Goal: Information Seeking & Learning: Learn about a topic

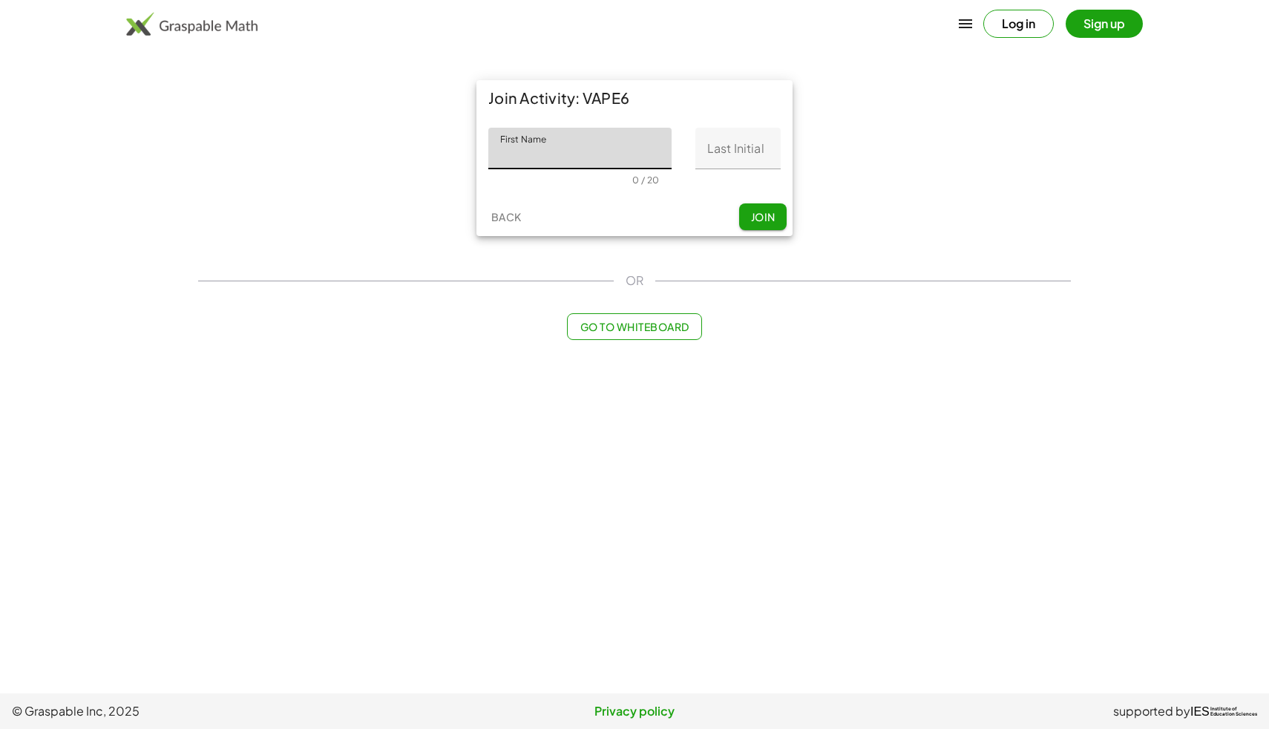
type input "*"
type input "****"
click at [721, 151] on input "Last Initial" at bounding box center [737, 149] width 85 height 42
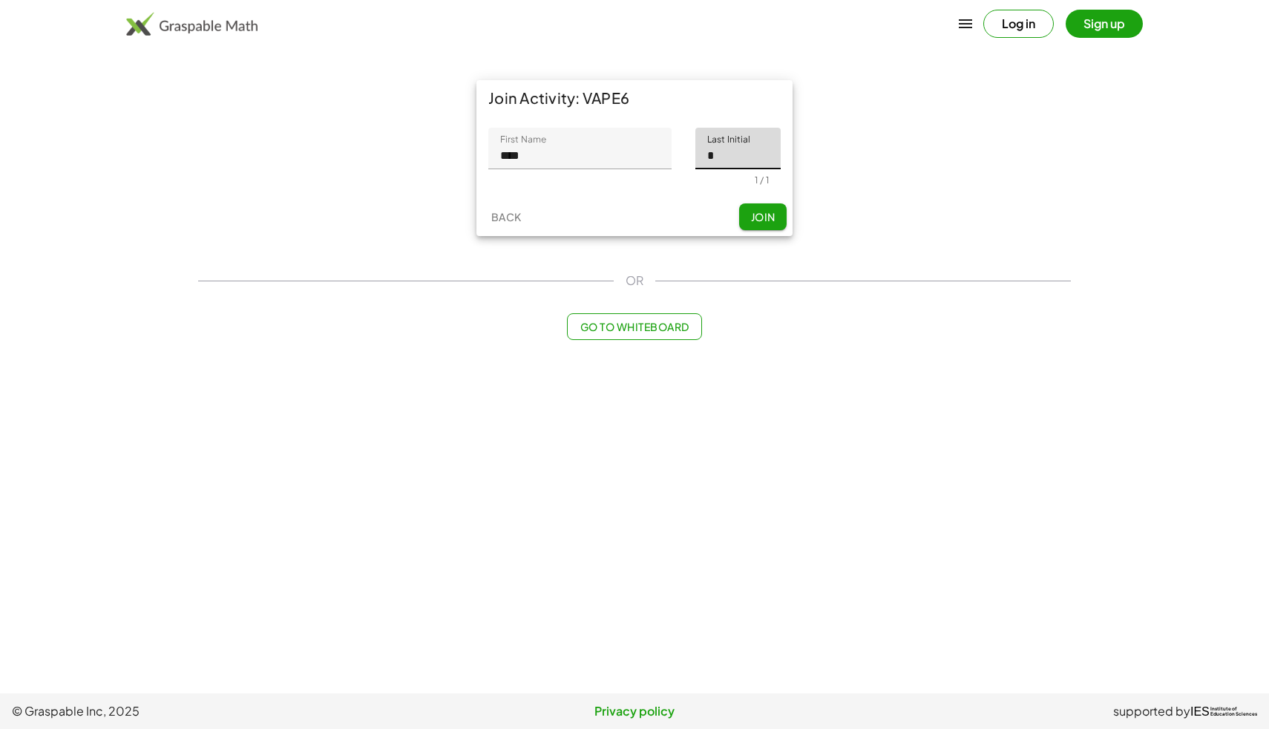
type input "*"
click at [761, 212] on span "Join" at bounding box center [762, 216] width 24 height 13
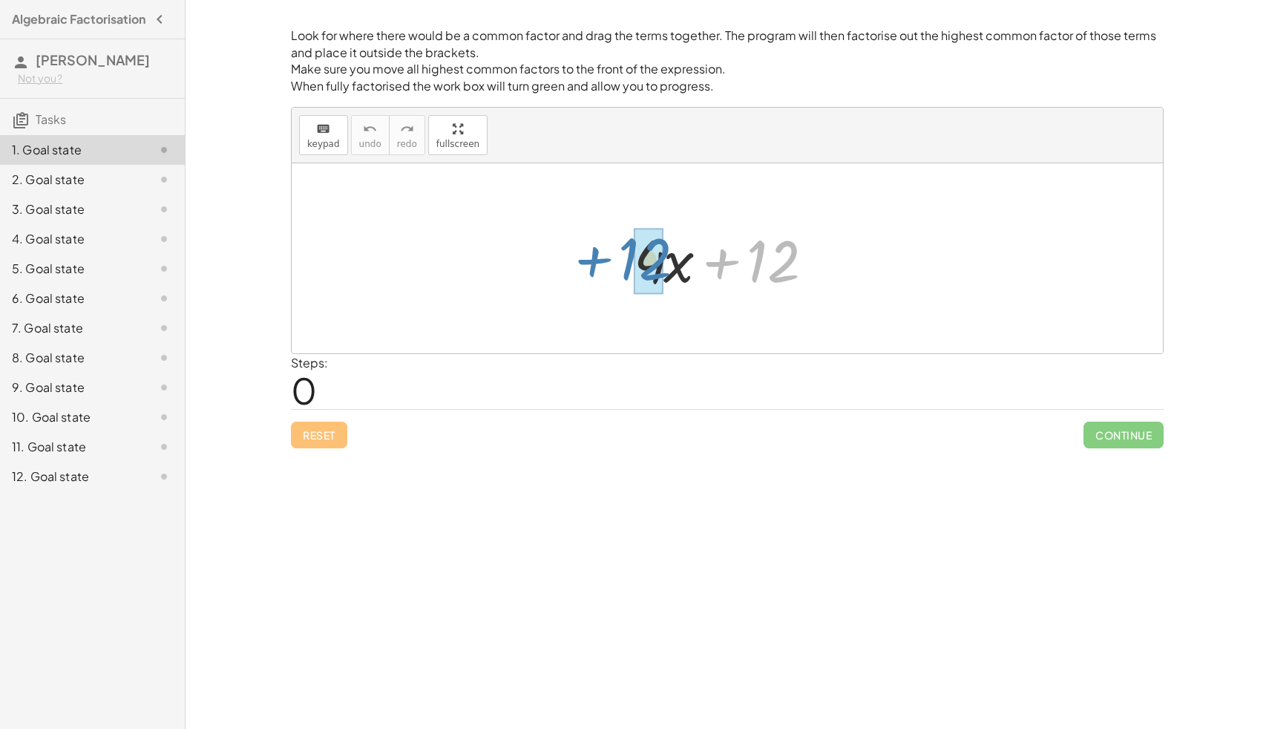
drag, startPoint x: 764, startPoint y: 267, endPoint x: 638, endPoint y: 266, distance: 125.4
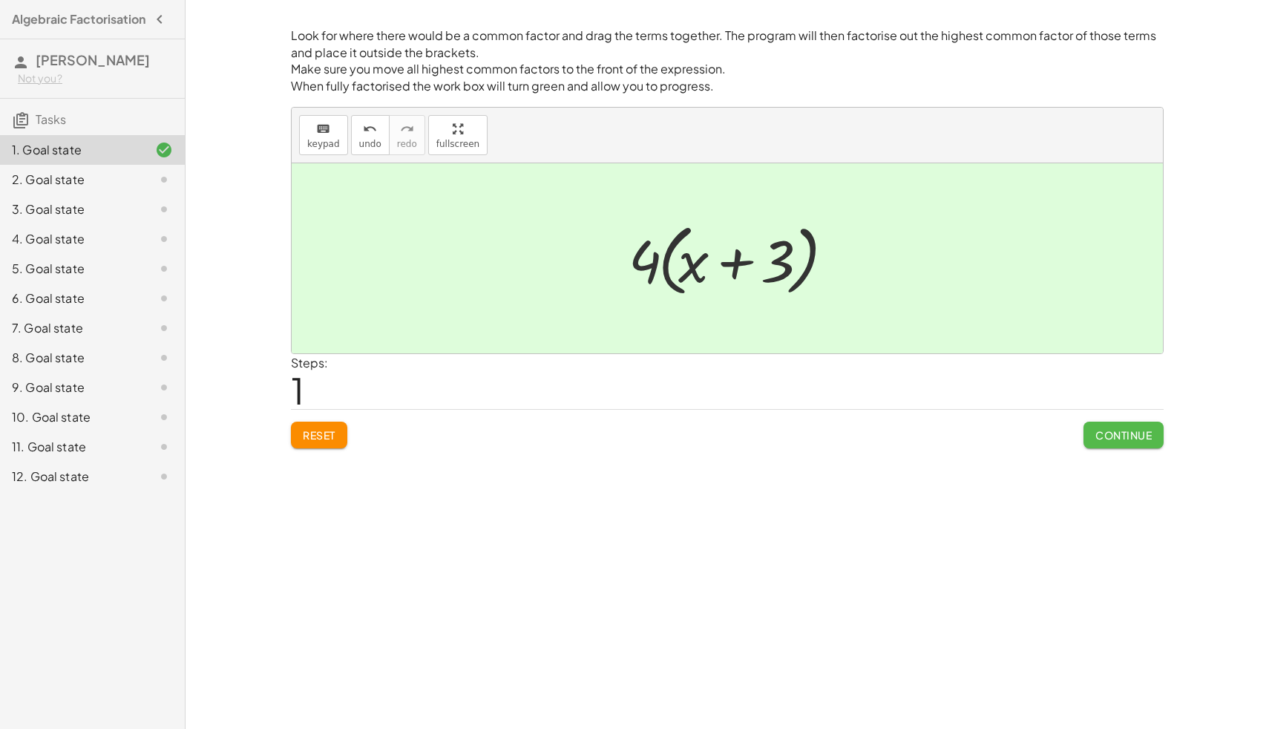
click at [1097, 439] on span "Continue" at bounding box center [1124, 434] width 56 height 13
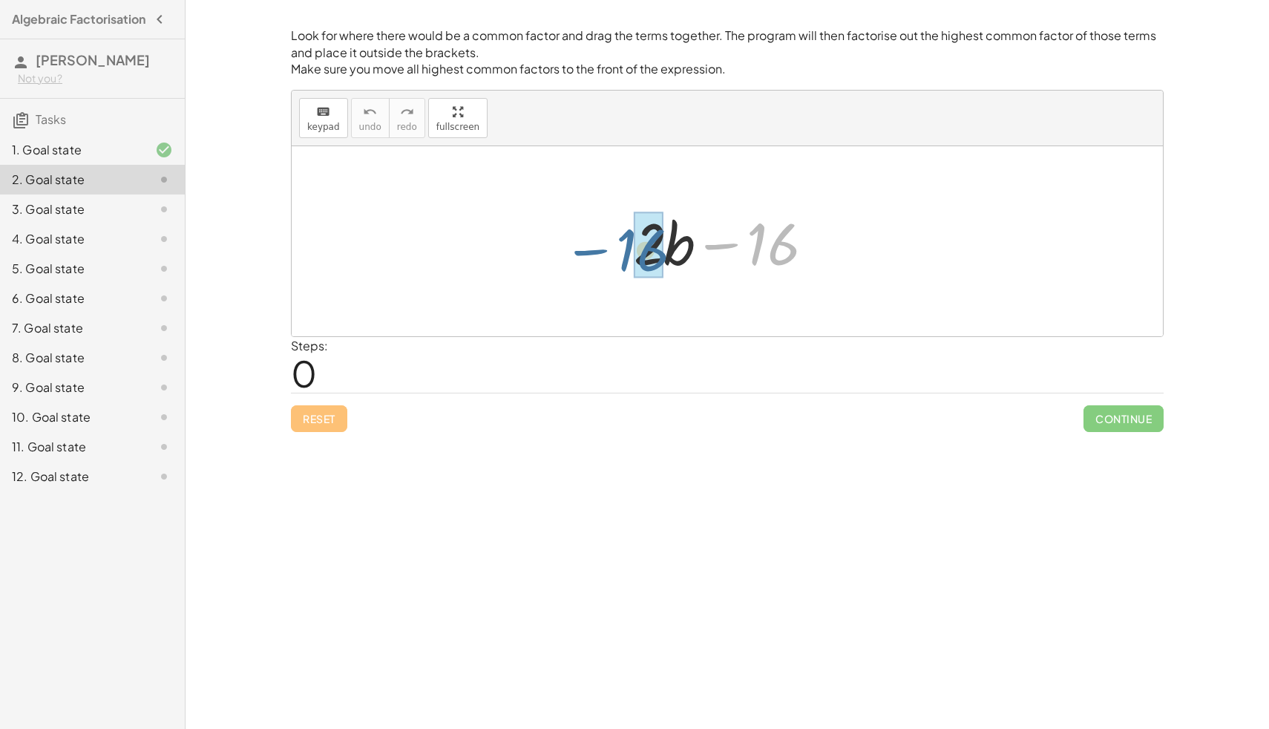
drag, startPoint x: 777, startPoint y: 264, endPoint x: 647, endPoint y: 271, distance: 130.1
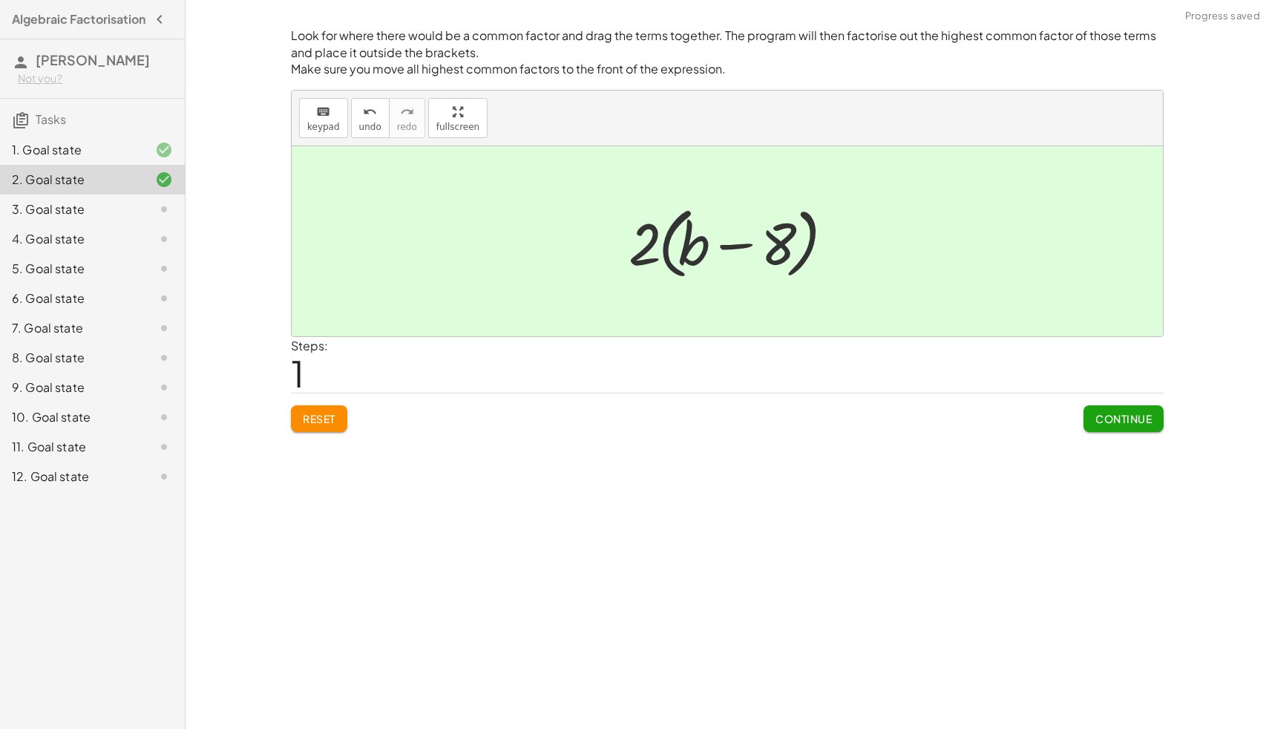
click at [787, 229] on div at bounding box center [732, 241] width 223 height 85
drag, startPoint x: 787, startPoint y: 229, endPoint x: 1082, endPoint y: 475, distance: 384.2
click at [1087, 488] on div "Look for where there would be a common factor and drag the terms together. The …" at bounding box center [728, 364] width 1084 height 729
drag, startPoint x: 941, startPoint y: 390, endPoint x: 854, endPoint y: 389, distance: 87.6
click at [0, 0] on div "Look for where there would be a common factor and drag the terms together. The …" at bounding box center [0, 0] width 0 height 0
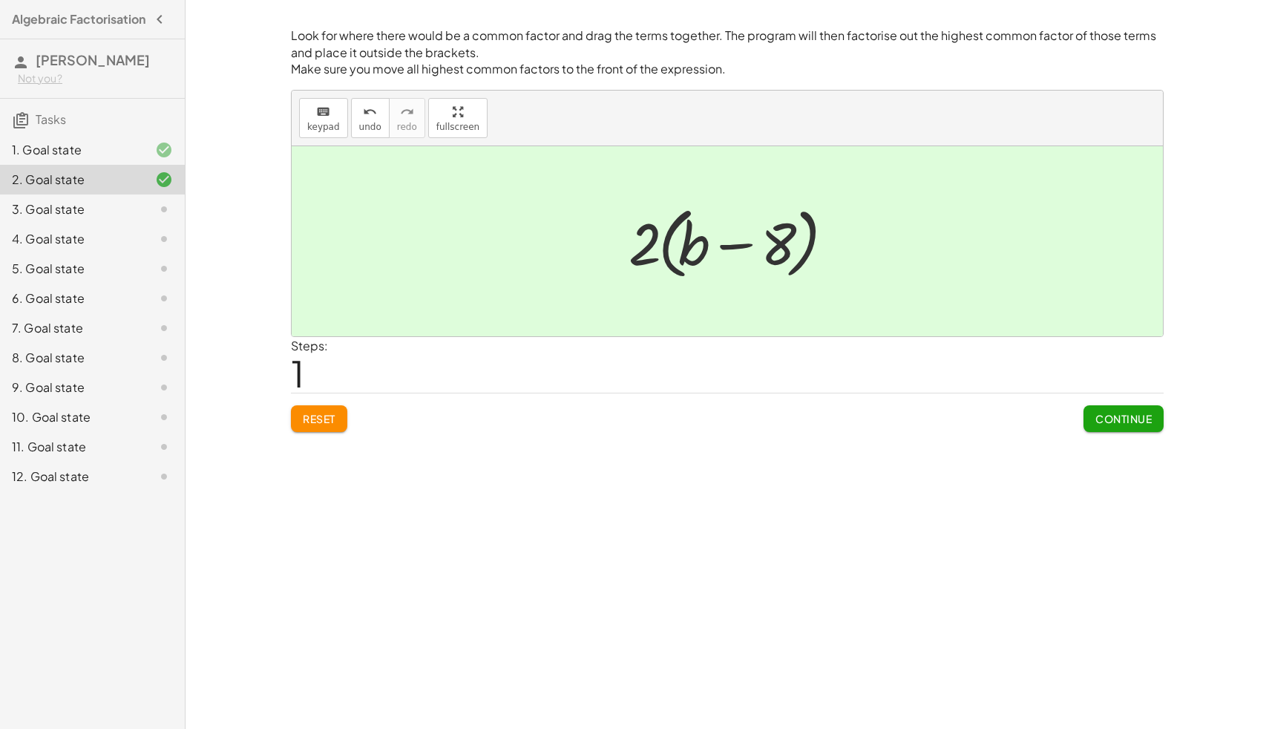
click at [1108, 428] on button "Continue" at bounding box center [1124, 418] width 80 height 27
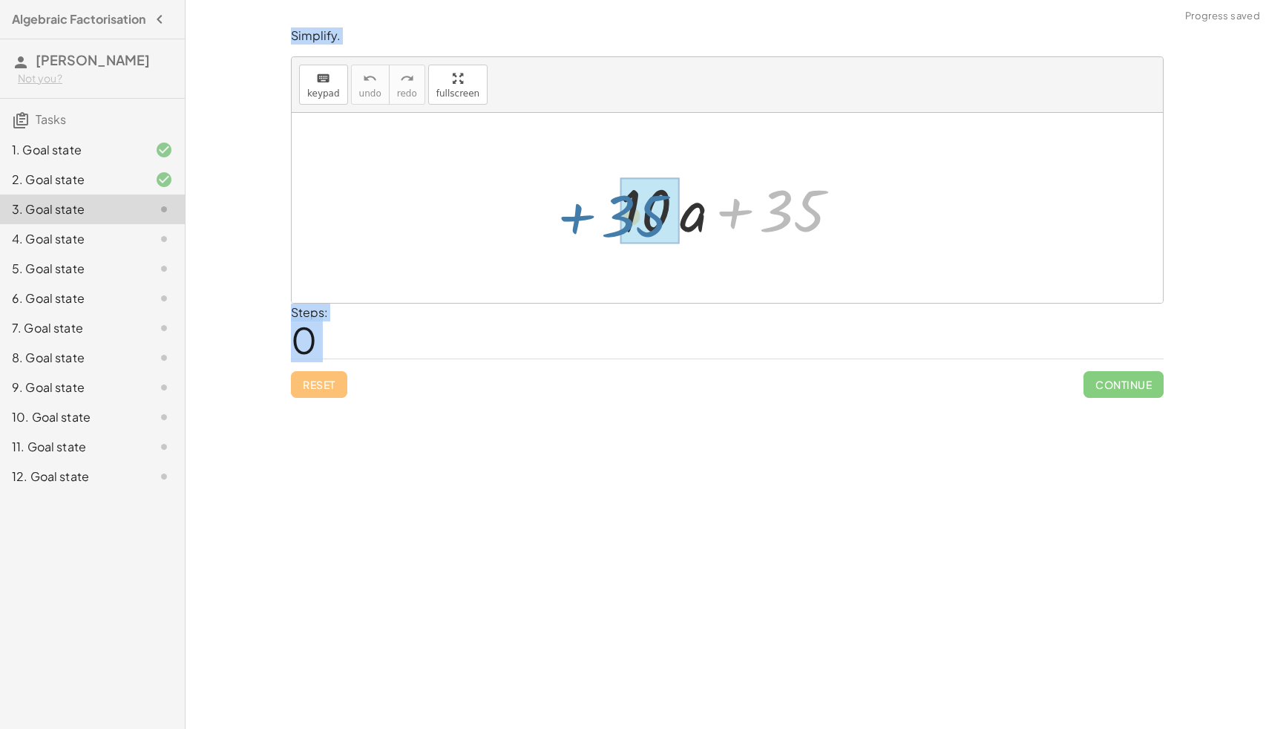
drag, startPoint x: 773, startPoint y: 209, endPoint x: 620, endPoint y: 215, distance: 153.8
click at [619, 215] on div at bounding box center [732, 208] width 239 height 76
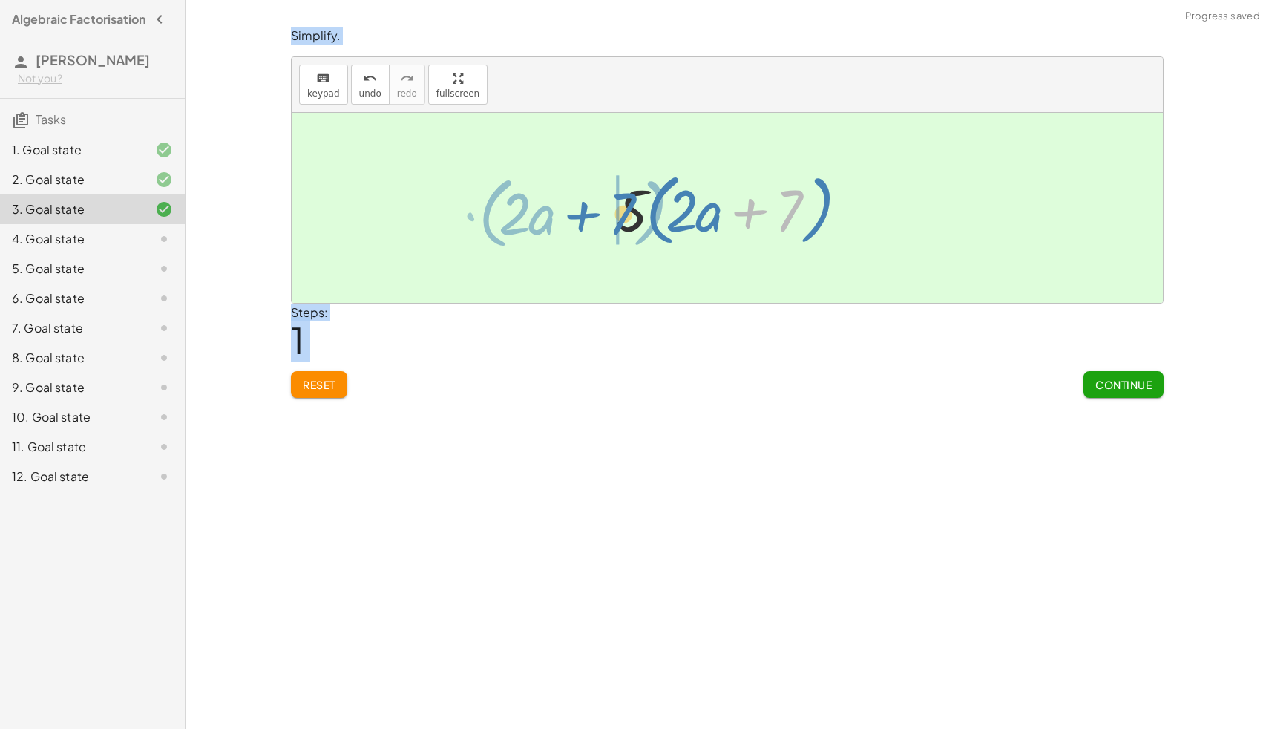
drag, startPoint x: 789, startPoint y: 214, endPoint x: 589, endPoint y: 220, distance: 200.5
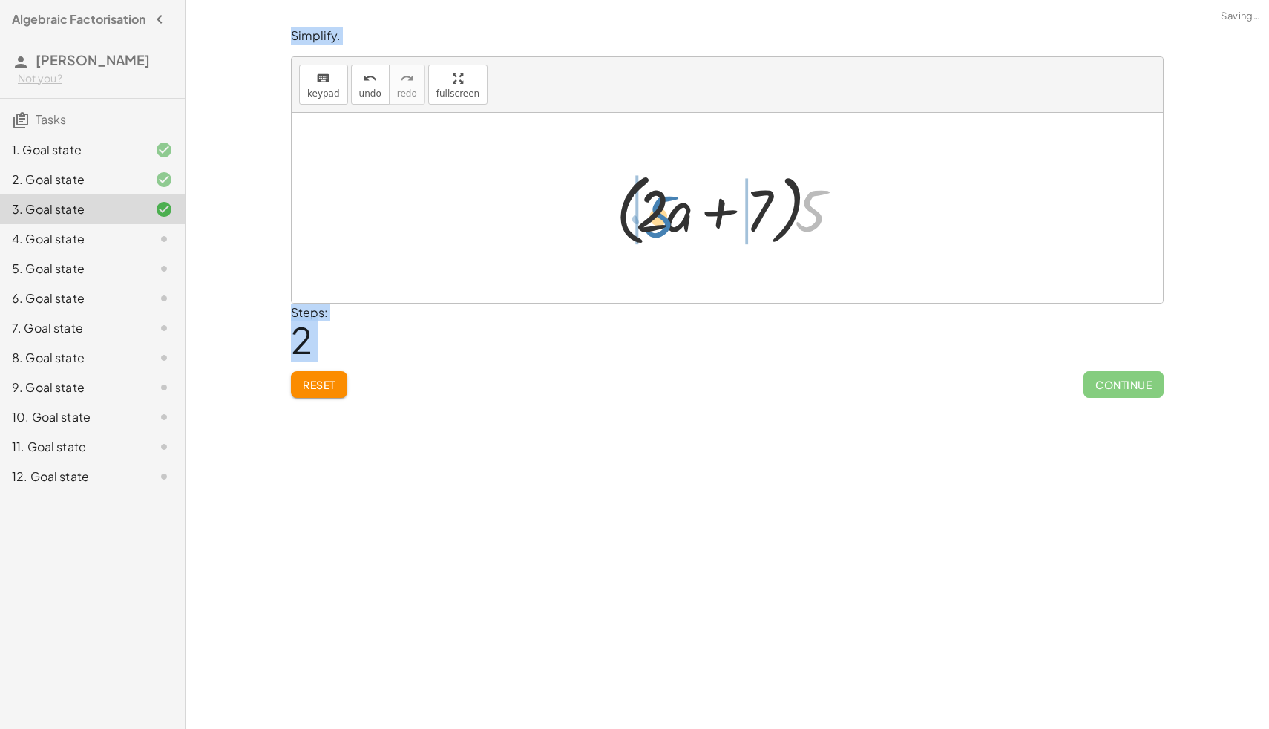
drag, startPoint x: 796, startPoint y: 216, endPoint x: 645, endPoint y: 222, distance: 150.8
click at [645, 222] on div at bounding box center [733, 208] width 249 height 85
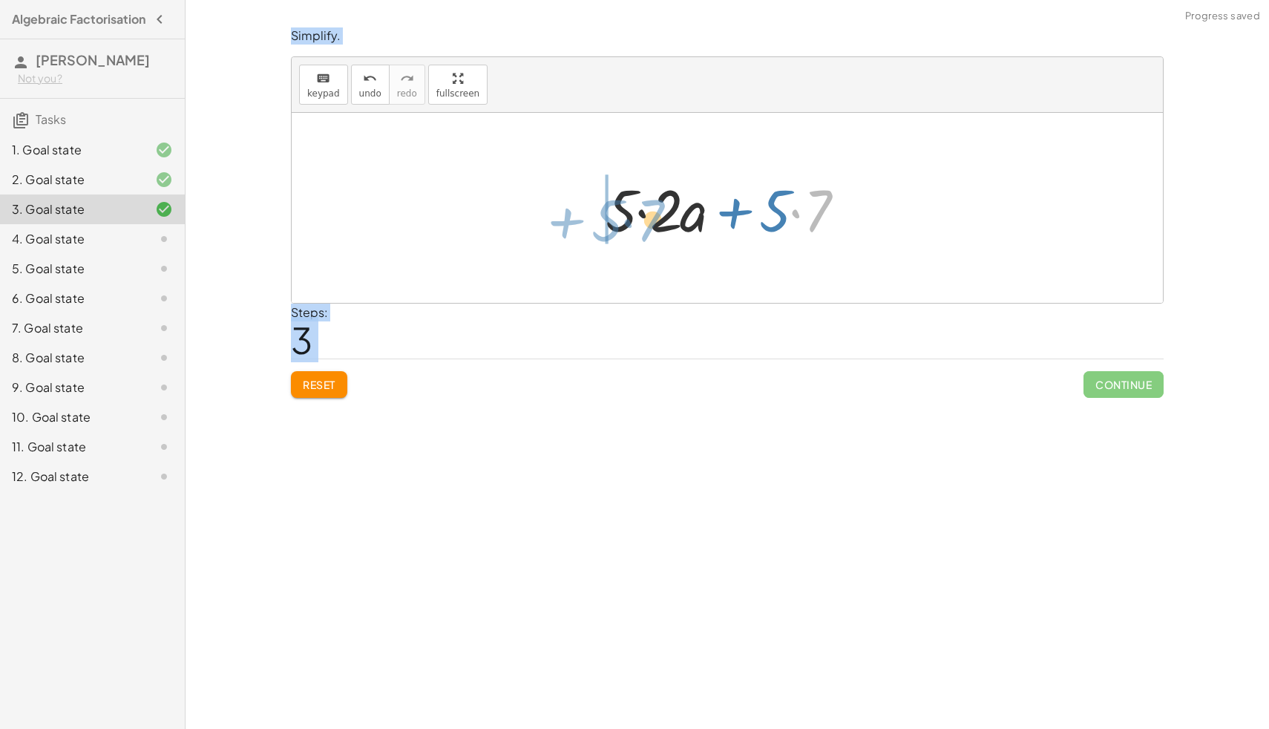
drag, startPoint x: 804, startPoint y: 231, endPoint x: 632, endPoint y: 241, distance: 171.8
click at [632, 241] on div at bounding box center [732, 208] width 269 height 76
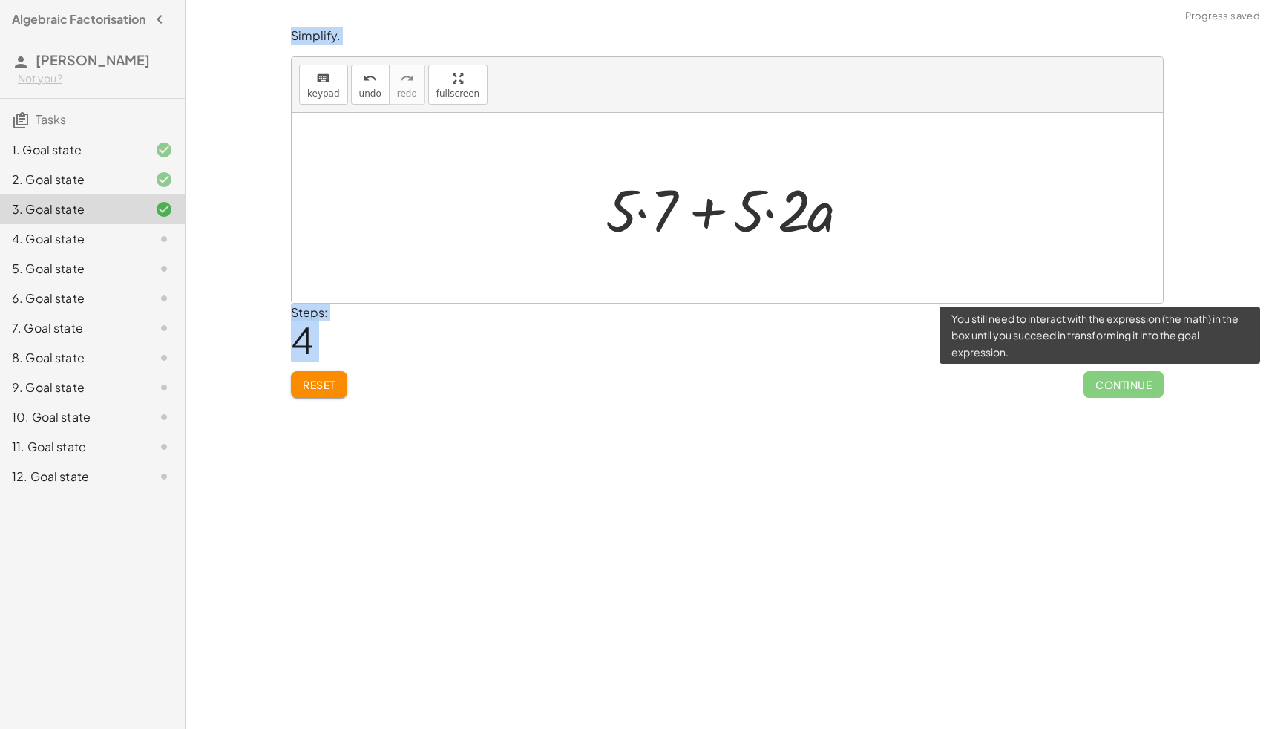
click at [1124, 381] on span "Continue" at bounding box center [1124, 384] width 80 height 27
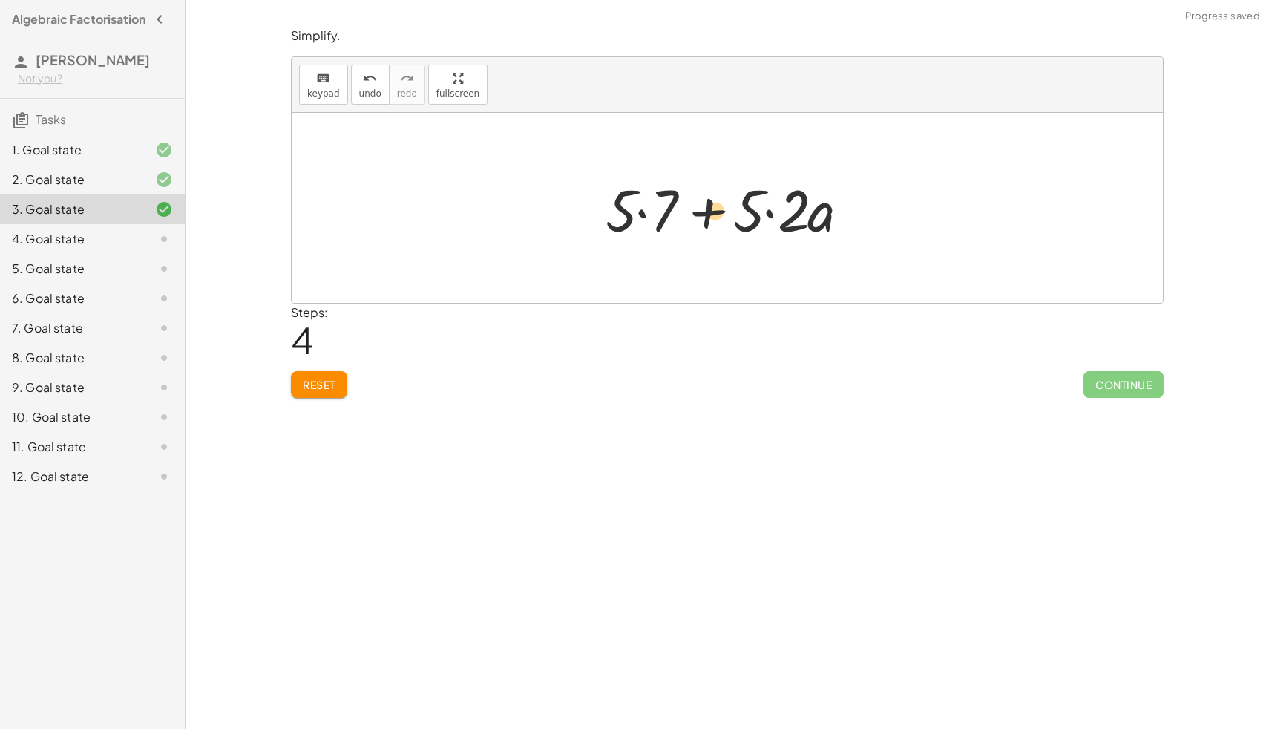
drag, startPoint x: 796, startPoint y: 215, endPoint x: 621, endPoint y: 199, distance: 175.9
click at [621, 199] on div at bounding box center [732, 208] width 269 height 76
click at [359, 88] on span "undo" at bounding box center [370, 93] width 22 height 10
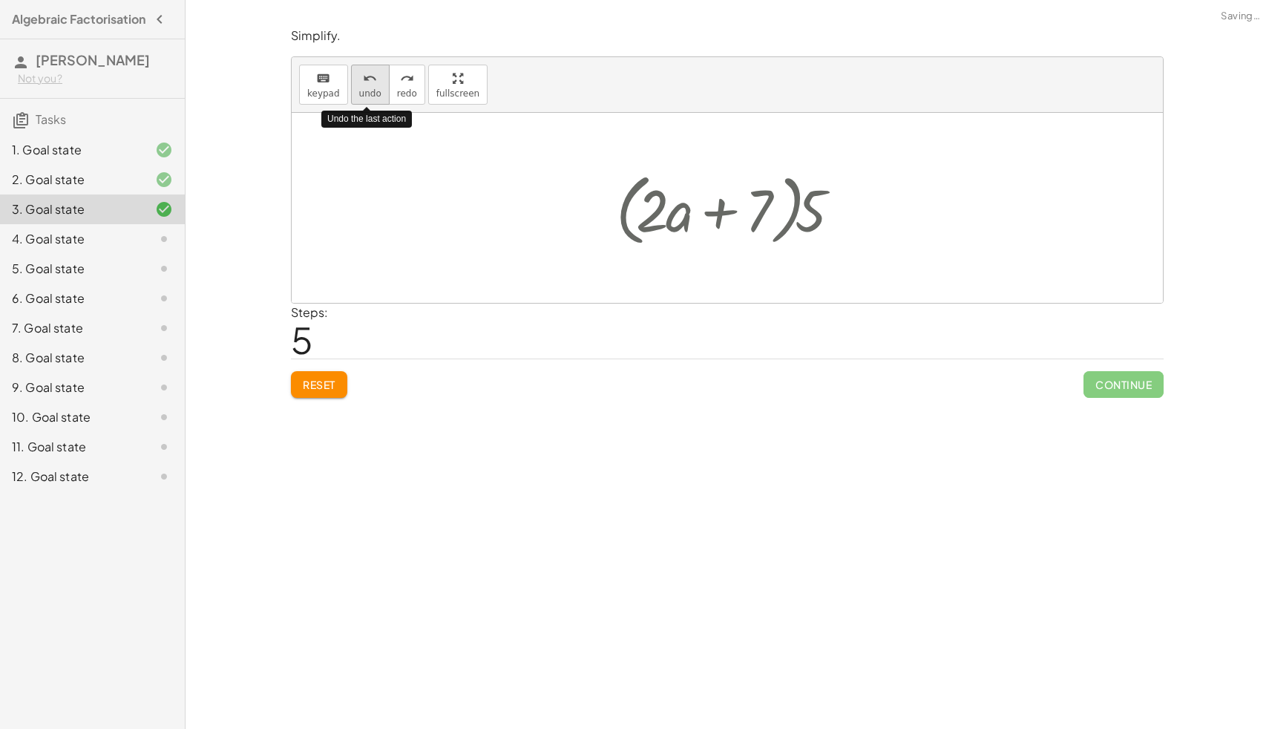
click at [359, 88] on span "undo" at bounding box center [370, 93] width 22 height 10
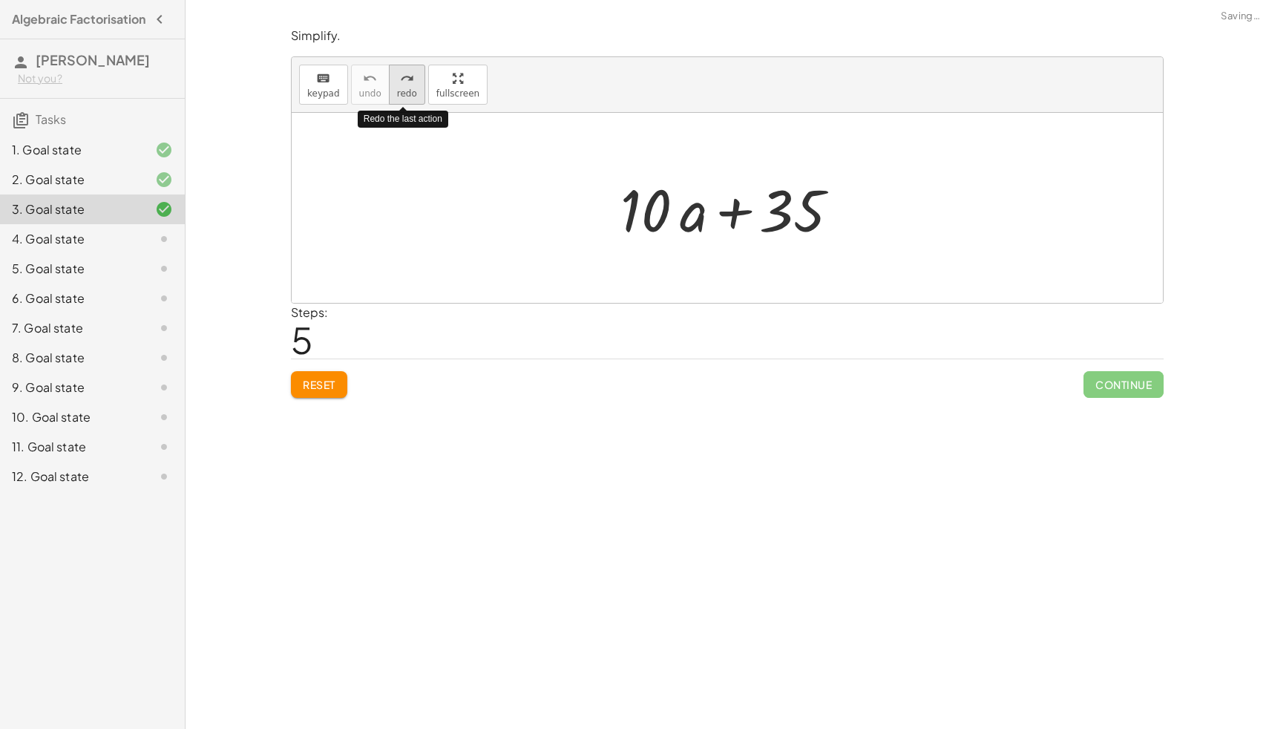
click at [401, 92] on span "redo" at bounding box center [407, 93] width 20 height 10
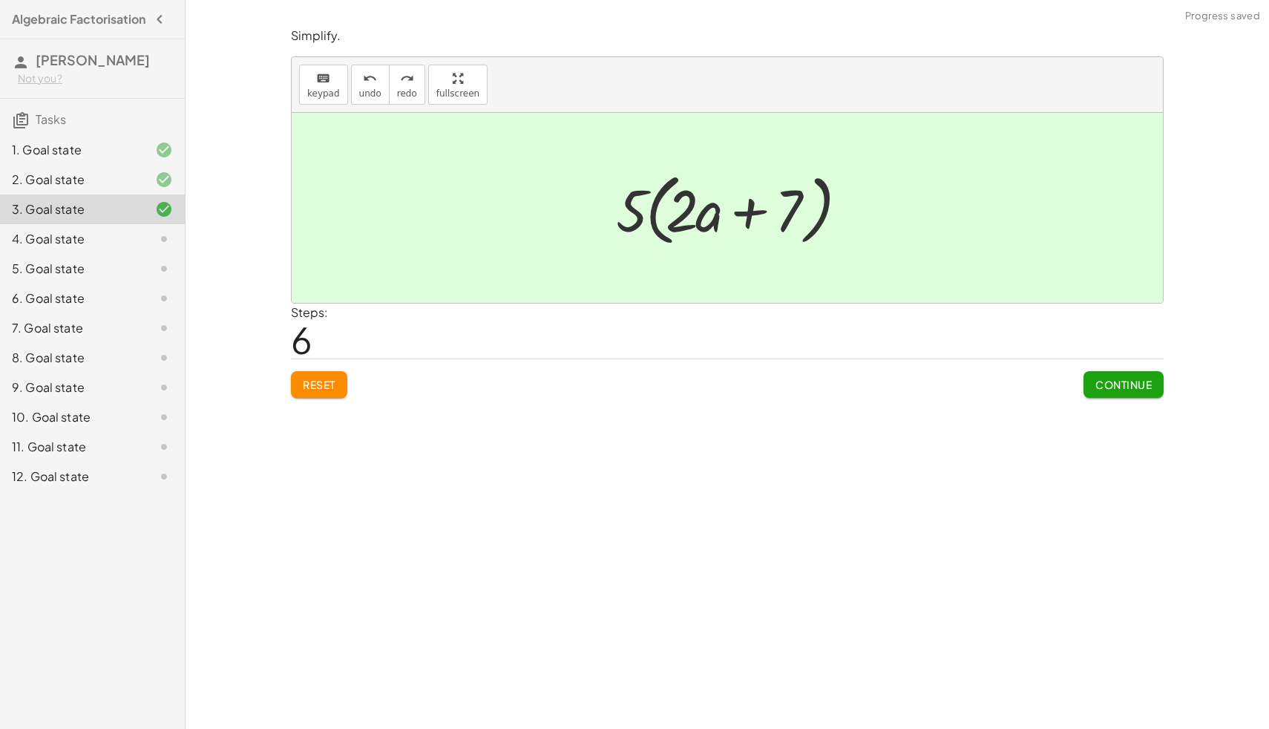
click at [1100, 385] on span "Continue" at bounding box center [1124, 384] width 56 height 13
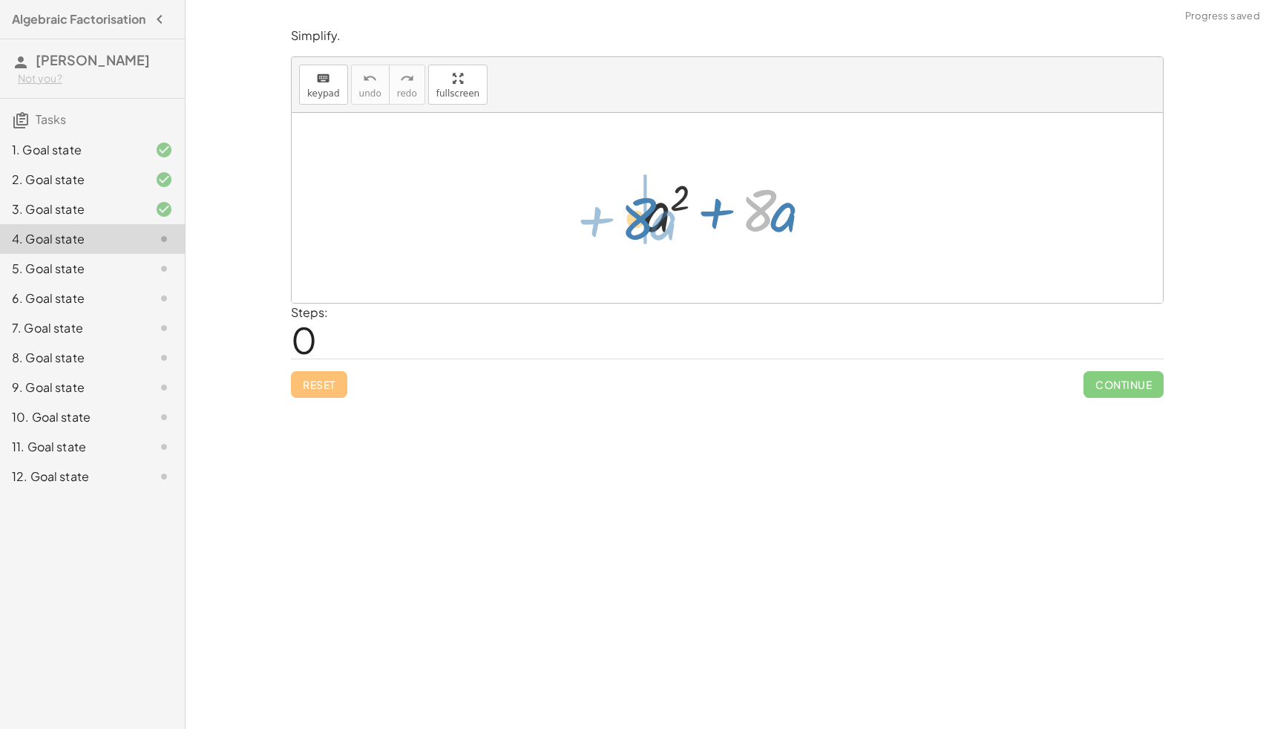
drag, startPoint x: 756, startPoint y: 215, endPoint x: 636, endPoint y: 224, distance: 119.8
click at [636, 224] on div at bounding box center [733, 208] width 194 height 76
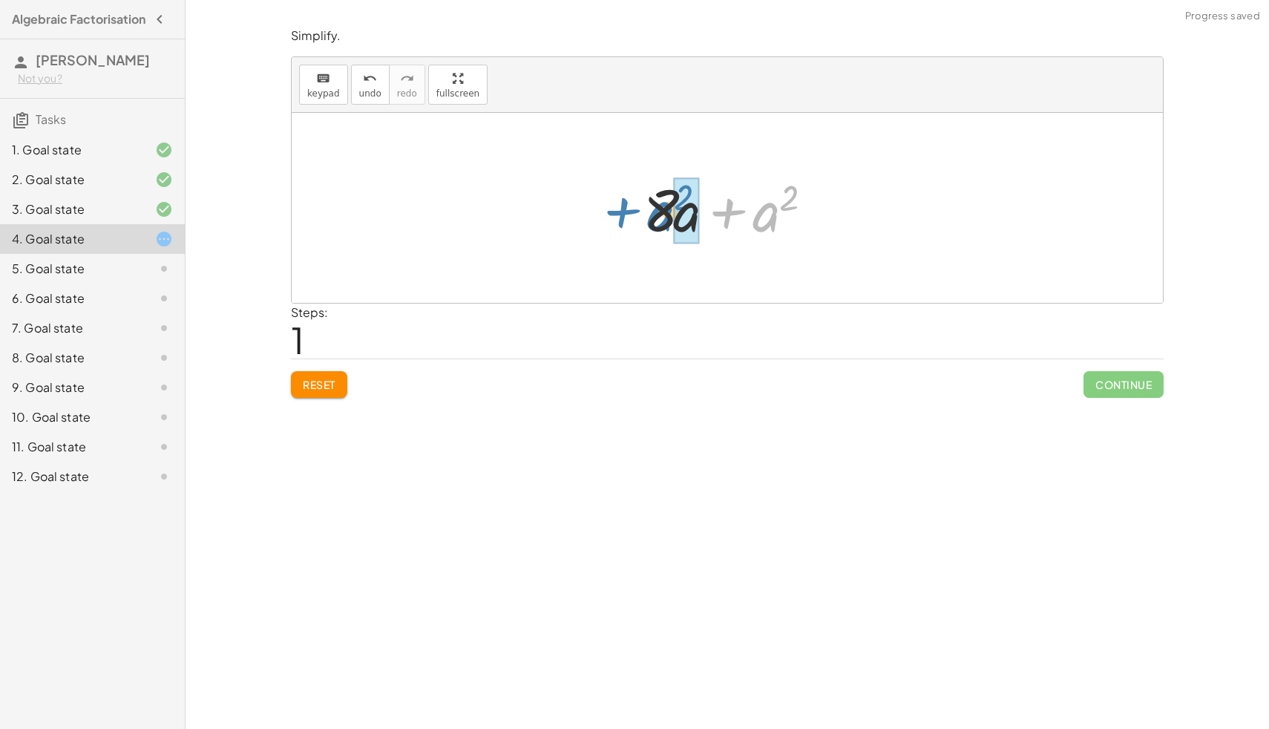
drag, startPoint x: 765, startPoint y: 217, endPoint x: 664, endPoint y: 216, distance: 101.0
click at [664, 216] on div at bounding box center [733, 208] width 194 height 76
drag, startPoint x: 768, startPoint y: 215, endPoint x: 795, endPoint y: 204, distance: 28.9
click at [795, 204] on div at bounding box center [733, 208] width 231 height 85
drag, startPoint x: 694, startPoint y: 213, endPoint x: 642, endPoint y: 218, distance: 52.2
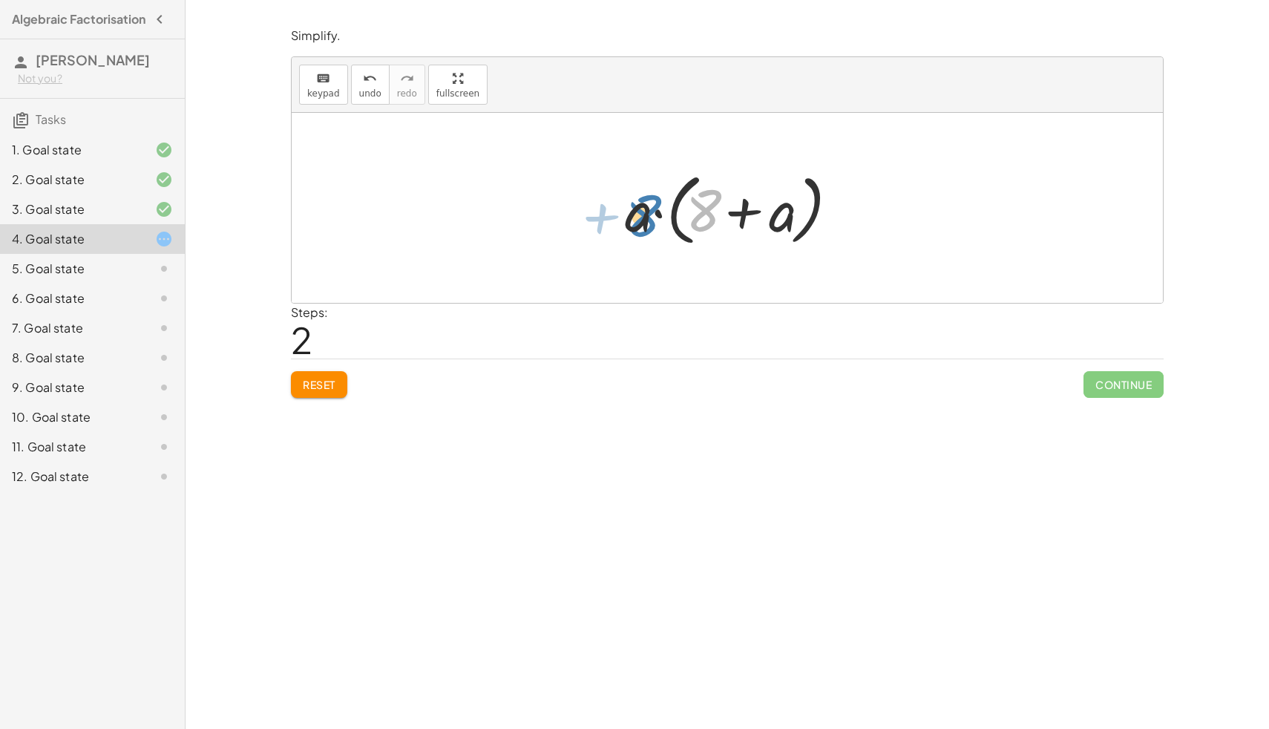
click at [641, 218] on div at bounding box center [733, 208] width 231 height 85
click at [364, 91] on span "undo" at bounding box center [370, 93] width 22 height 10
drag, startPoint x: 753, startPoint y: 214, endPoint x: 776, endPoint y: 224, distance: 25.2
click at [776, 224] on div at bounding box center [733, 208] width 194 height 76
drag, startPoint x: 786, startPoint y: 218, endPoint x: 672, endPoint y: 229, distance: 114.1
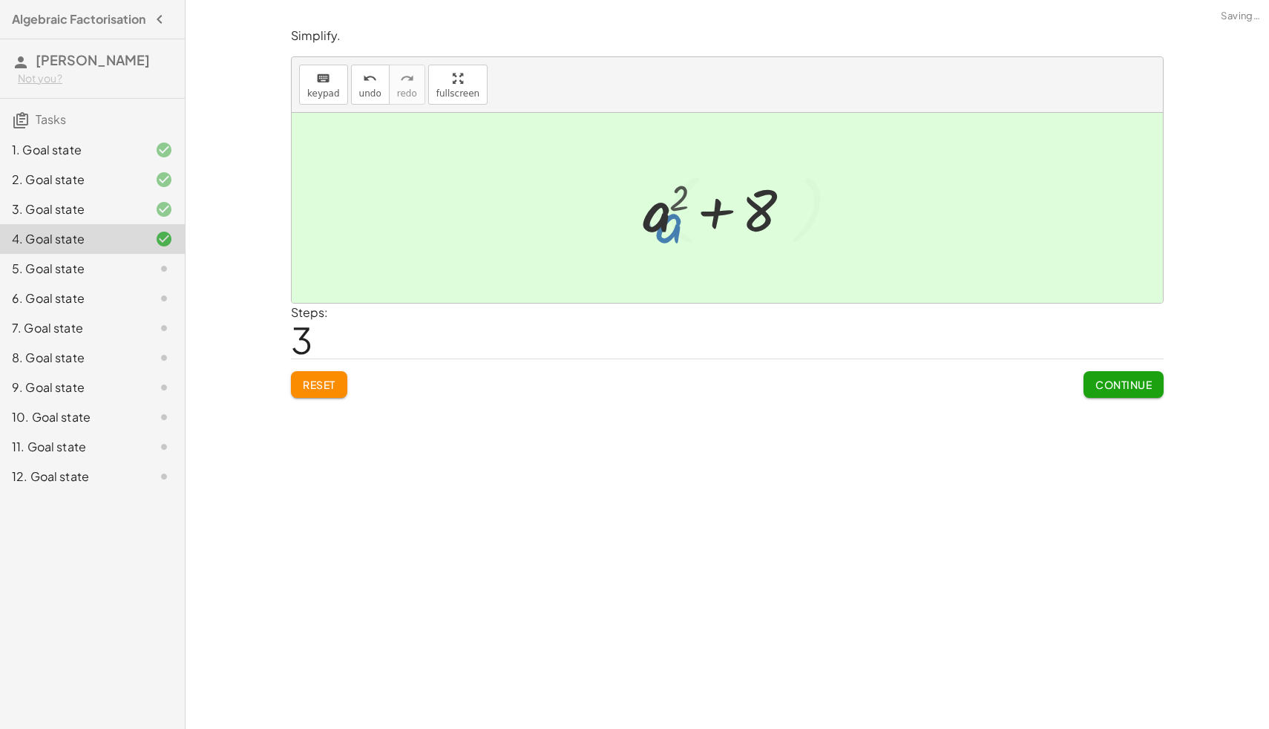
click at [672, 229] on div at bounding box center [733, 208] width 231 height 85
click at [1143, 396] on button "Continue" at bounding box center [1124, 384] width 80 height 27
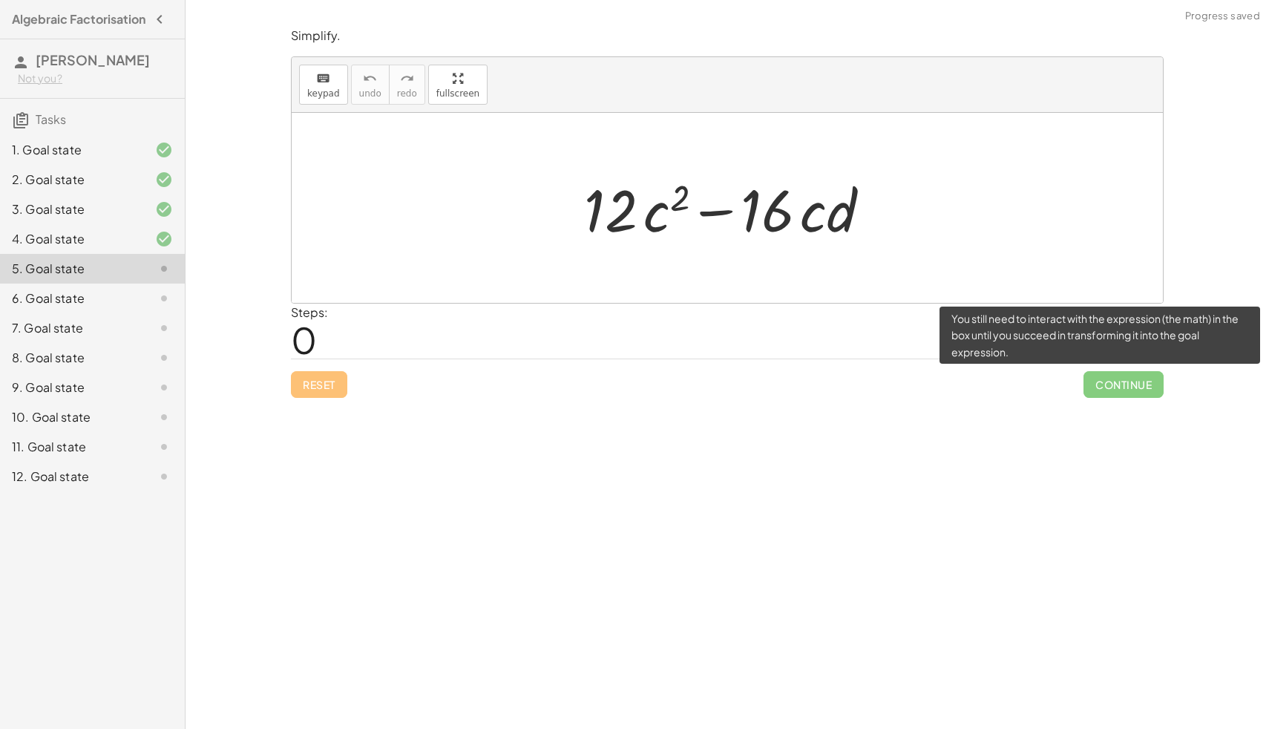
click at [1123, 379] on span "Continue" at bounding box center [1124, 384] width 80 height 27
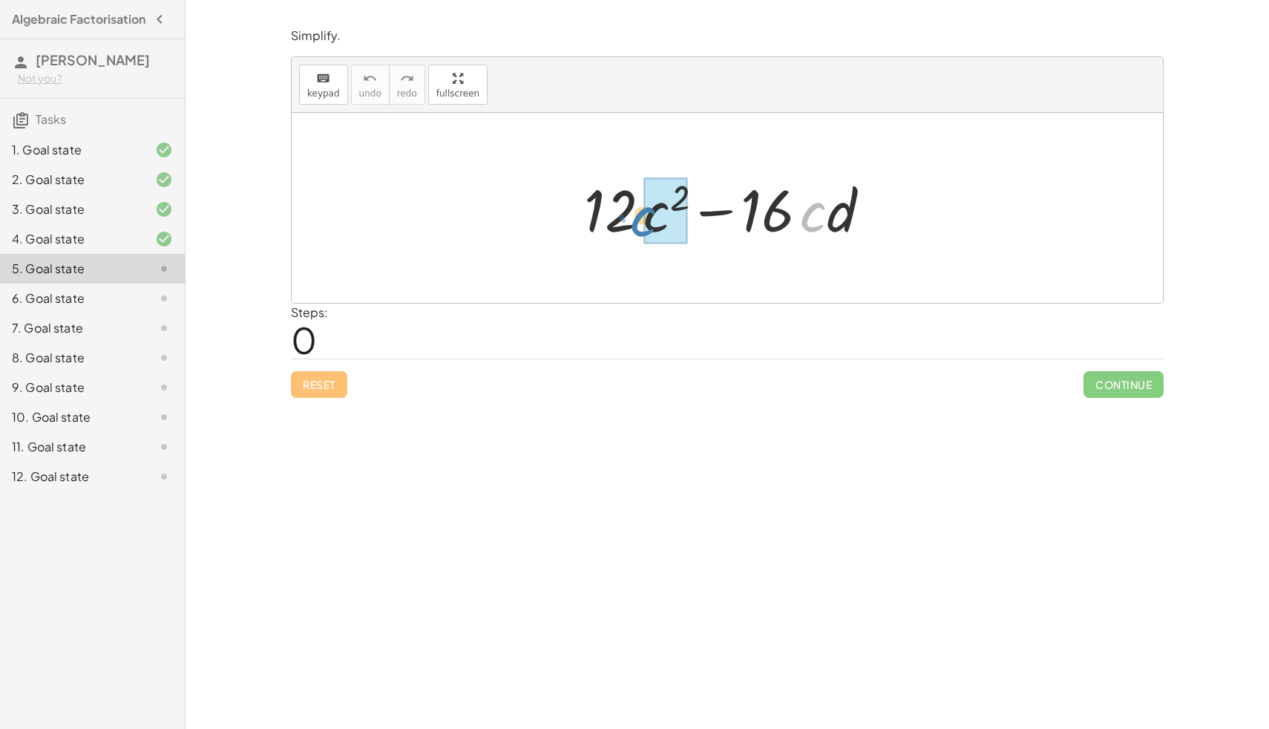
drag, startPoint x: 814, startPoint y: 225, endPoint x: 652, endPoint y: 229, distance: 161.1
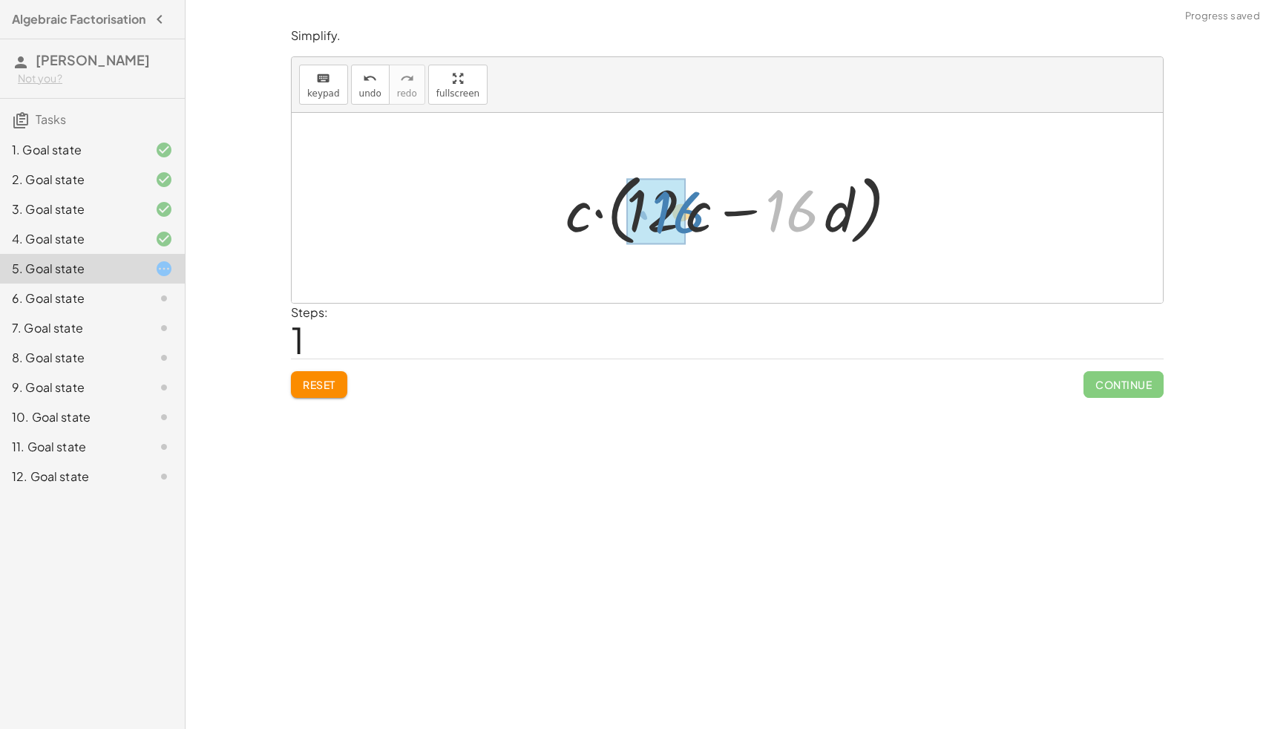
drag, startPoint x: 810, startPoint y: 222, endPoint x: 689, endPoint y: 220, distance: 121.0
click at [689, 220] on div at bounding box center [733, 208] width 350 height 85
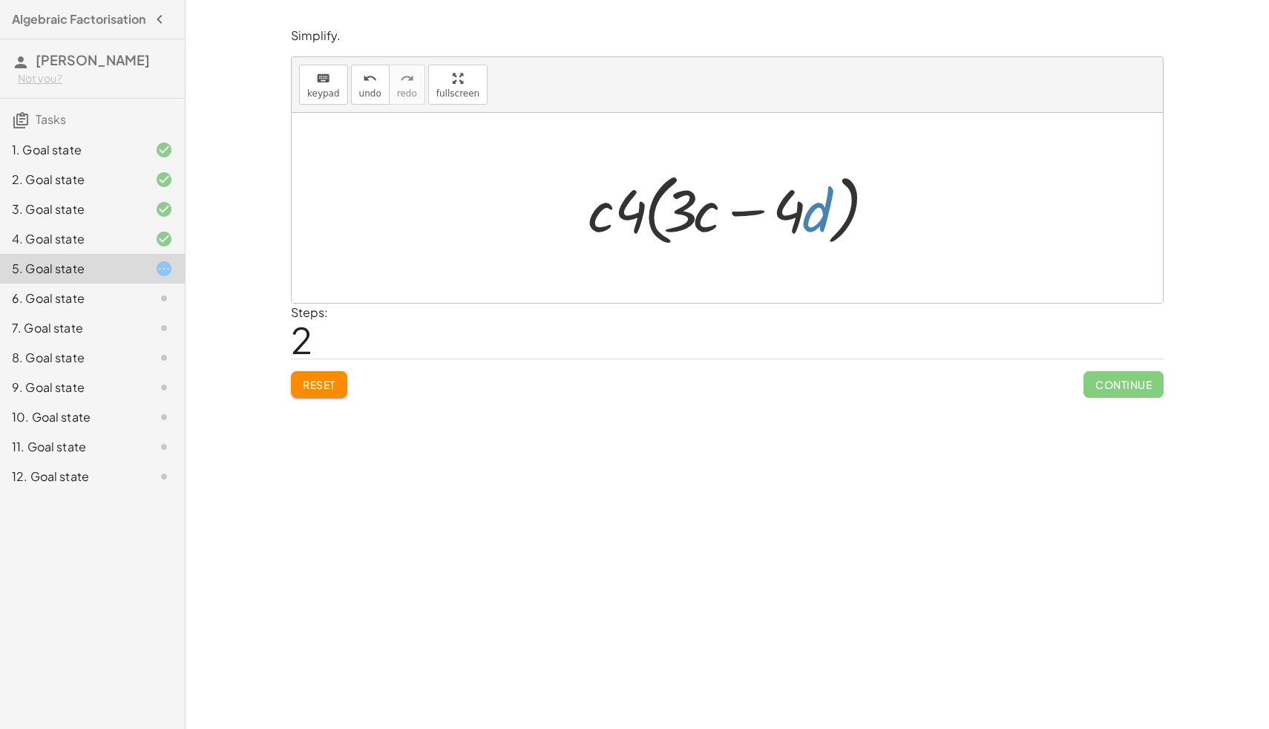
click at [806, 212] on div at bounding box center [732, 208] width 305 height 85
drag, startPoint x: 704, startPoint y: 214, endPoint x: 599, endPoint y: 219, distance: 104.8
click at [599, 219] on div at bounding box center [732, 208] width 305 height 85
click at [808, 213] on div at bounding box center [732, 208] width 305 height 85
click at [829, 213] on div at bounding box center [732, 208] width 305 height 85
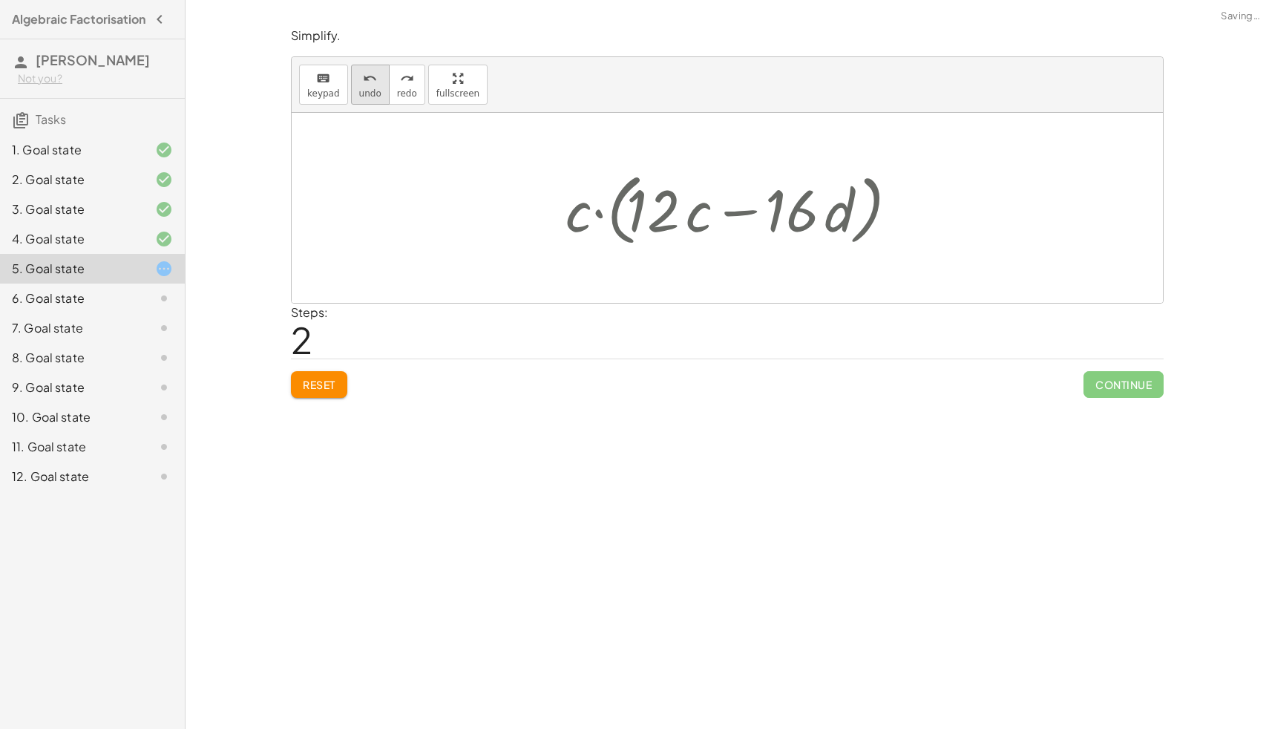
click at [377, 88] on span "undo" at bounding box center [370, 93] width 22 height 10
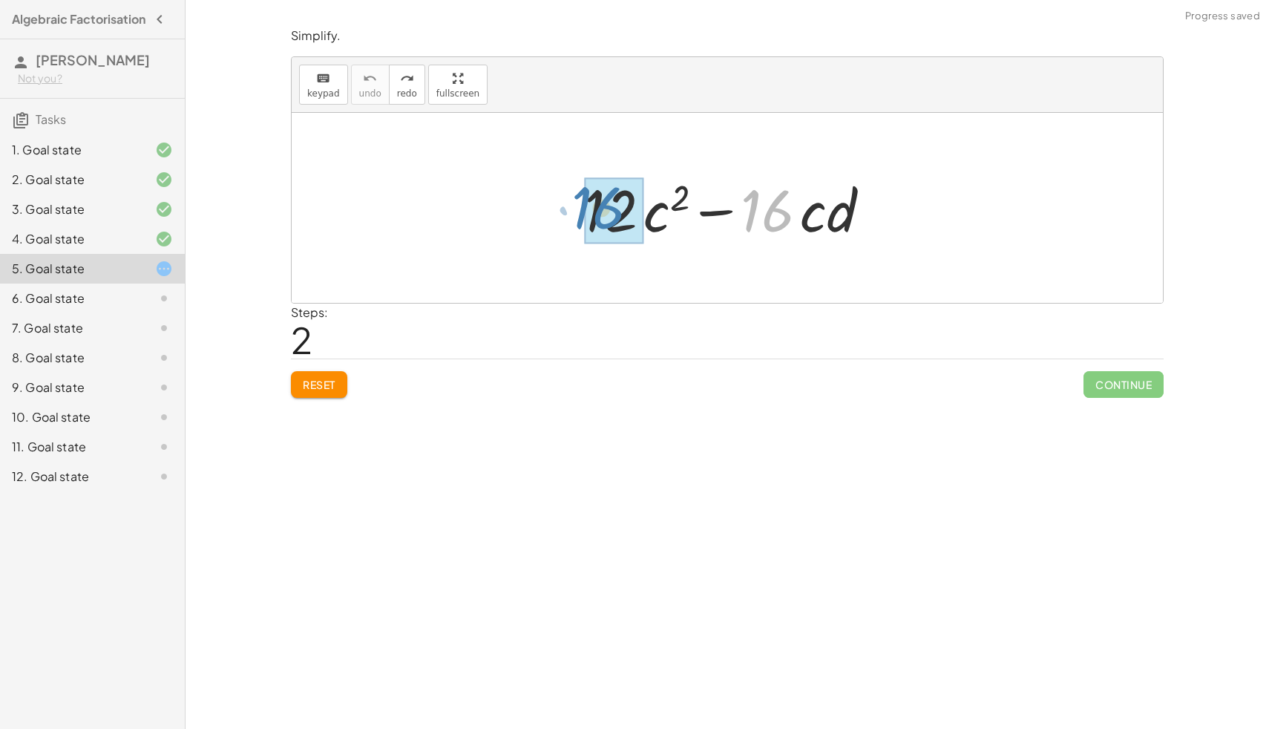
drag, startPoint x: 780, startPoint y: 213, endPoint x: 611, endPoint y: 210, distance: 169.3
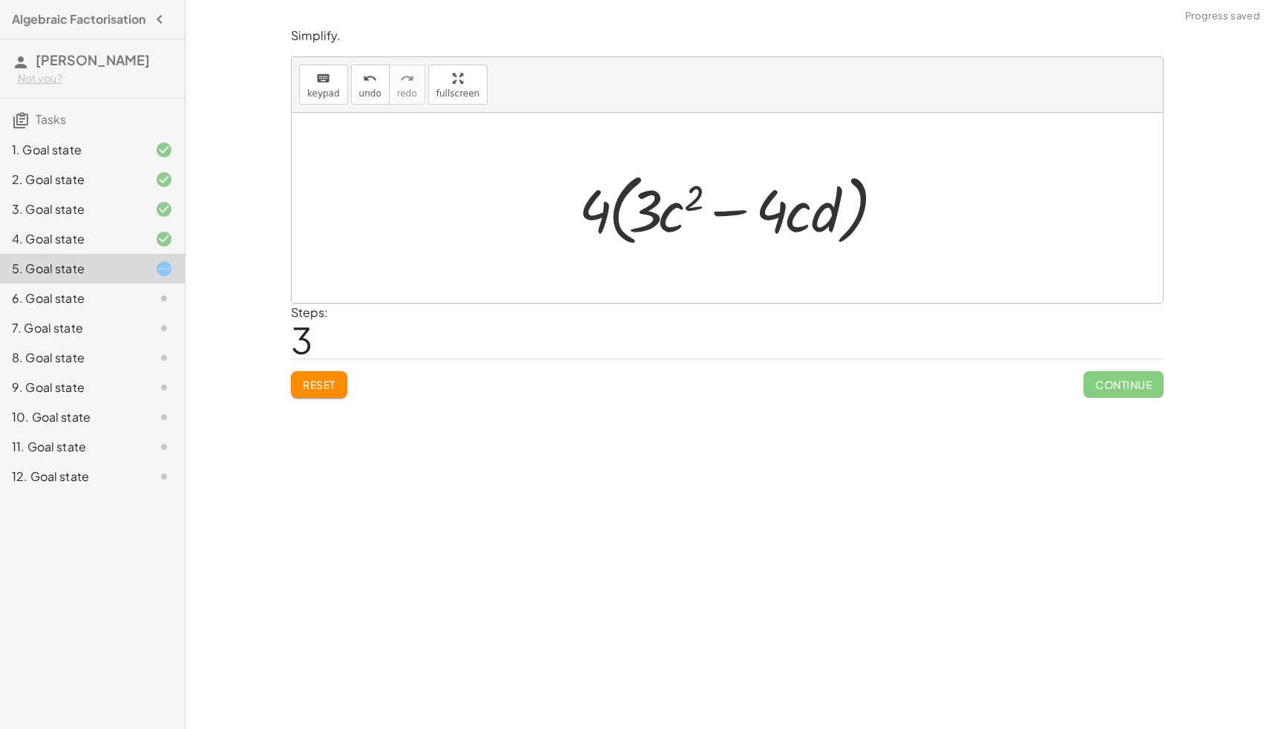
click at [678, 220] on div at bounding box center [733, 208] width 323 height 85
drag, startPoint x: 805, startPoint y: 220, endPoint x: 699, endPoint y: 220, distance: 106.1
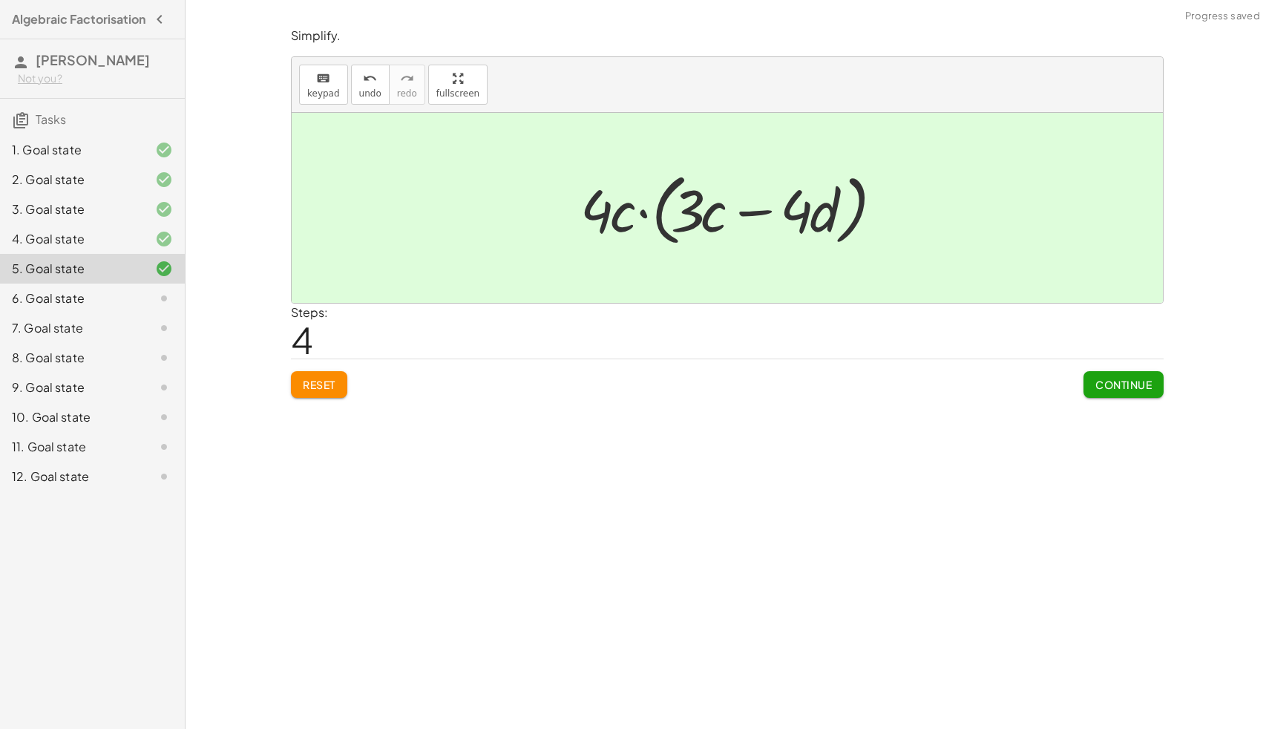
click at [1113, 379] on span "Continue" at bounding box center [1124, 384] width 56 height 13
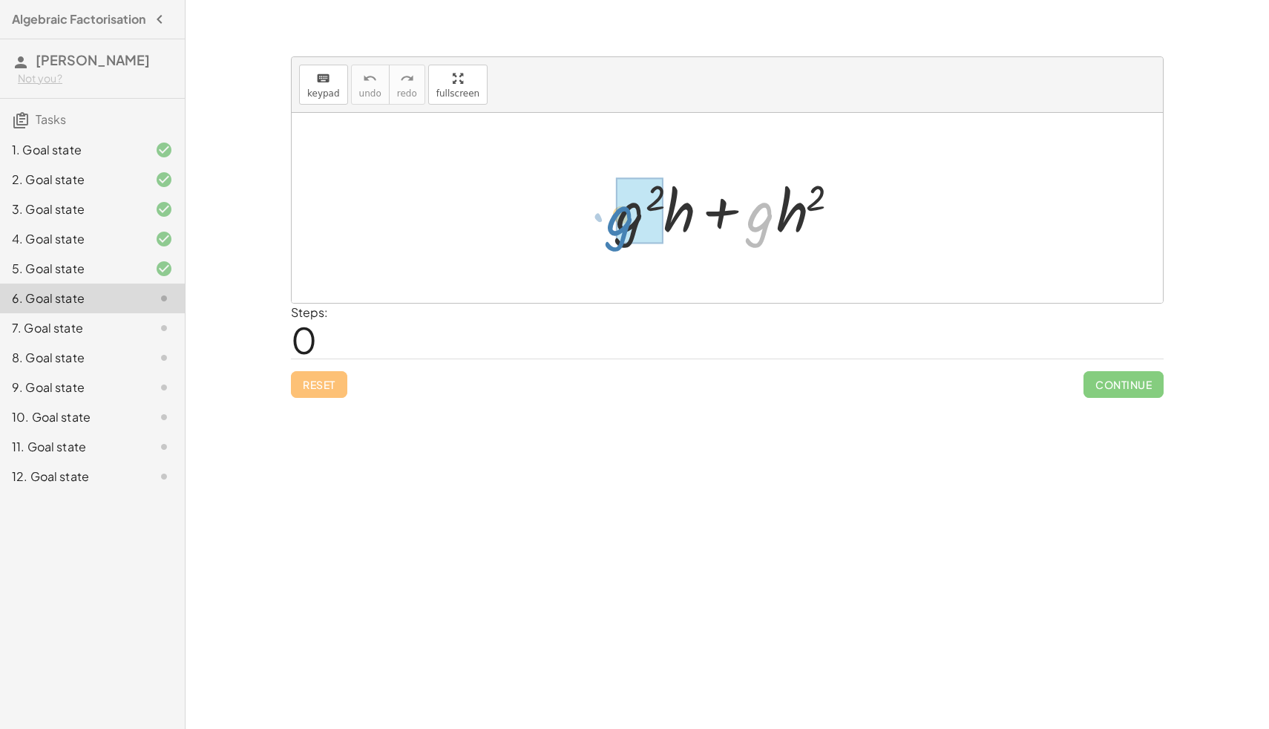
drag, startPoint x: 757, startPoint y: 225, endPoint x: 621, endPoint y: 226, distance: 135.8
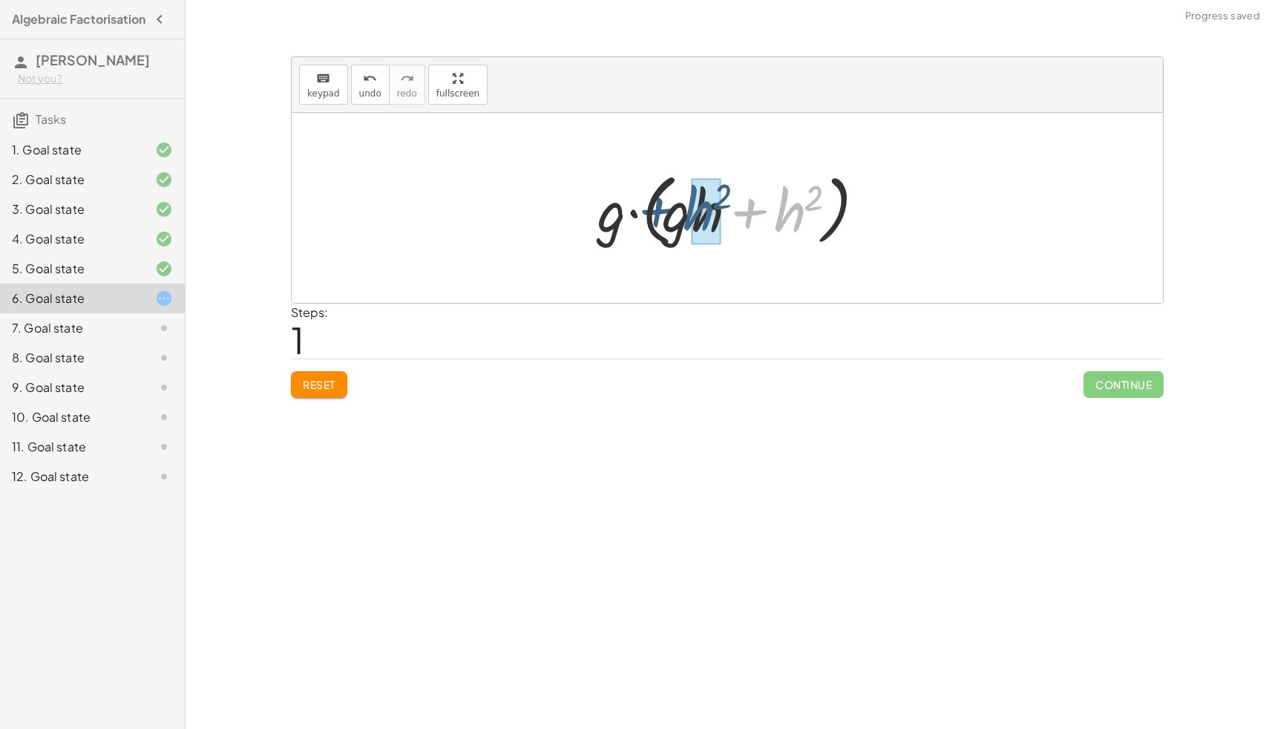
drag, startPoint x: 792, startPoint y: 213, endPoint x: 703, endPoint y: 212, distance: 89.1
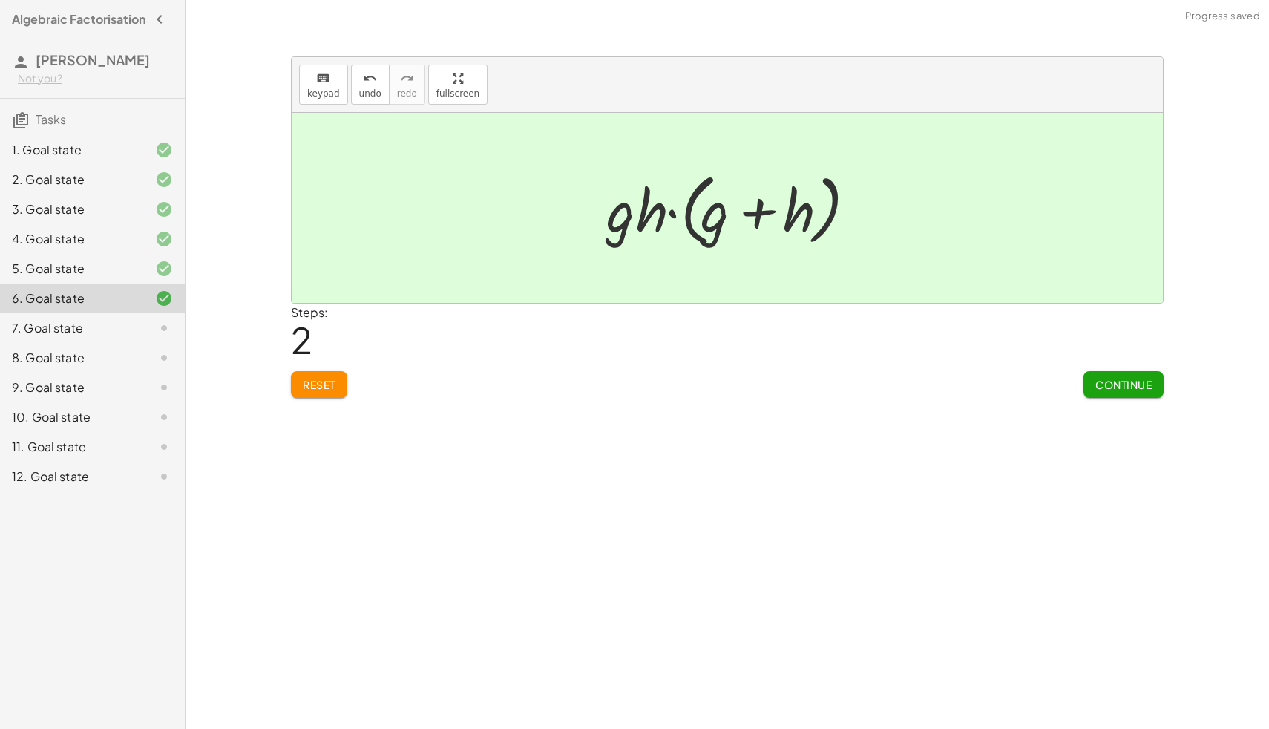
click at [1092, 382] on button "Continue" at bounding box center [1124, 384] width 80 height 27
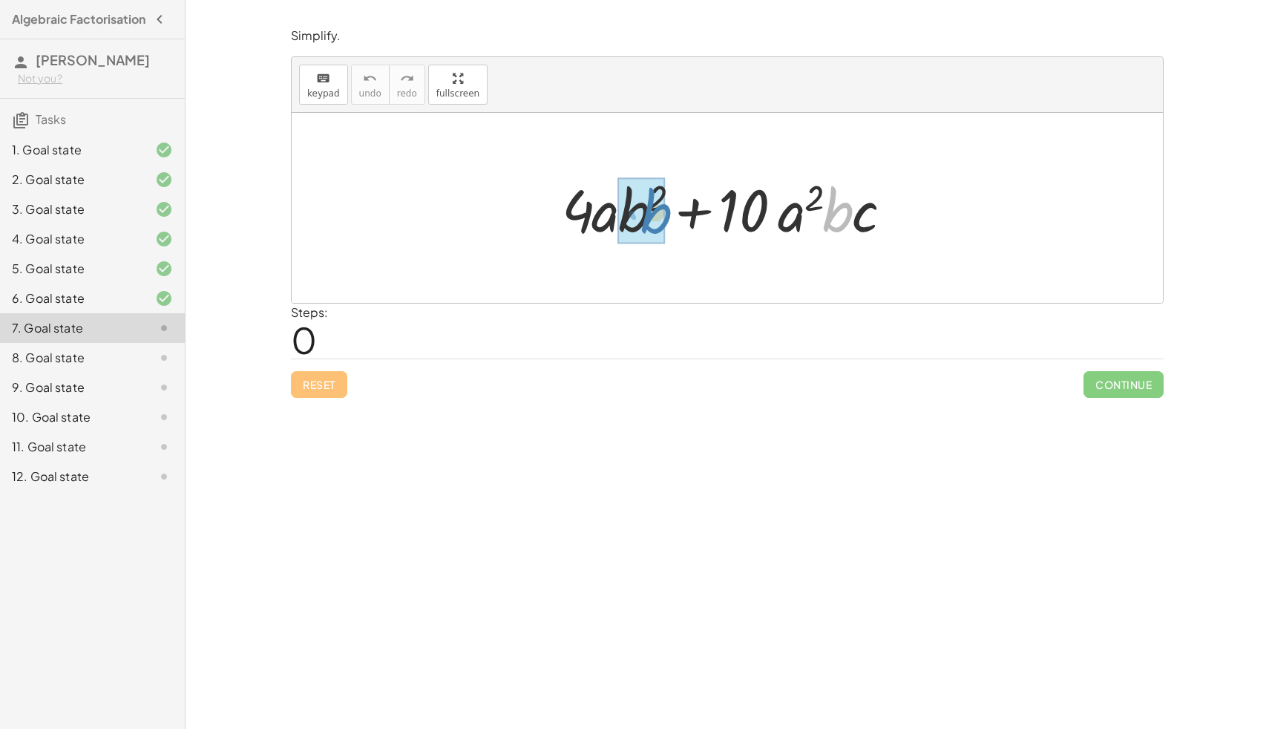
drag, startPoint x: 841, startPoint y: 224, endPoint x: 659, endPoint y: 226, distance: 181.9
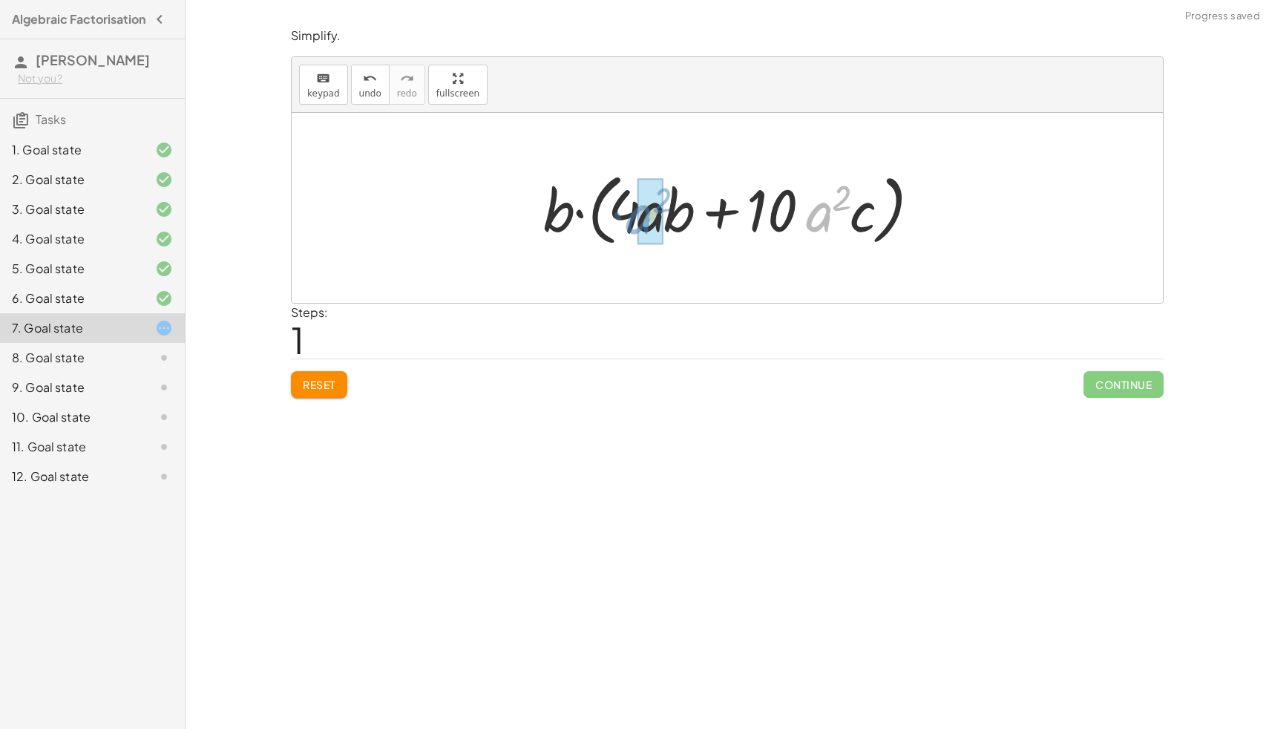
drag, startPoint x: 816, startPoint y: 222, endPoint x: 636, endPoint y: 225, distance: 180.4
click at [635, 225] on div at bounding box center [733, 208] width 394 height 85
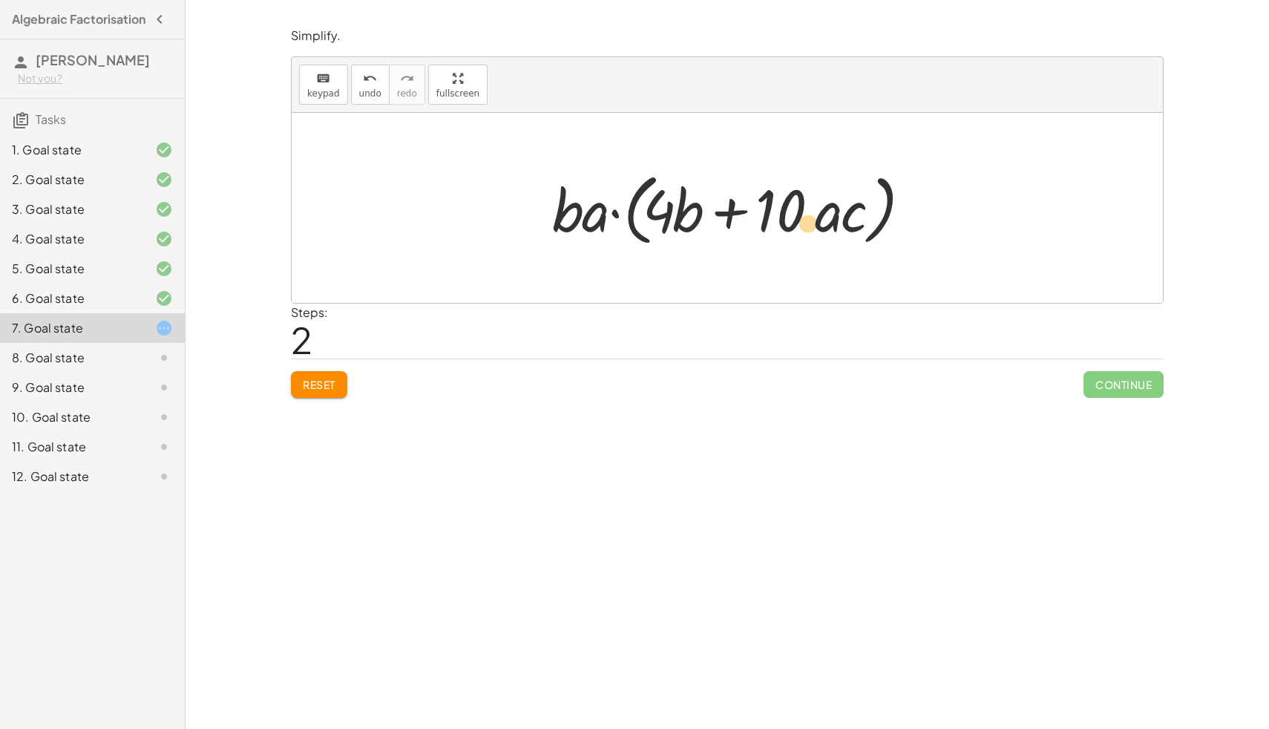
drag, startPoint x: 824, startPoint y: 226, endPoint x: 805, endPoint y: 238, distance: 23.1
click at [805, 238] on div at bounding box center [733, 208] width 376 height 85
drag, startPoint x: 793, startPoint y: 206, endPoint x: 661, endPoint y: 207, distance: 132.9
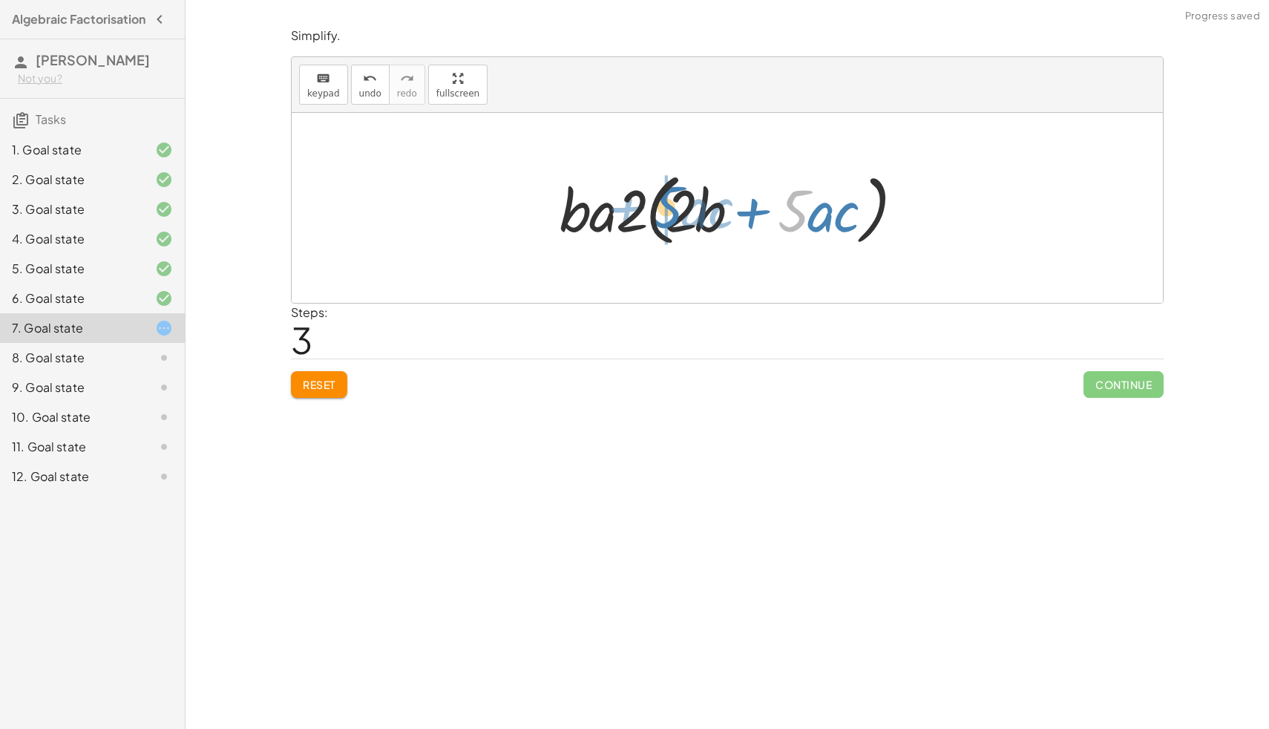
drag, startPoint x: 789, startPoint y: 212, endPoint x: 665, endPoint y: 208, distance: 124.0
drag, startPoint x: 700, startPoint y: 212, endPoint x: 858, endPoint y: 215, distance: 158.1
click at [860, 214] on div at bounding box center [732, 208] width 361 height 85
click at [688, 209] on div at bounding box center [732, 208] width 361 height 85
drag, startPoint x: 802, startPoint y: 215, endPoint x: 774, endPoint y: 215, distance: 27.5
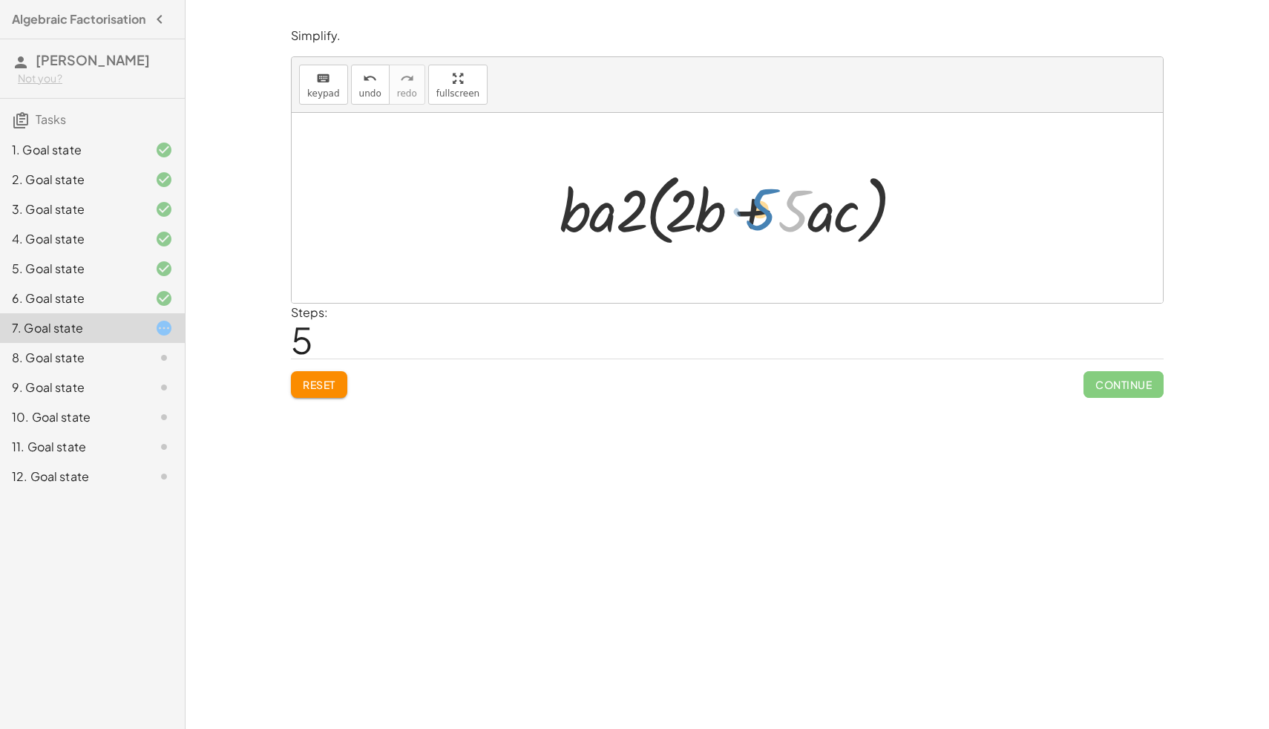
click at [774, 215] on div at bounding box center [732, 208] width 361 height 85
click at [380, 80] on button "undo undo" at bounding box center [370, 85] width 39 height 40
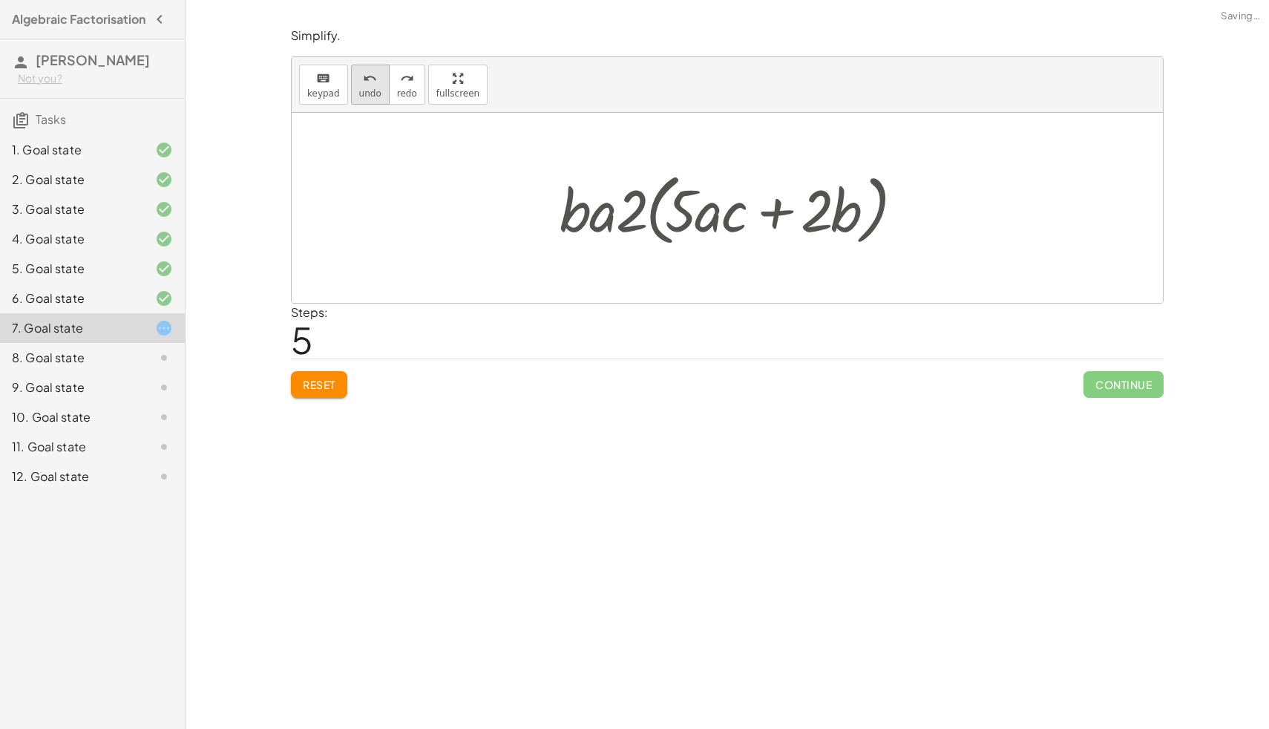
click at [380, 80] on button "undo undo" at bounding box center [370, 85] width 39 height 40
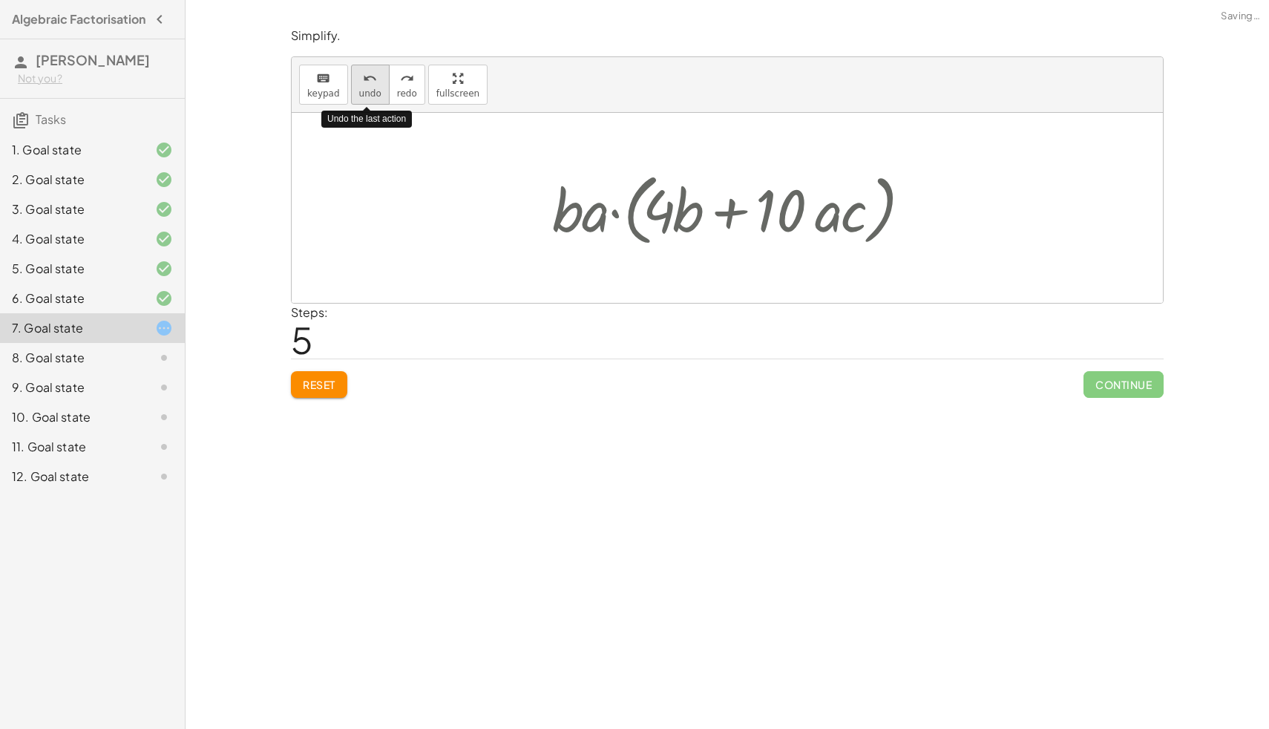
click at [380, 80] on button "undo undo" at bounding box center [370, 85] width 39 height 40
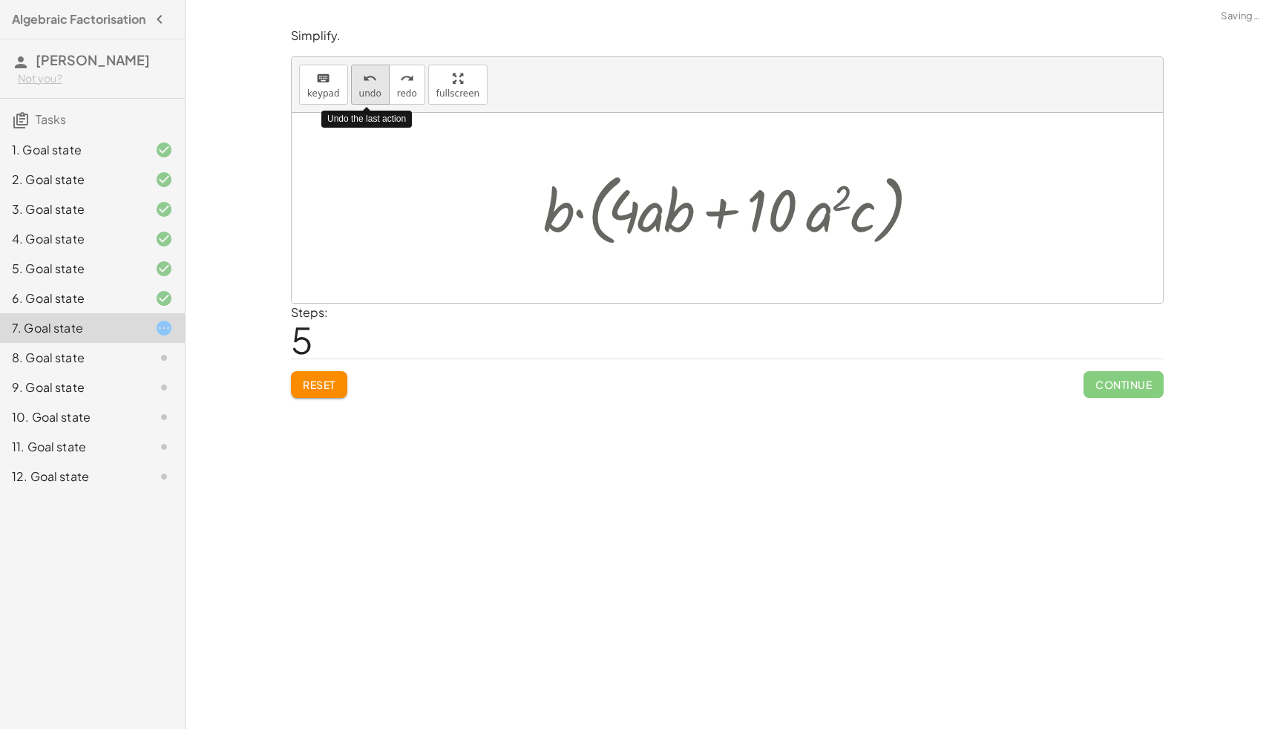
click at [380, 80] on button "undo undo" at bounding box center [370, 85] width 39 height 40
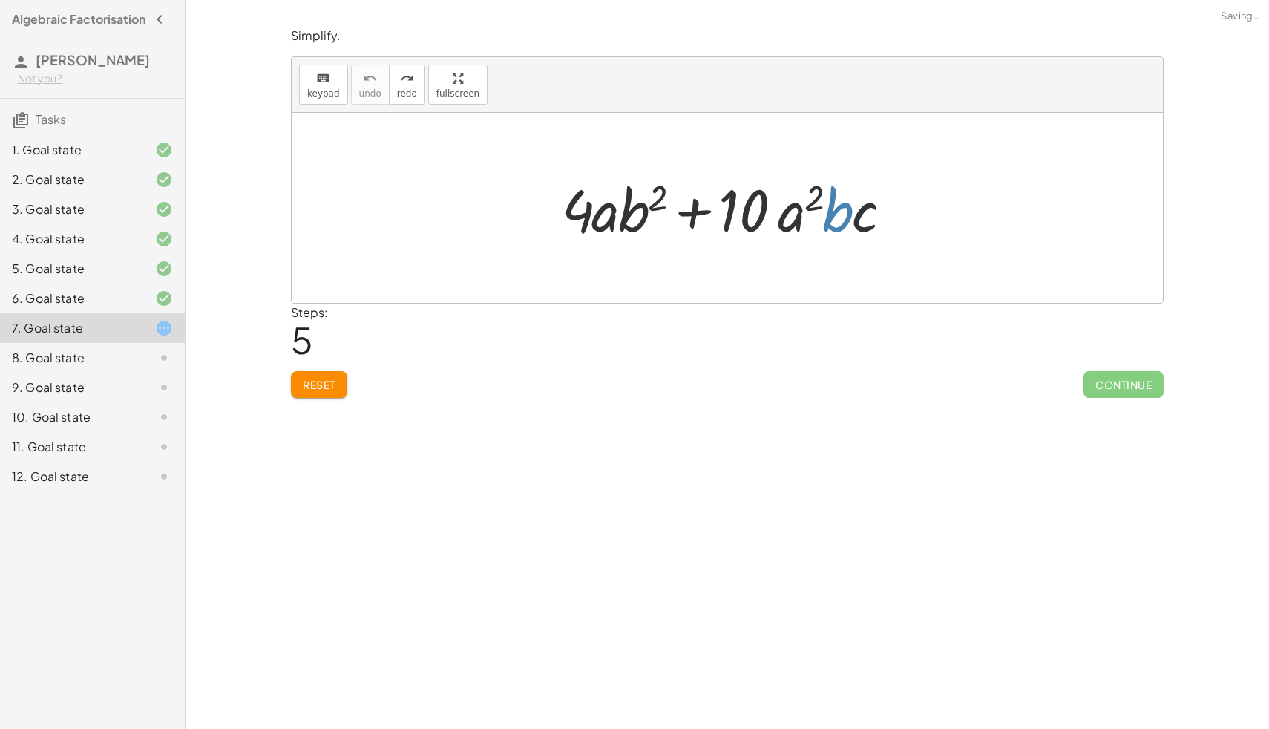
click at [865, 261] on div at bounding box center [727, 208] width 871 height 190
drag, startPoint x: 843, startPoint y: 216, endPoint x: 635, endPoint y: 227, distance: 208.1
drag, startPoint x: 753, startPoint y: 203, endPoint x: 590, endPoint y: 210, distance: 163.4
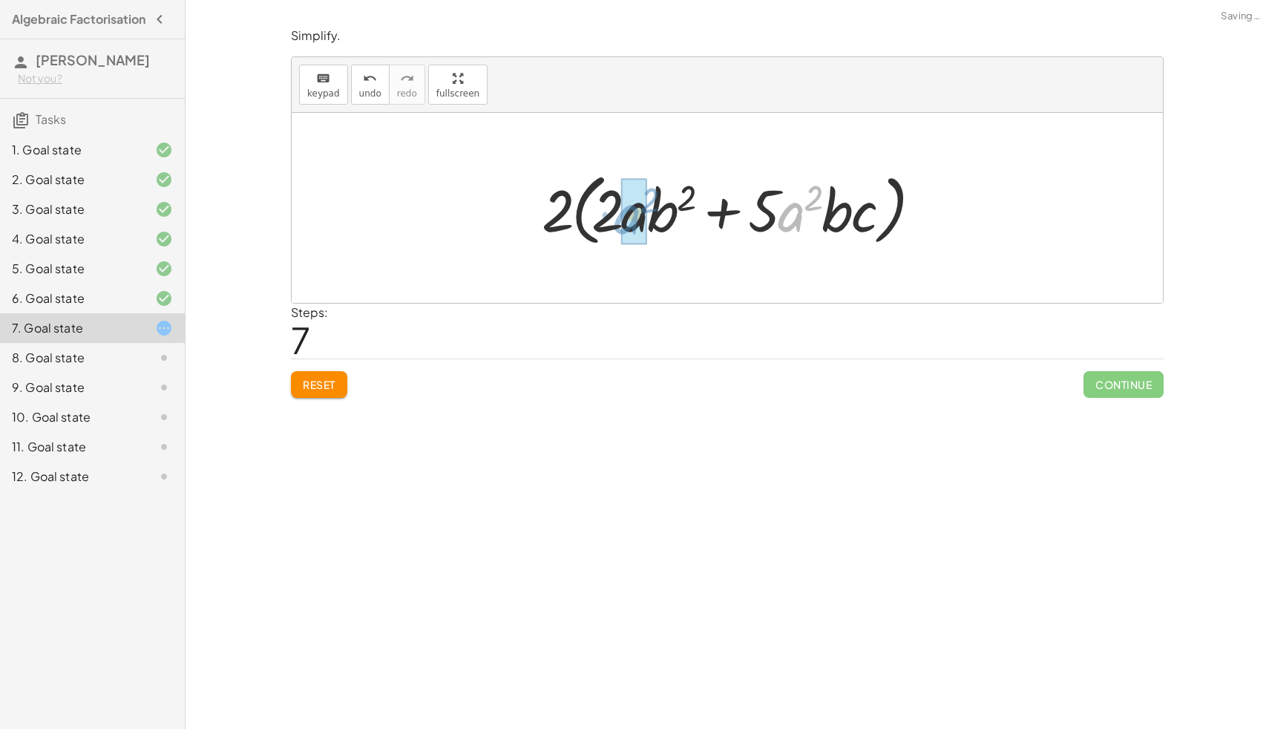
drag, startPoint x: 793, startPoint y: 222, endPoint x: 629, endPoint y: 224, distance: 164.1
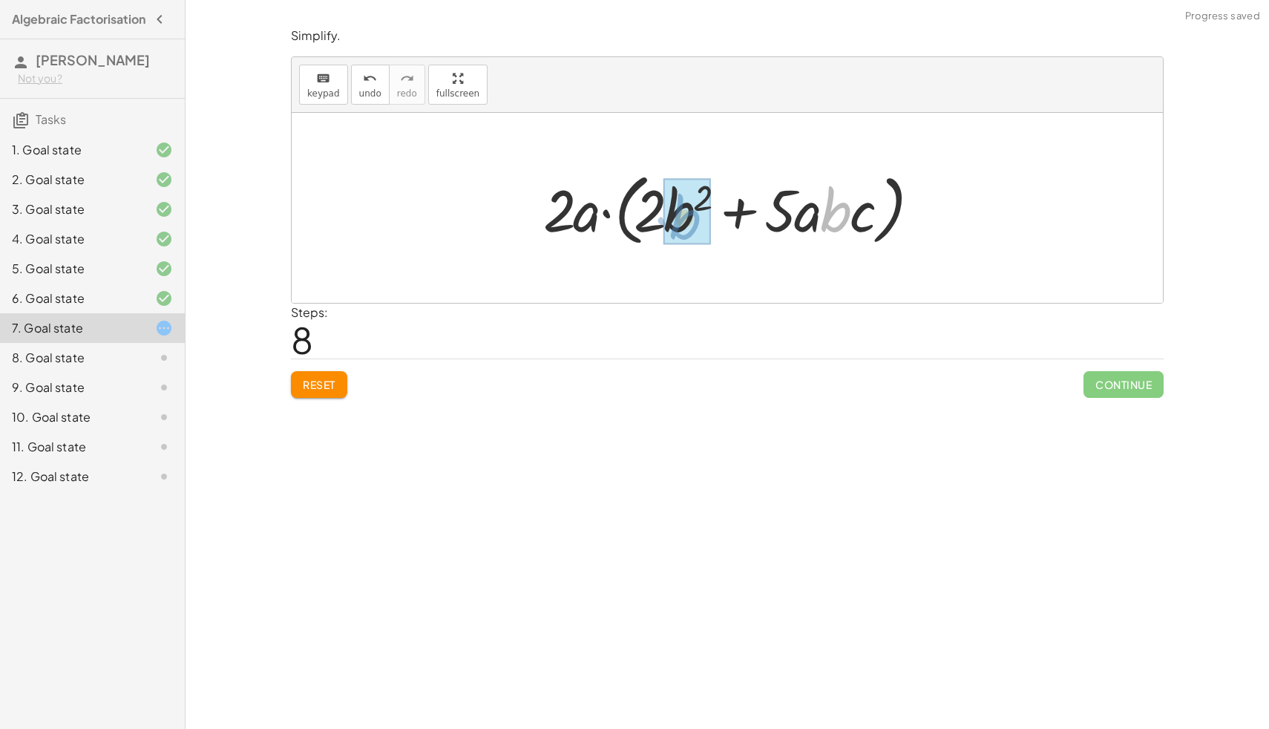
drag, startPoint x: 841, startPoint y: 218, endPoint x: 689, endPoint y: 225, distance: 152.3
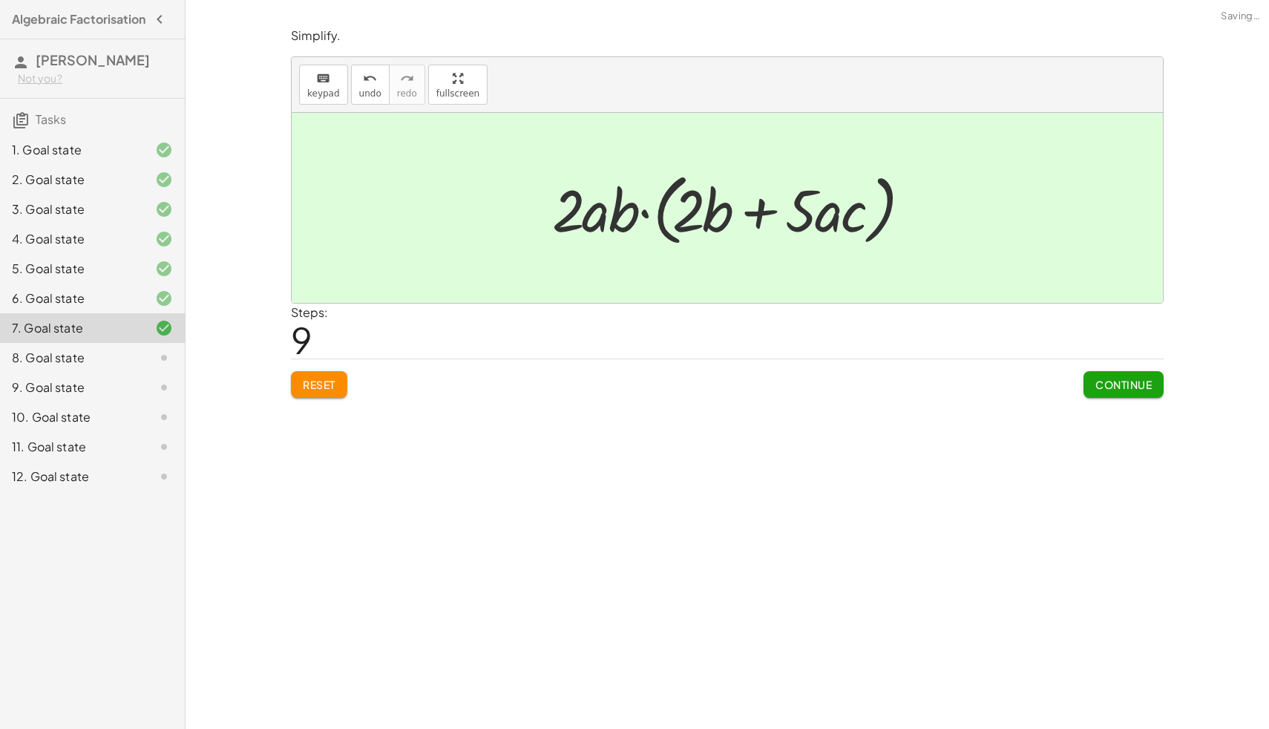
click at [1109, 380] on span "Continue" at bounding box center [1124, 384] width 56 height 13
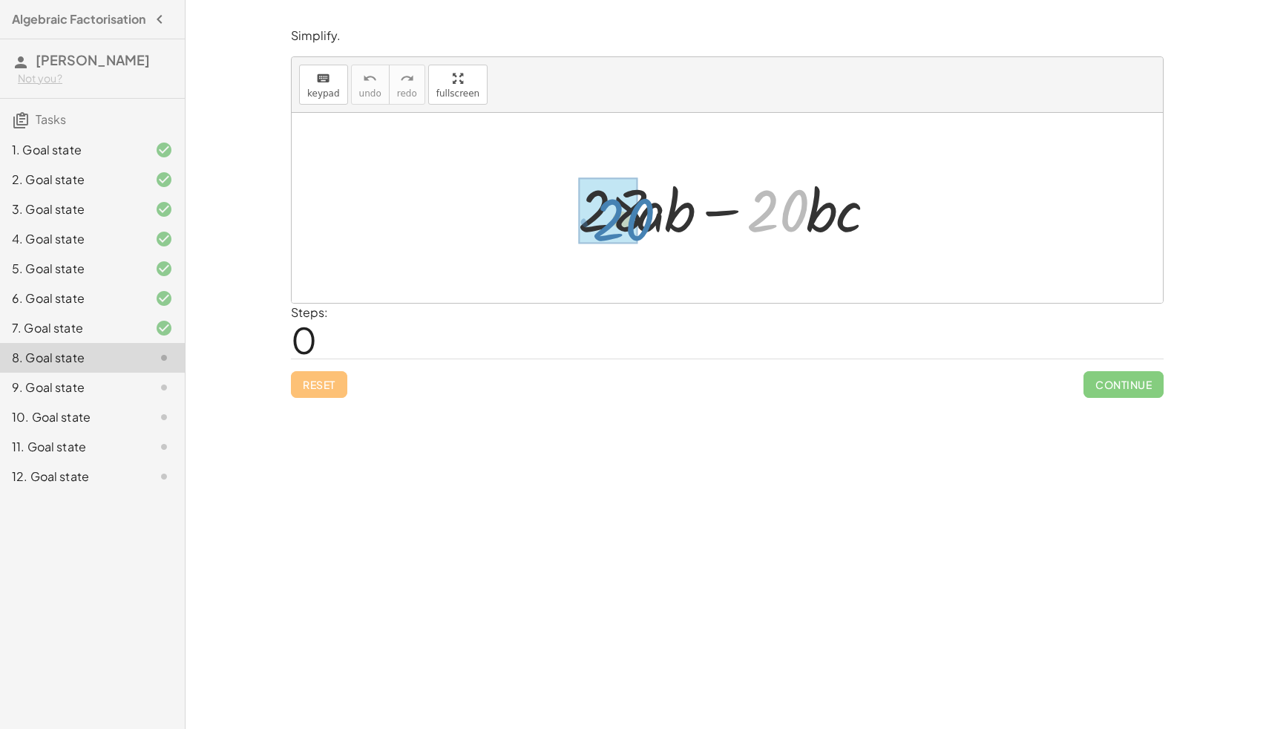
drag, startPoint x: 761, startPoint y: 212, endPoint x: 604, endPoint y: 220, distance: 156.8
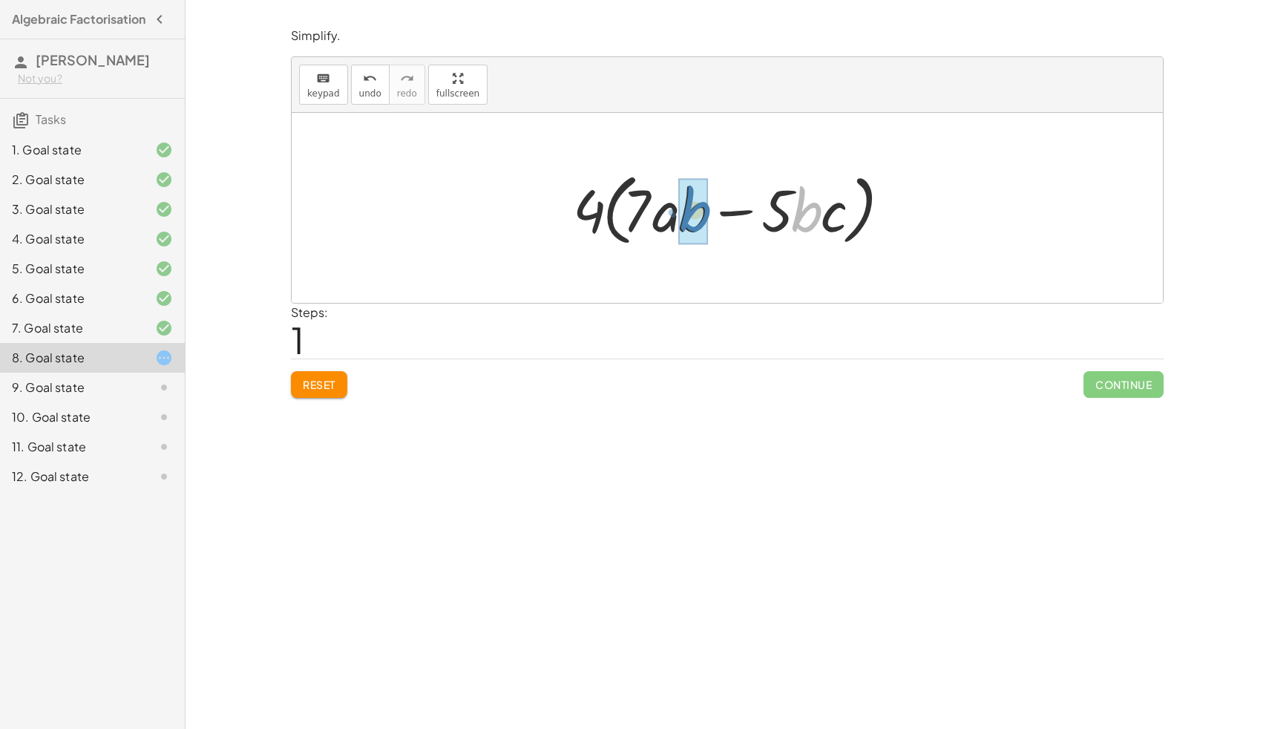
drag, startPoint x: 806, startPoint y: 221, endPoint x: 695, endPoint y: 220, distance: 111.3
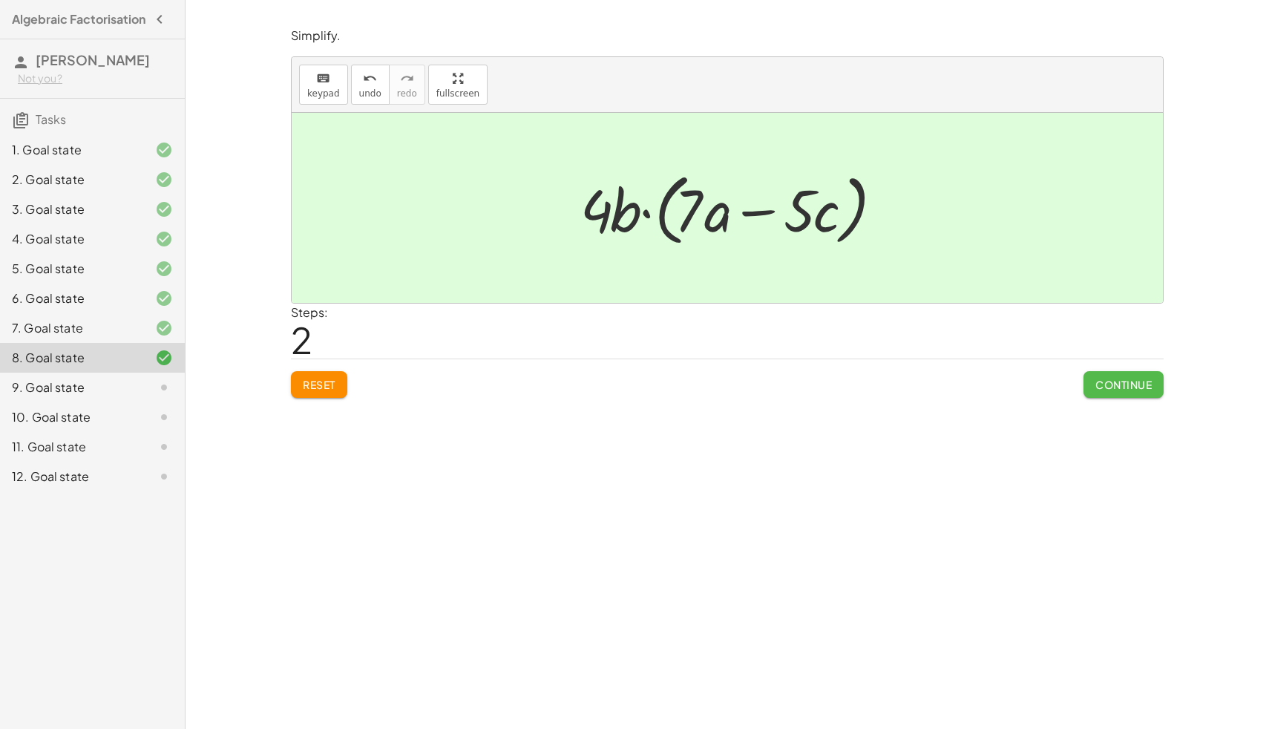
click at [1155, 384] on button "Continue" at bounding box center [1124, 384] width 80 height 27
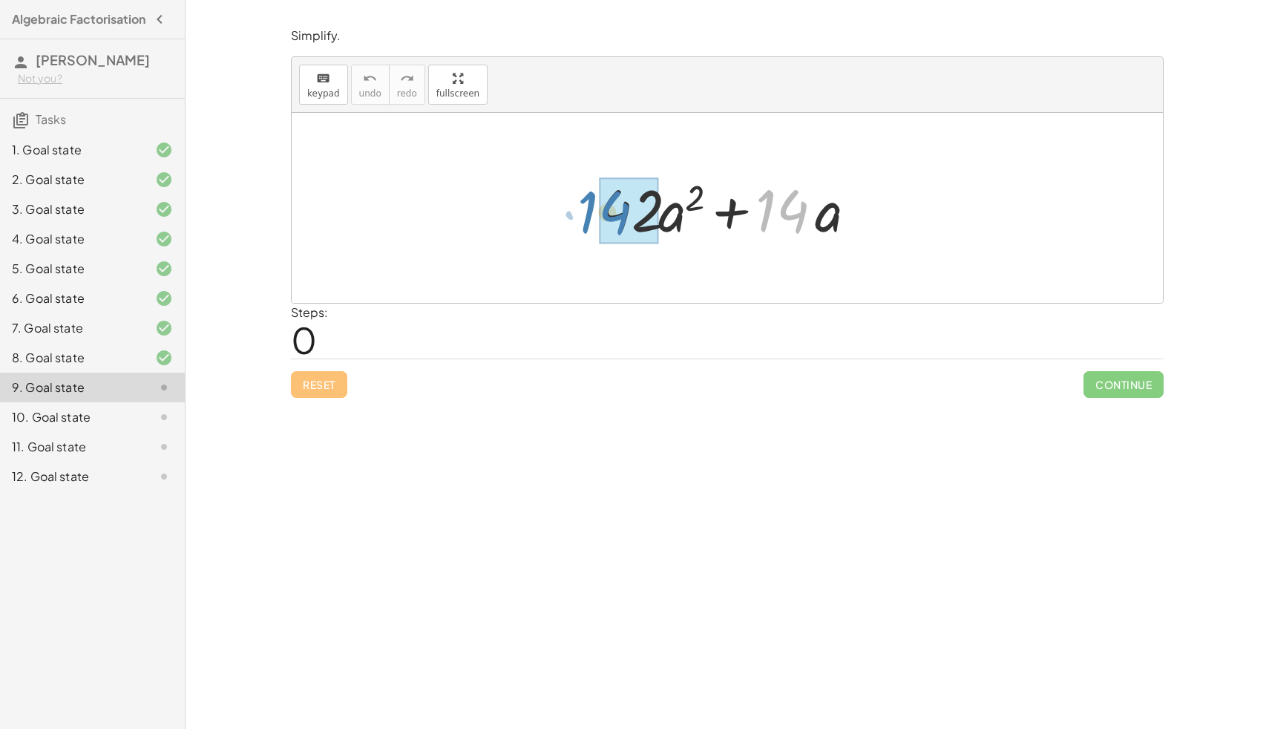
drag, startPoint x: 790, startPoint y: 226, endPoint x: 613, endPoint y: 228, distance: 176.7
drag, startPoint x: 805, startPoint y: 228, endPoint x: 666, endPoint y: 232, distance: 139.6
click at [666, 232] on div at bounding box center [734, 208] width 284 height 76
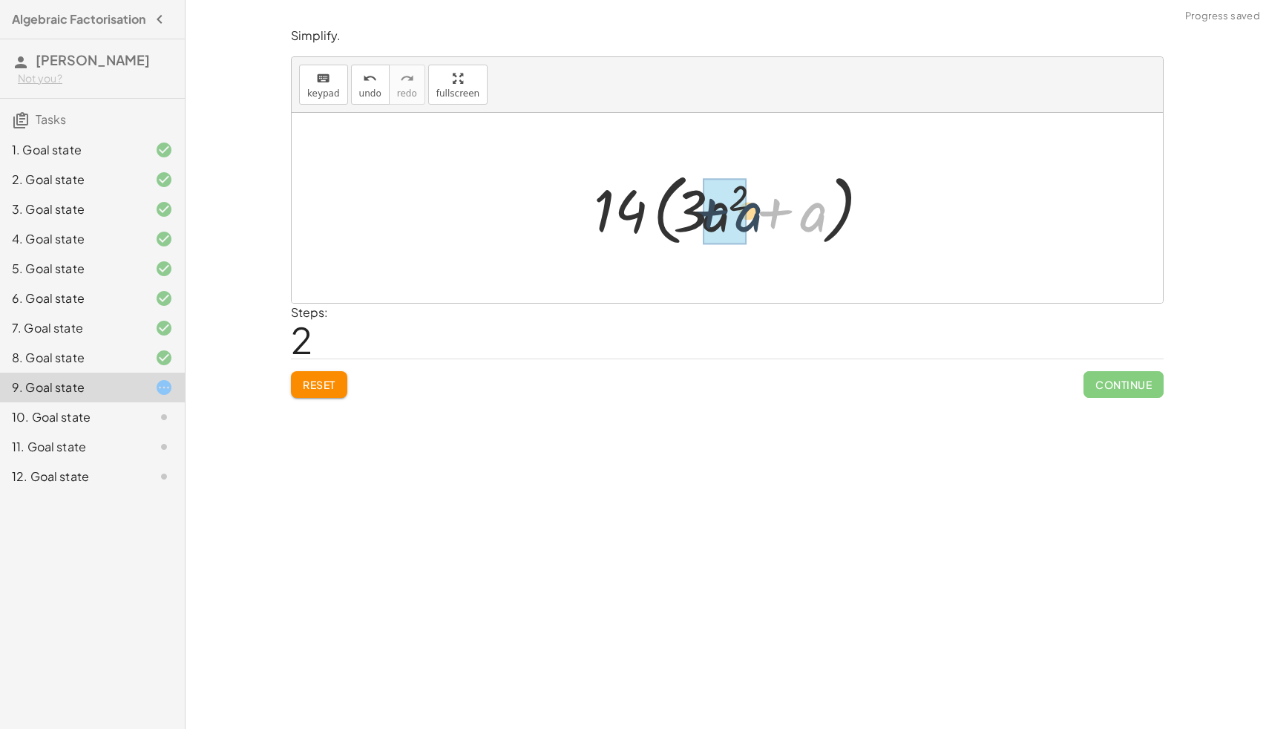
drag, startPoint x: 815, startPoint y: 220, endPoint x: 747, endPoint y: 220, distance: 68.3
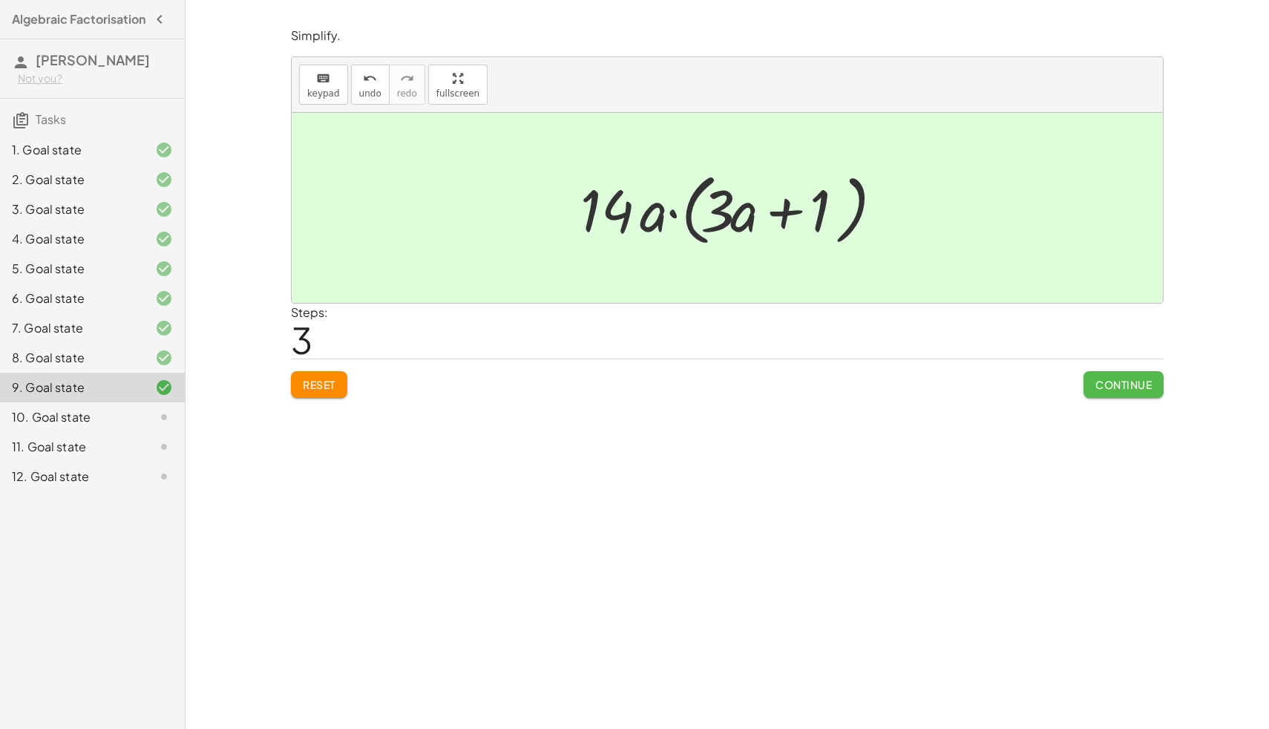
click at [1101, 381] on span "Continue" at bounding box center [1124, 384] width 56 height 13
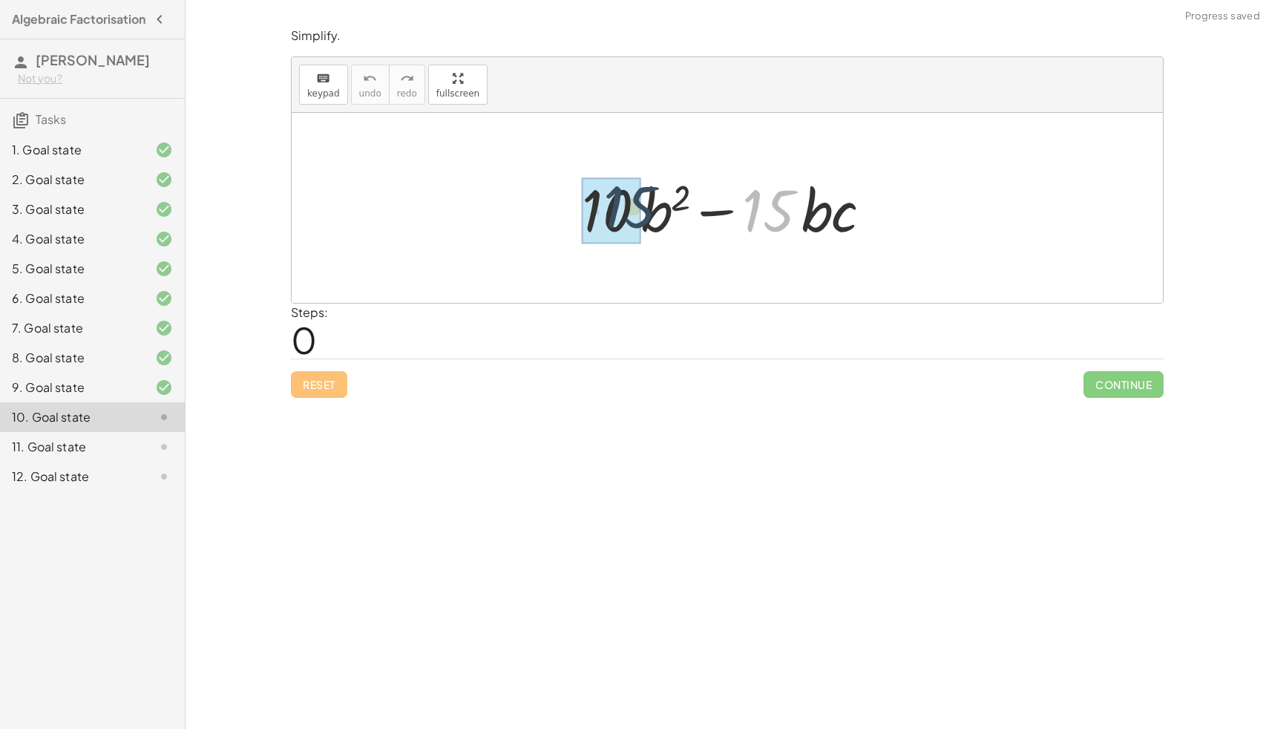
drag, startPoint x: 762, startPoint y: 214, endPoint x: 612, endPoint y: 213, distance: 150.7
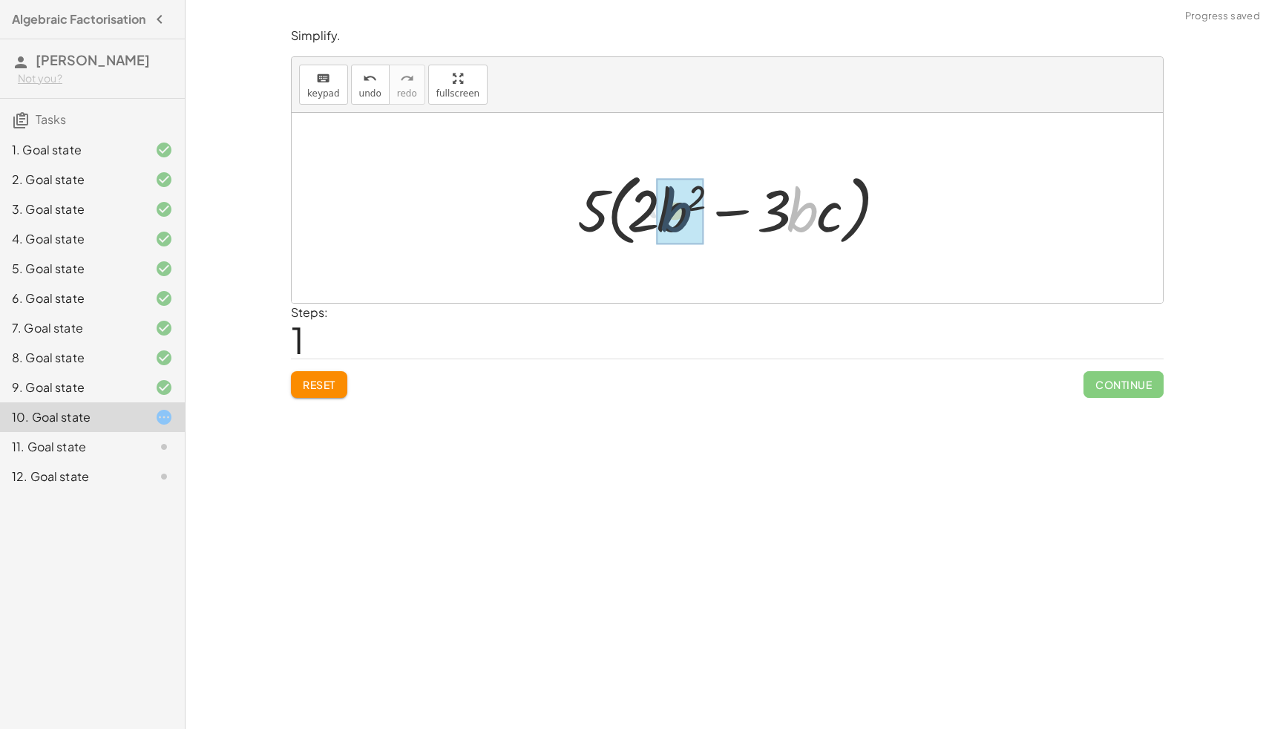
drag, startPoint x: 809, startPoint y: 224, endPoint x: 676, endPoint y: 224, distance: 132.9
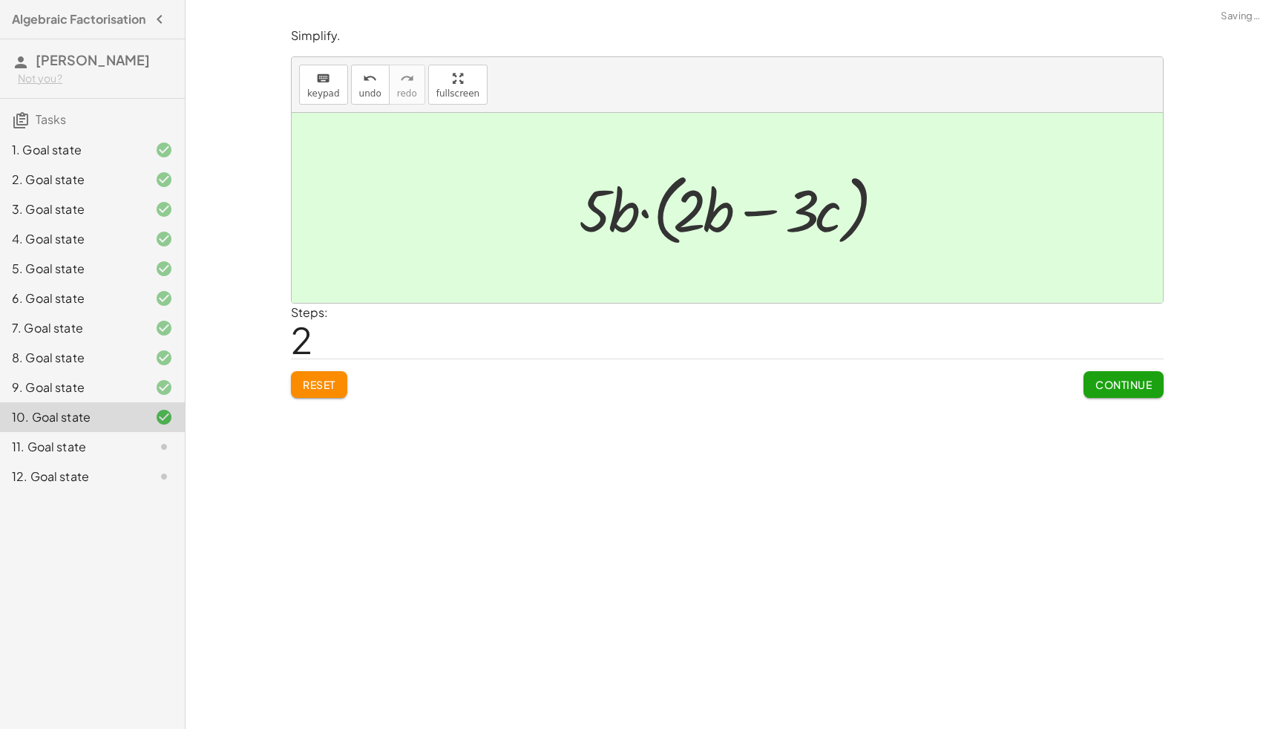
click at [1093, 407] on div "Look for where there would be a common factor and drag the terms together. The …" at bounding box center [728, 364] width 1084 height 729
click at [0, 0] on div "Simplify. keyboard keypad undo undo redo redo fullscreen + · 10 · b 2 − · 15 · …" at bounding box center [0, 0] width 0 height 0
click at [1099, 382] on span "Continue" at bounding box center [1124, 384] width 56 height 13
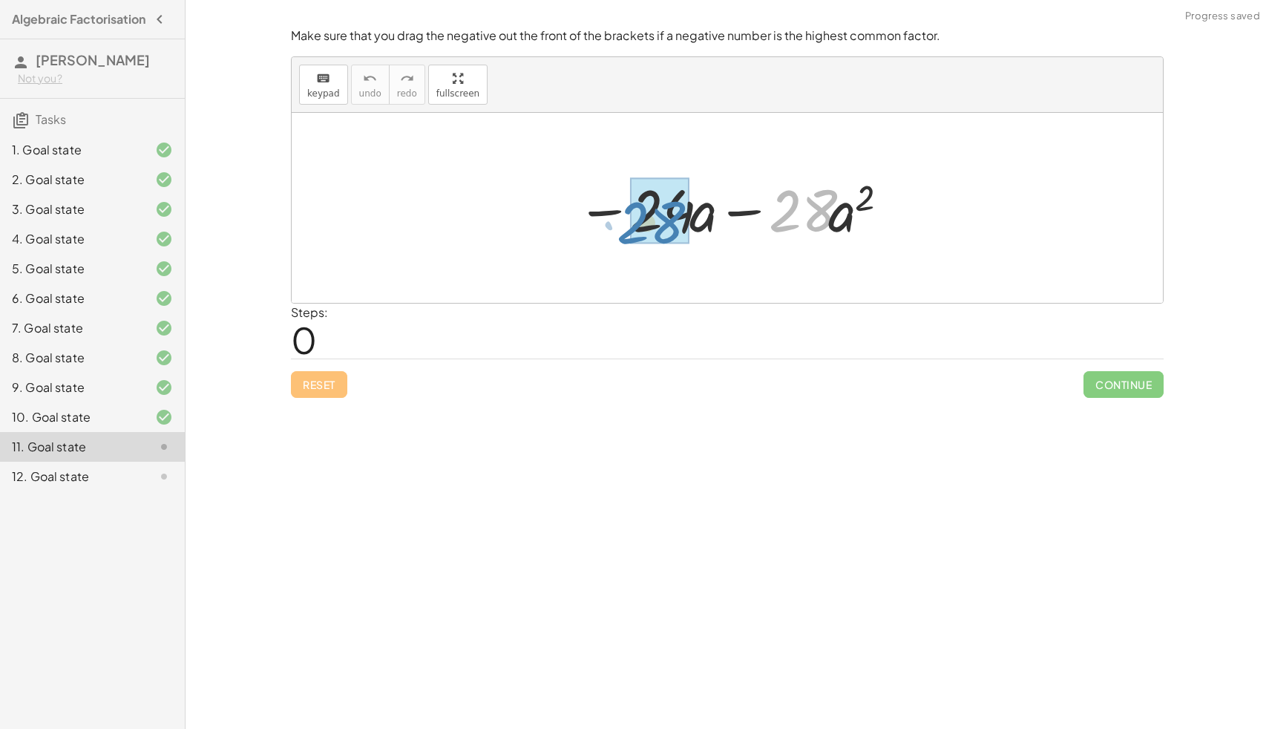
drag, startPoint x: 799, startPoint y: 217, endPoint x: 655, endPoint y: 226, distance: 144.3
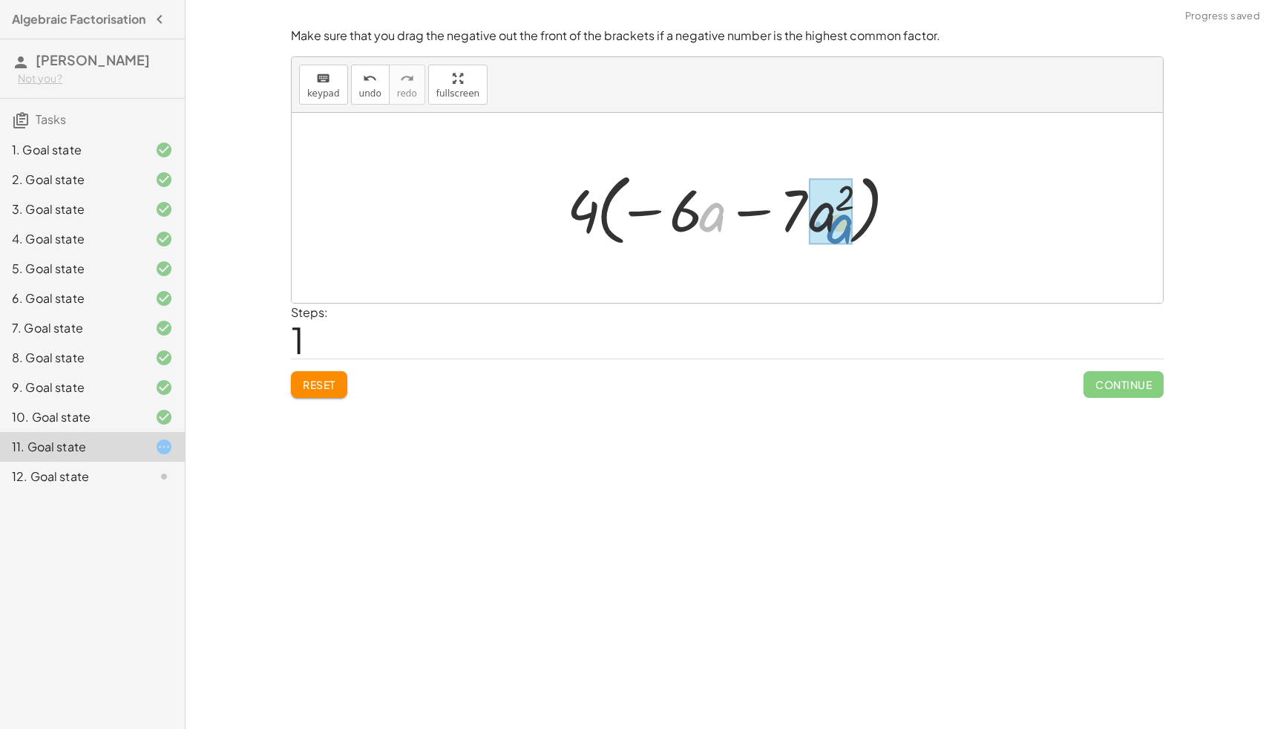
drag, startPoint x: 713, startPoint y: 212, endPoint x: 841, endPoint y: 225, distance: 129.0
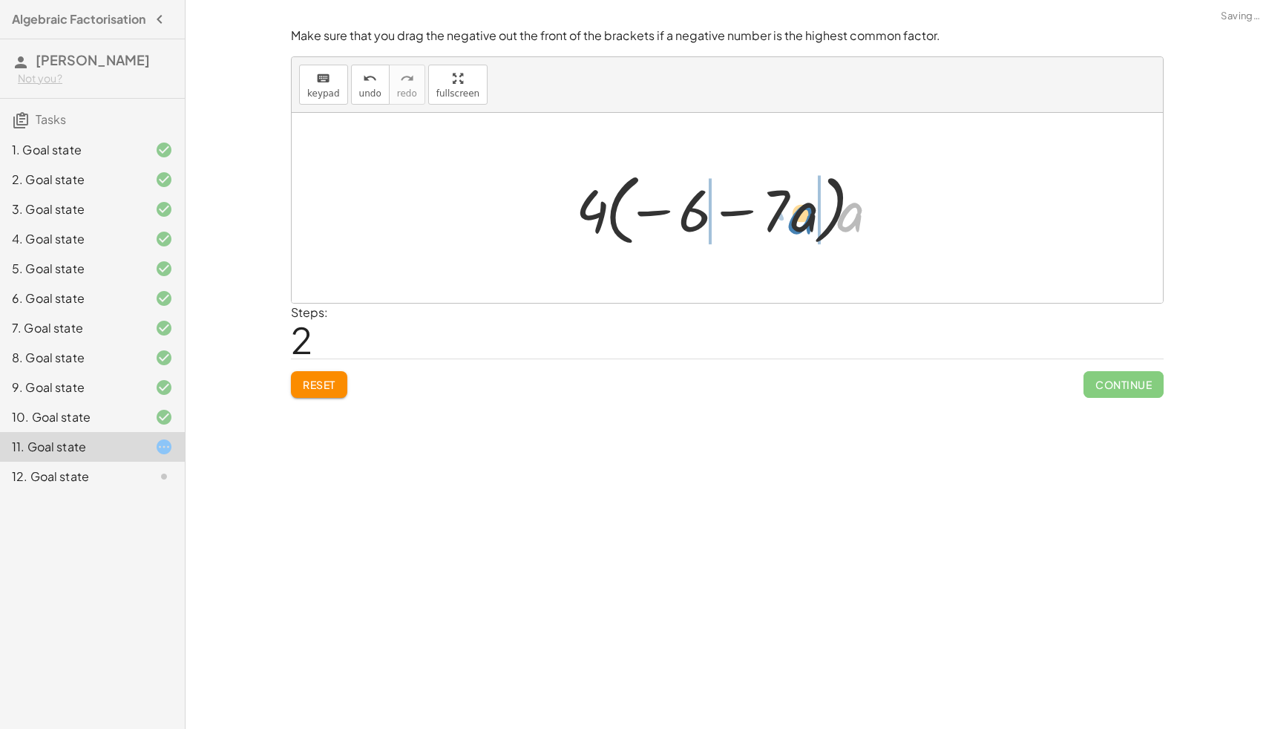
drag, startPoint x: 848, startPoint y: 217, endPoint x: 805, endPoint y: 220, distance: 43.2
click at [805, 220] on div at bounding box center [733, 208] width 329 height 85
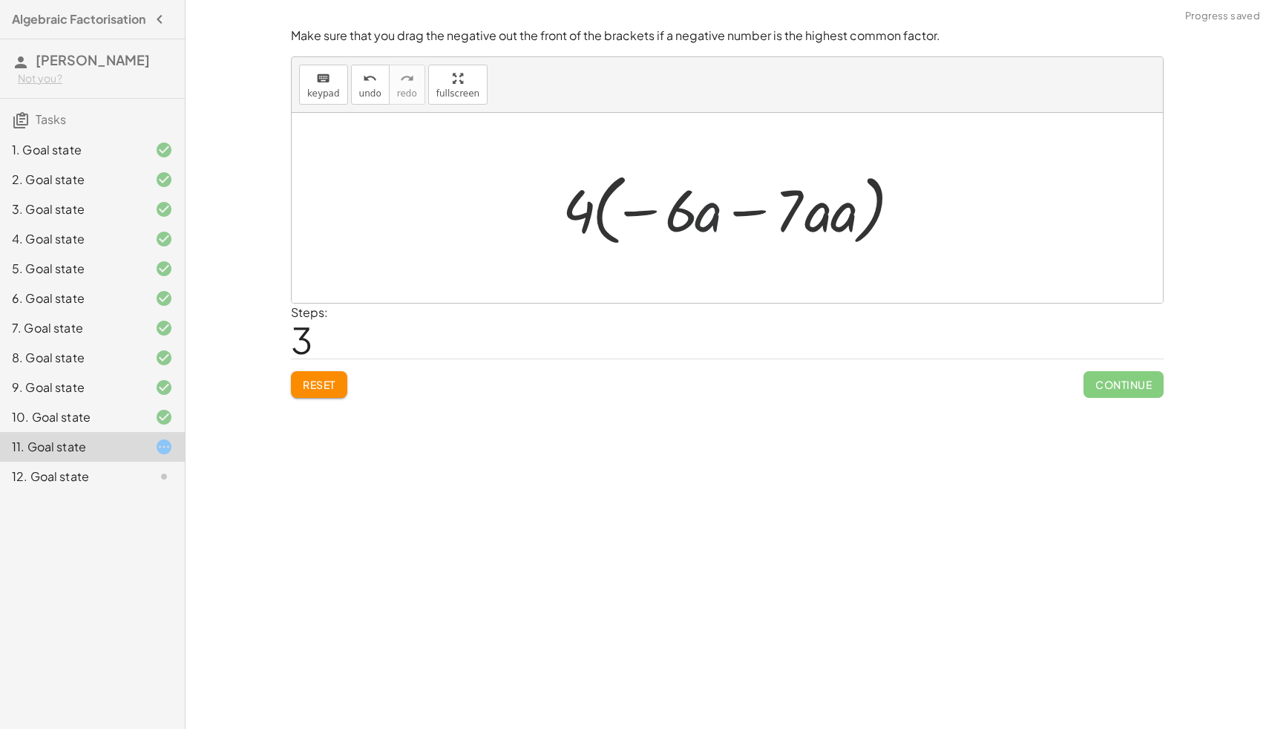
click at [709, 217] on div at bounding box center [732, 208] width 355 height 85
drag, startPoint x: 834, startPoint y: 218, endPoint x: 692, endPoint y: 229, distance: 142.2
click at [692, 229] on div at bounding box center [732, 208] width 355 height 85
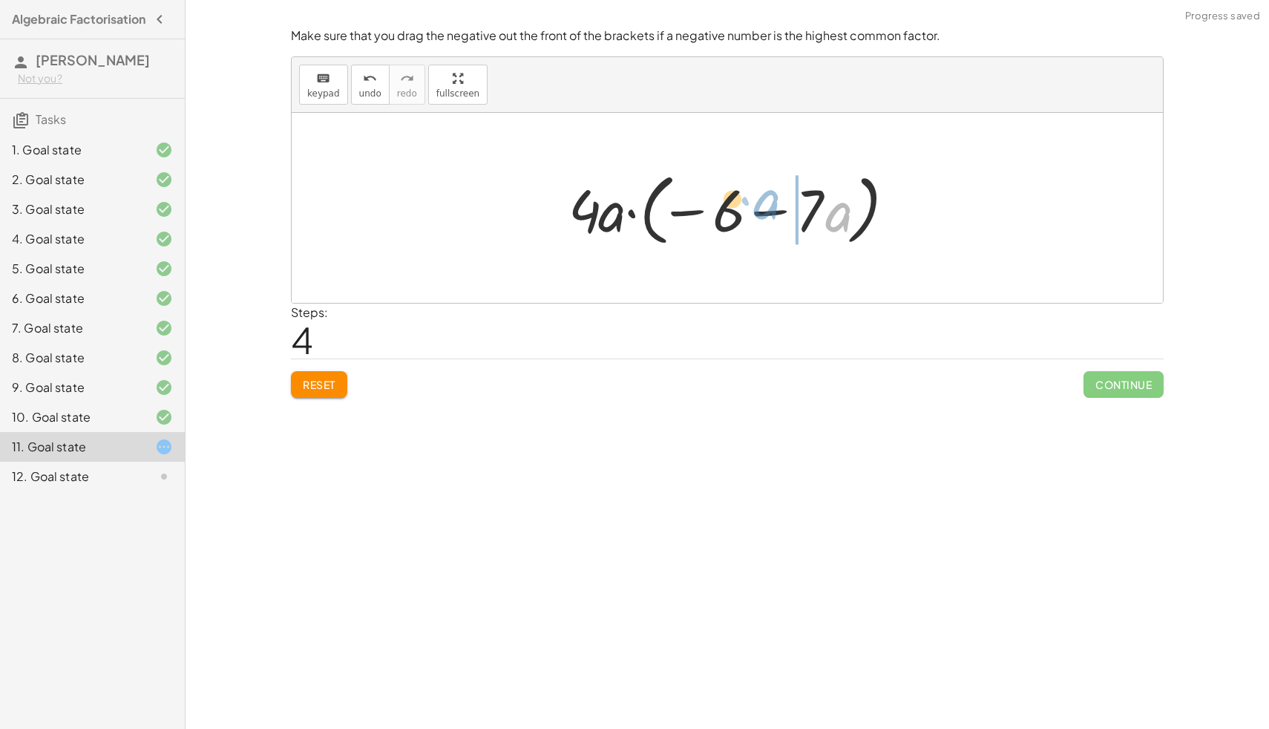
drag, startPoint x: 837, startPoint y: 218, endPoint x: 787, endPoint y: 206, distance: 51.9
click at [787, 206] on div at bounding box center [733, 208] width 344 height 85
drag, startPoint x: 802, startPoint y: 219, endPoint x: 631, endPoint y: 236, distance: 172.3
click at [632, 235] on div at bounding box center [733, 208] width 344 height 85
drag, startPoint x: 802, startPoint y: 207, endPoint x: 601, endPoint y: 208, distance: 201.2
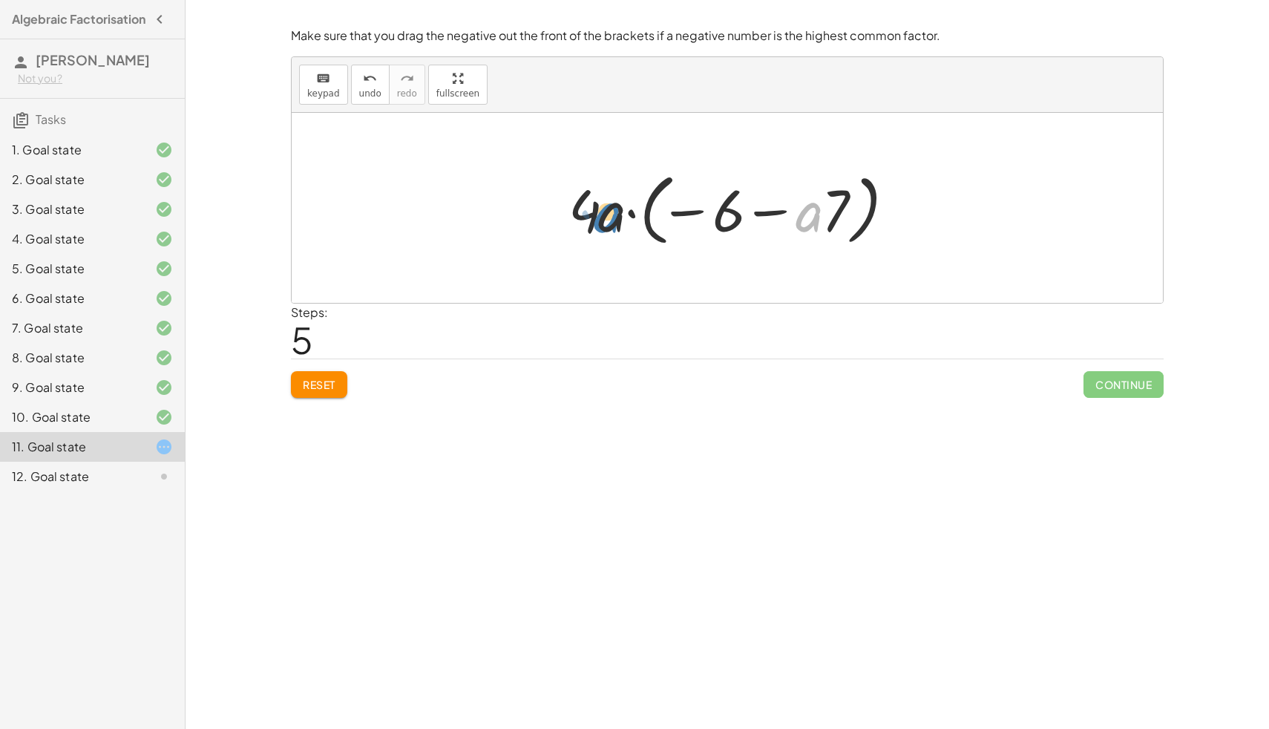
click at [600, 208] on div at bounding box center [733, 208] width 344 height 85
click at [375, 75] on div "undo" at bounding box center [370, 78] width 22 height 18
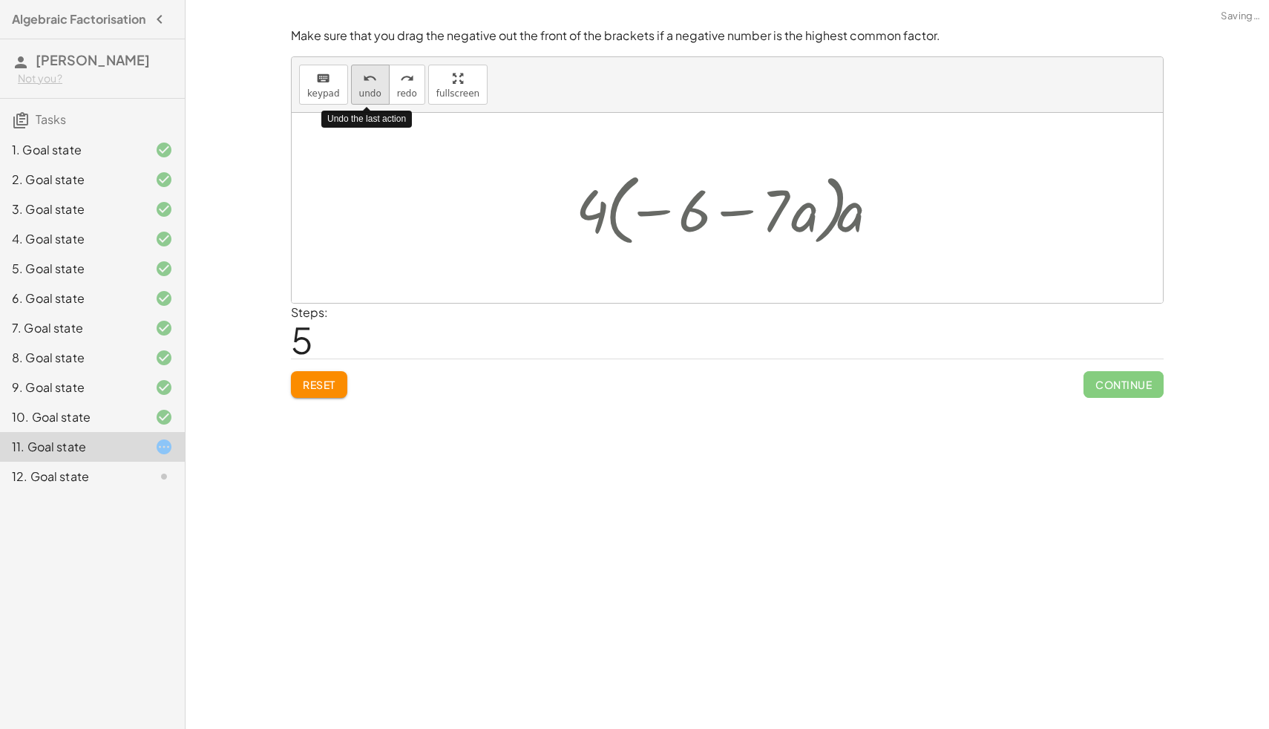
click at [375, 75] on div "undo" at bounding box center [370, 78] width 22 height 18
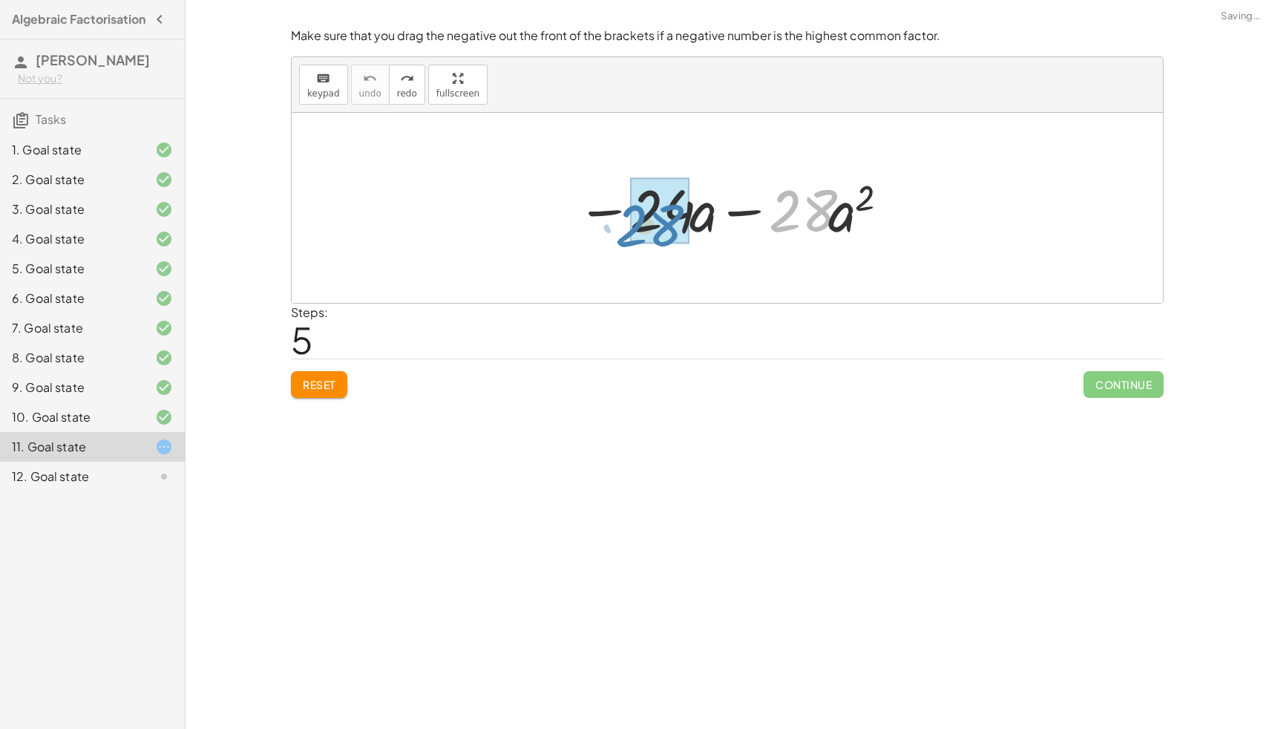
drag, startPoint x: 794, startPoint y: 223, endPoint x: 641, endPoint y: 238, distance: 154.4
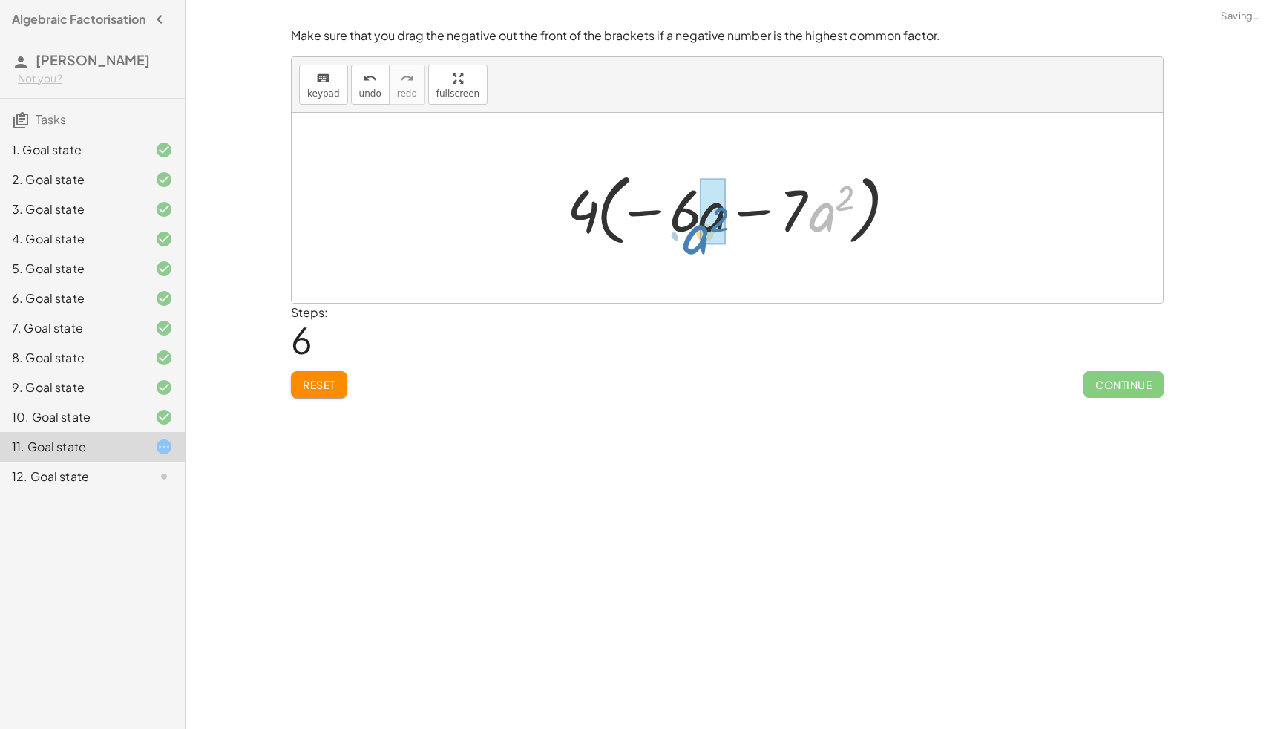
drag, startPoint x: 829, startPoint y: 221, endPoint x: 698, endPoint y: 243, distance: 133.1
click at [698, 243] on div at bounding box center [733, 208] width 347 height 85
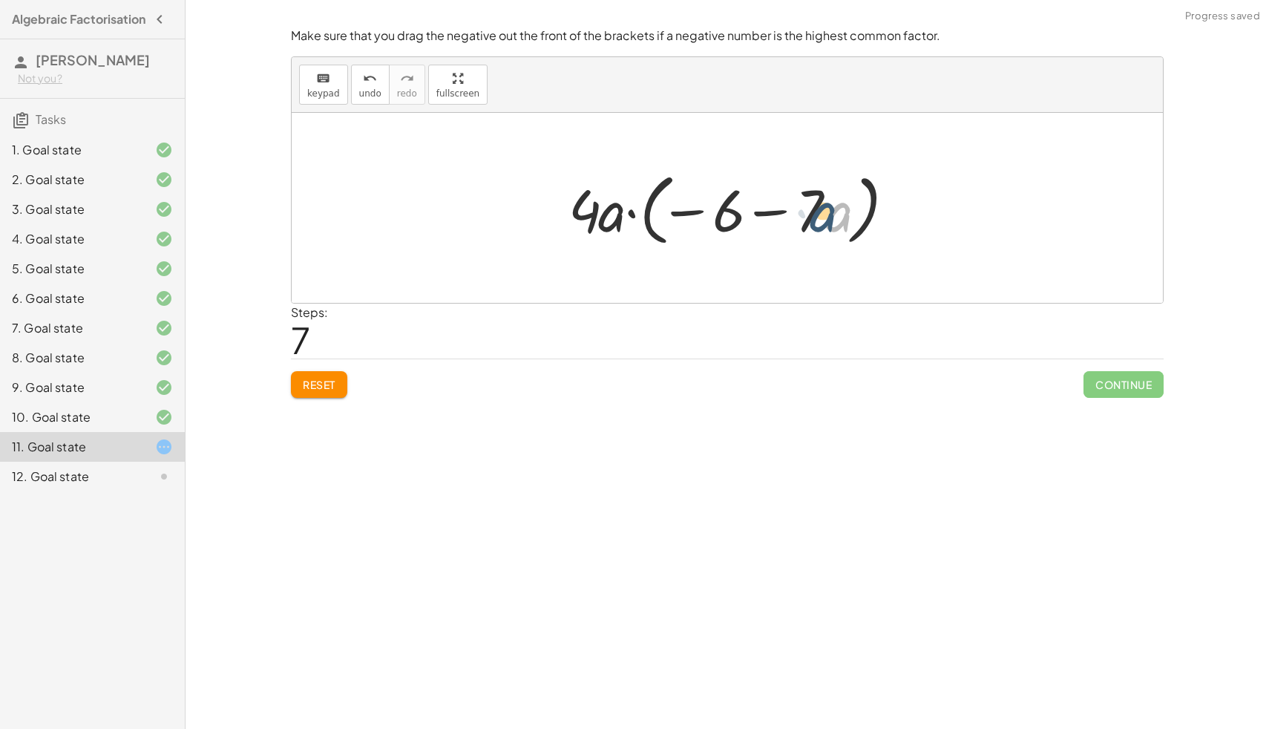
drag, startPoint x: 843, startPoint y: 224, endPoint x: 832, endPoint y: 224, distance: 11.1
click at [832, 224] on div at bounding box center [733, 208] width 344 height 85
click at [807, 203] on div at bounding box center [733, 208] width 344 height 85
drag, startPoint x: 808, startPoint y: 208, endPoint x: 721, endPoint y: 208, distance: 86.1
click at [721, 208] on div at bounding box center [733, 208] width 344 height 85
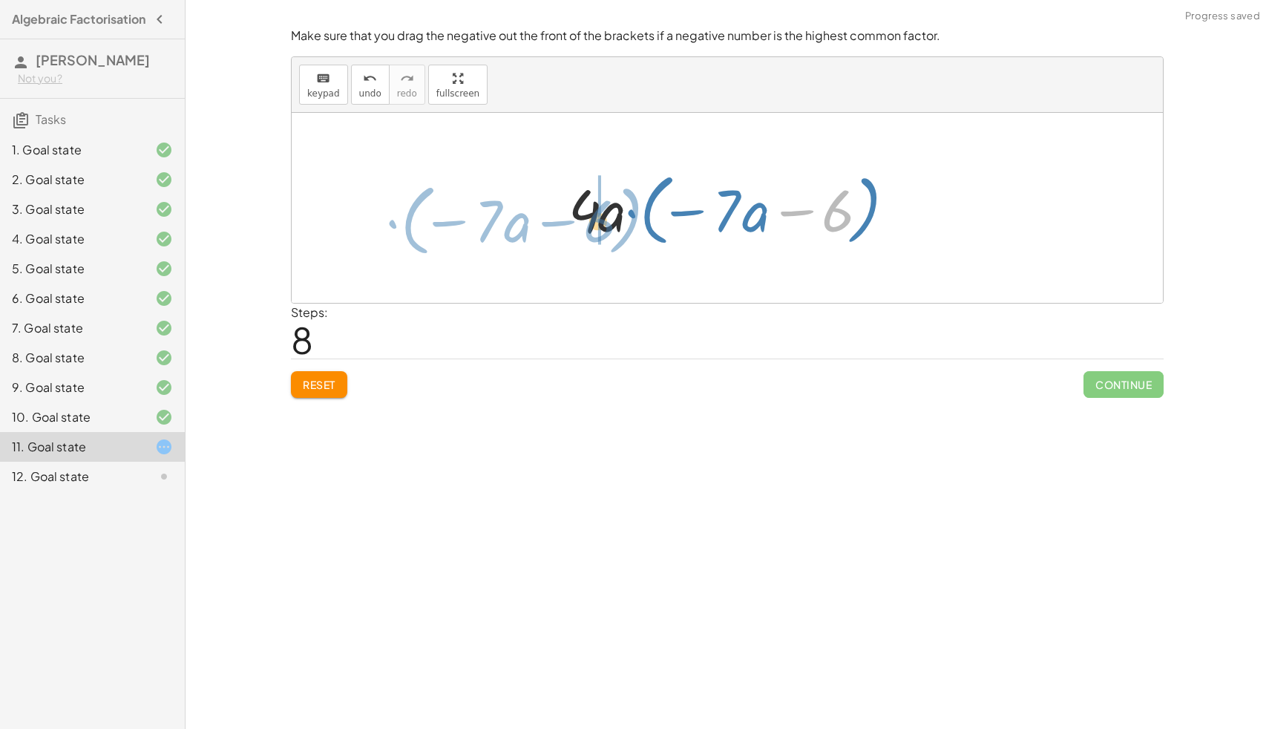
drag, startPoint x: 827, startPoint y: 210, endPoint x: 787, endPoint y: 208, distance: 40.1
click at [787, 208] on div at bounding box center [733, 208] width 344 height 85
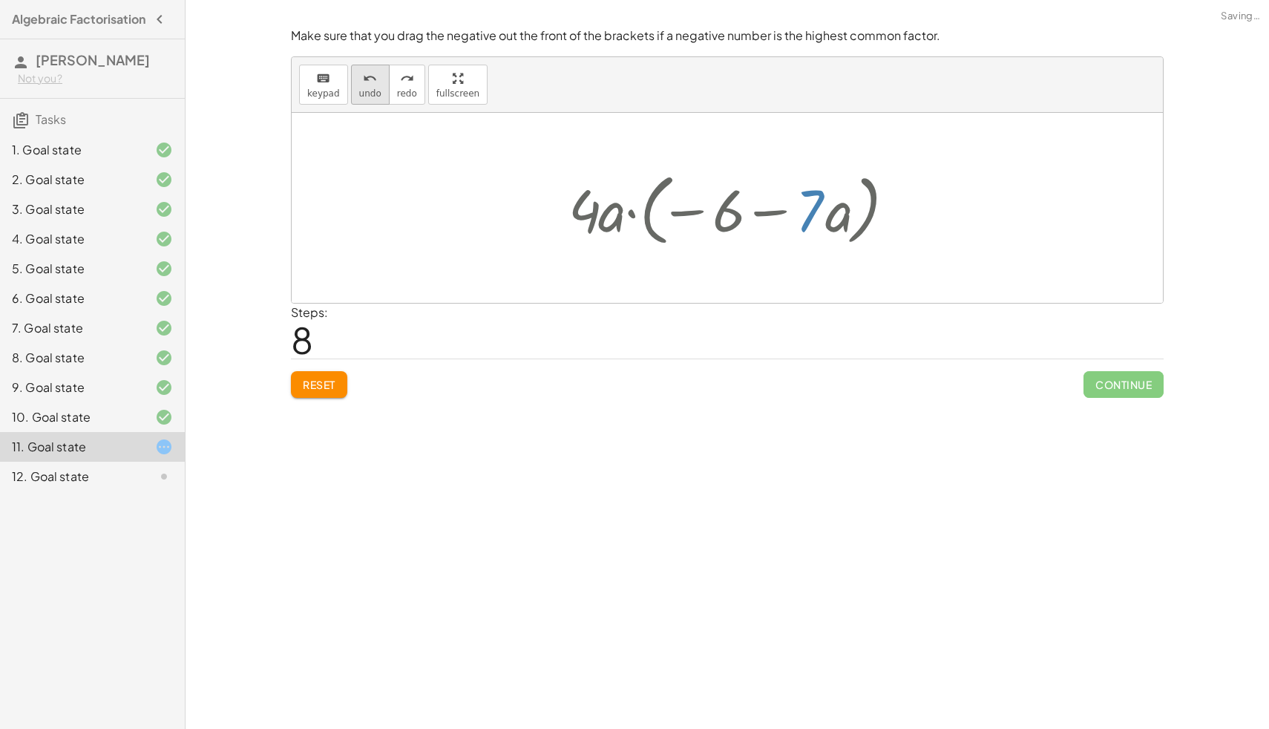
click at [362, 91] on span "undo" at bounding box center [370, 93] width 22 height 10
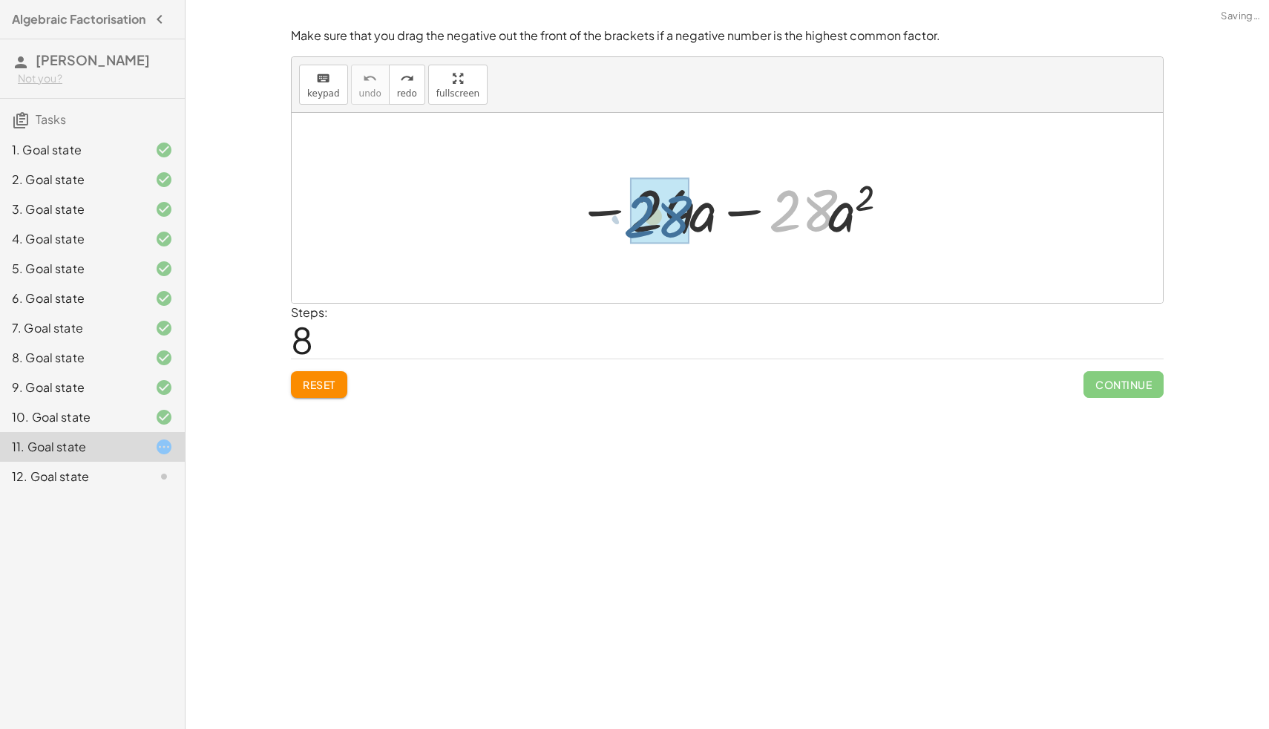
drag, startPoint x: 789, startPoint y: 226, endPoint x: 637, endPoint y: 234, distance: 152.3
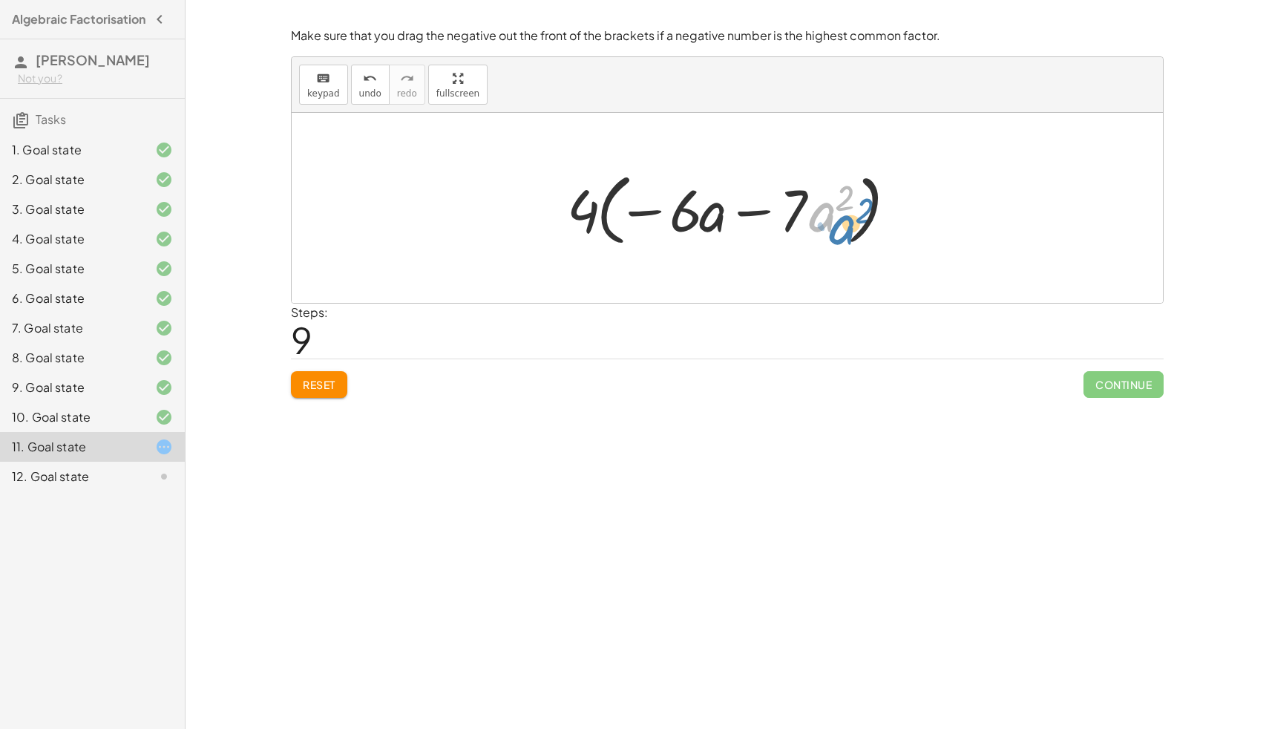
drag, startPoint x: 819, startPoint y: 217, endPoint x: 840, endPoint y: 231, distance: 25.3
click at [840, 230] on div at bounding box center [733, 208] width 347 height 85
drag, startPoint x: 687, startPoint y: 217, endPoint x: 687, endPoint y: 226, distance: 8.2
click at [687, 226] on div at bounding box center [733, 208] width 347 height 85
drag, startPoint x: 819, startPoint y: 204, endPoint x: 703, endPoint y: 215, distance: 117.1
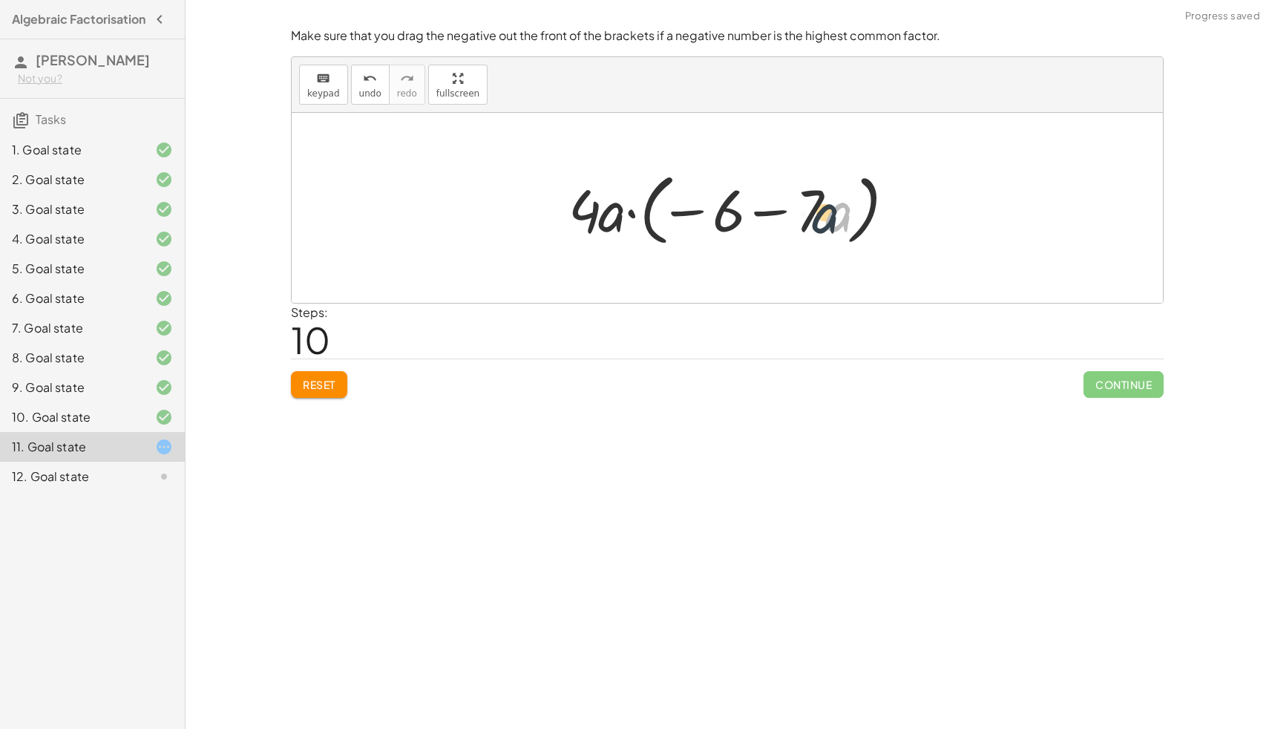
drag, startPoint x: 837, startPoint y: 208, endPoint x: 822, endPoint y: 209, distance: 14.9
click at [822, 209] on div at bounding box center [733, 208] width 344 height 85
drag, startPoint x: 680, startPoint y: 208, endPoint x: 651, endPoint y: 207, distance: 29.0
click at [649, 207] on div at bounding box center [733, 208] width 344 height 85
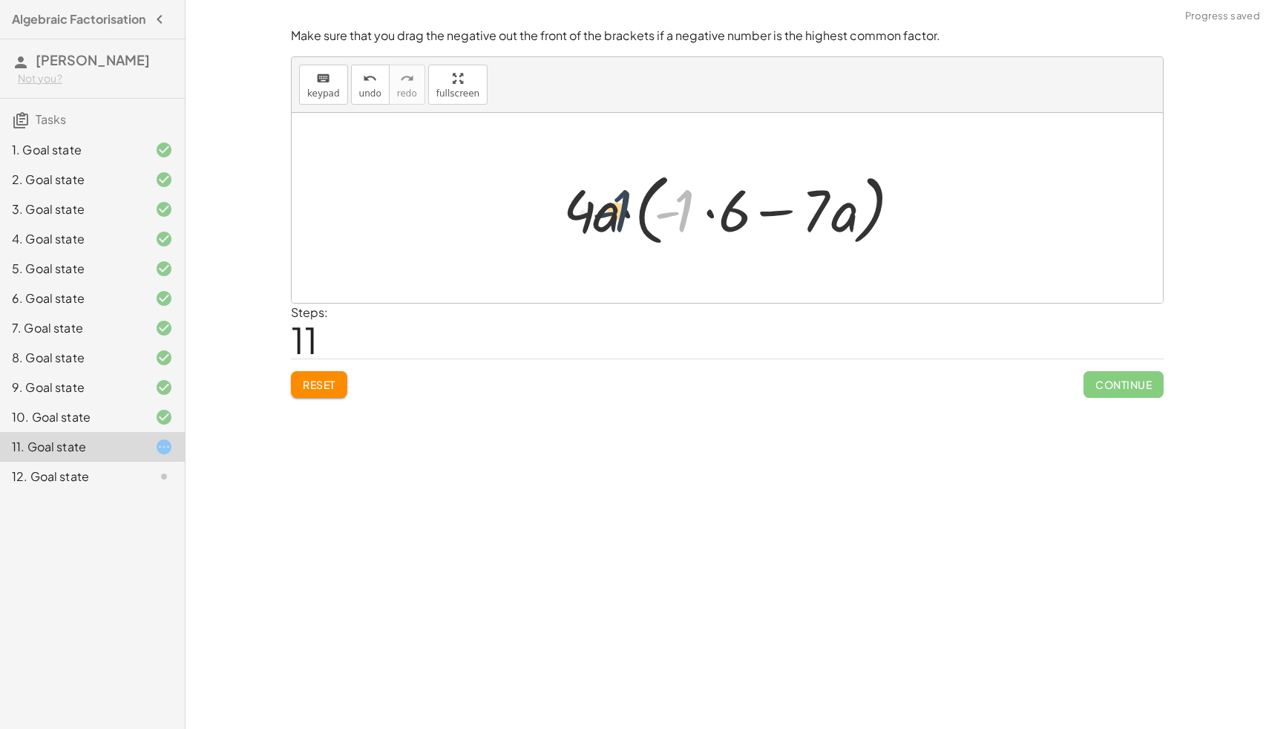
drag, startPoint x: 681, startPoint y: 204, endPoint x: 618, endPoint y: 204, distance: 63.1
click at [618, 204] on div at bounding box center [733, 208] width 355 height 85
drag, startPoint x: 730, startPoint y: 206, endPoint x: 685, endPoint y: 203, distance: 45.3
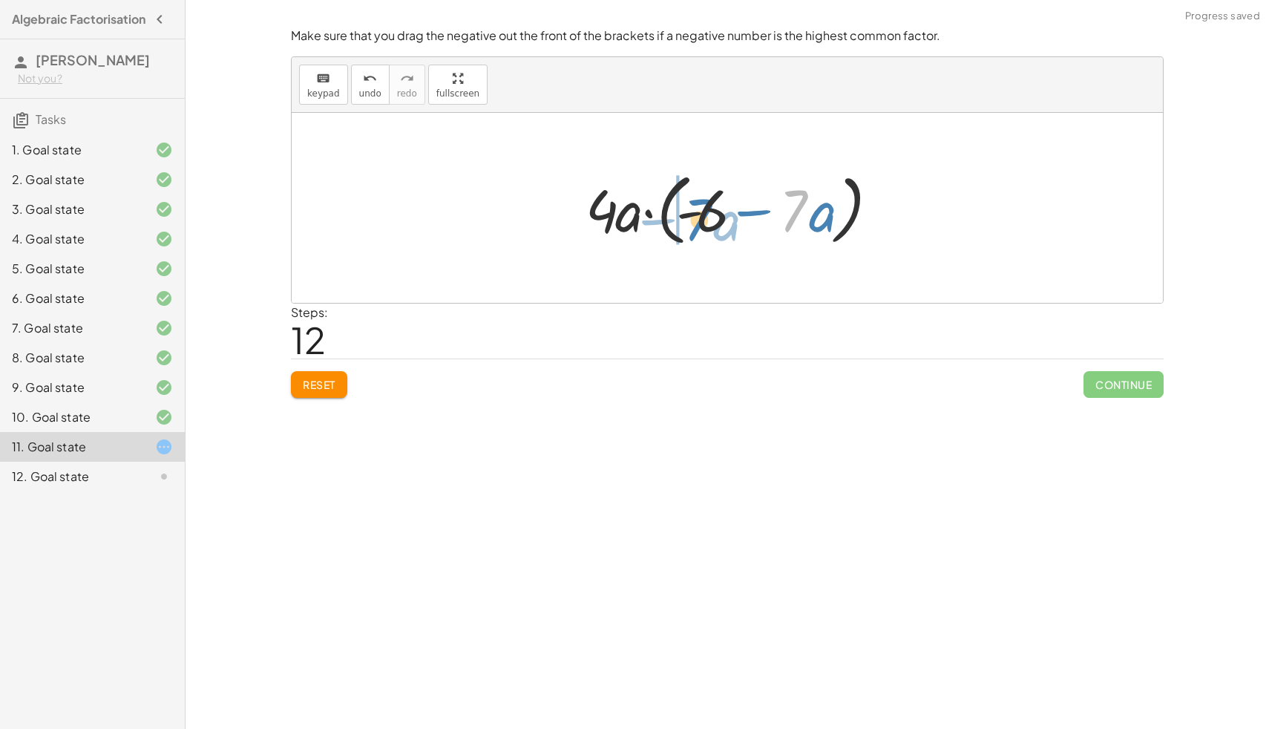
drag, startPoint x: 795, startPoint y: 218, endPoint x: 700, endPoint y: 227, distance: 95.4
click at [697, 227] on div at bounding box center [733, 208] width 310 height 85
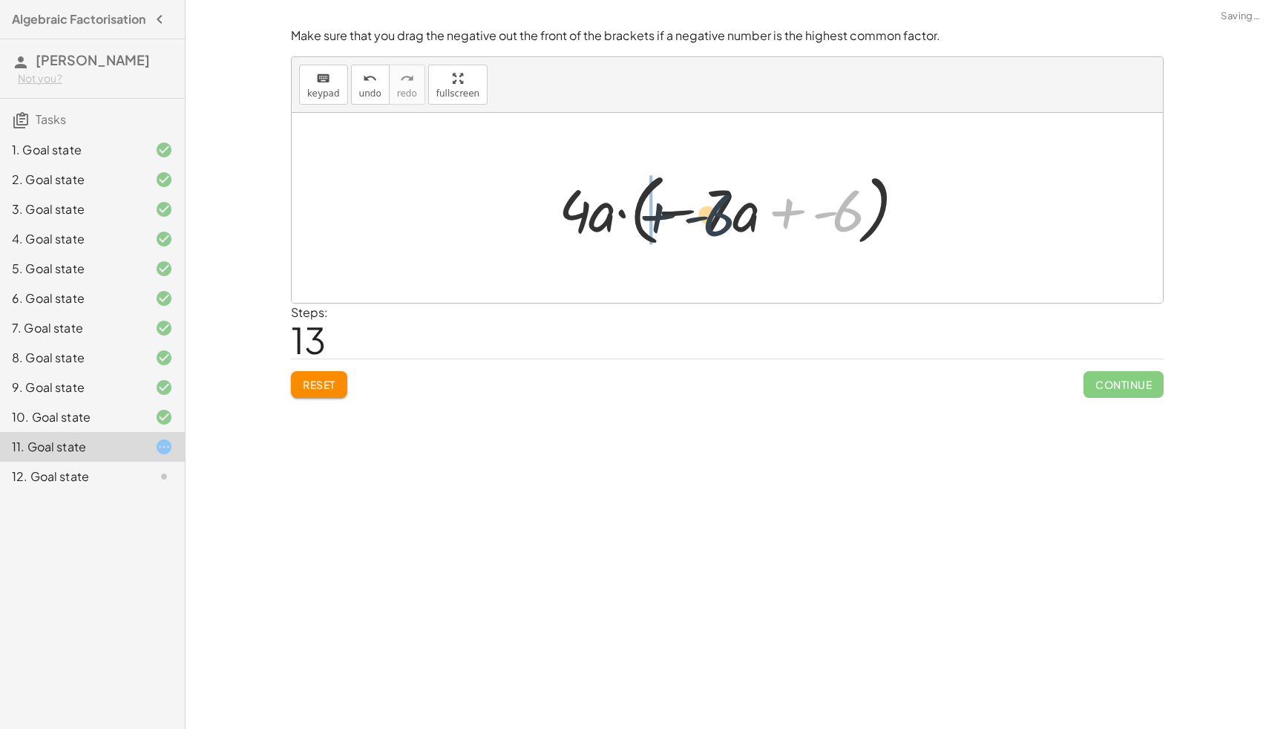
drag, startPoint x: 842, startPoint y: 208, endPoint x: 706, endPoint y: 212, distance: 136.6
click at [705, 212] on div at bounding box center [733, 208] width 364 height 85
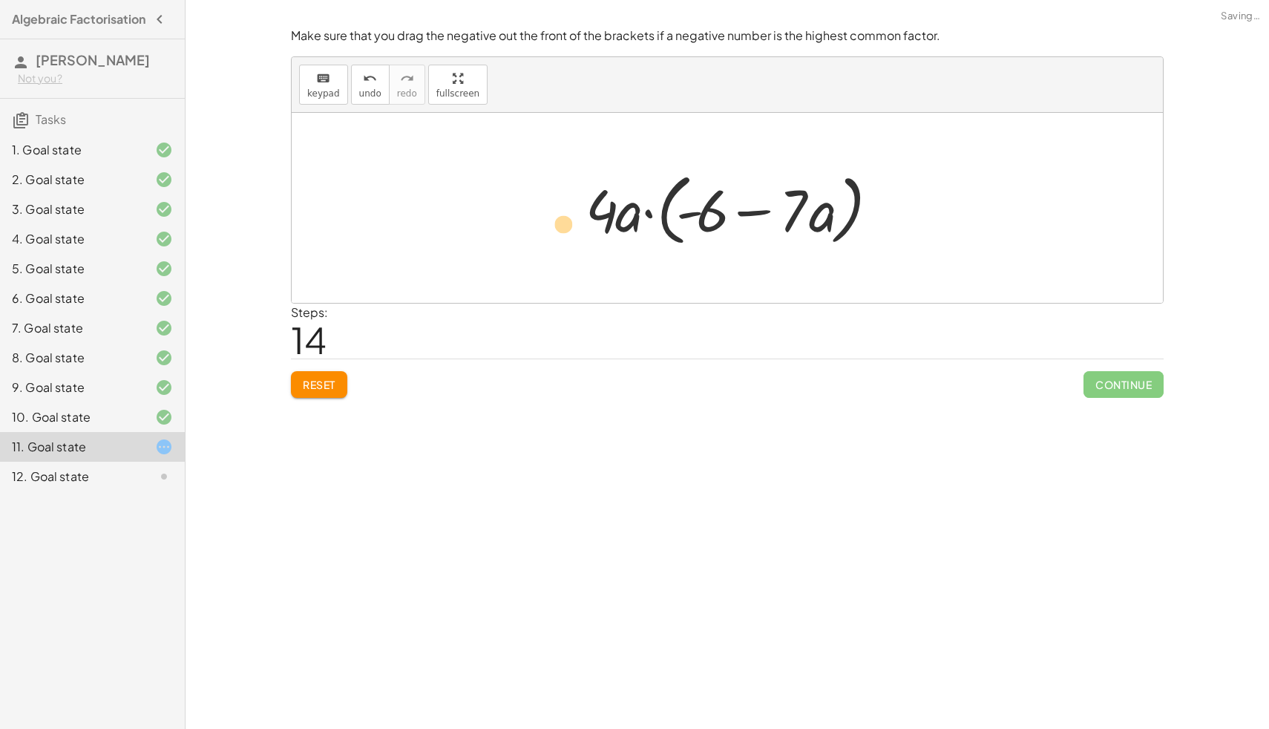
drag, startPoint x: 611, startPoint y: 194, endPoint x: 579, endPoint y: 207, distance: 34.6
click at [579, 207] on div at bounding box center [733, 208] width 310 height 85
click at [635, 215] on div at bounding box center [733, 208] width 310 height 85
drag, startPoint x: 815, startPoint y: 219, endPoint x: 614, endPoint y: 221, distance: 201.2
click at [614, 221] on div at bounding box center [733, 208] width 310 height 85
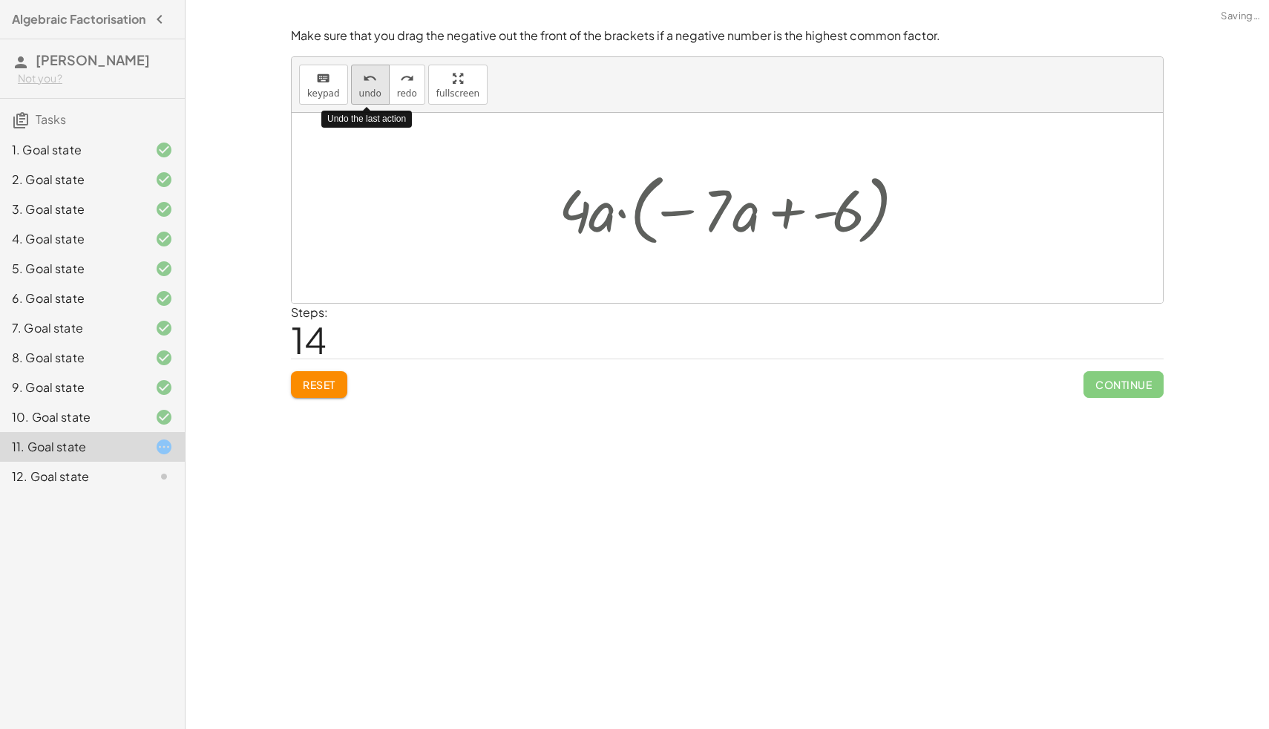
click at [356, 82] on button "undo undo" at bounding box center [370, 85] width 39 height 40
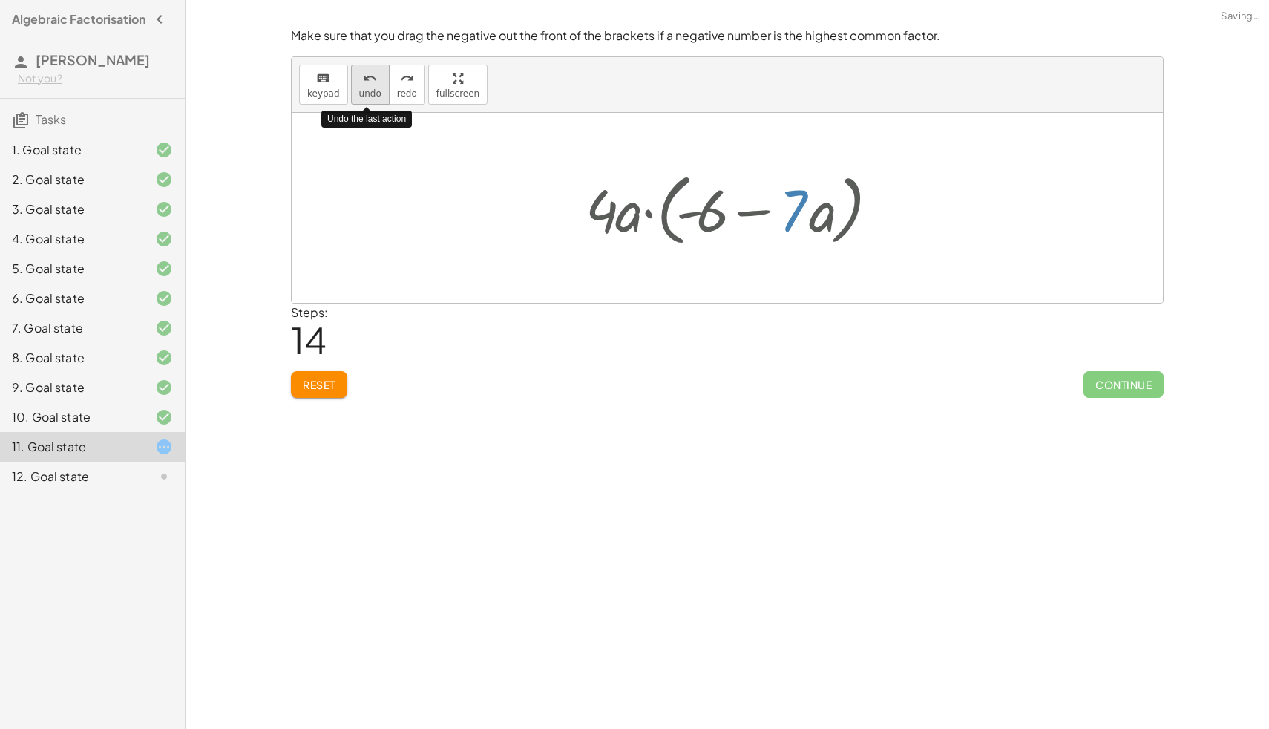
click at [356, 82] on button "undo undo" at bounding box center [370, 85] width 39 height 40
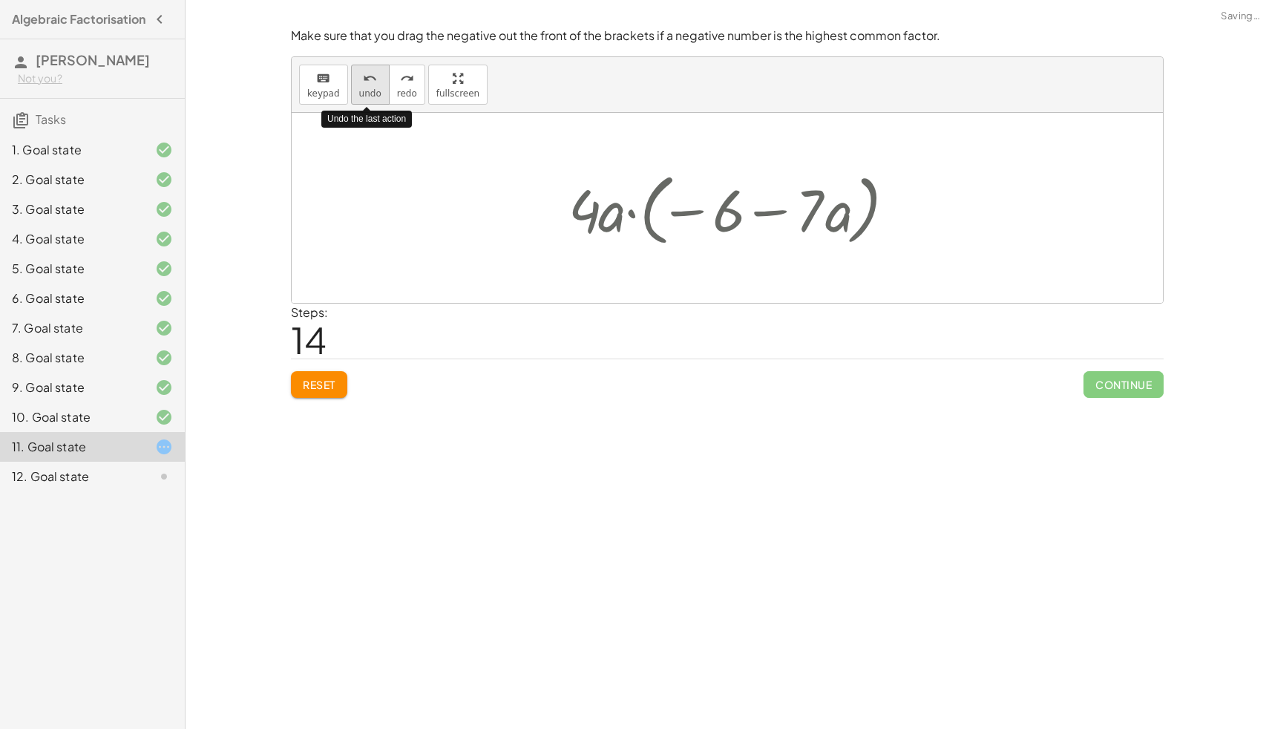
click at [356, 82] on button "undo undo" at bounding box center [370, 85] width 39 height 40
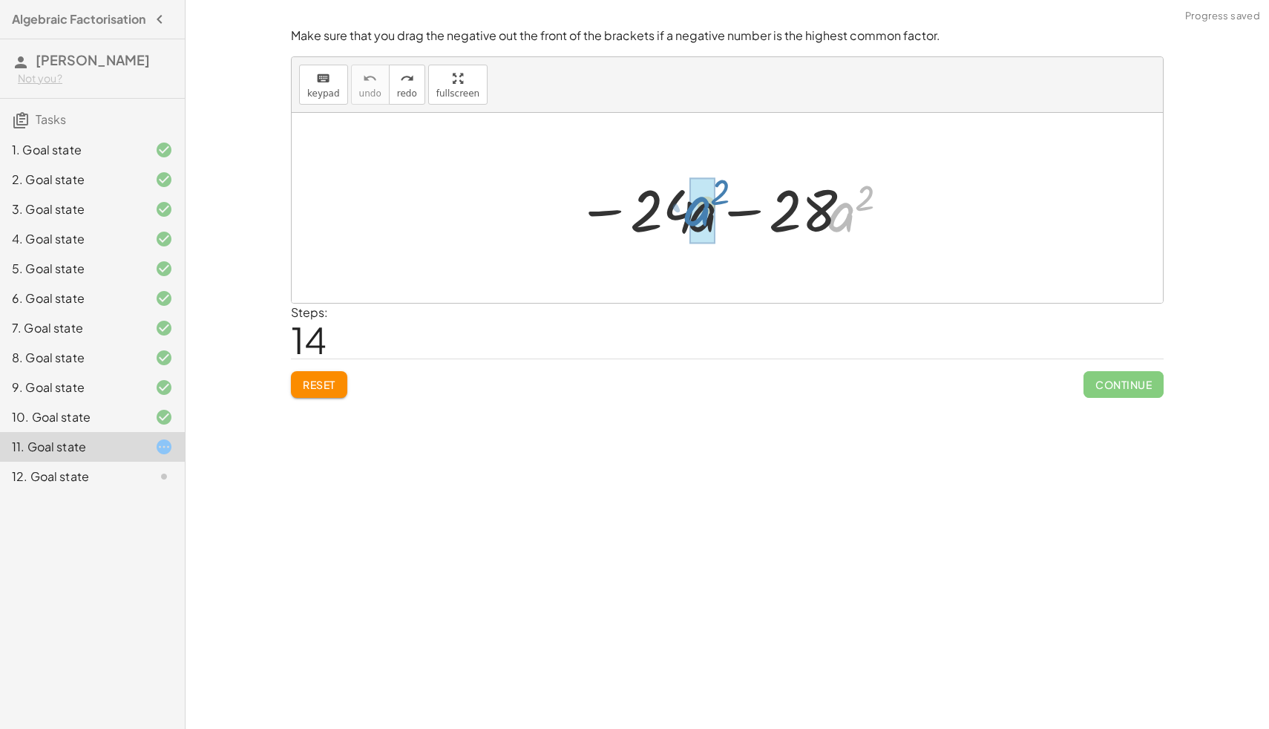
drag, startPoint x: 835, startPoint y: 220, endPoint x: 690, endPoint y: 217, distance: 144.8
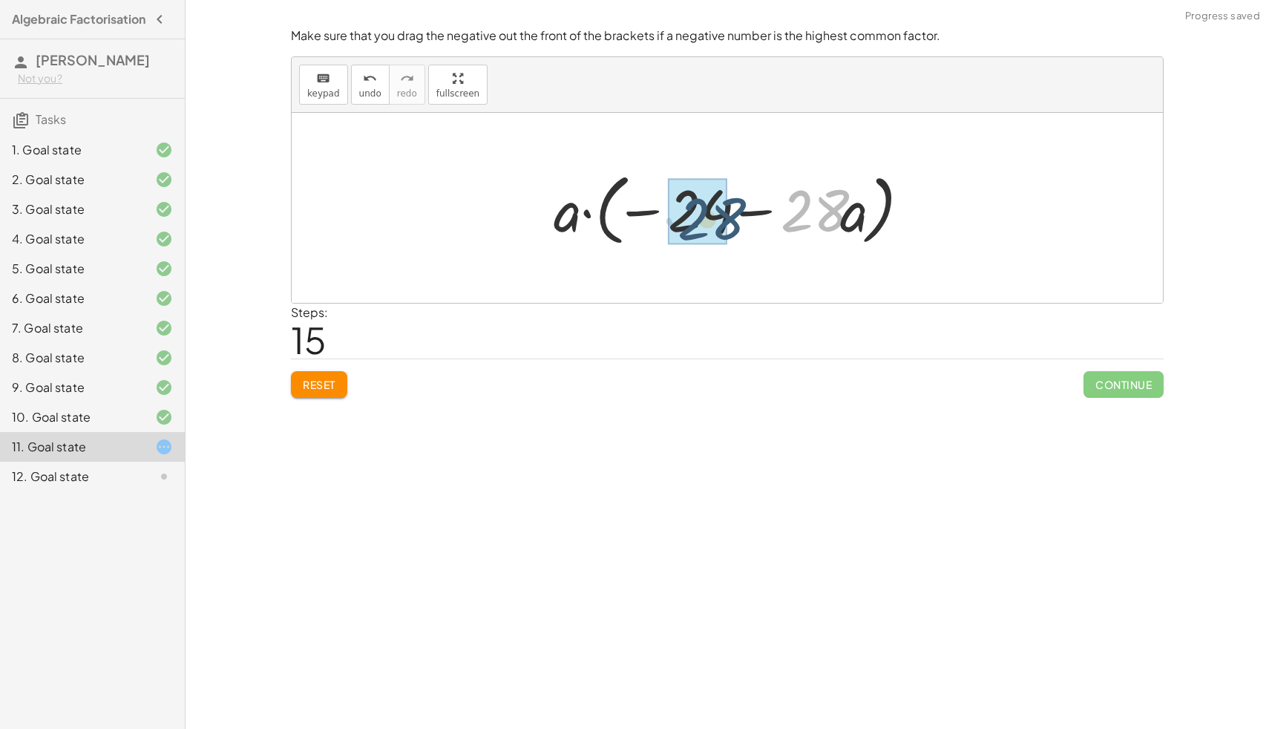
drag, startPoint x: 815, startPoint y: 219, endPoint x: 702, endPoint y: 233, distance: 113.7
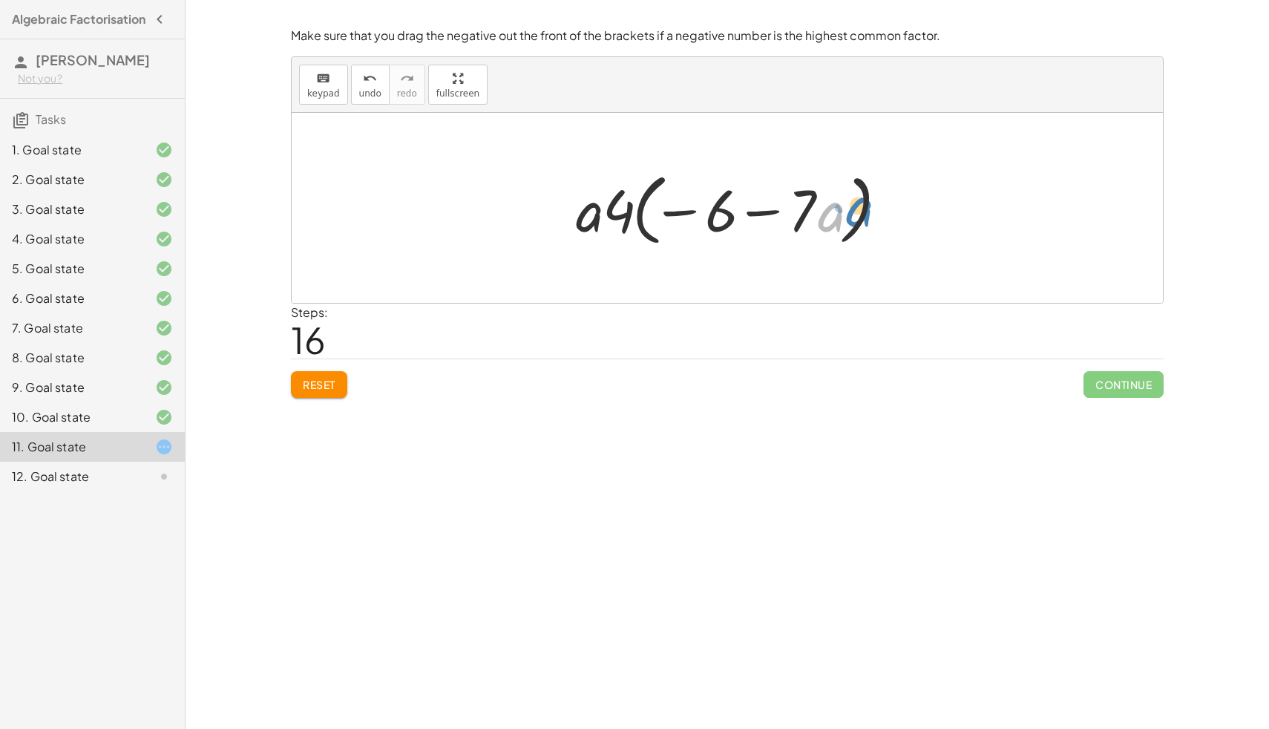
drag, startPoint x: 822, startPoint y: 217, endPoint x: 837, endPoint y: 213, distance: 15.5
click at [837, 213] on div at bounding box center [733, 208] width 329 height 85
drag, startPoint x: 729, startPoint y: 217, endPoint x: 743, endPoint y: 221, distance: 14.8
click at [740, 220] on div at bounding box center [733, 208] width 329 height 85
drag, startPoint x: 785, startPoint y: 209, endPoint x: 742, endPoint y: 217, distance: 43.1
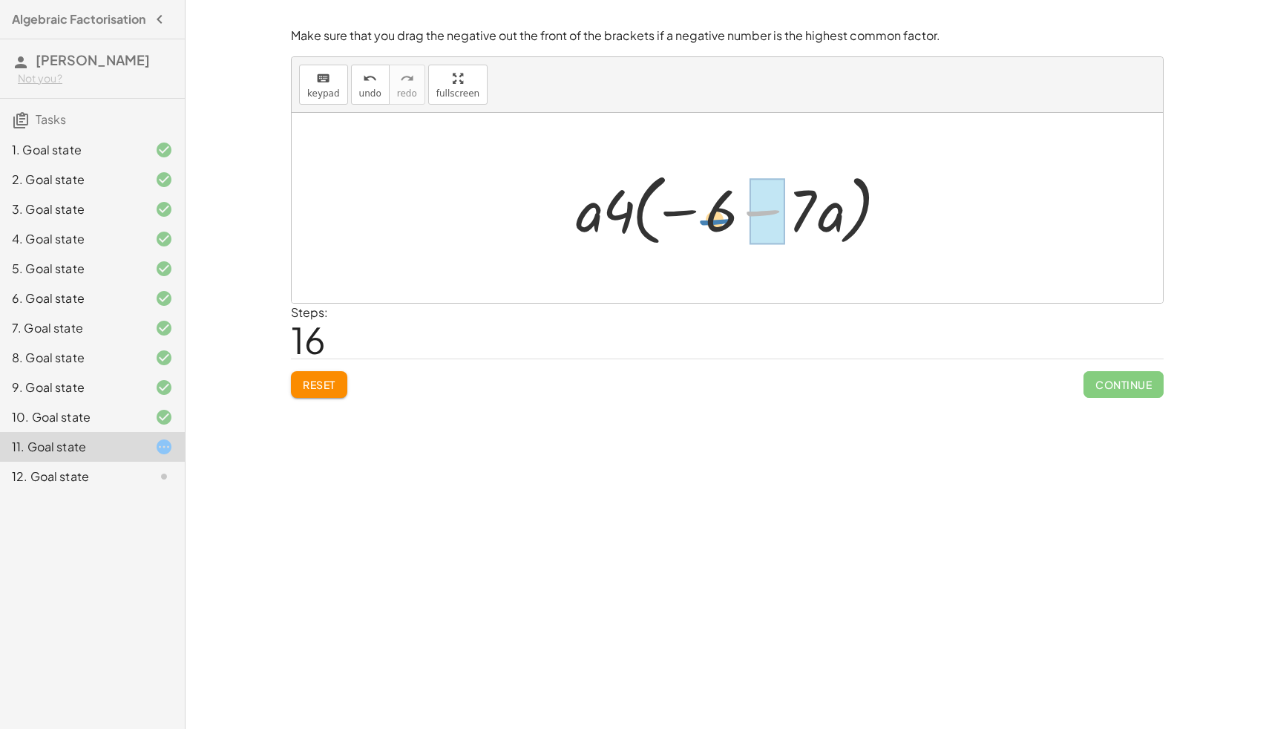
click at [742, 217] on div at bounding box center [733, 208] width 329 height 85
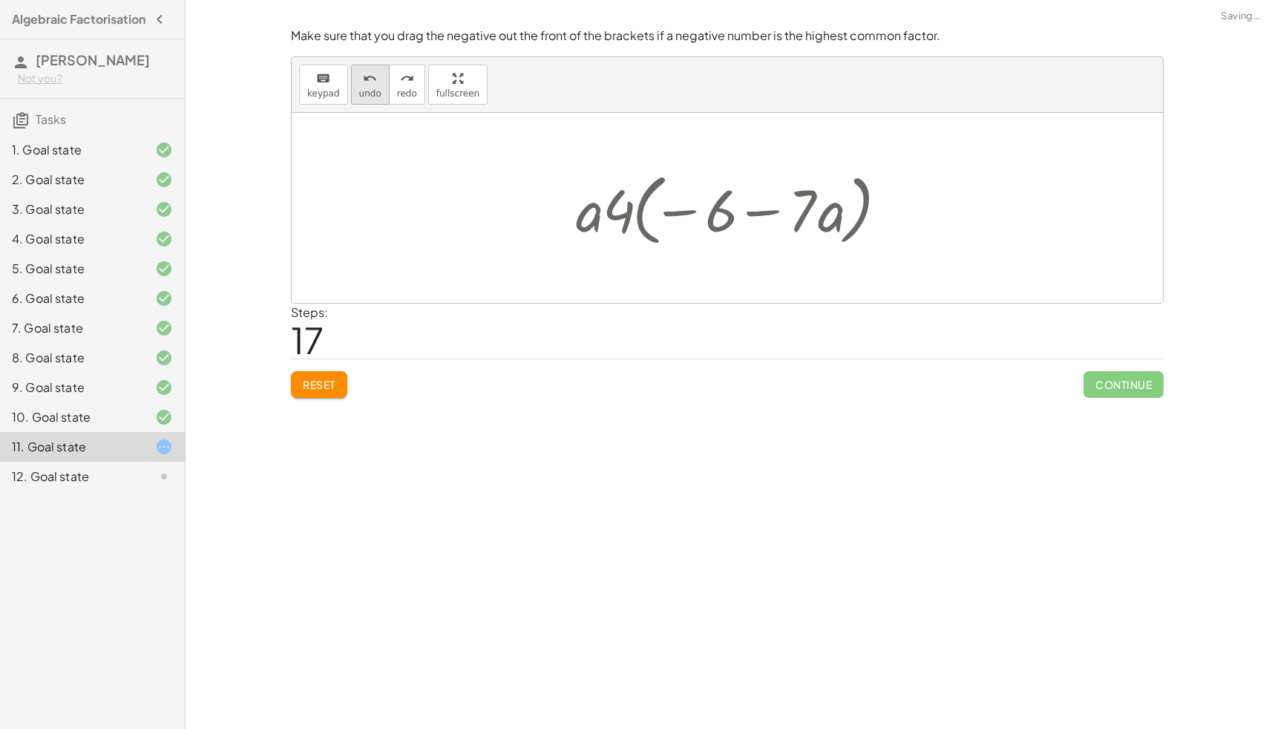
click at [363, 85] on icon "undo" at bounding box center [370, 79] width 14 height 18
drag, startPoint x: 612, startPoint y: 203, endPoint x: 567, endPoint y: 220, distance: 47.4
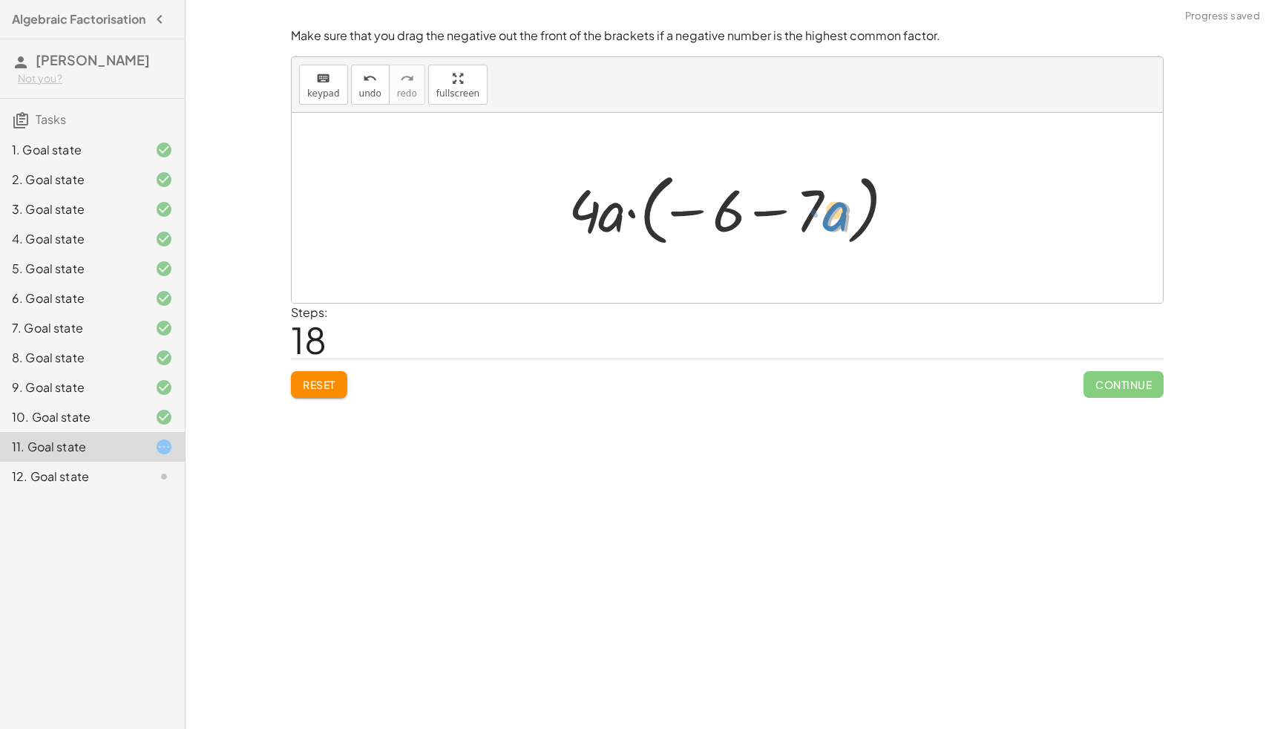
drag, startPoint x: 835, startPoint y: 217, endPoint x: 846, endPoint y: 217, distance: 11.1
click at [846, 217] on div at bounding box center [733, 208] width 344 height 85
click at [676, 214] on div at bounding box center [733, 208] width 344 height 85
drag, startPoint x: 720, startPoint y: 208, endPoint x: 691, endPoint y: 200, distance: 29.9
click at [691, 200] on div at bounding box center [733, 208] width 344 height 85
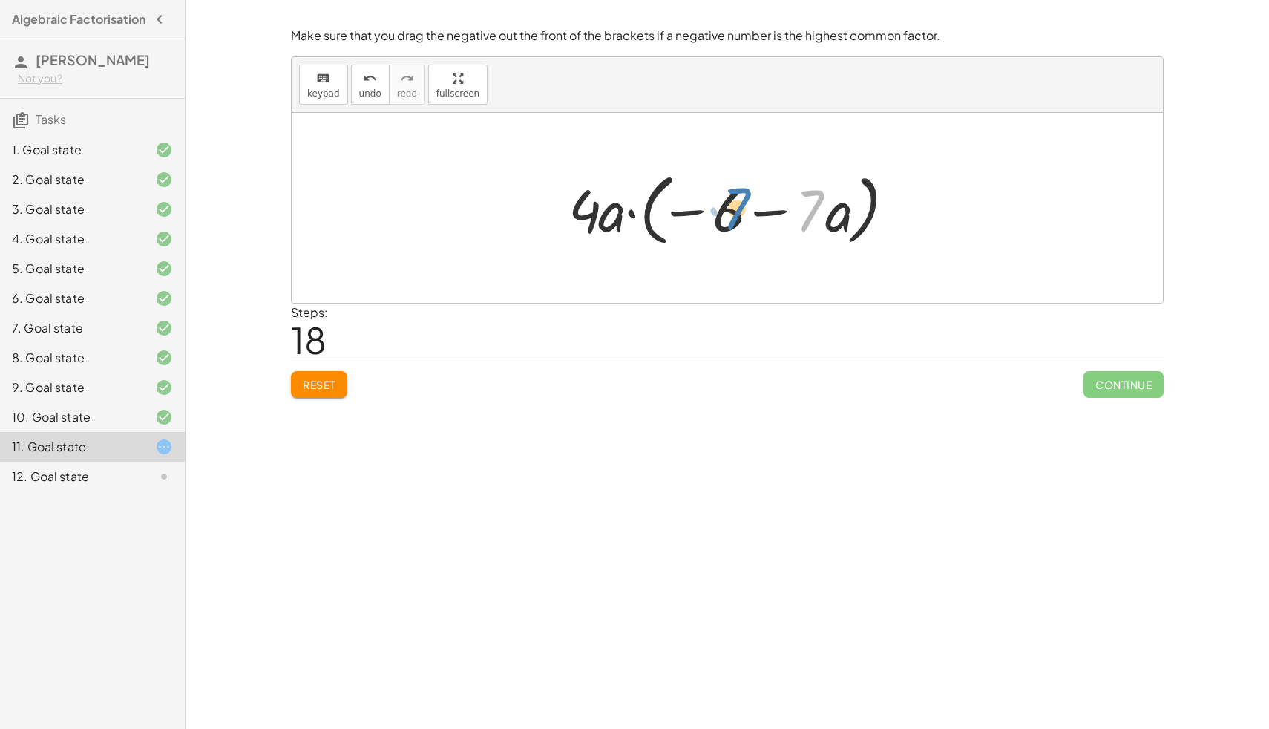
drag, startPoint x: 803, startPoint y: 209, endPoint x: 781, endPoint y: 212, distance: 22.4
click at [781, 212] on div at bounding box center [733, 208] width 344 height 85
click at [842, 220] on div at bounding box center [733, 208] width 344 height 85
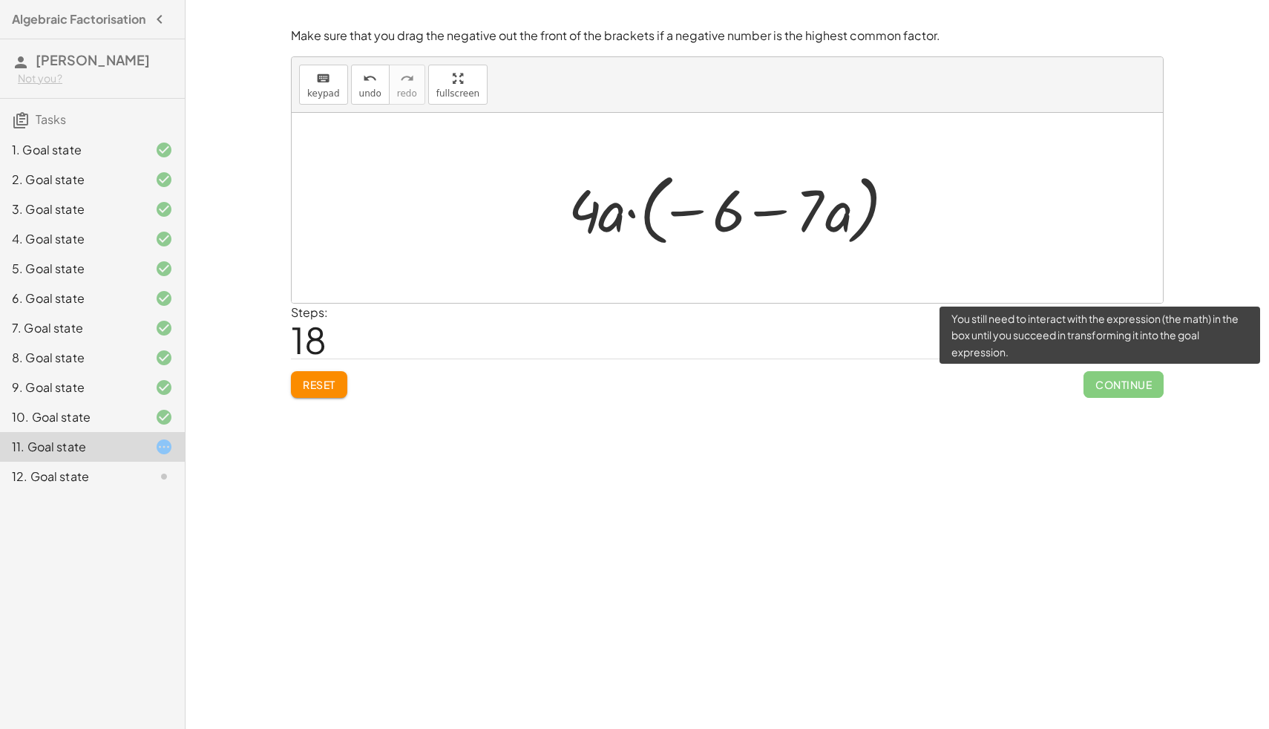
click at [1132, 383] on span "Continue" at bounding box center [1124, 384] width 80 height 27
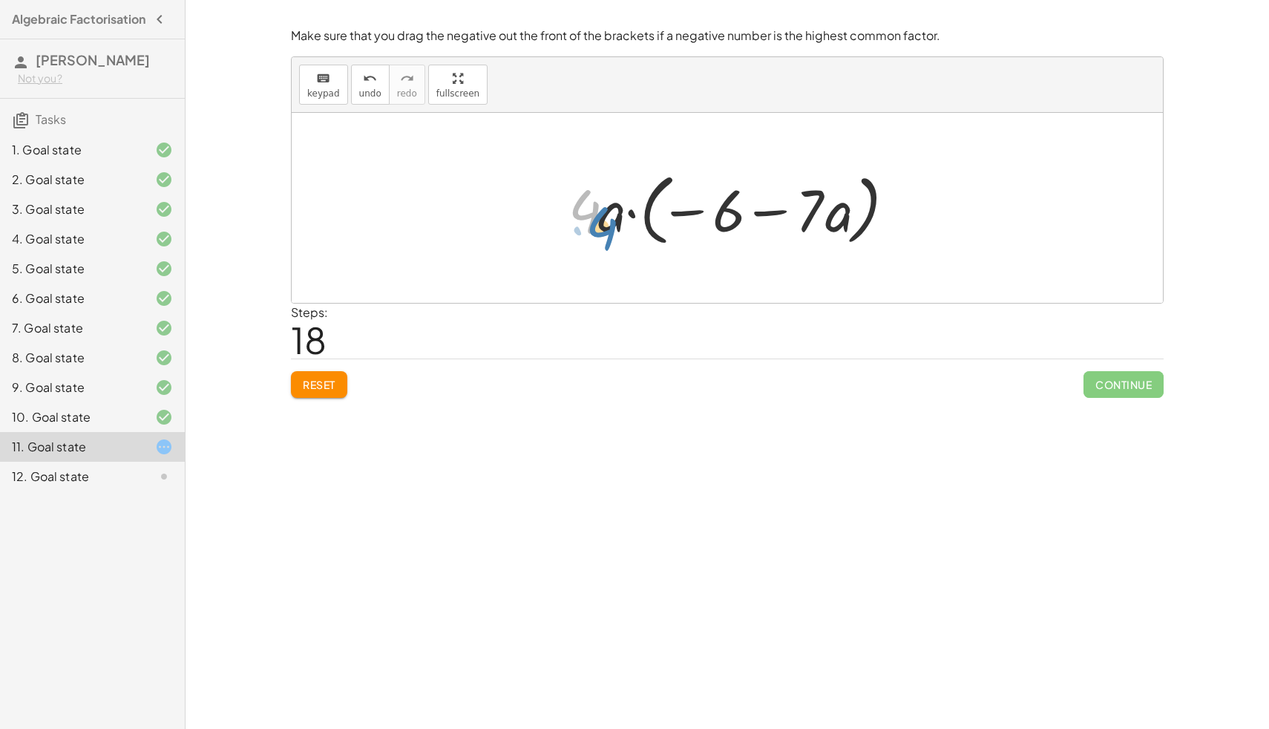
drag, startPoint x: 577, startPoint y: 220, endPoint x: 583, endPoint y: 238, distance: 18.1
click at [583, 238] on div at bounding box center [733, 208] width 344 height 85
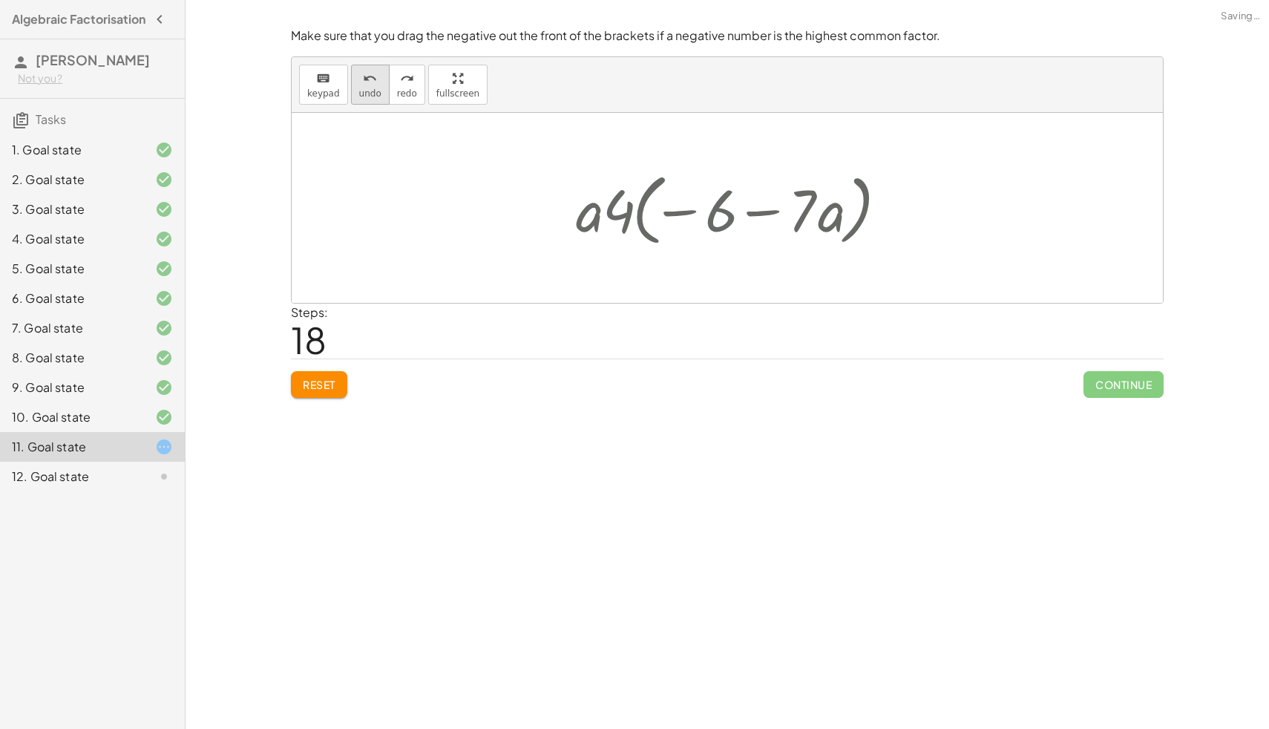
click at [367, 86] on button "undo undo" at bounding box center [370, 85] width 39 height 40
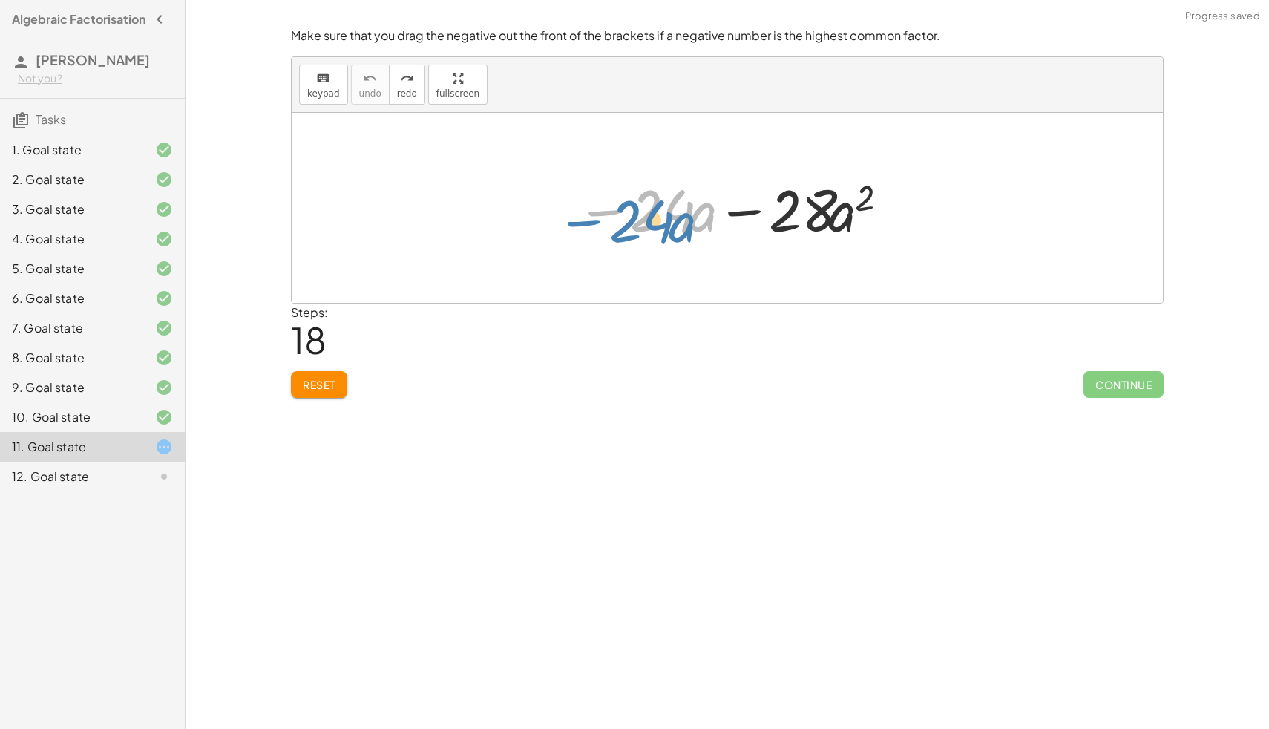
drag, startPoint x: 599, startPoint y: 207, endPoint x: 561, endPoint y: 217, distance: 39.3
click at [561, 217] on div "− · 24 · a − · 24 · a − · 28 · a 2" at bounding box center [726, 208] width 345 height 84
drag, startPoint x: 780, startPoint y: 220, endPoint x: 767, endPoint y: 224, distance: 13.9
click at [767, 224] on div at bounding box center [732, 208] width 327 height 76
drag, startPoint x: 684, startPoint y: 223, endPoint x: 825, endPoint y: 219, distance: 141.1
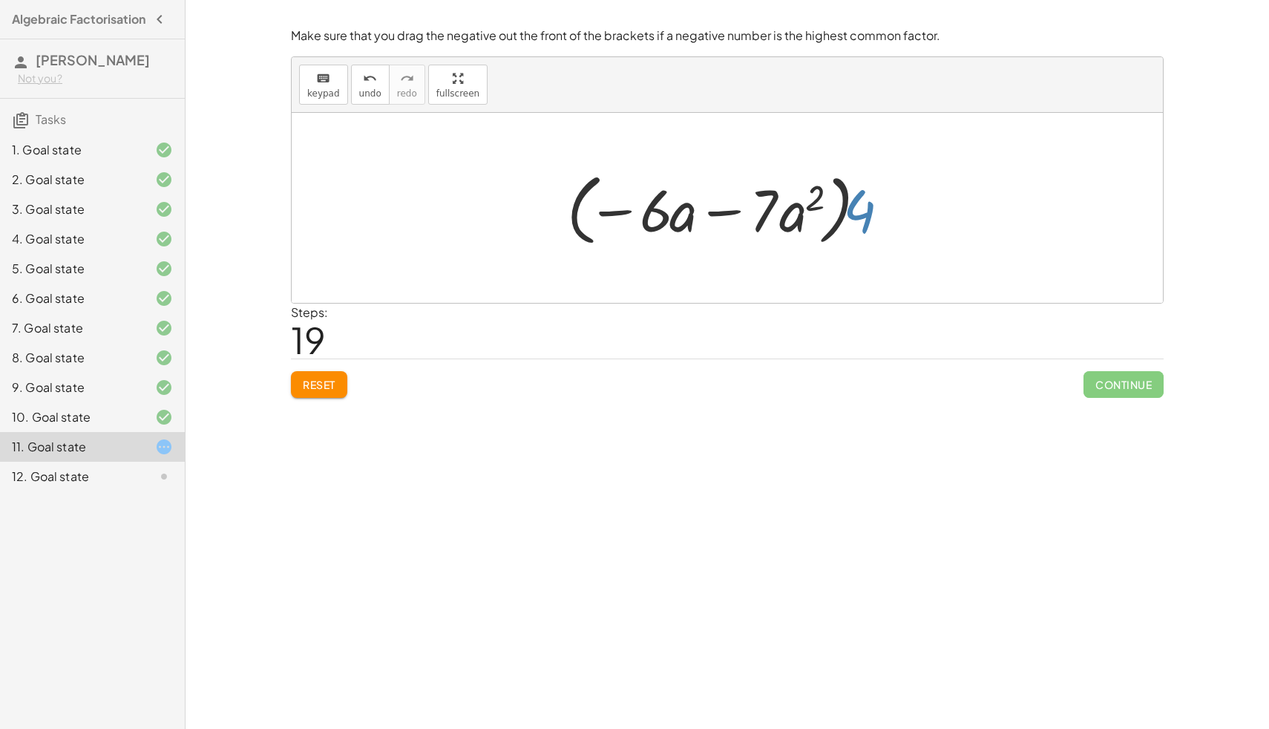
click at [863, 212] on div at bounding box center [733, 208] width 347 height 85
drag, startPoint x: 750, startPoint y: 208, endPoint x: 758, endPoint y: 214, distance: 9.5
click at [758, 213] on div at bounding box center [733, 208] width 347 height 85
drag, startPoint x: 797, startPoint y: 218, endPoint x: 667, endPoint y: 223, distance: 130.0
click at [667, 222] on div at bounding box center [733, 208] width 347 height 85
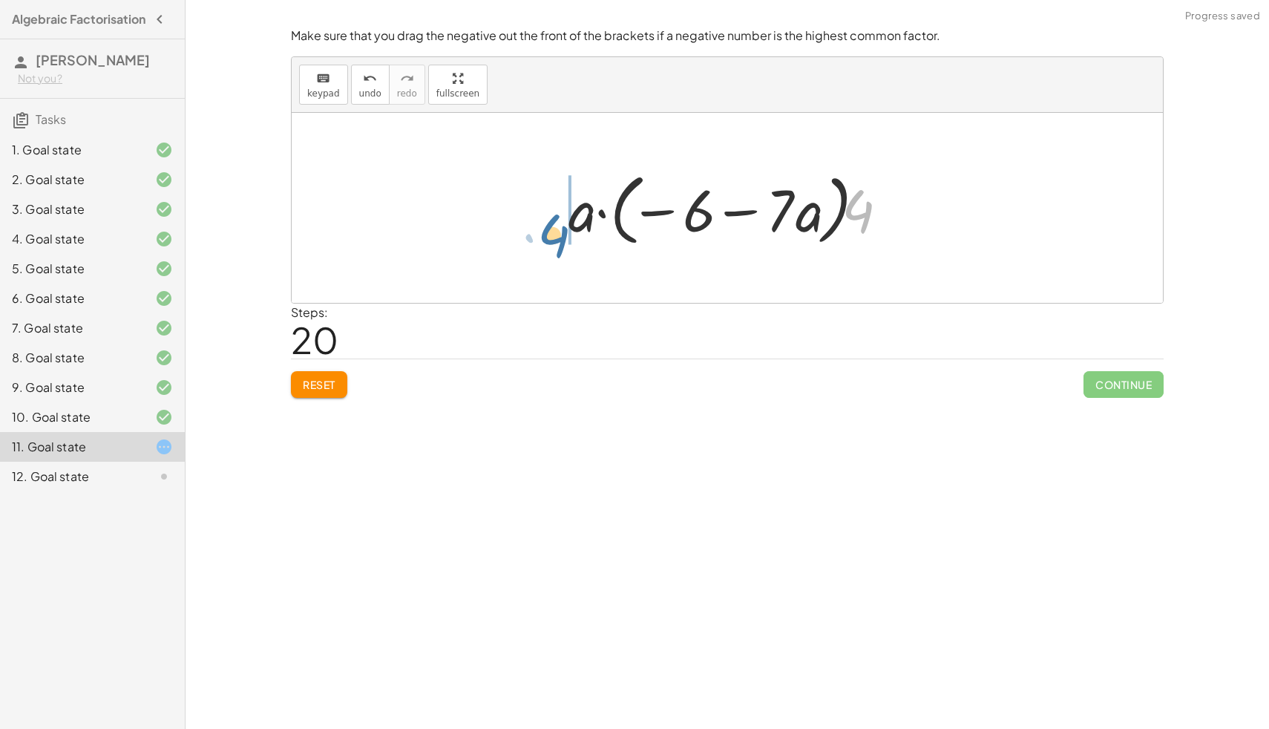
drag, startPoint x: 877, startPoint y: 214, endPoint x: 570, endPoint y: 236, distance: 308.1
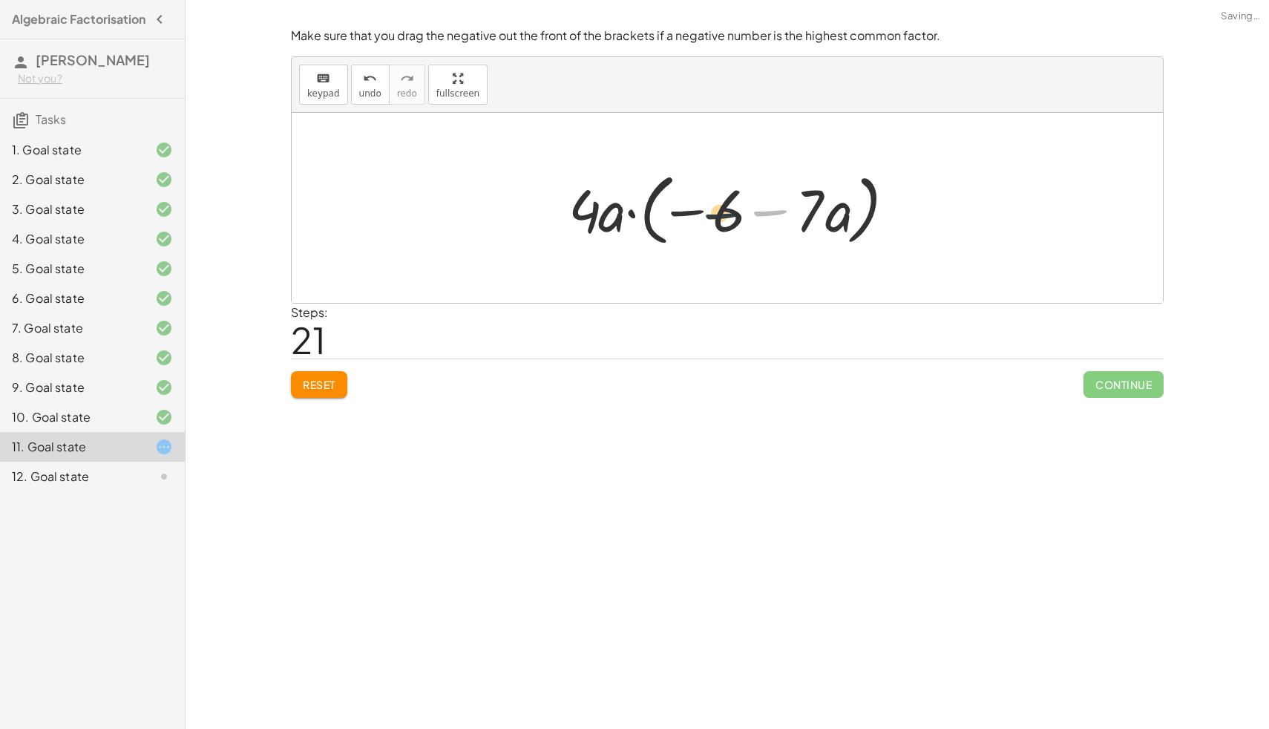
drag, startPoint x: 788, startPoint y: 201, endPoint x: 724, endPoint y: 205, distance: 63.9
click at [724, 205] on div at bounding box center [733, 208] width 344 height 85
drag, startPoint x: 809, startPoint y: 205, endPoint x: 720, endPoint y: 206, distance: 89.1
click at [720, 206] on div at bounding box center [733, 208] width 344 height 85
click at [370, 90] on span "undo" at bounding box center [370, 93] width 22 height 10
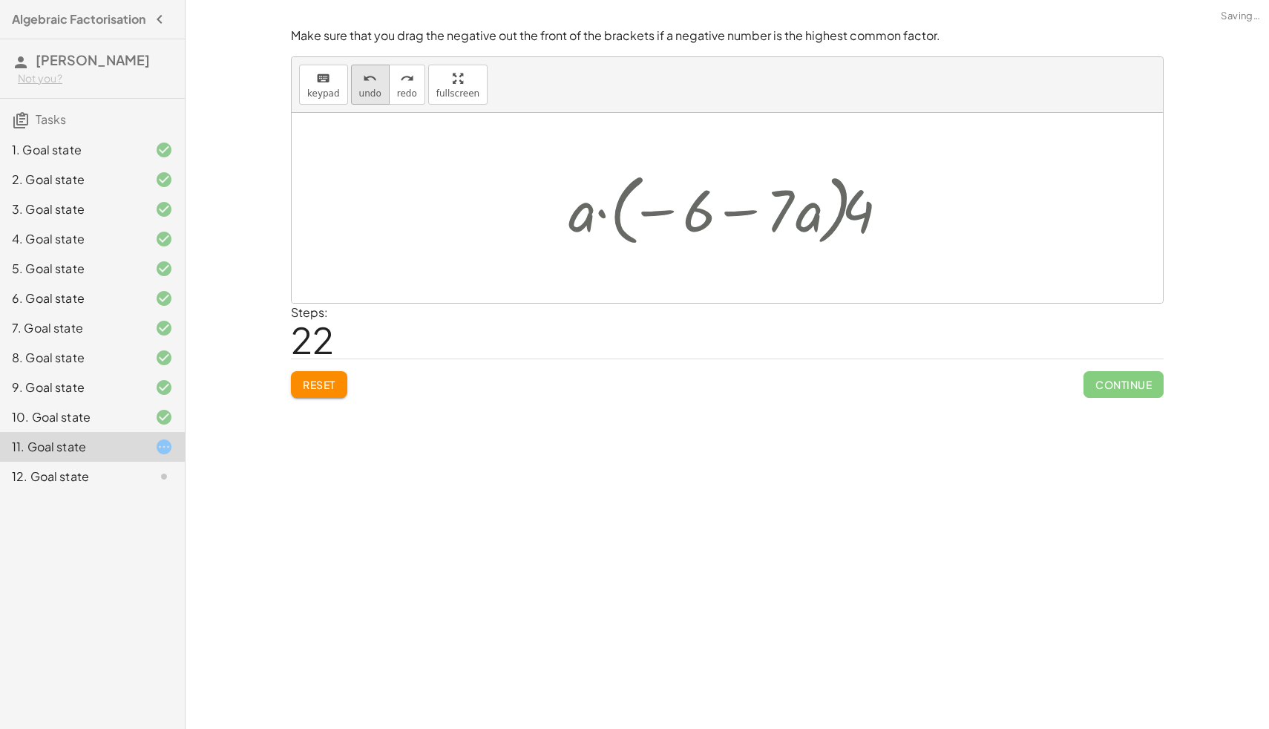
click at [370, 90] on span "undo" at bounding box center [370, 93] width 22 height 10
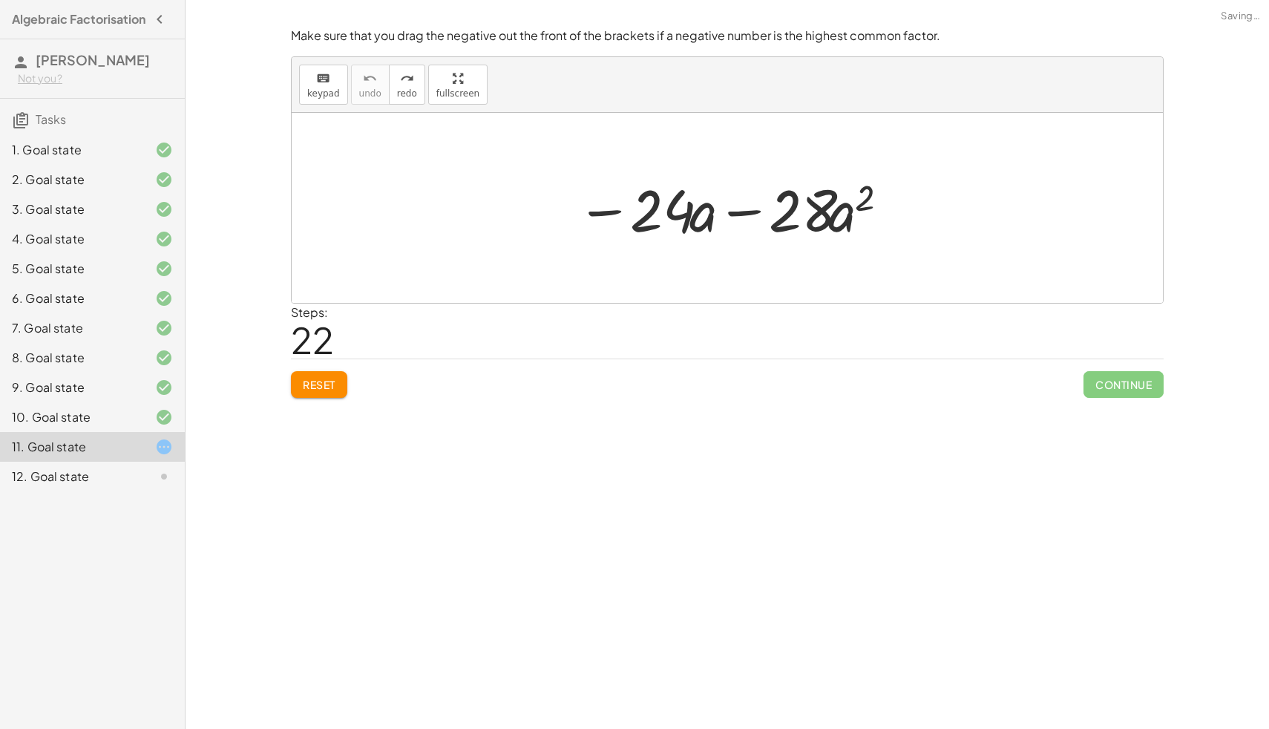
drag, startPoint x: 519, startPoint y: 225, endPoint x: 768, endPoint y: 234, distance: 249.6
click at [768, 234] on div "− · 24 · a − · 28 · a 2" at bounding box center [727, 208] width 871 height 190
drag, startPoint x: 875, startPoint y: 231, endPoint x: 834, endPoint y: 228, distance: 41.7
click at [834, 228] on div at bounding box center [732, 208] width 327 height 76
drag, startPoint x: 855, startPoint y: 199, endPoint x: 658, endPoint y: 209, distance: 196.9
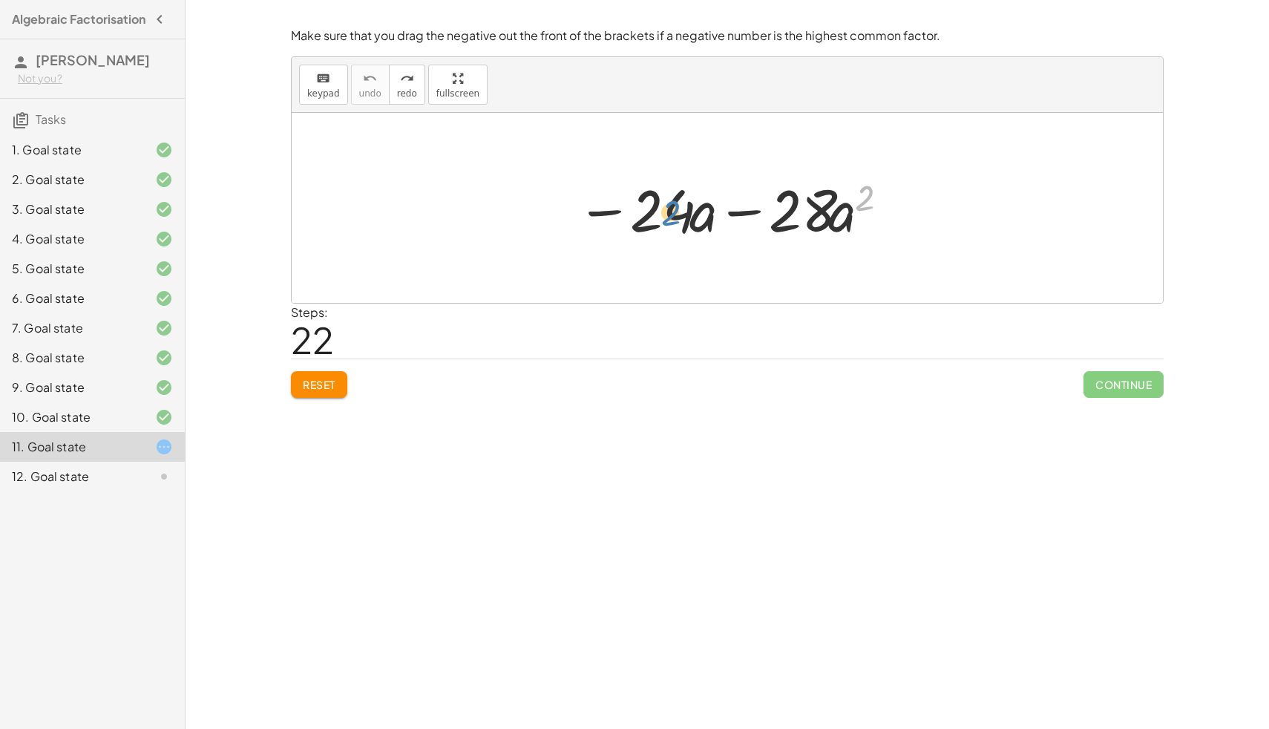
click at [658, 209] on div at bounding box center [732, 208] width 327 height 76
drag, startPoint x: 840, startPoint y: 226, endPoint x: 677, endPoint y: 230, distance: 163.4
click at [677, 230] on div at bounding box center [732, 208] width 327 height 76
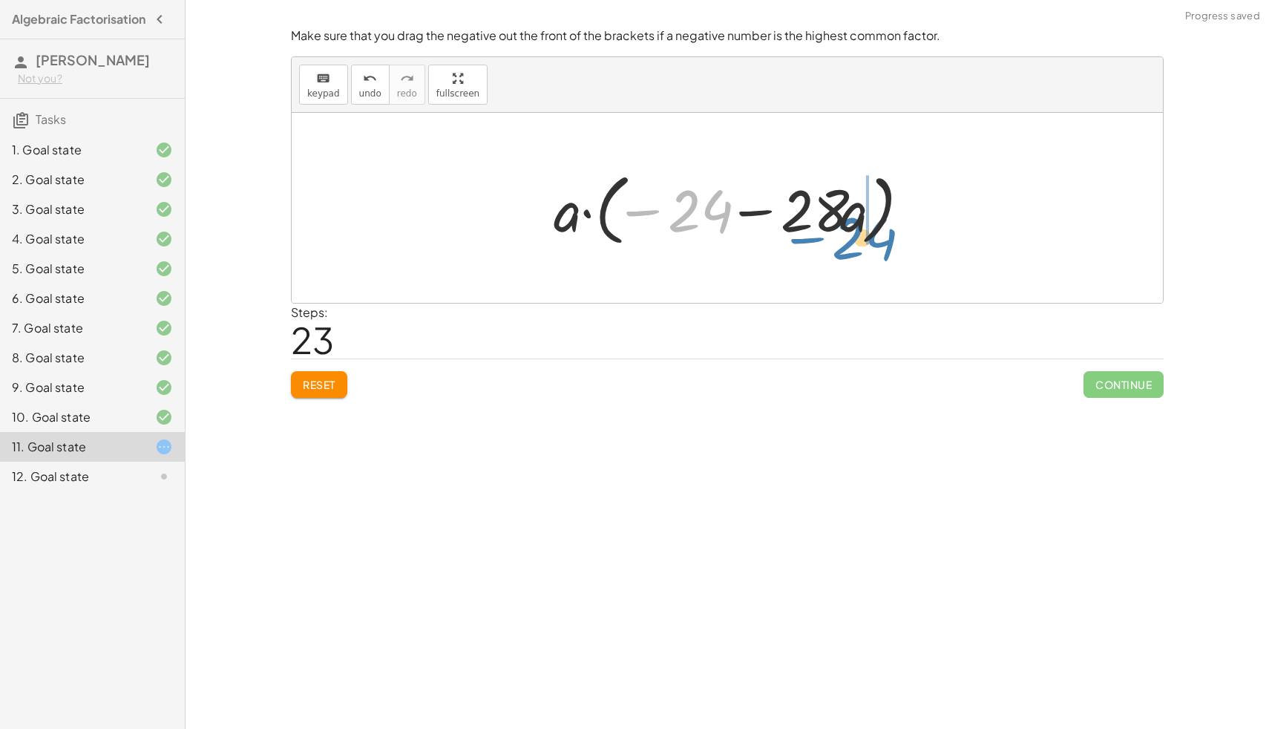
drag, startPoint x: 709, startPoint y: 213, endPoint x: 877, endPoint y: 240, distance: 170.0
click at [877, 240] on div at bounding box center [732, 208] width 373 height 85
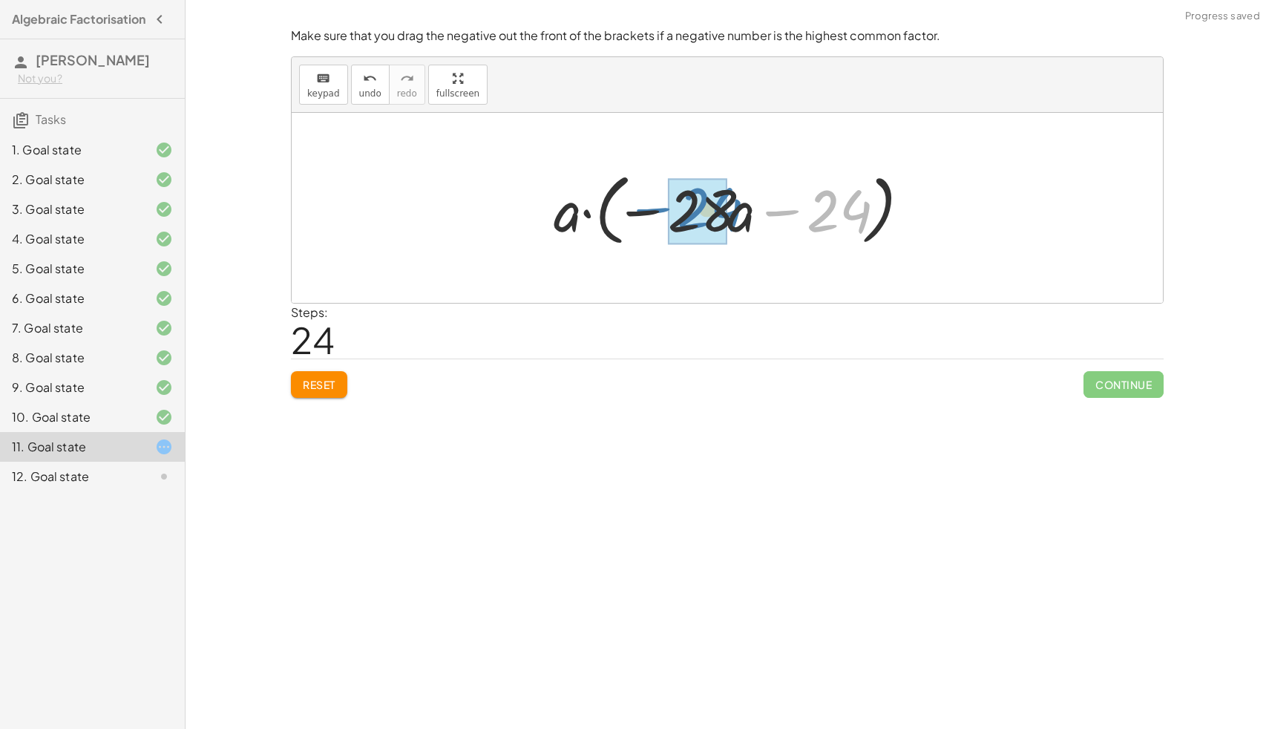
drag, startPoint x: 851, startPoint y: 225, endPoint x: 730, endPoint y: 225, distance: 120.2
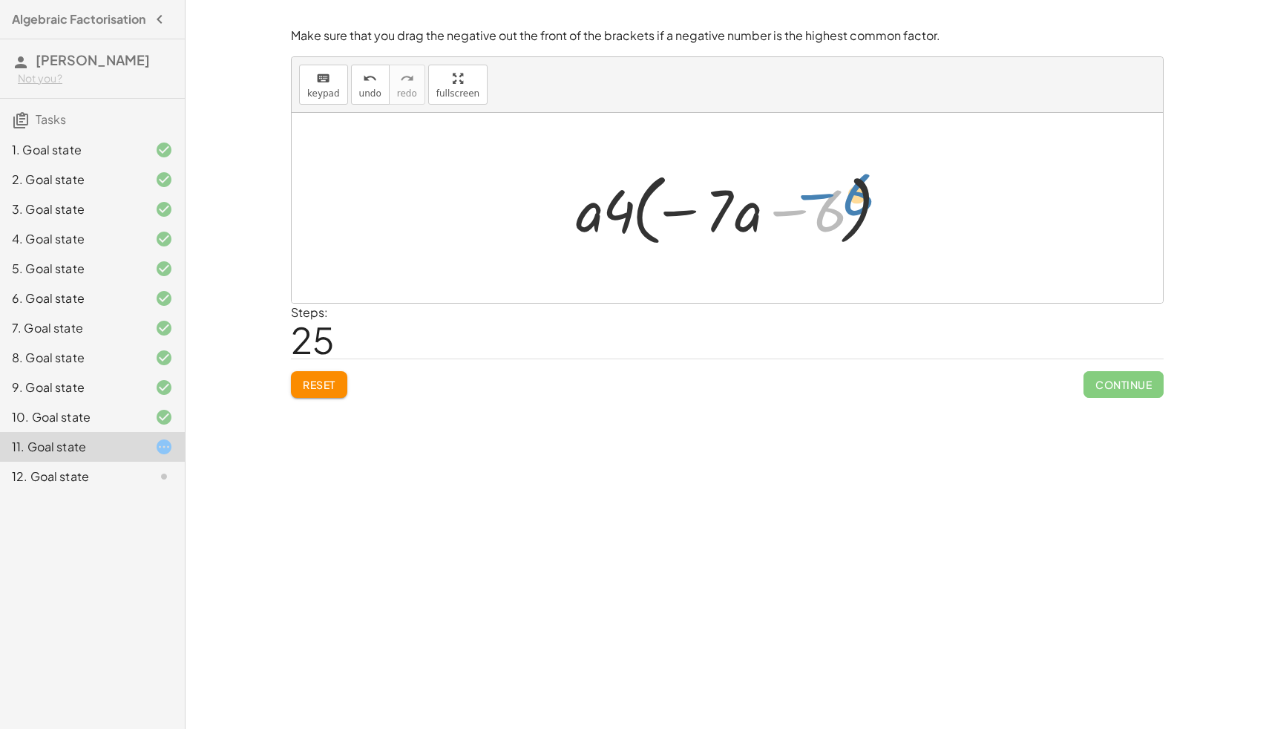
drag, startPoint x: 828, startPoint y: 224, endPoint x: 839, endPoint y: 217, distance: 13.4
click at [839, 217] on div at bounding box center [733, 208] width 329 height 85
click at [359, 85] on div "undo" at bounding box center [370, 78] width 22 height 18
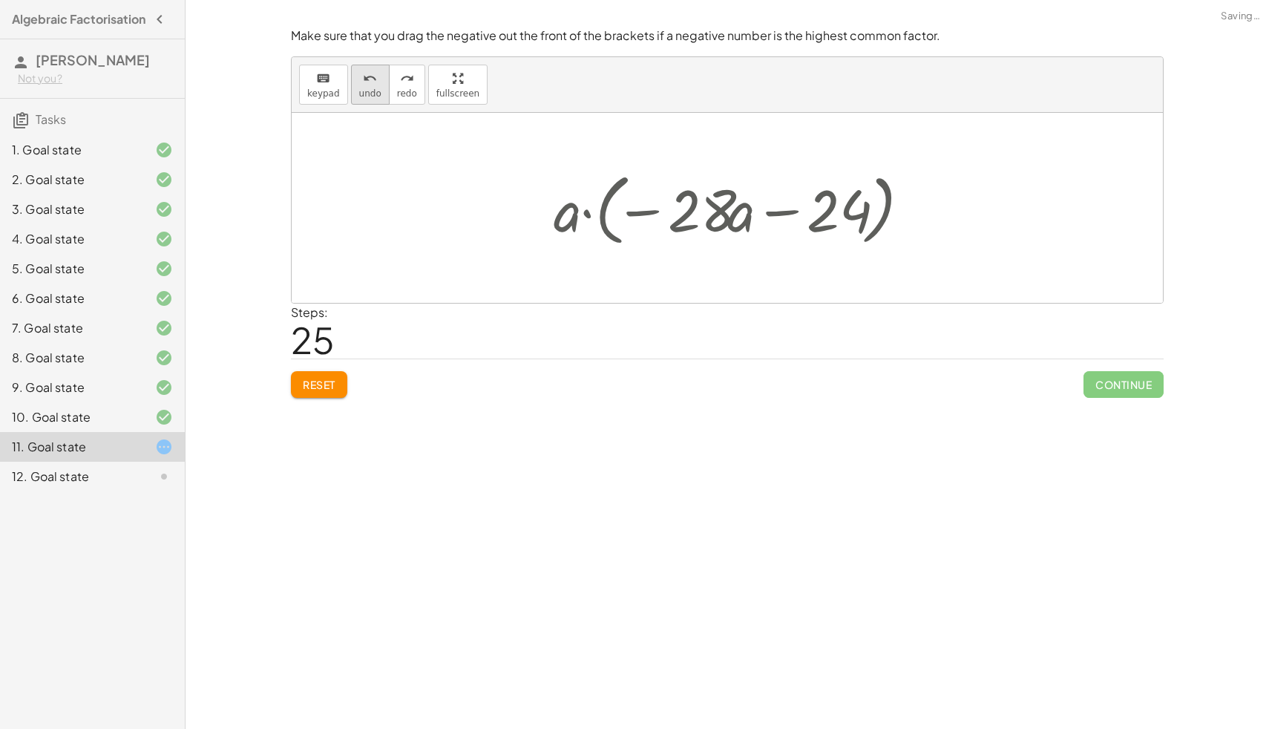
click at [359, 85] on div "undo" at bounding box center [370, 78] width 22 height 18
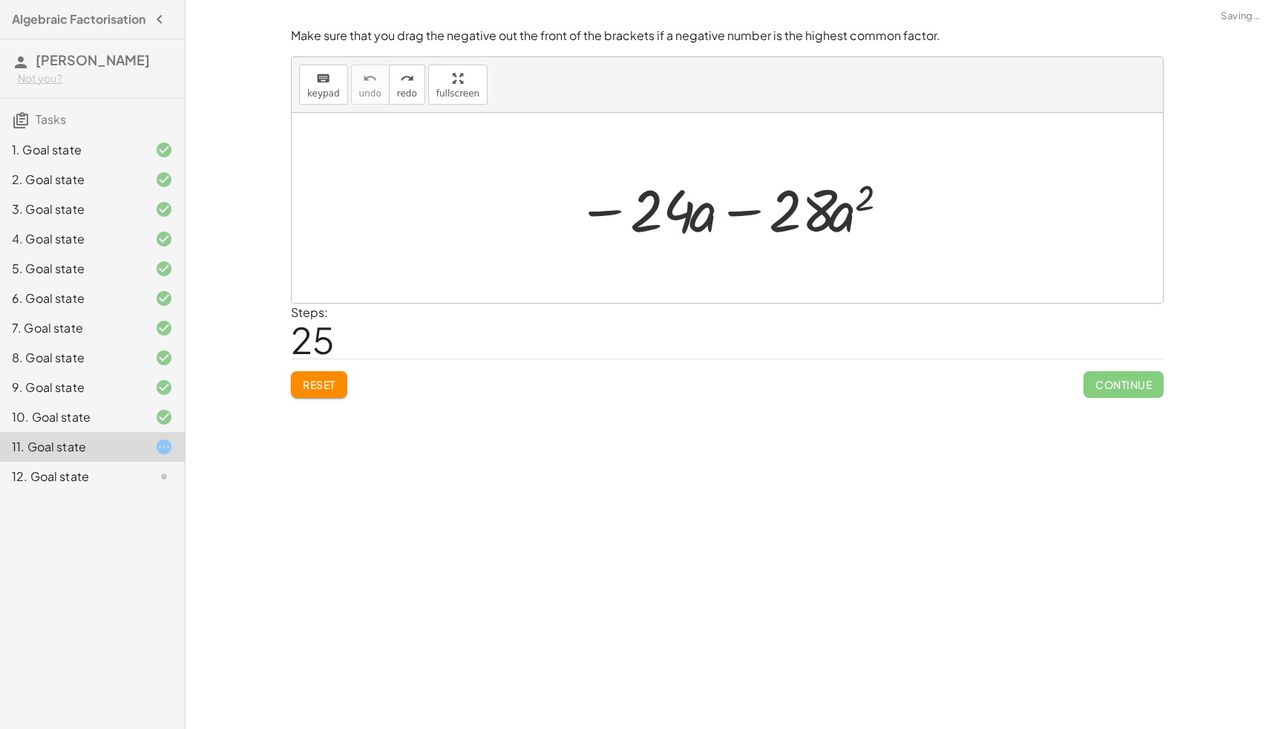
drag, startPoint x: 501, startPoint y: 232, endPoint x: 788, endPoint y: 222, distance: 286.7
click at [862, 213] on div "− · 24 · a − · 28 · a 2" at bounding box center [727, 208] width 871 height 190
click at [615, 218] on div at bounding box center [732, 208] width 327 height 76
drag, startPoint x: 794, startPoint y: 208, endPoint x: 644, endPoint y: 213, distance: 150.0
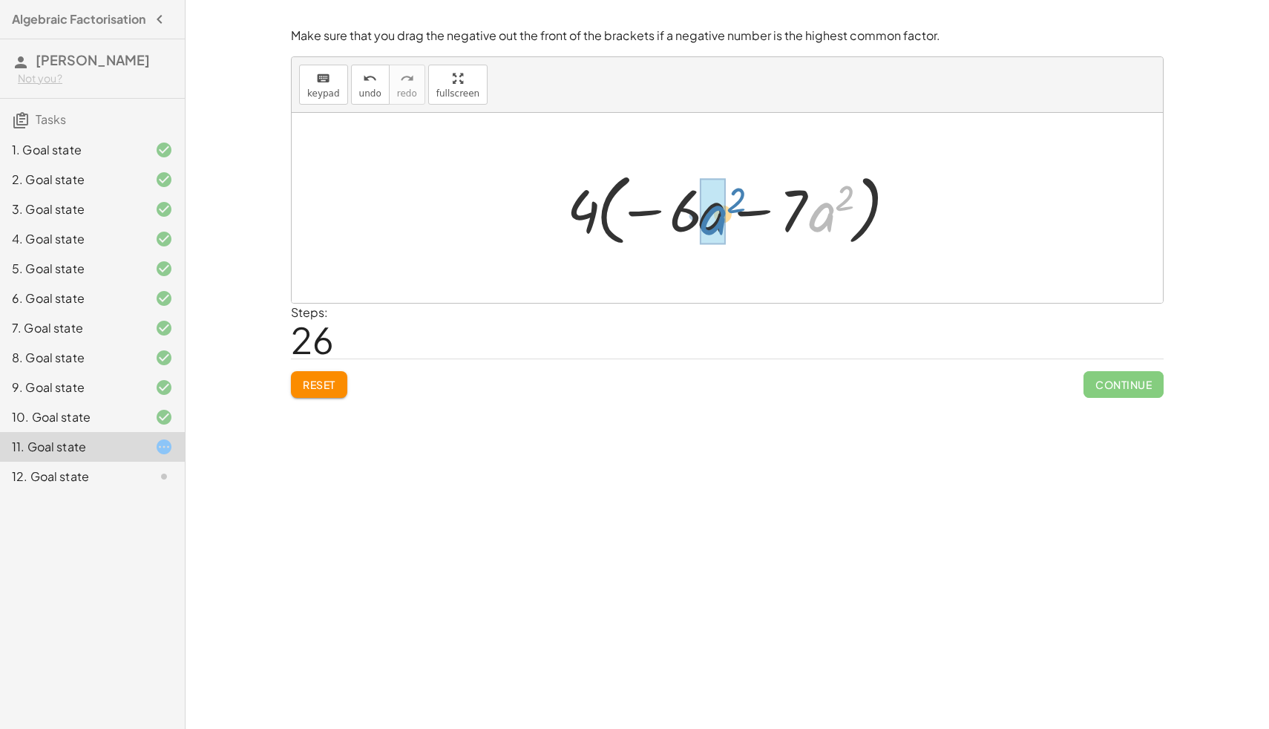
drag, startPoint x: 826, startPoint y: 222, endPoint x: 726, endPoint y: 226, distance: 100.3
click at [726, 226] on div at bounding box center [733, 208] width 347 height 85
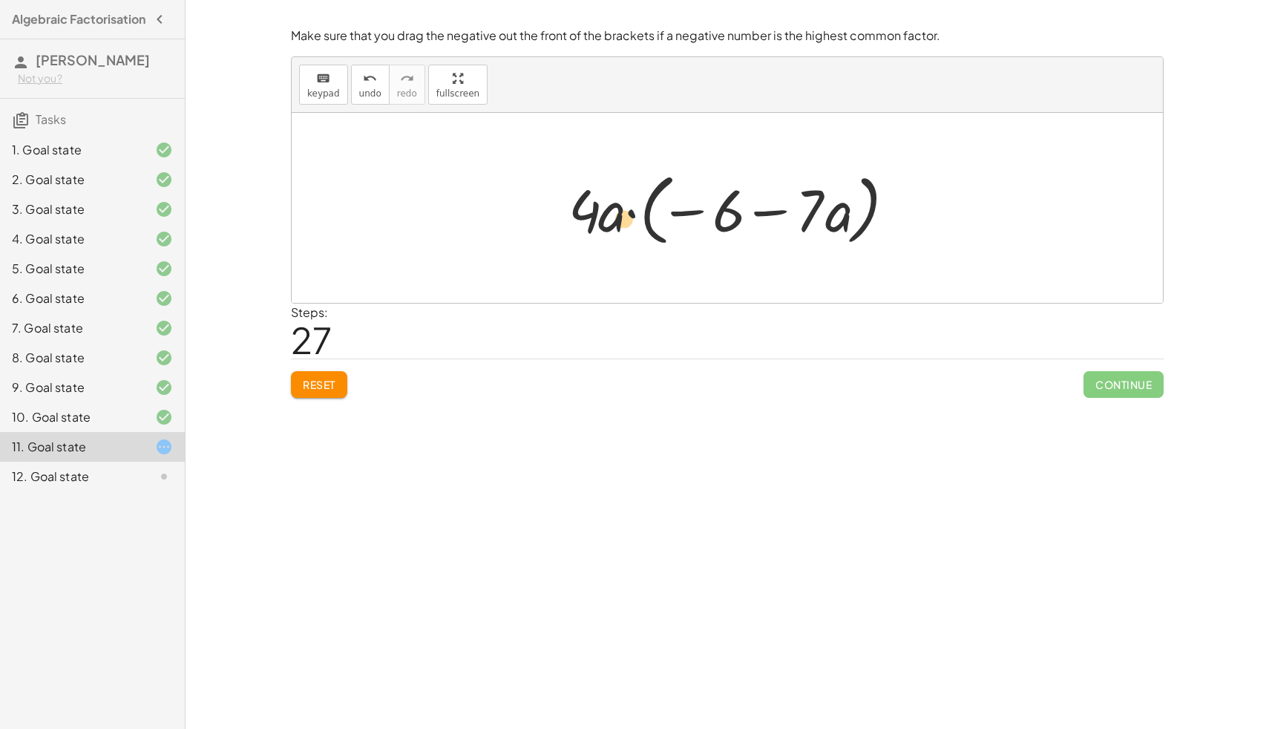
drag, startPoint x: 828, startPoint y: 220, endPoint x: 616, endPoint y: 226, distance: 211.6
click at [616, 226] on div at bounding box center [733, 208] width 344 height 85
drag, startPoint x: 730, startPoint y: 206, endPoint x: 680, endPoint y: 215, distance: 51.1
click at [680, 215] on div at bounding box center [733, 208] width 344 height 85
click at [817, 201] on div at bounding box center [733, 208] width 344 height 85
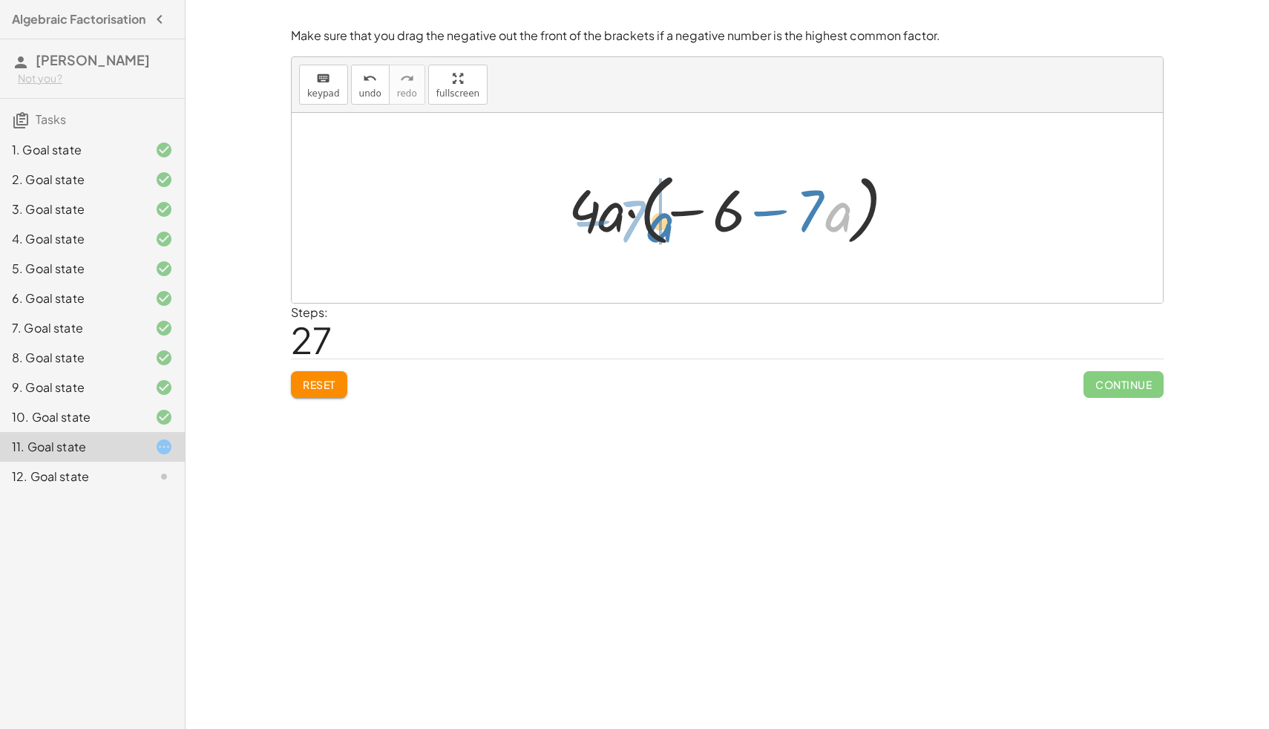
drag, startPoint x: 828, startPoint y: 201, endPoint x: 650, endPoint y: 212, distance: 177.7
click at [650, 212] on div at bounding box center [733, 208] width 344 height 85
drag, startPoint x: 837, startPoint y: 207, endPoint x: 785, endPoint y: 209, distance: 51.2
click at [784, 209] on div at bounding box center [733, 208] width 344 height 85
drag, startPoint x: 749, startPoint y: 203, endPoint x: 642, endPoint y: 213, distance: 107.3
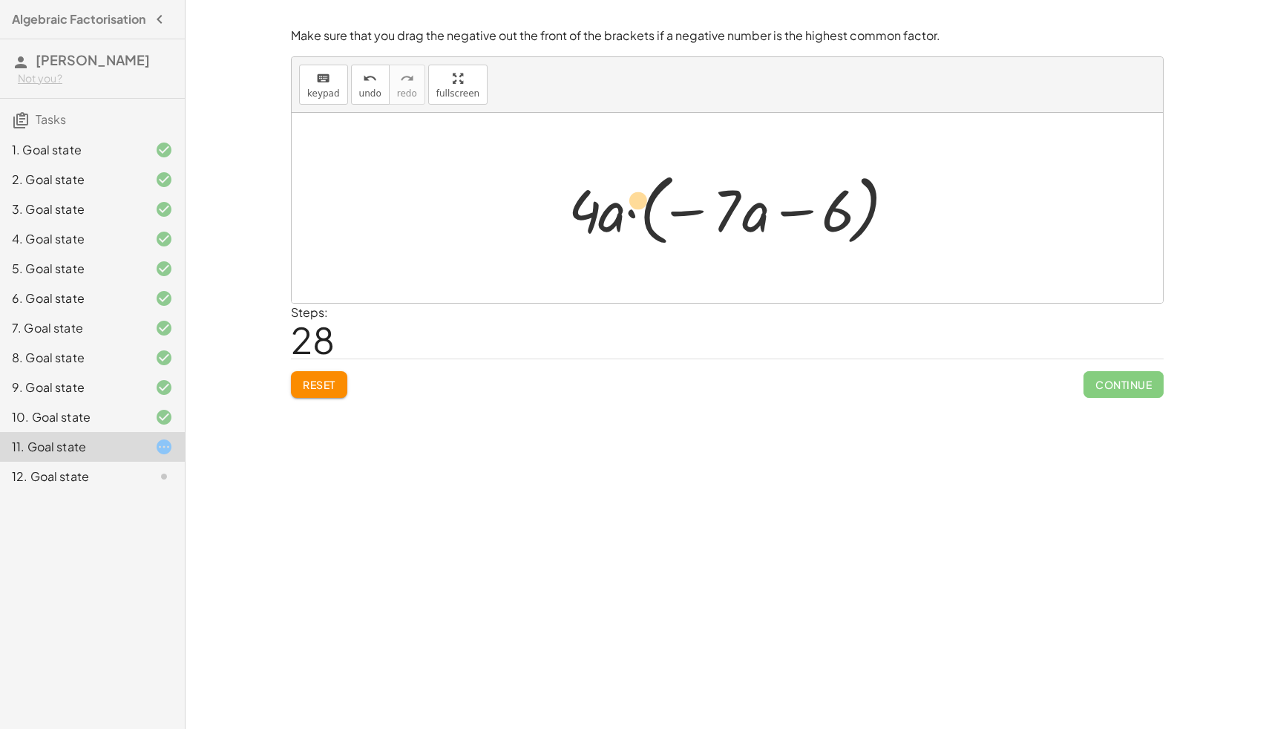
click at [642, 213] on div at bounding box center [733, 208] width 344 height 85
drag, startPoint x: 603, startPoint y: 207, endPoint x: 696, endPoint y: 211, distance: 92.9
click at [694, 211] on div at bounding box center [733, 208] width 344 height 85
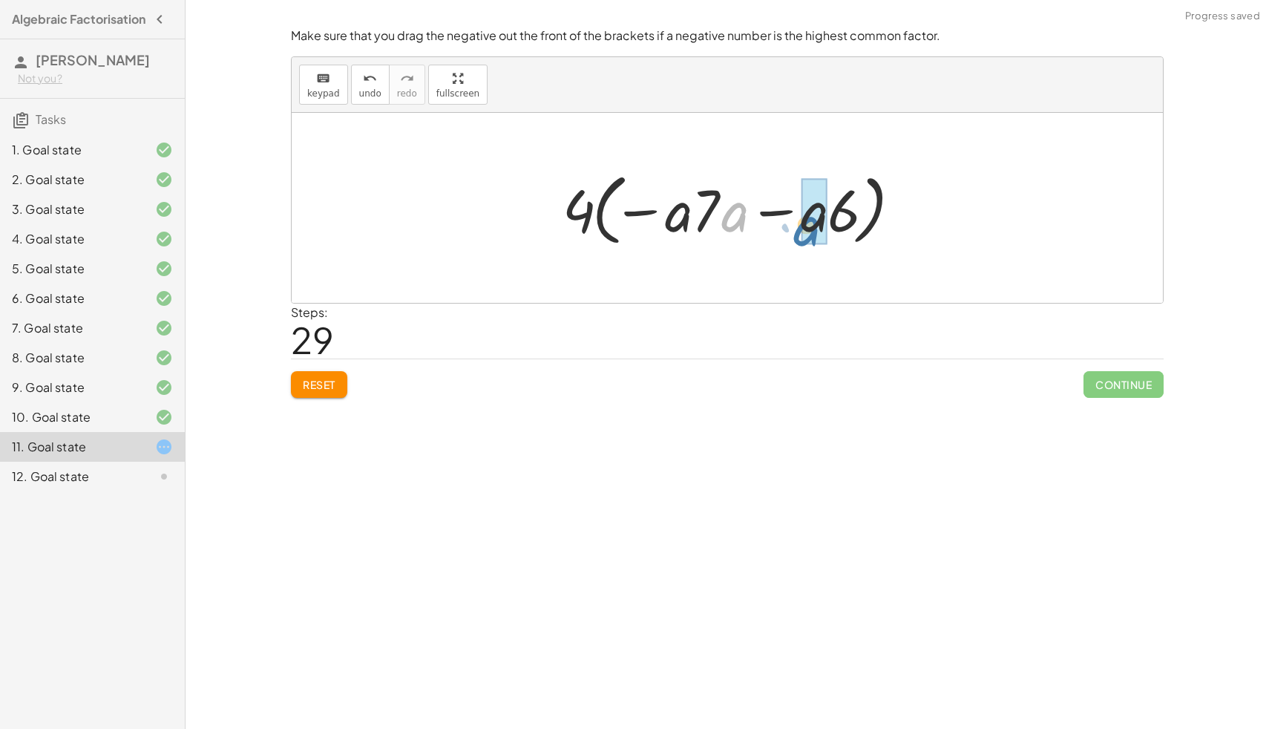
drag, startPoint x: 747, startPoint y: 206, endPoint x: 824, endPoint y: 217, distance: 77.2
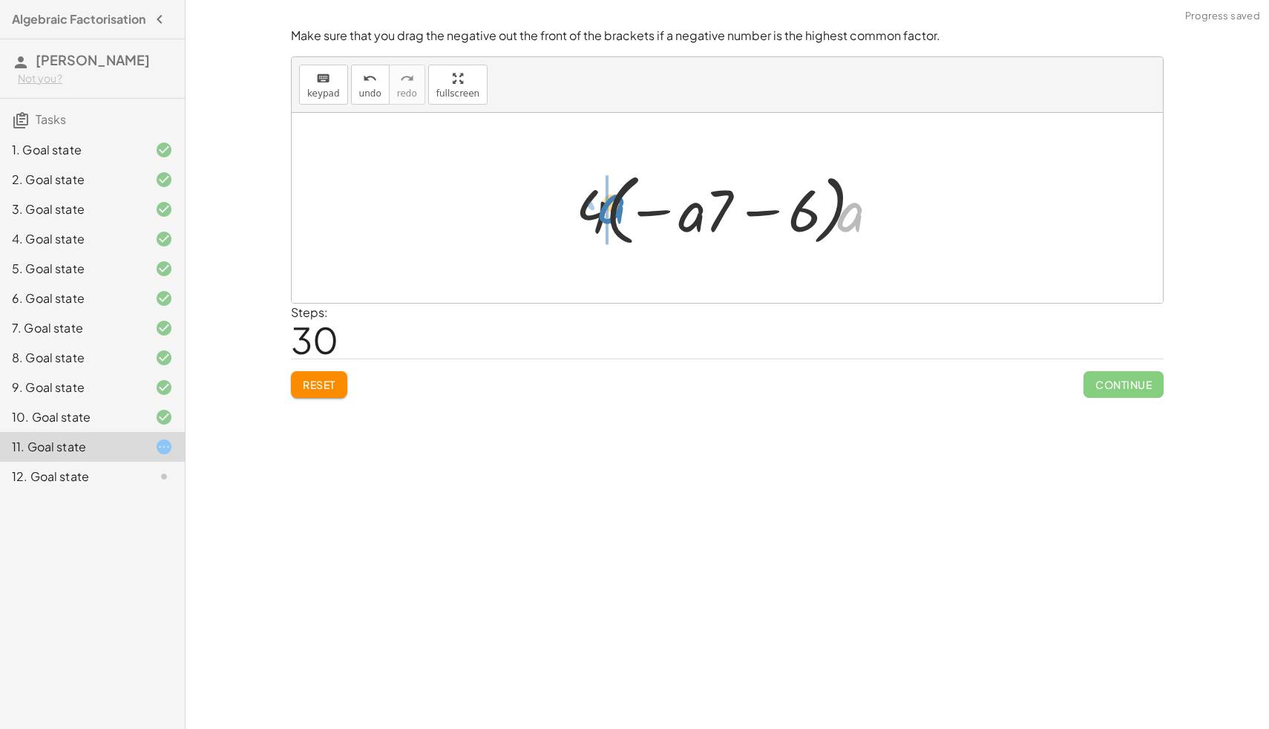
drag, startPoint x: 844, startPoint y: 218, endPoint x: 602, endPoint y: 210, distance: 242.1
click at [602, 210] on div at bounding box center [733, 208] width 329 height 85
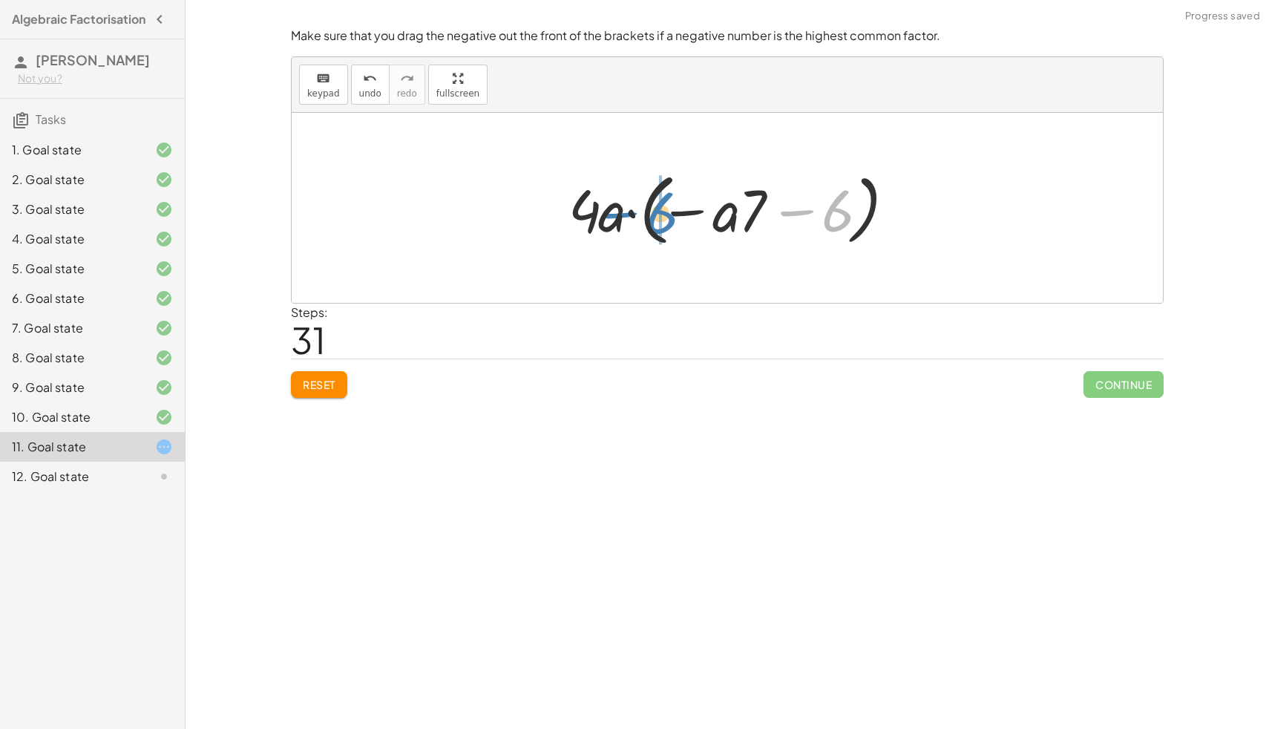
drag, startPoint x: 839, startPoint y: 212, endPoint x: 675, endPoint y: 205, distance: 164.9
click at [675, 205] on div at bounding box center [733, 208] width 344 height 85
drag, startPoint x: 612, startPoint y: 214, endPoint x: 664, endPoint y: 212, distance: 51.2
click at [664, 212] on div at bounding box center [733, 208] width 344 height 85
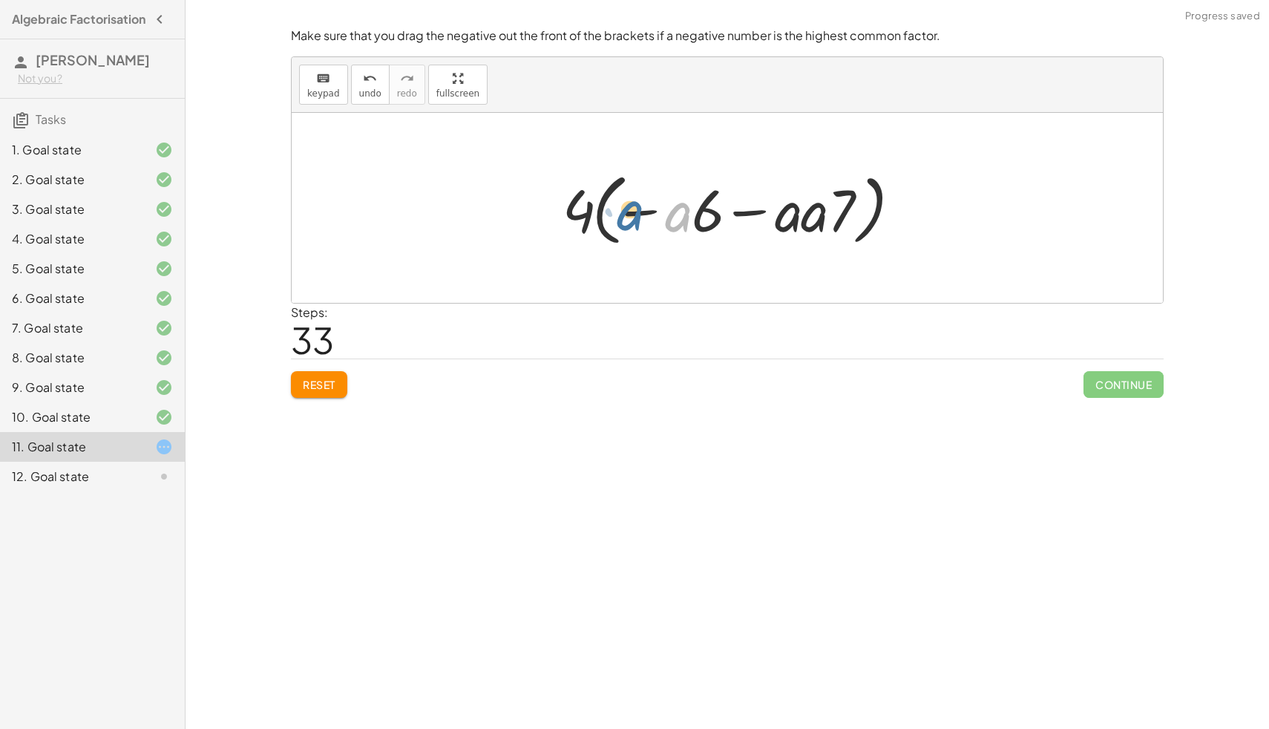
drag, startPoint x: 674, startPoint y: 212, endPoint x: 624, endPoint y: 210, distance: 49.8
click at [624, 210] on div at bounding box center [732, 208] width 355 height 85
drag, startPoint x: 793, startPoint y: 213, endPoint x: 665, endPoint y: 216, distance: 127.7
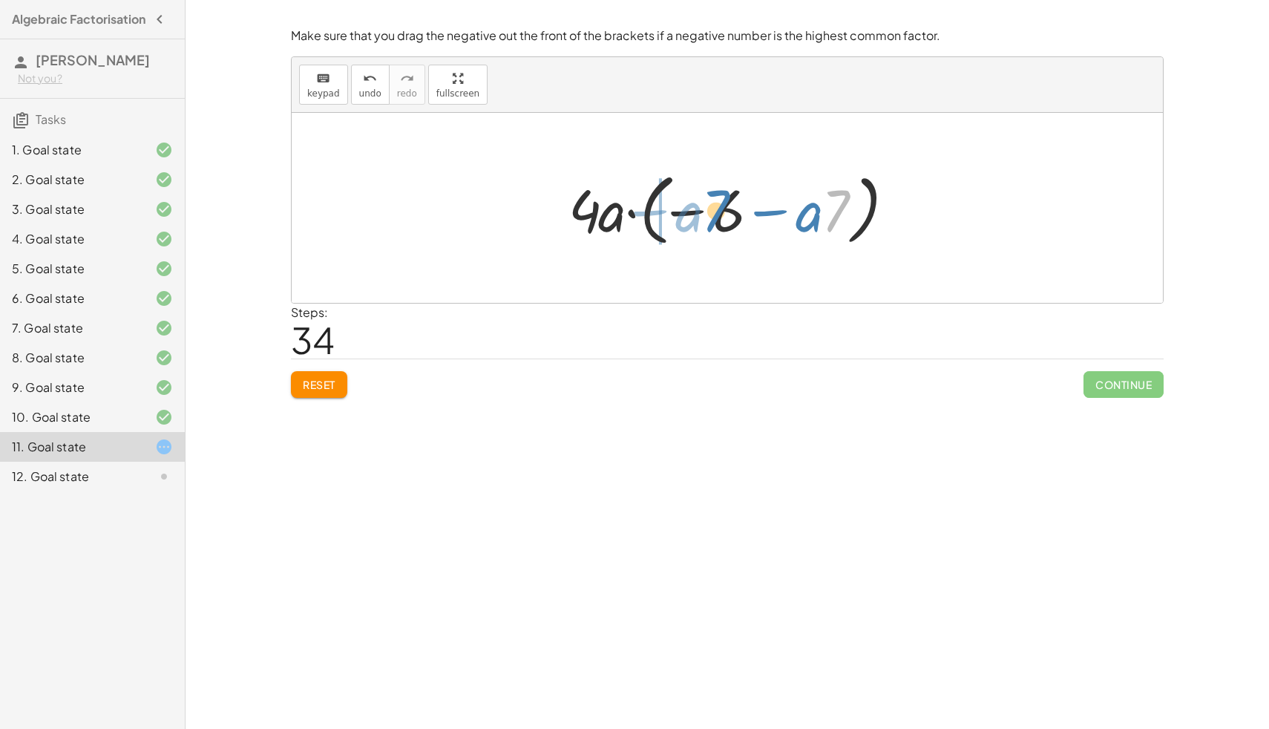
drag, startPoint x: 838, startPoint y: 212, endPoint x: 719, endPoint y: 212, distance: 118.8
click at [719, 212] on div at bounding box center [733, 208] width 344 height 85
drag, startPoint x: 741, startPoint y: 215, endPoint x: 529, endPoint y: 200, distance: 212.0
click at [529, 200] on div "− · 24 · a − · 28 · a 2 − · 4 · 6 · a − · 4 · 7 · a 2 · 4 · ( − · 6 · a − · 7 ·…" at bounding box center [727, 208] width 871 height 190
drag, startPoint x: 751, startPoint y: 212, endPoint x: 618, endPoint y: 199, distance: 134.2
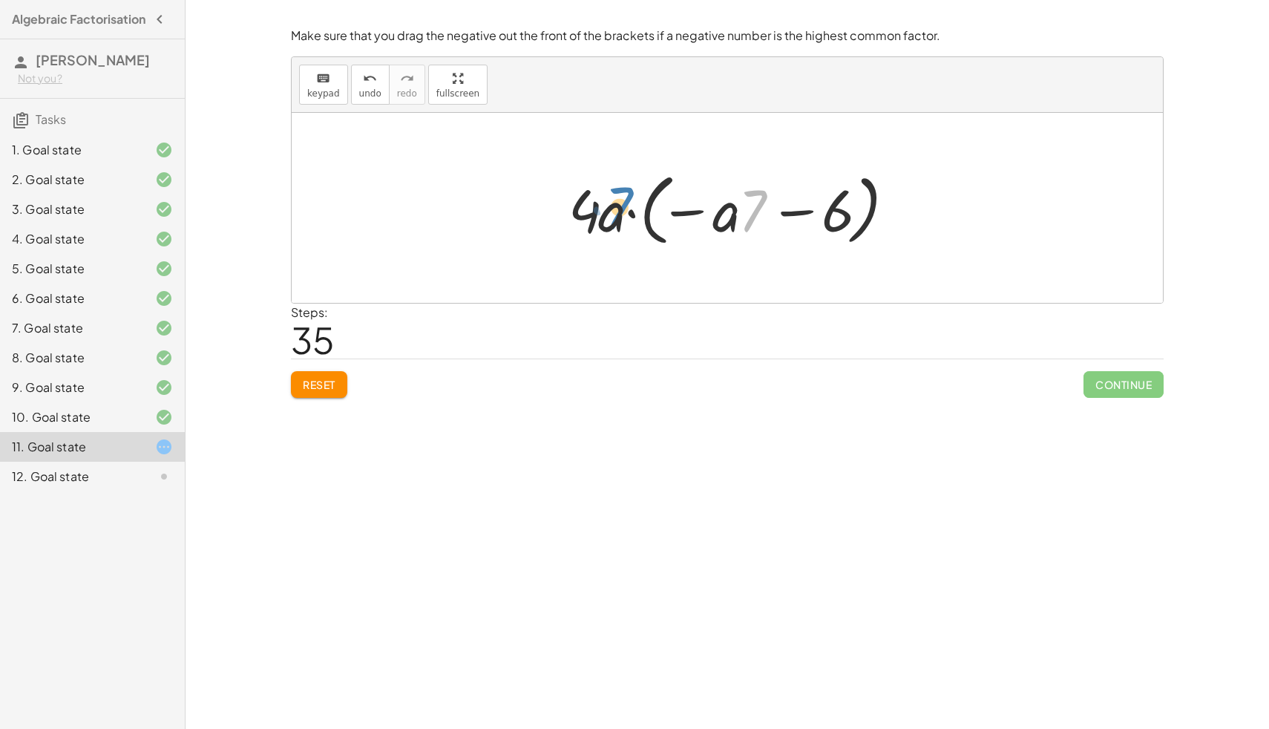
click at [618, 199] on div at bounding box center [733, 208] width 344 height 85
drag, startPoint x: 758, startPoint y: 213, endPoint x: 882, endPoint y: 221, distance: 124.2
click at [882, 221] on div at bounding box center [733, 208] width 344 height 85
drag, startPoint x: 834, startPoint y: 206, endPoint x: 687, endPoint y: 196, distance: 147.3
click at [687, 196] on div at bounding box center [733, 208] width 344 height 85
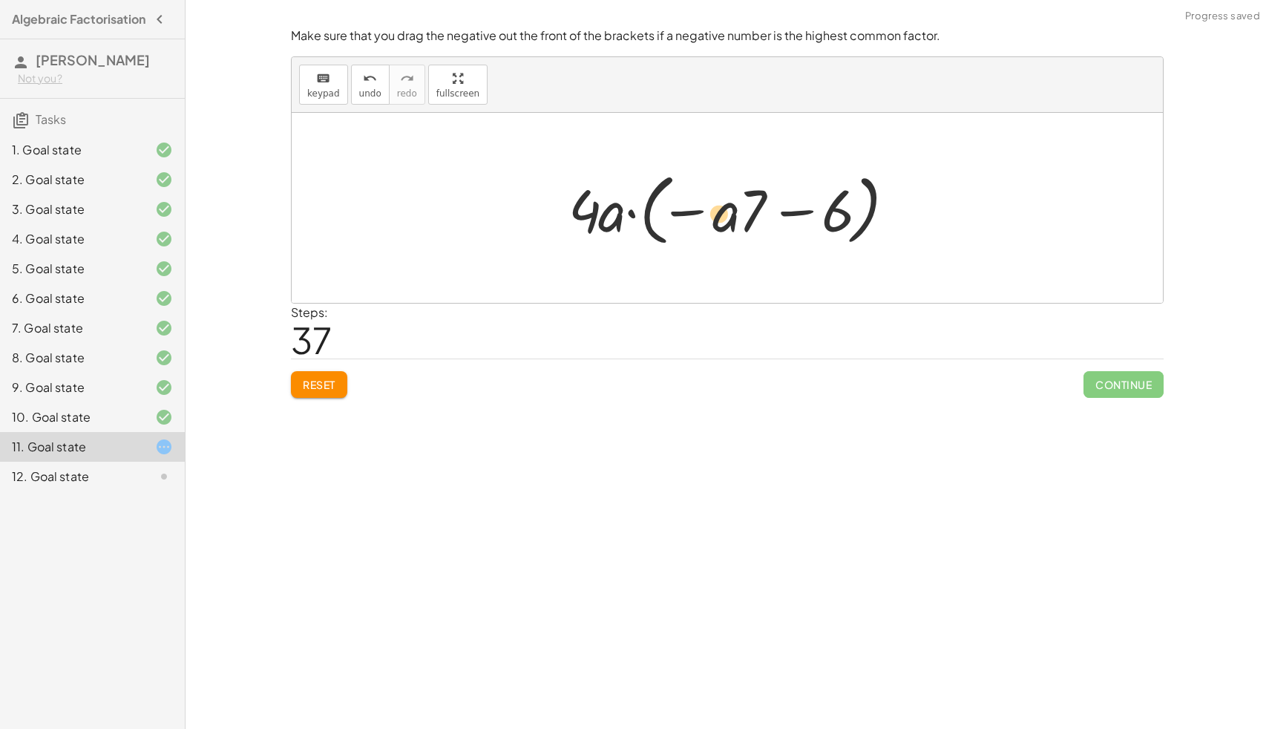
drag, startPoint x: 853, startPoint y: 211, endPoint x: 819, endPoint y: 216, distance: 33.8
click at [819, 216] on div at bounding box center [733, 208] width 344 height 85
drag, startPoint x: 582, startPoint y: 210, endPoint x: 816, endPoint y: 232, distance: 234.9
click at [816, 232] on div at bounding box center [733, 208] width 344 height 85
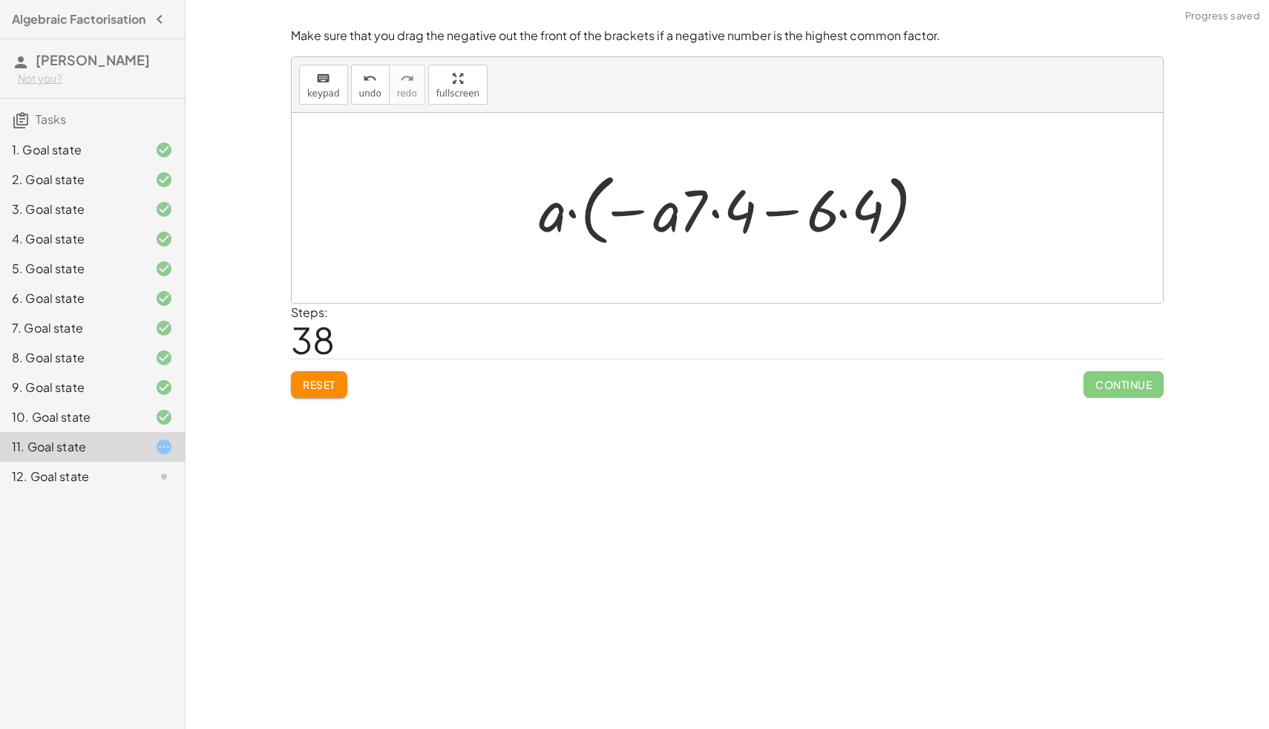
click at [330, 378] on span "Reset" at bounding box center [319, 384] width 33 height 13
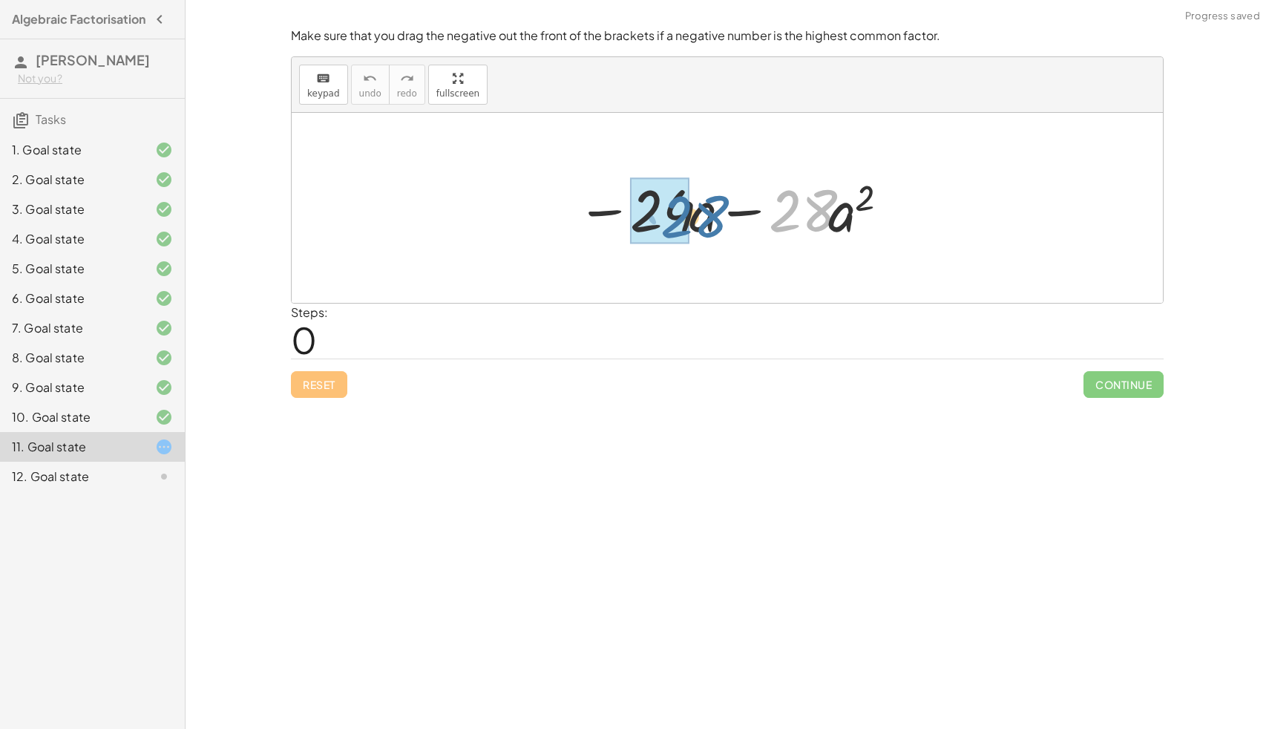
drag, startPoint x: 793, startPoint y: 199, endPoint x: 682, endPoint y: 206, distance: 110.8
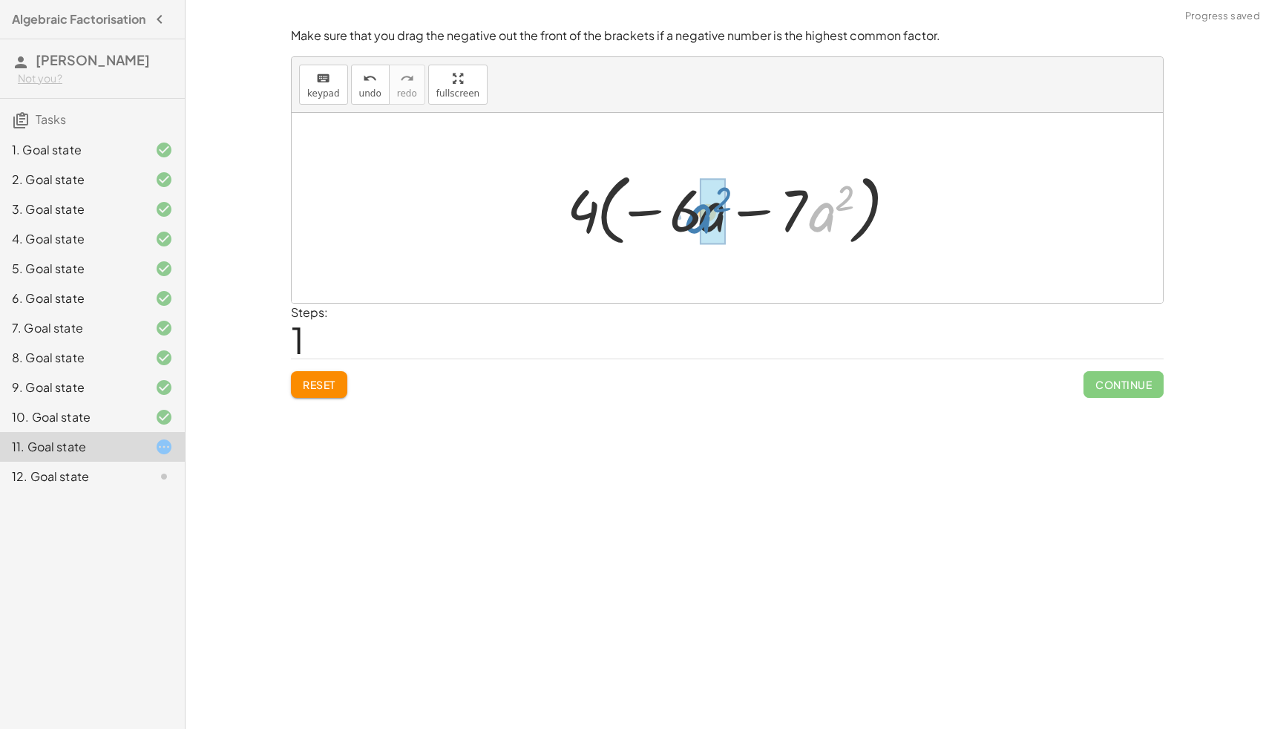
drag, startPoint x: 812, startPoint y: 209, endPoint x: 696, endPoint y: 212, distance: 115.8
click at [696, 212] on div at bounding box center [733, 208] width 347 height 85
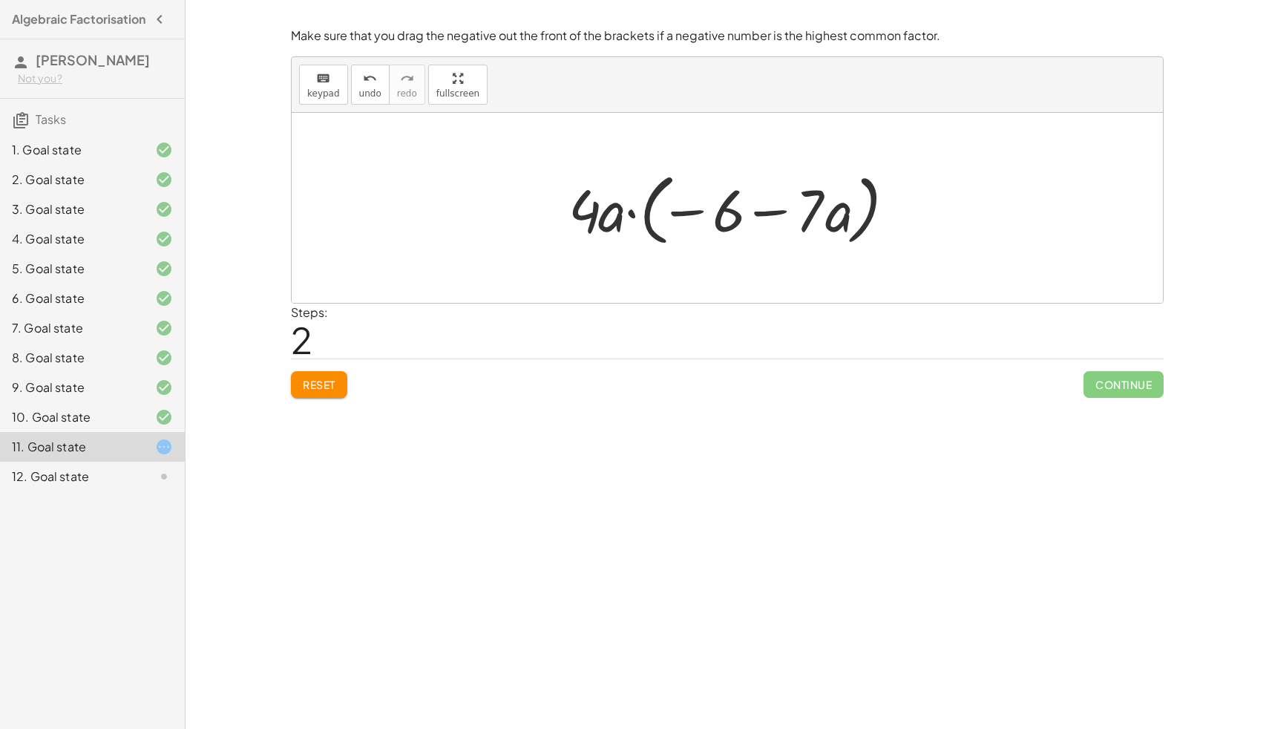
click at [324, 369] on div "Reset Continue" at bounding box center [727, 378] width 873 height 39
click at [314, 379] on span "Reset" at bounding box center [319, 384] width 33 height 13
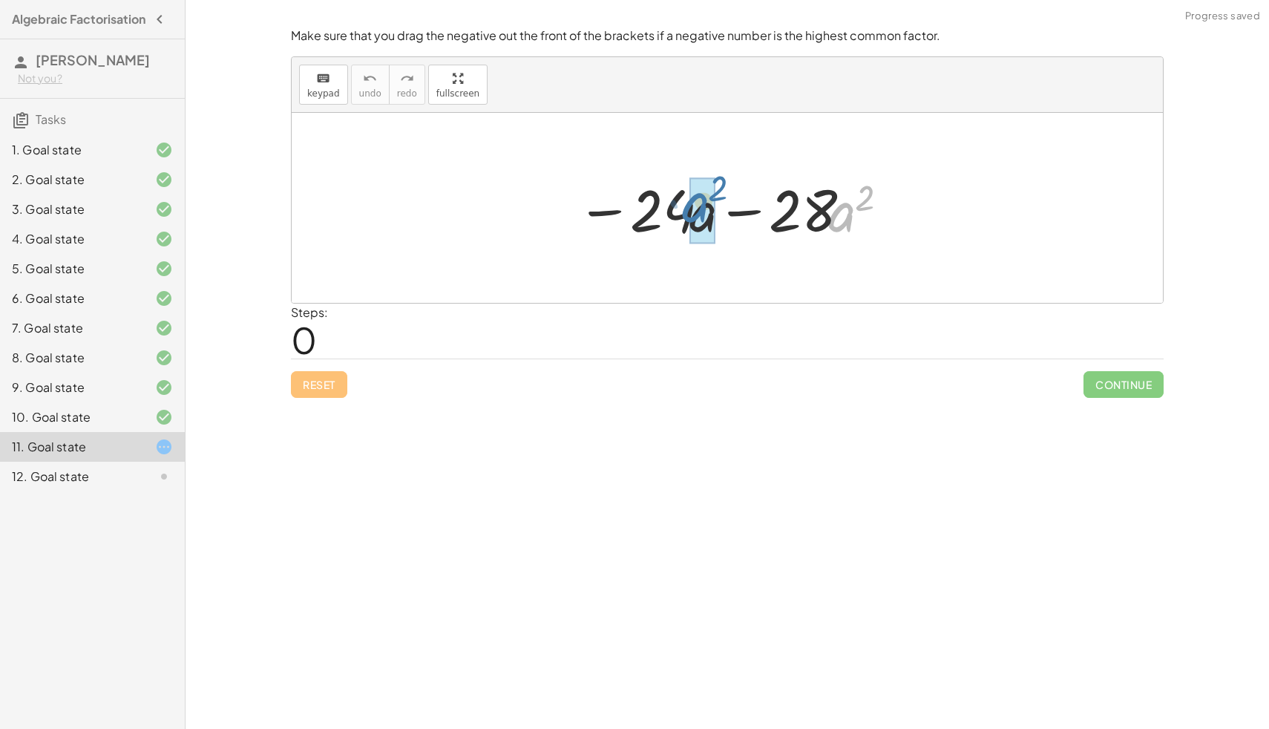
drag, startPoint x: 841, startPoint y: 202, endPoint x: 681, endPoint y: 190, distance: 160.0
click at [681, 190] on div at bounding box center [732, 208] width 327 height 76
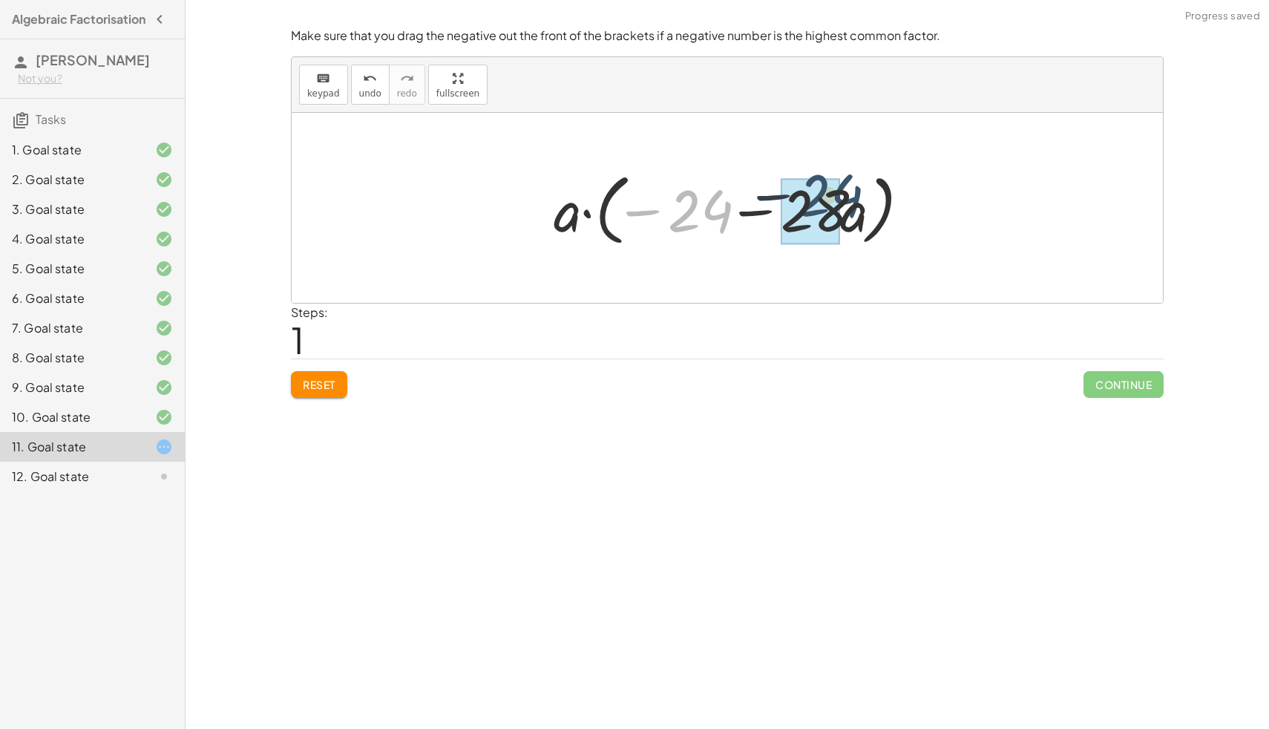
drag, startPoint x: 693, startPoint y: 210, endPoint x: 827, endPoint y: 194, distance: 135.2
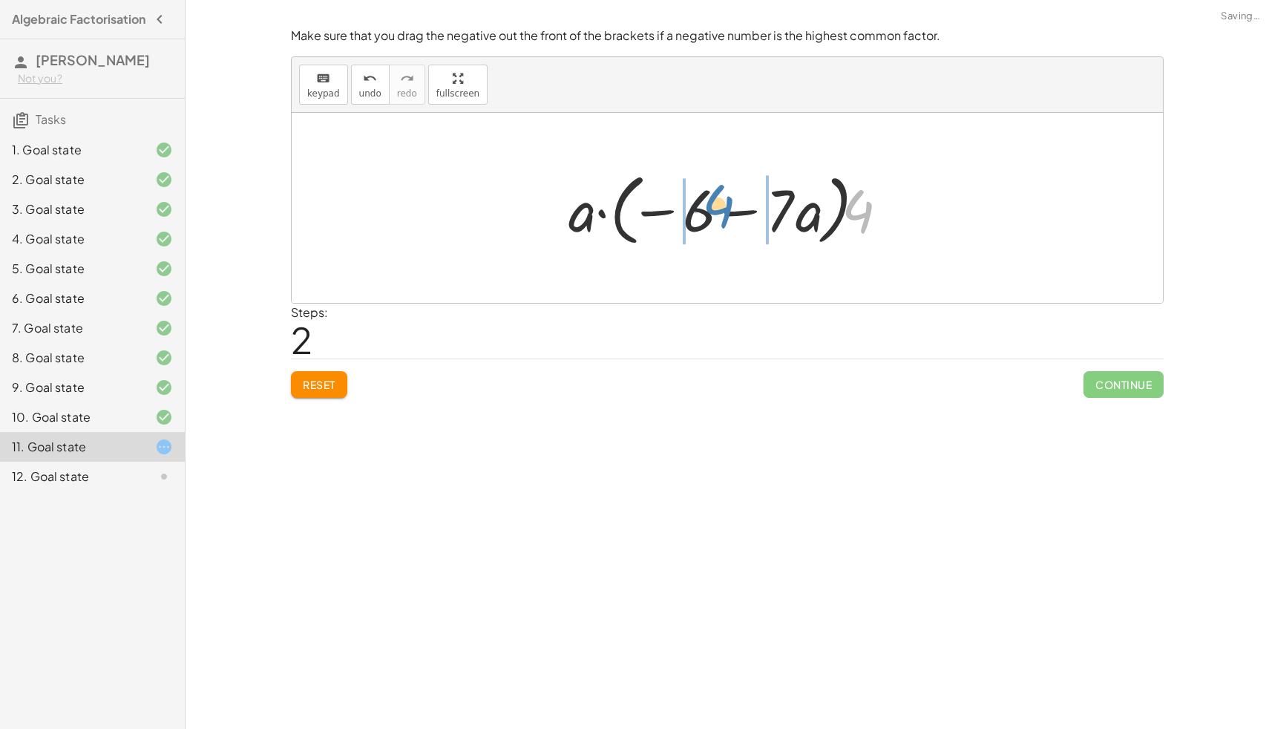
drag, startPoint x: 850, startPoint y: 220, endPoint x: 710, endPoint y: 215, distance: 139.6
click at [710, 215] on div at bounding box center [733, 208] width 344 height 85
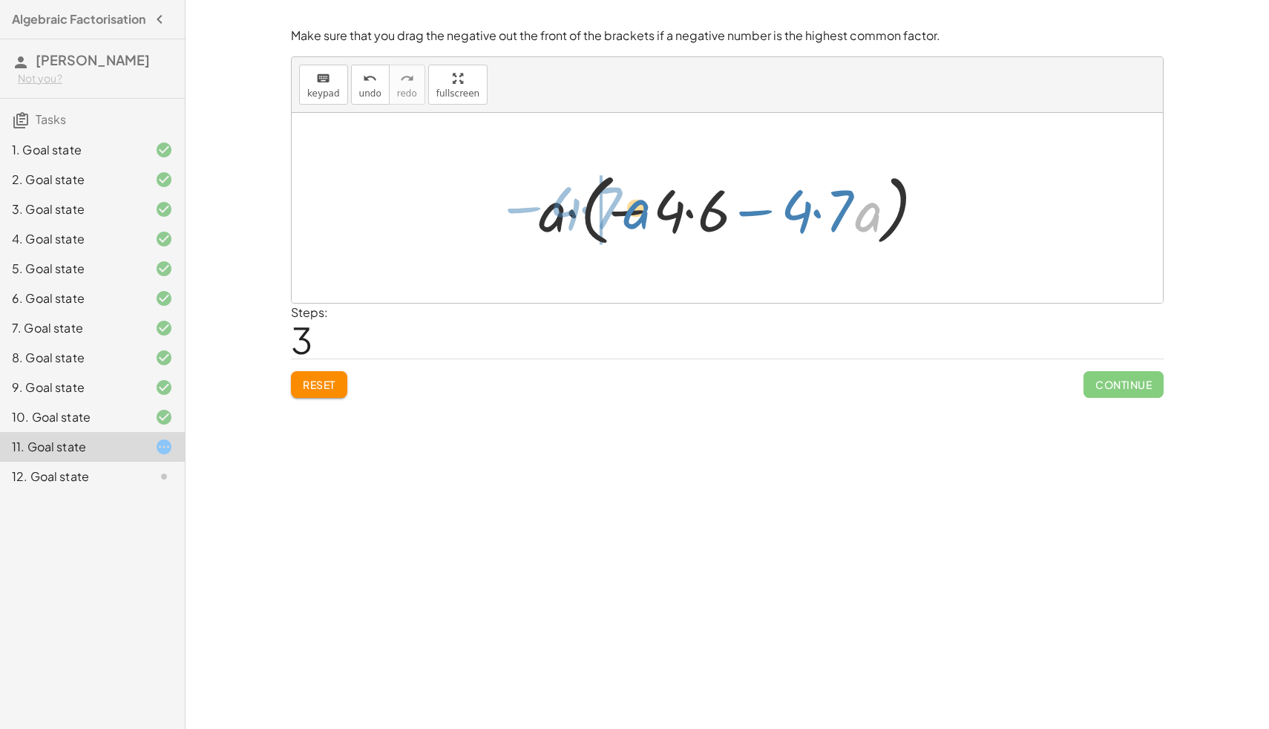
drag, startPoint x: 870, startPoint y: 201, endPoint x: 622, endPoint y: 203, distance: 247.9
click at [622, 203] on div at bounding box center [732, 208] width 403 height 85
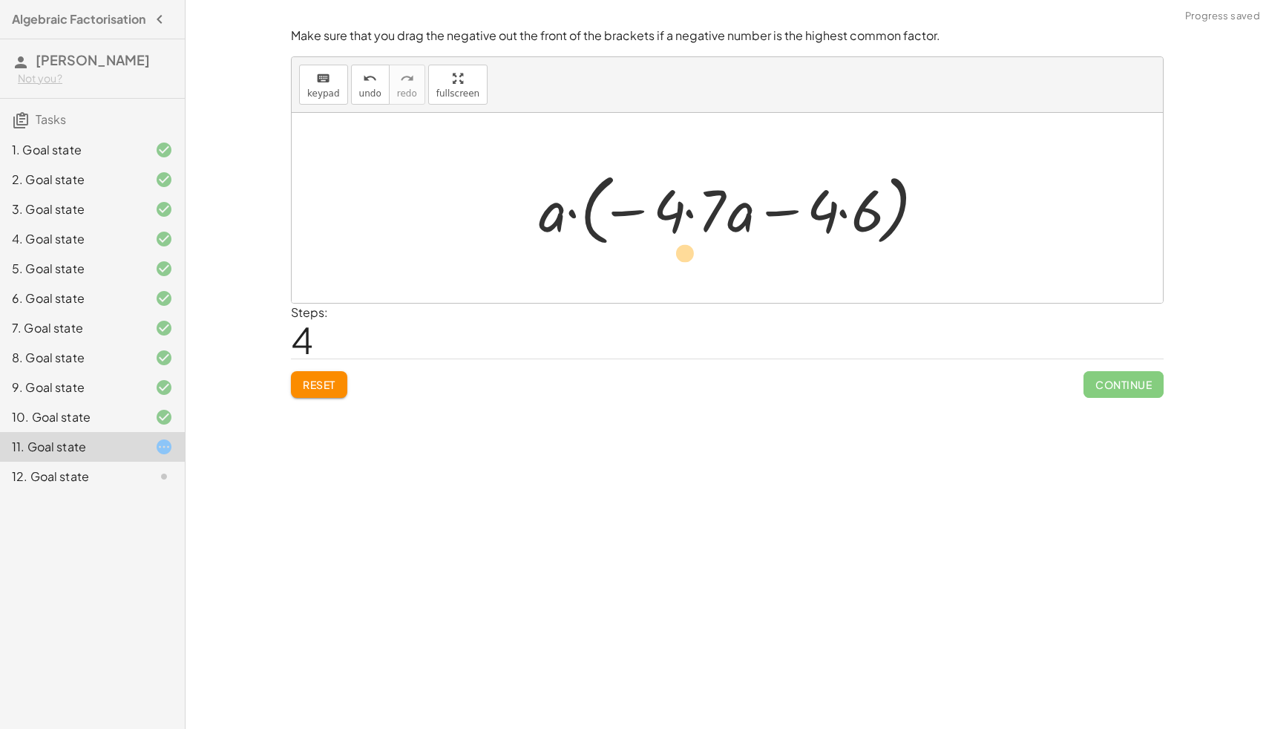
drag, startPoint x: 754, startPoint y: 214, endPoint x: 662, endPoint y: 252, distance: 99.8
click at [658, 253] on div "− · 24 · a − · 28 · a 2 − · 24 · a − · 28 · a · a · a · ( − 24 − · 28 · a ) · a…" at bounding box center [728, 208] width 422 height 93
drag, startPoint x: 736, startPoint y: 220, endPoint x: 557, endPoint y: 233, distance: 178.6
click at [557, 233] on div at bounding box center [732, 208] width 403 height 85
drag, startPoint x: 701, startPoint y: 218, endPoint x: 628, endPoint y: 212, distance: 73.7
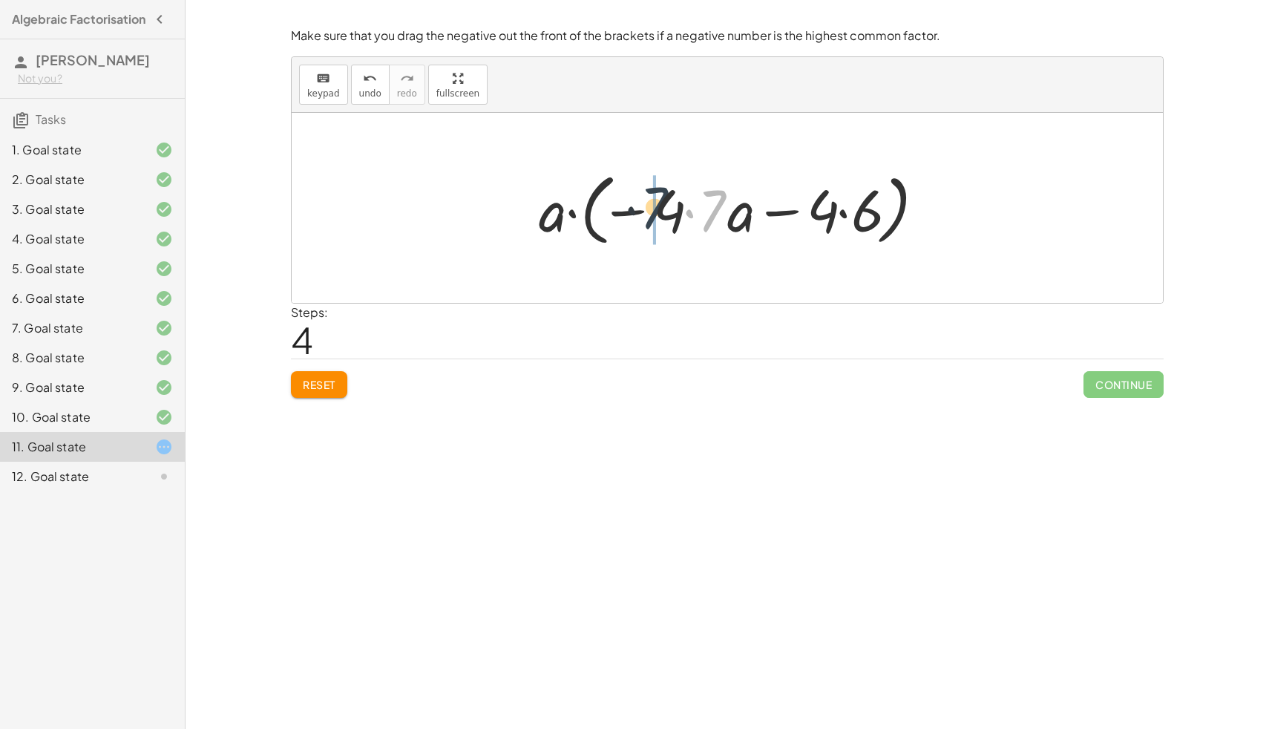
click at [628, 212] on div at bounding box center [732, 208] width 403 height 85
drag, startPoint x: 868, startPoint y: 227, endPoint x: 738, endPoint y: 228, distance: 129.9
click at [738, 228] on div at bounding box center [732, 208] width 403 height 85
click at [1127, 372] on span "Continue" at bounding box center [1124, 384] width 80 height 27
drag, startPoint x: 658, startPoint y: 214, endPoint x: 706, endPoint y: 214, distance: 47.5
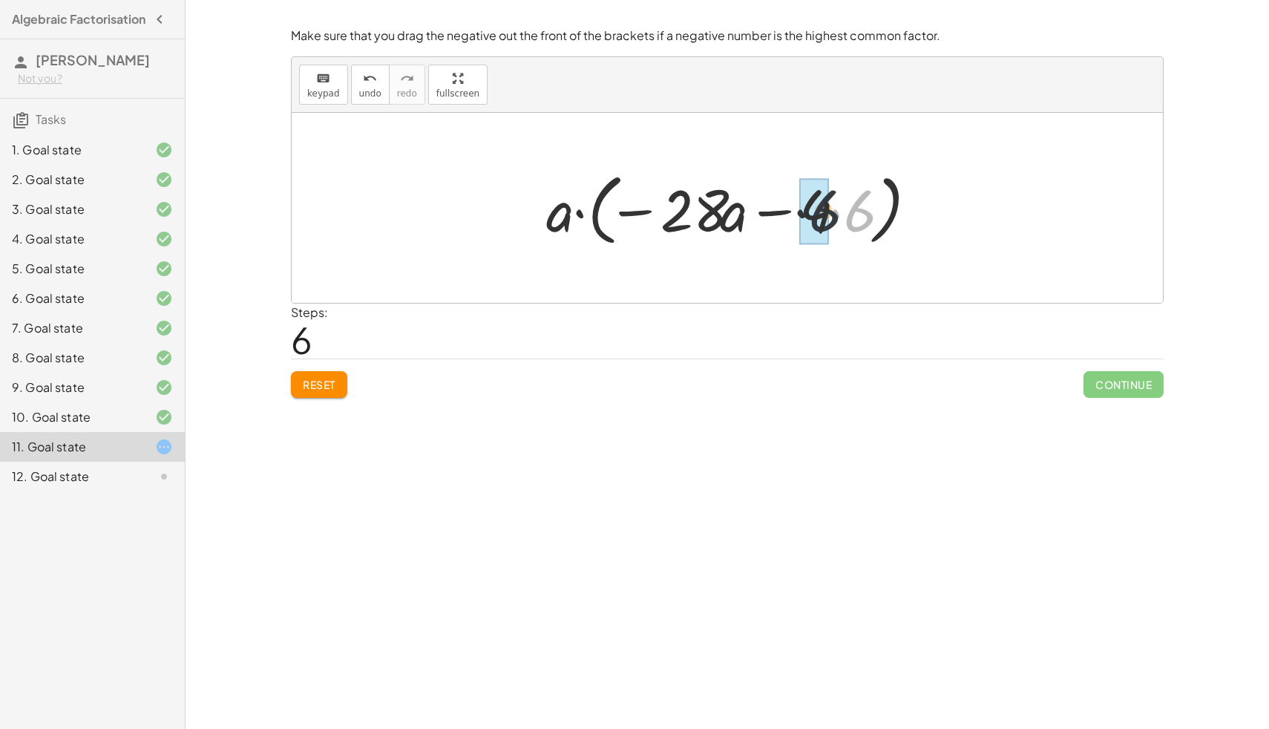
drag, startPoint x: 860, startPoint y: 211, endPoint x: 821, endPoint y: 211, distance: 38.6
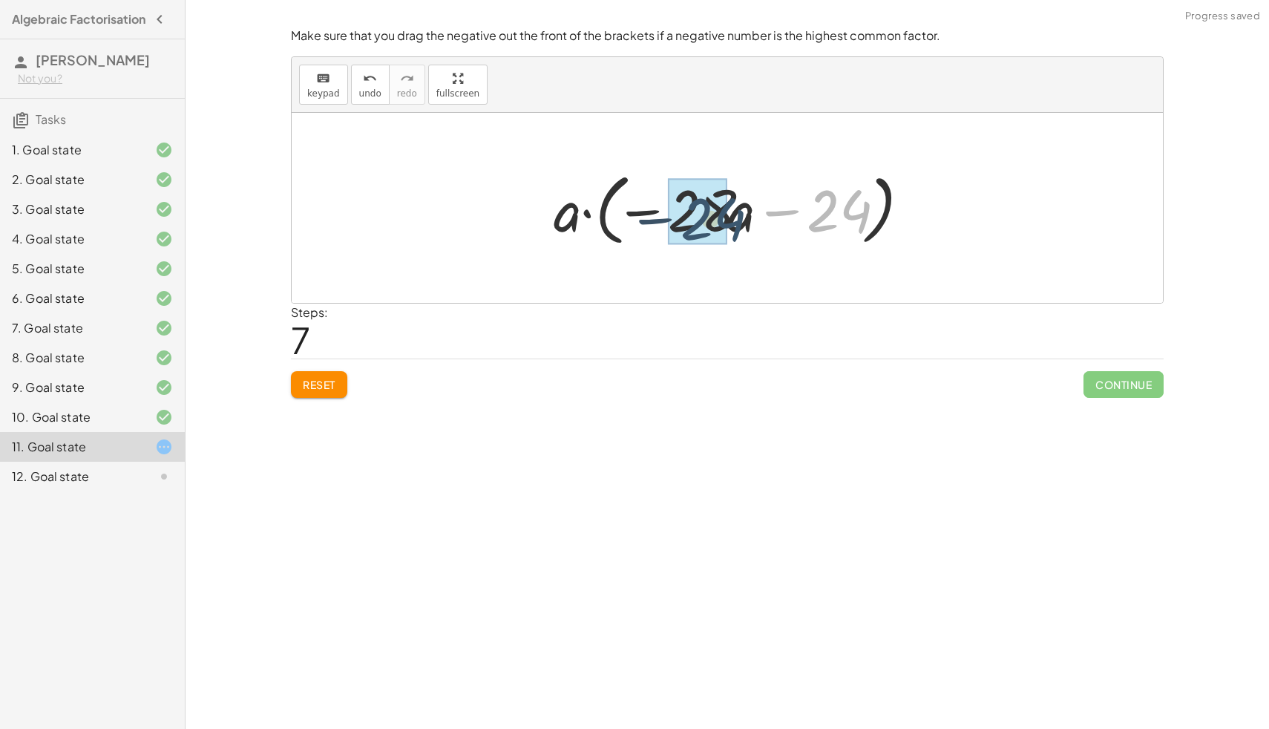
drag, startPoint x: 822, startPoint y: 211, endPoint x: 687, endPoint y: 220, distance: 135.4
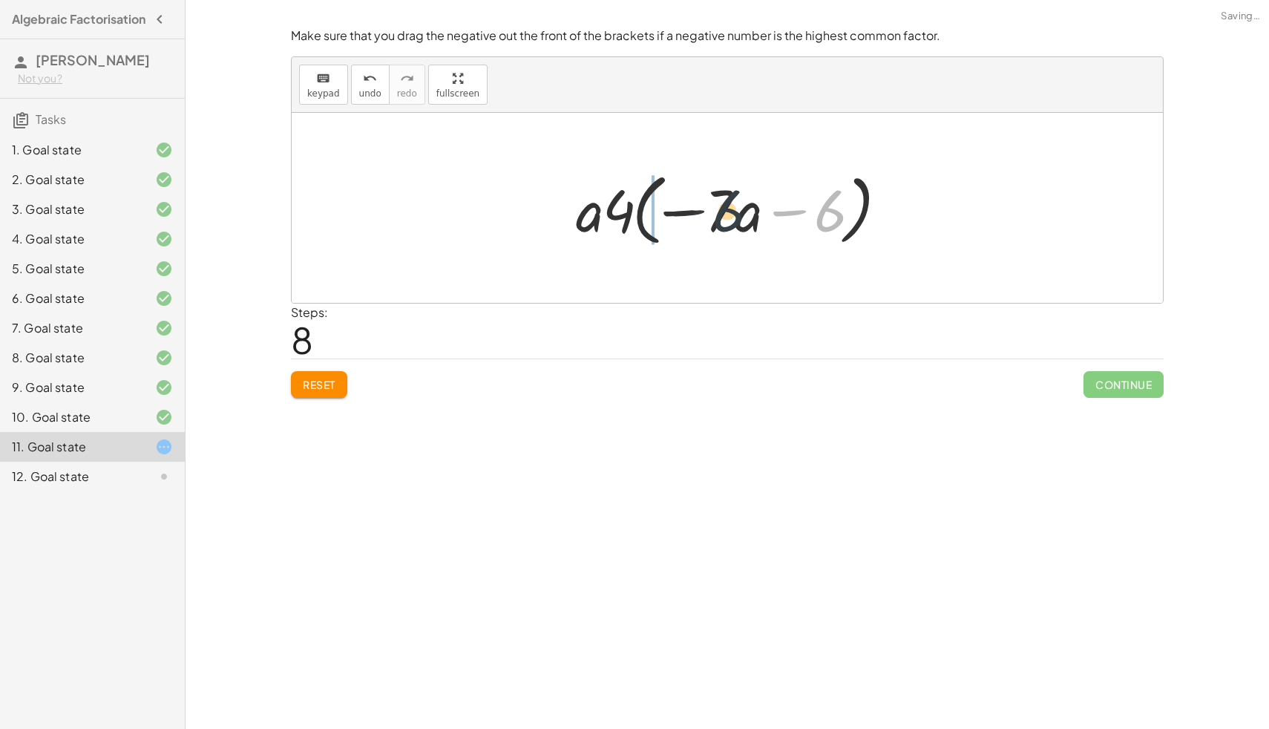
drag, startPoint x: 827, startPoint y: 213, endPoint x: 718, endPoint y: 213, distance: 109.1
click at [718, 213] on div at bounding box center [733, 208] width 329 height 85
drag, startPoint x: 598, startPoint y: 217, endPoint x: 577, endPoint y: 212, distance: 22.1
click at [577, 212] on div at bounding box center [733, 208] width 329 height 85
drag, startPoint x: 617, startPoint y: 207, endPoint x: 609, endPoint y: 202, distance: 9.1
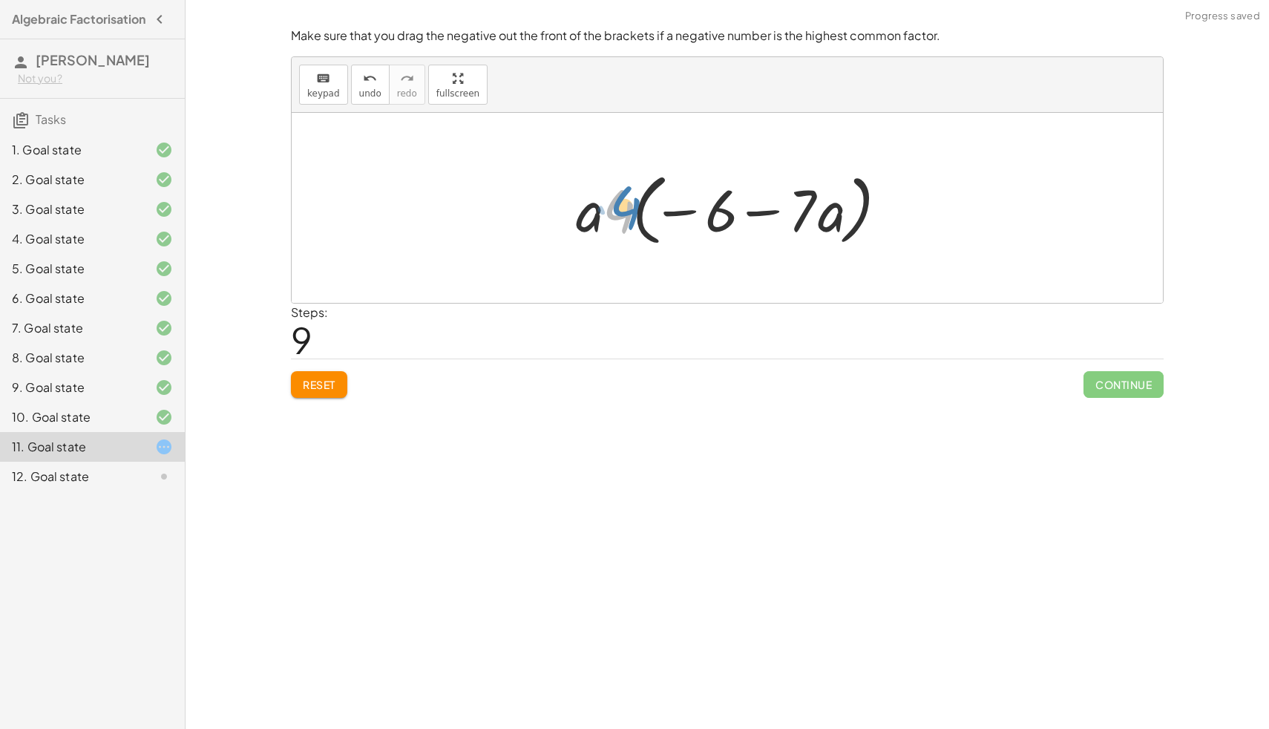
click at [609, 203] on div at bounding box center [733, 208] width 329 height 85
drag, startPoint x: 830, startPoint y: 223, endPoint x: 703, endPoint y: 235, distance: 127.4
click at [702, 235] on div at bounding box center [733, 208] width 329 height 85
drag, startPoint x: 592, startPoint y: 206, endPoint x: 791, endPoint y: 210, distance: 199.7
click at [792, 210] on div at bounding box center [733, 208] width 329 height 85
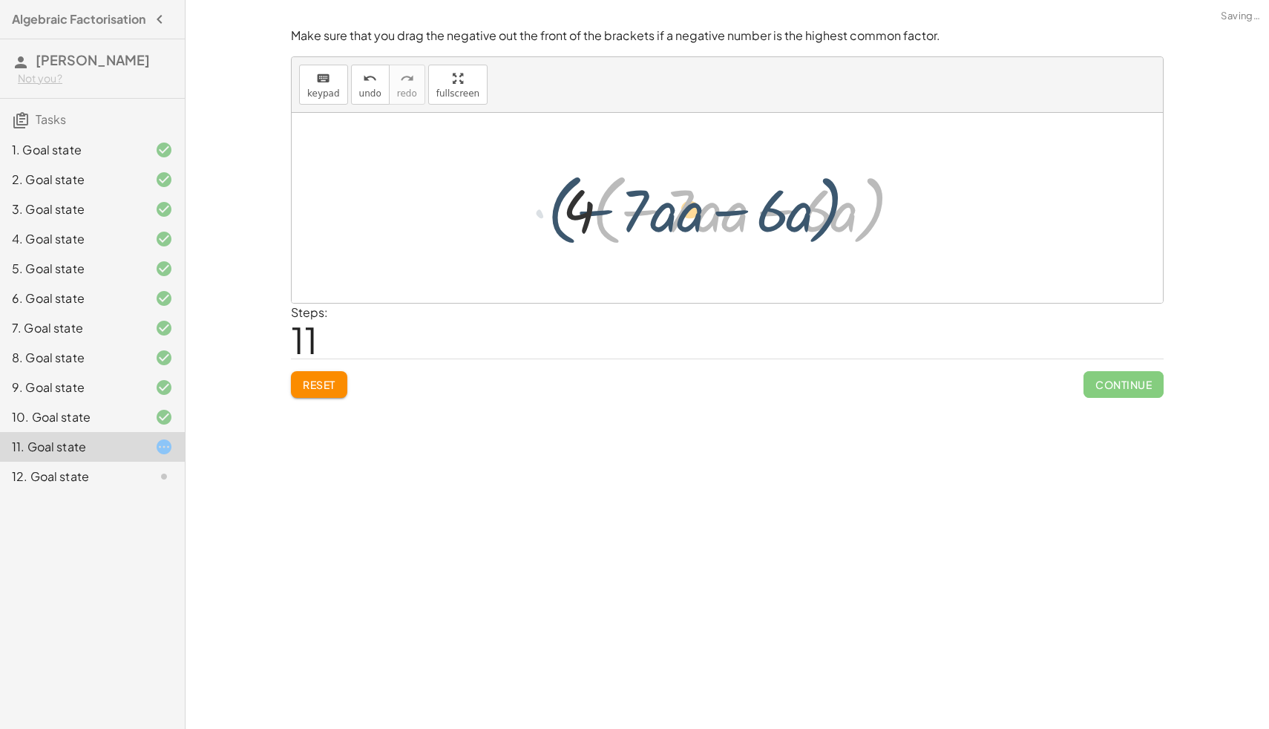
drag, startPoint x: 859, startPoint y: 216, endPoint x: 827, endPoint y: 215, distance: 31.9
click at [826, 215] on div at bounding box center [732, 208] width 355 height 85
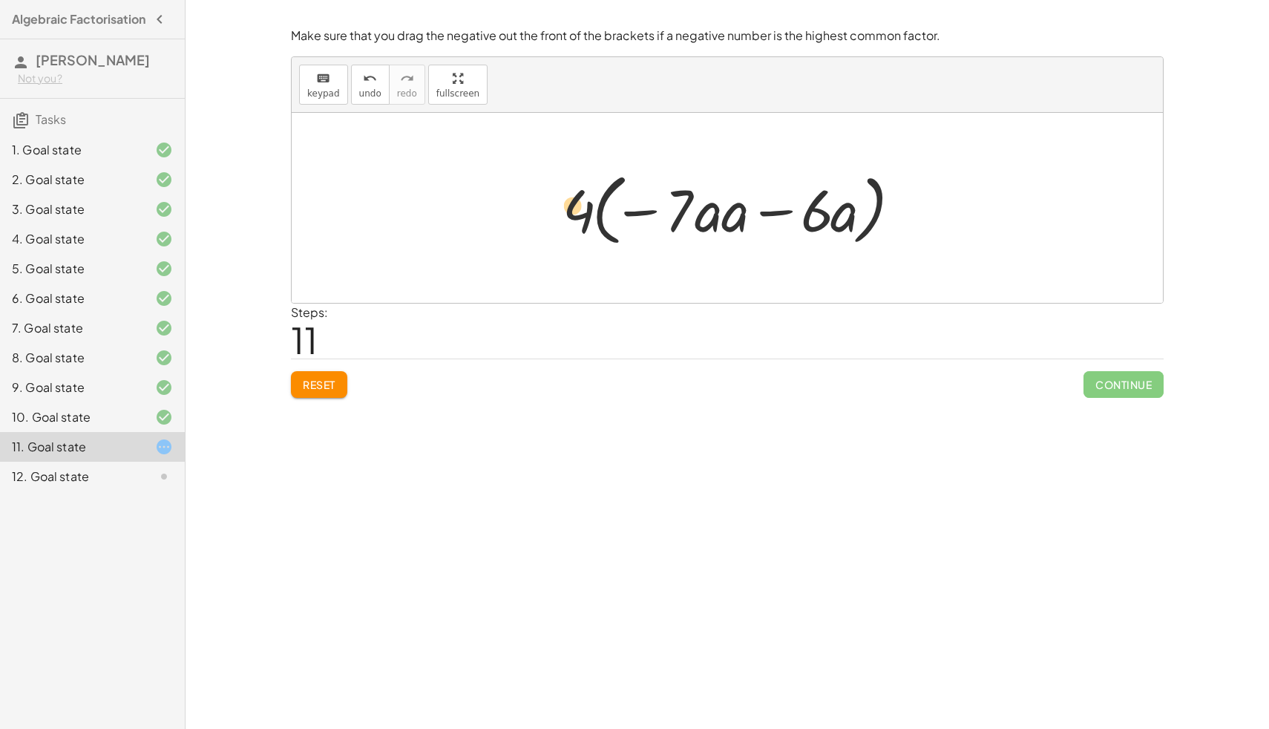
drag, startPoint x: 827, startPoint y: 215, endPoint x: 586, endPoint y: 210, distance: 241.3
click at [585, 210] on div at bounding box center [732, 208] width 355 height 85
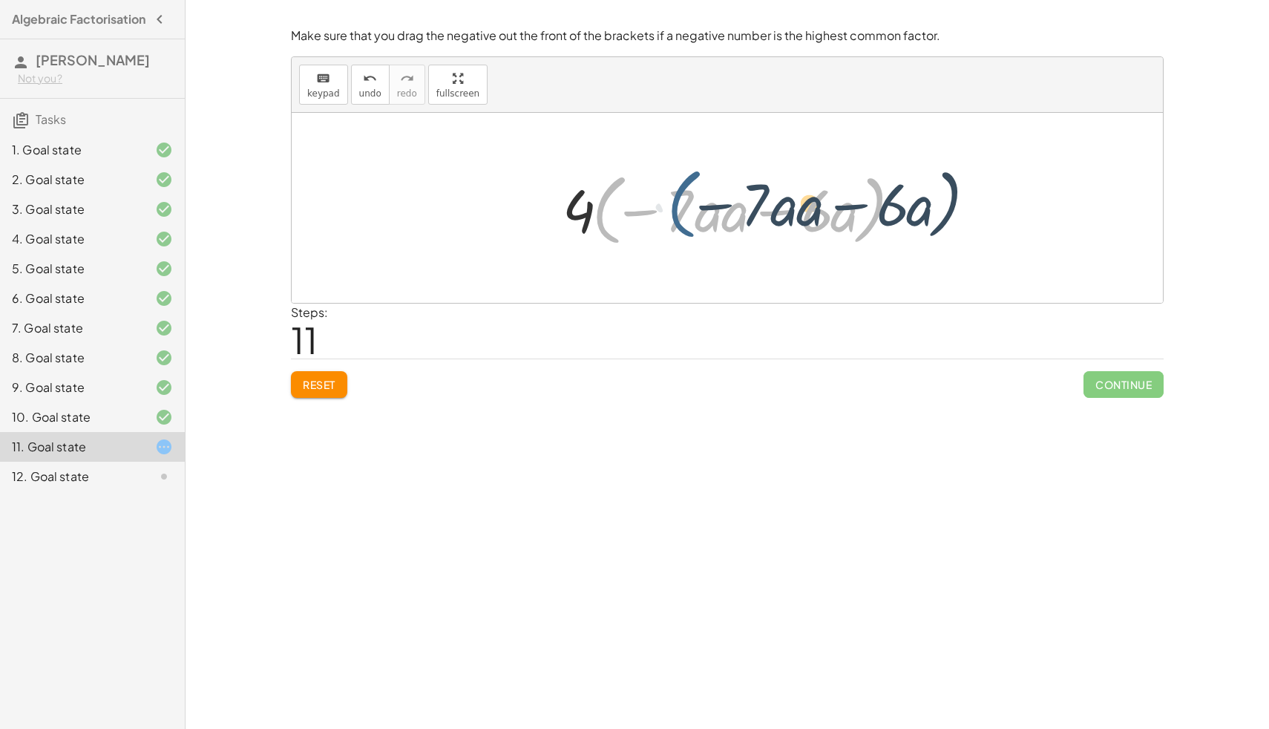
drag, startPoint x: 593, startPoint y: 216, endPoint x: 672, endPoint y: 210, distance: 78.9
click at [672, 210] on div at bounding box center [732, 208] width 355 height 85
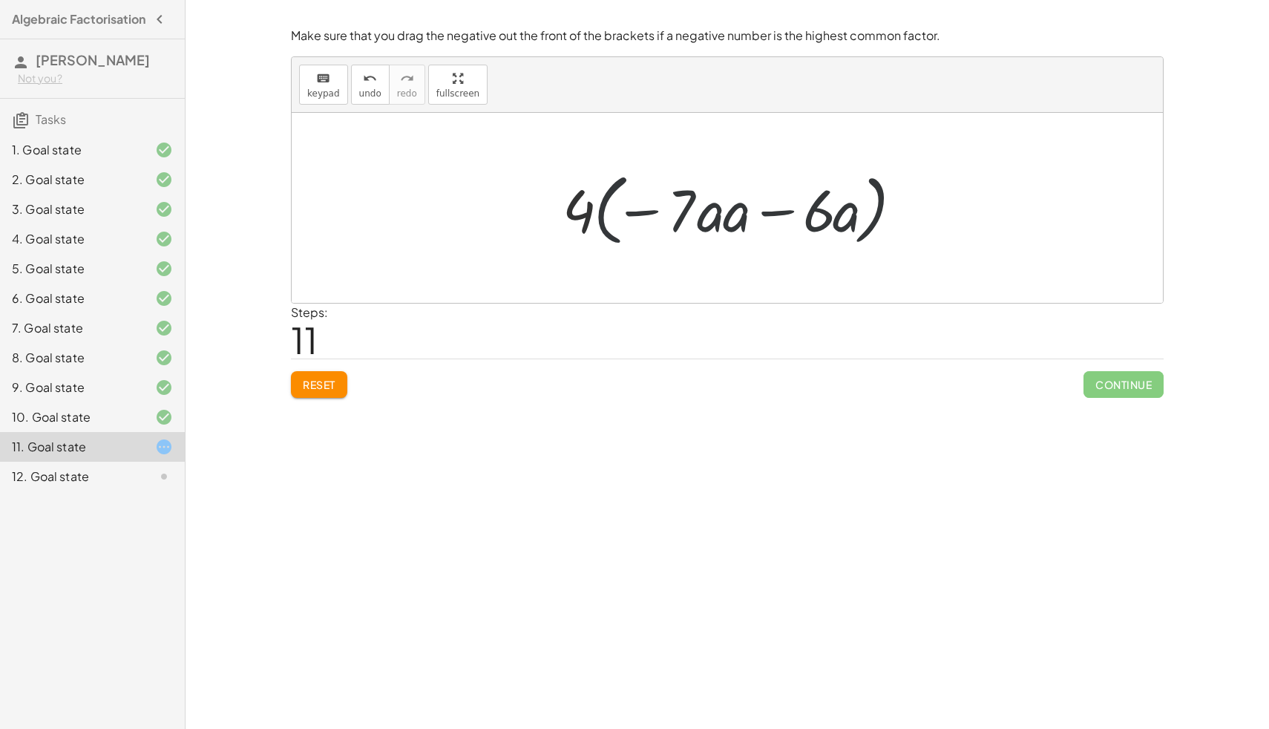
click at [595, 218] on div at bounding box center [732, 208] width 355 height 85
drag, startPoint x: 577, startPoint y: 214, endPoint x: 690, endPoint y: 204, distance: 113.2
click at [690, 204] on div at bounding box center [732, 208] width 355 height 85
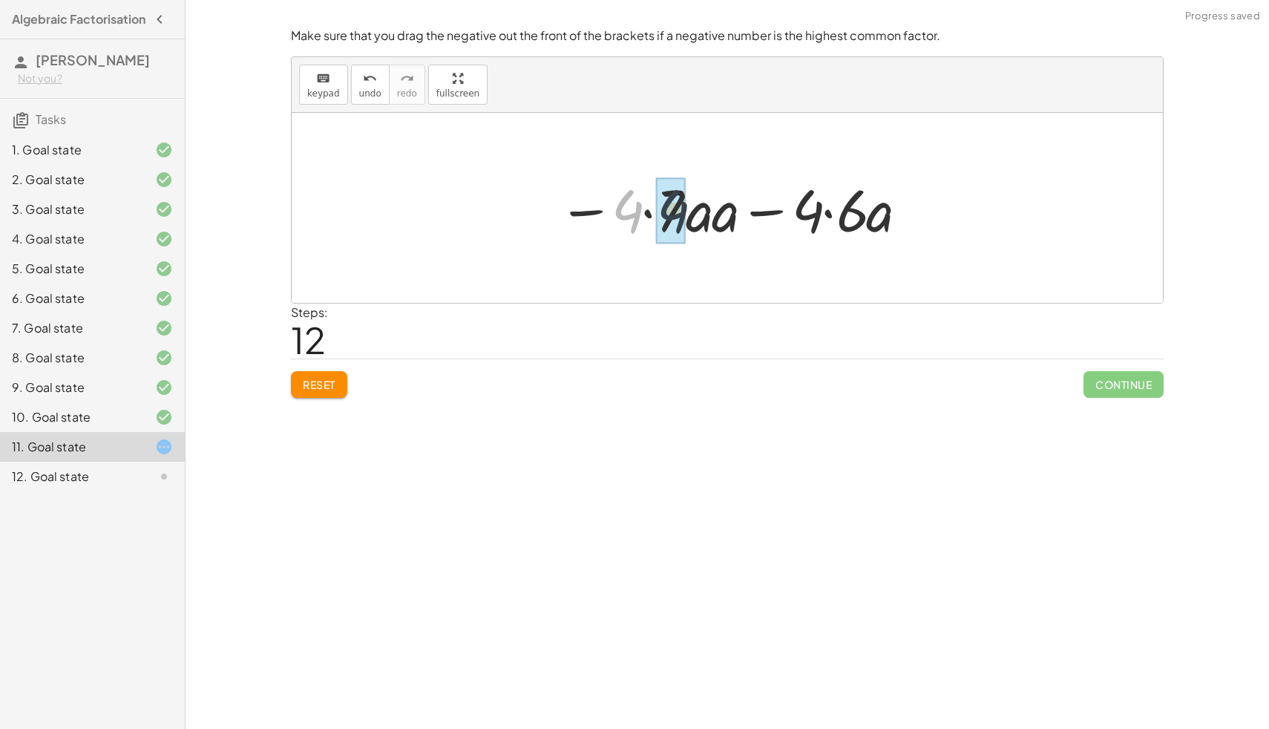
drag, startPoint x: 636, startPoint y: 212, endPoint x: 683, endPoint y: 212, distance: 46.8
drag, startPoint x: 801, startPoint y: 215, endPoint x: 681, endPoint y: 217, distance: 119.5
click at [681, 217] on div at bounding box center [733, 208] width 350 height 76
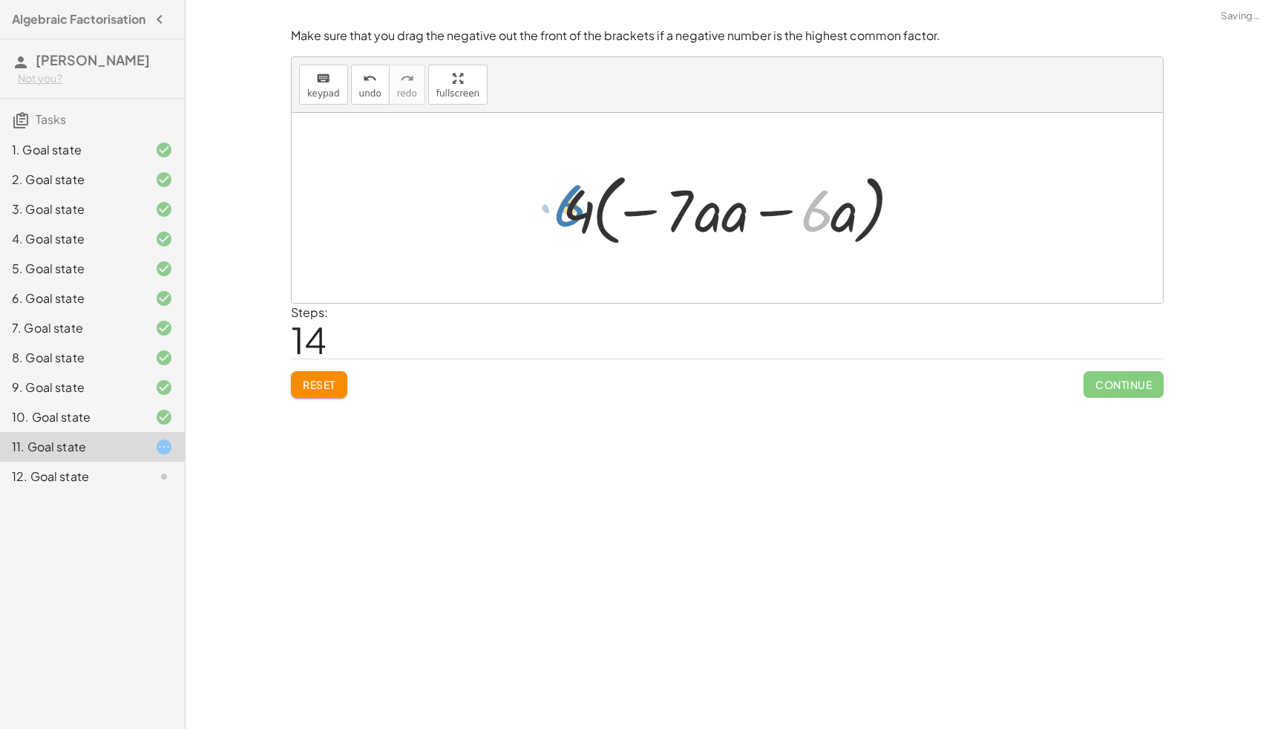
drag, startPoint x: 814, startPoint y: 219, endPoint x: 566, endPoint y: 214, distance: 248.7
click at [566, 214] on div at bounding box center [732, 208] width 355 height 85
drag, startPoint x: 842, startPoint y: 217, endPoint x: 739, endPoint y: 223, distance: 103.3
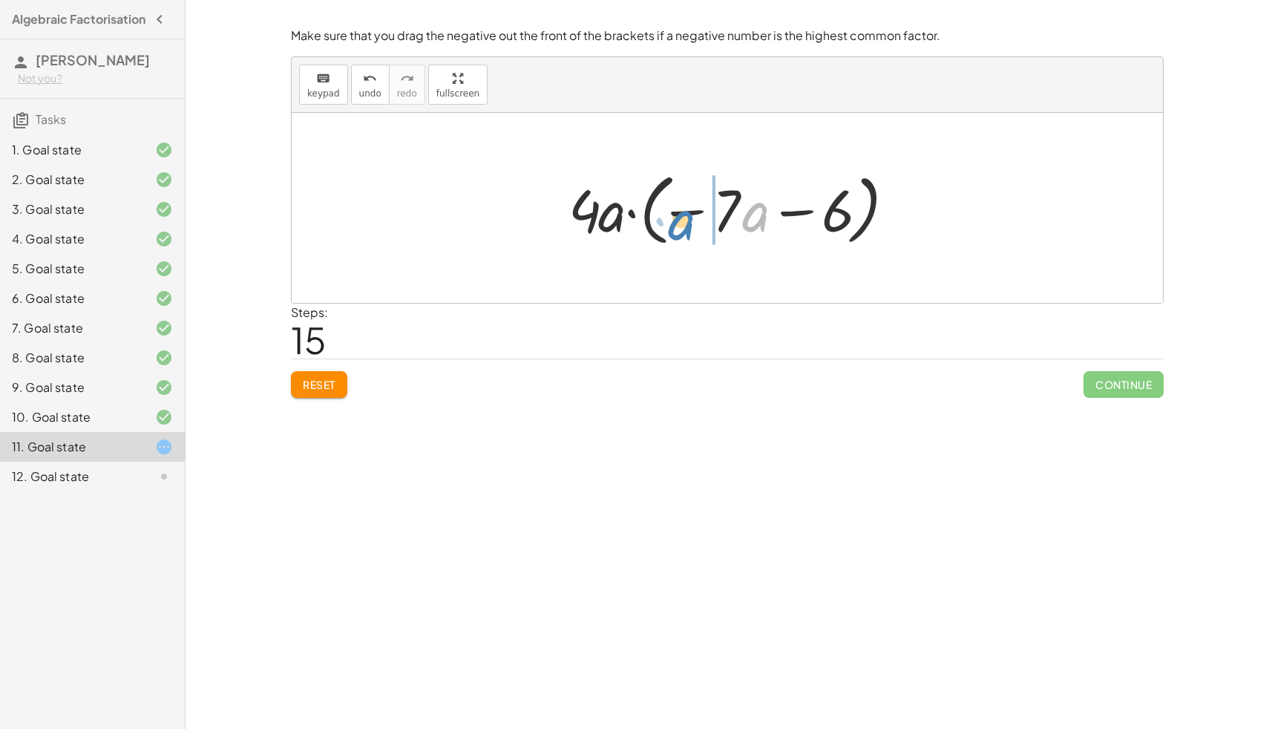
drag, startPoint x: 762, startPoint y: 215, endPoint x: 690, endPoint y: 218, distance: 71.4
click at [690, 218] on div at bounding box center [733, 208] width 344 height 85
drag, startPoint x: 694, startPoint y: 210, endPoint x: 768, endPoint y: 214, distance: 74.3
click at [768, 214] on div at bounding box center [733, 208] width 344 height 85
drag, startPoint x: 673, startPoint y: 207, endPoint x: 823, endPoint y: 209, distance: 150.0
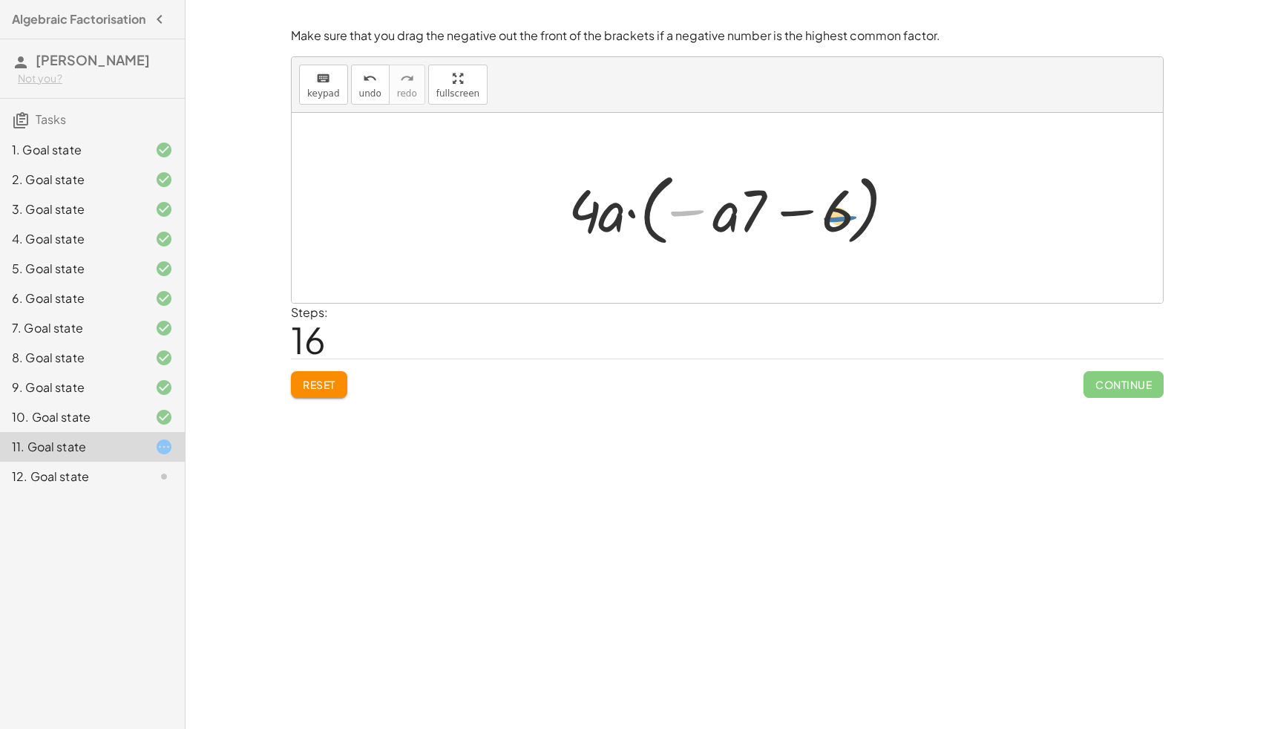
click at [823, 209] on div at bounding box center [733, 208] width 344 height 85
drag, startPoint x: 602, startPoint y: 222, endPoint x: 698, endPoint y: 222, distance: 96.5
click at [698, 222] on div at bounding box center [733, 208] width 344 height 85
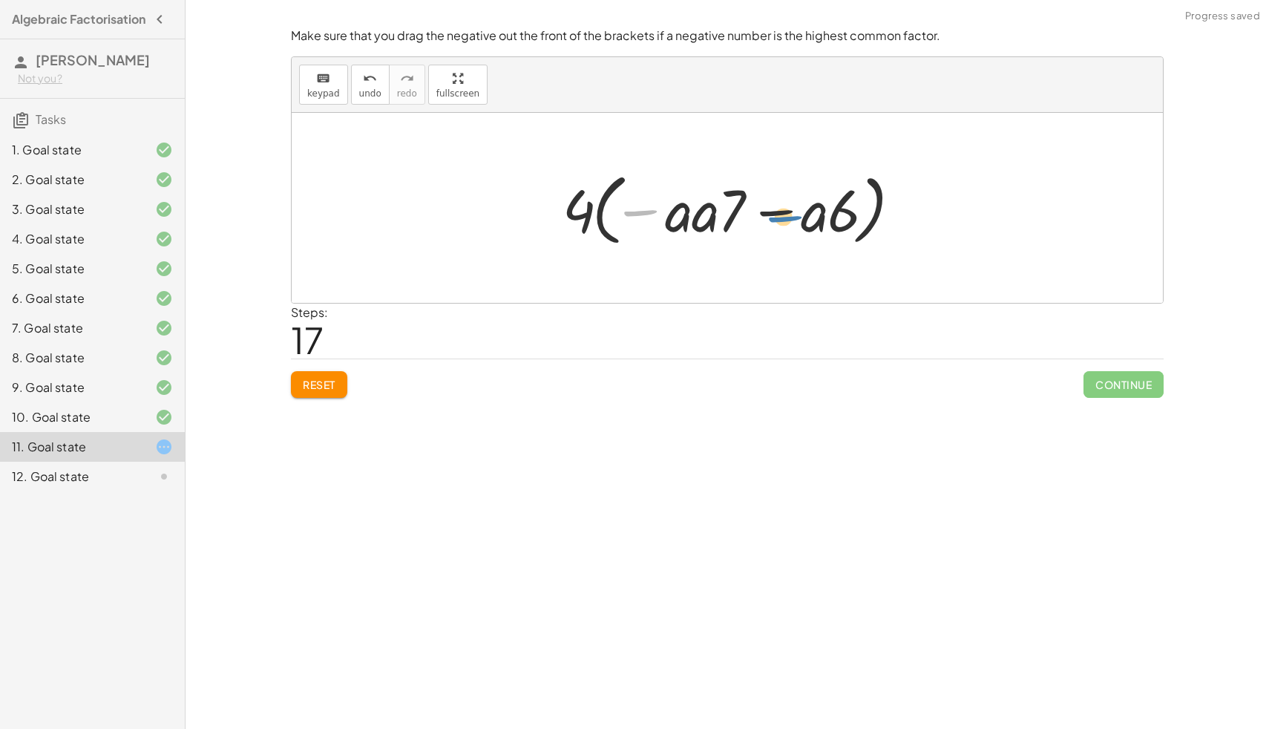
drag, startPoint x: 636, startPoint y: 211, endPoint x: 770, endPoint y: 215, distance: 134.4
click at [771, 215] on div at bounding box center [732, 208] width 355 height 85
drag, startPoint x: 687, startPoint y: 205, endPoint x: 783, endPoint y: 205, distance: 95.8
click at [783, 205] on div at bounding box center [732, 208] width 355 height 85
drag, startPoint x: 783, startPoint y: 205, endPoint x: 759, endPoint y: 207, distance: 23.9
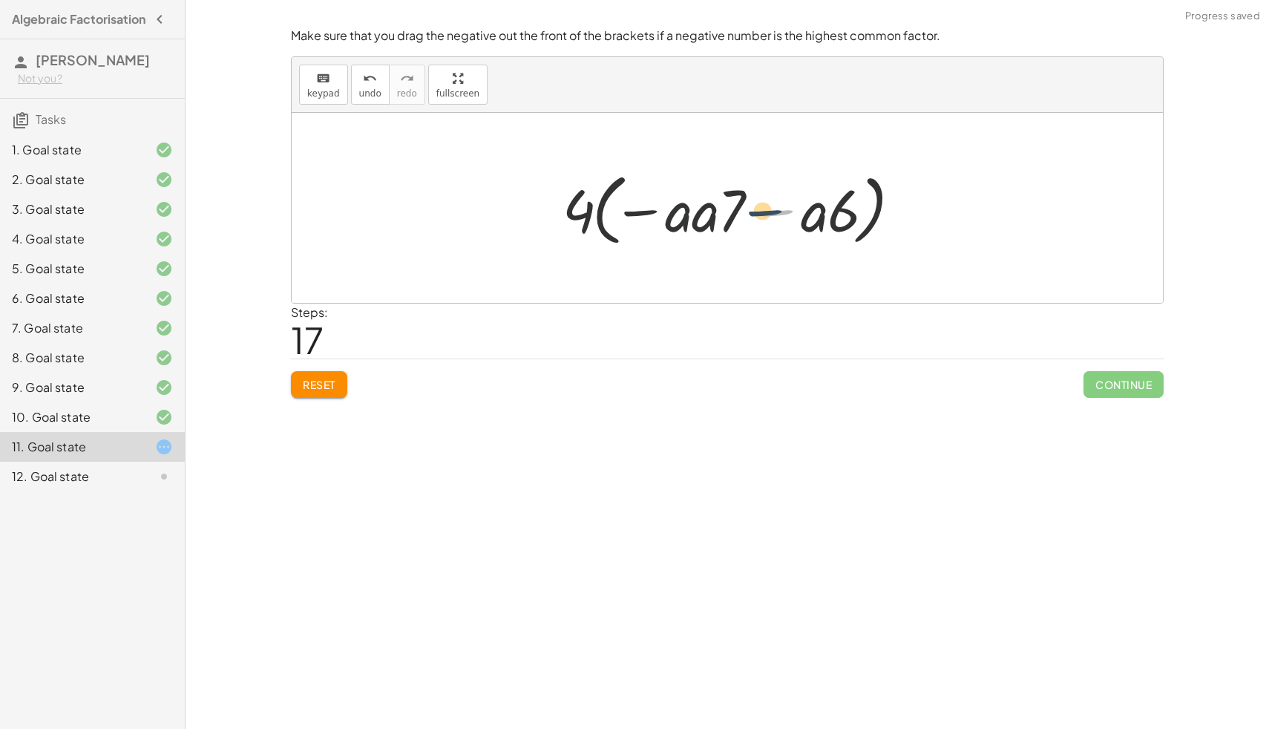
click at [759, 207] on div at bounding box center [732, 208] width 355 height 85
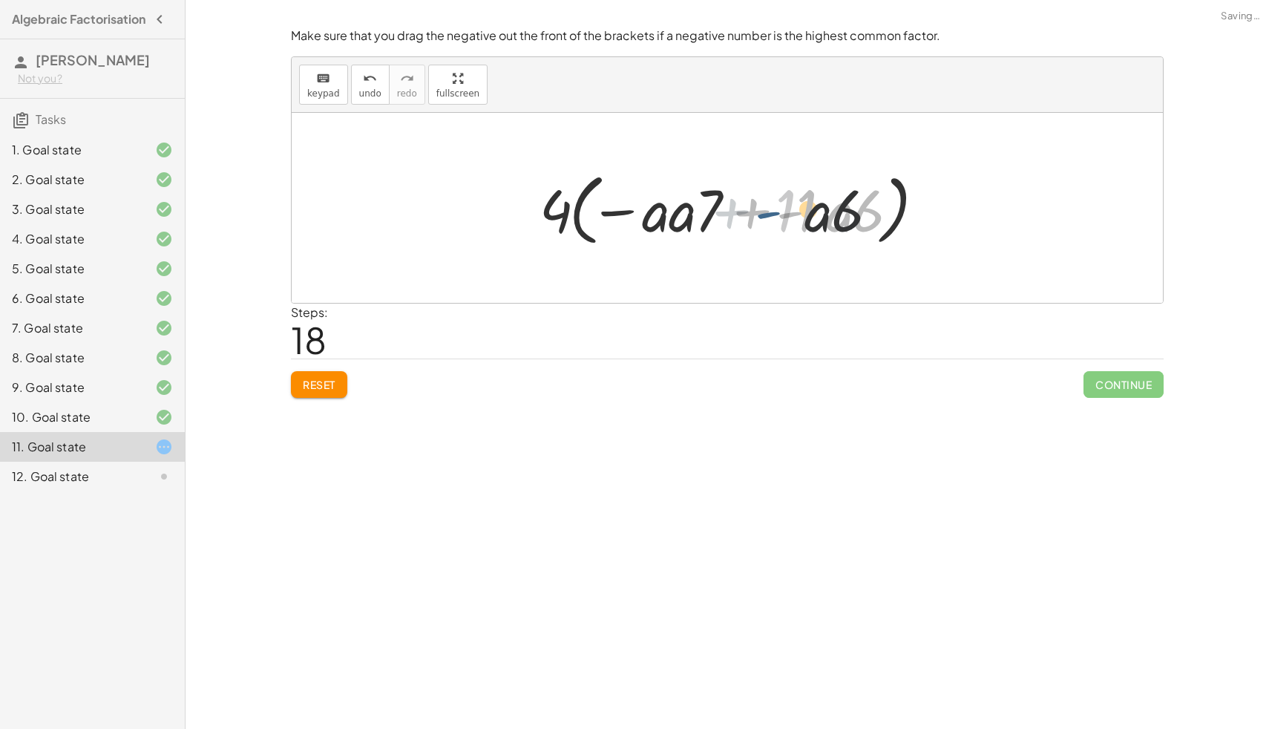
drag, startPoint x: 759, startPoint y: 207, endPoint x: 735, endPoint y: 207, distance: 24.5
click at [735, 207] on div at bounding box center [733, 208] width 405 height 85
drag, startPoint x: 803, startPoint y: 215, endPoint x: 695, endPoint y: 208, distance: 107.8
click at [695, 208] on div at bounding box center [733, 208] width 405 height 85
drag, startPoint x: 773, startPoint y: 218, endPoint x: 799, endPoint y: 220, distance: 26.0
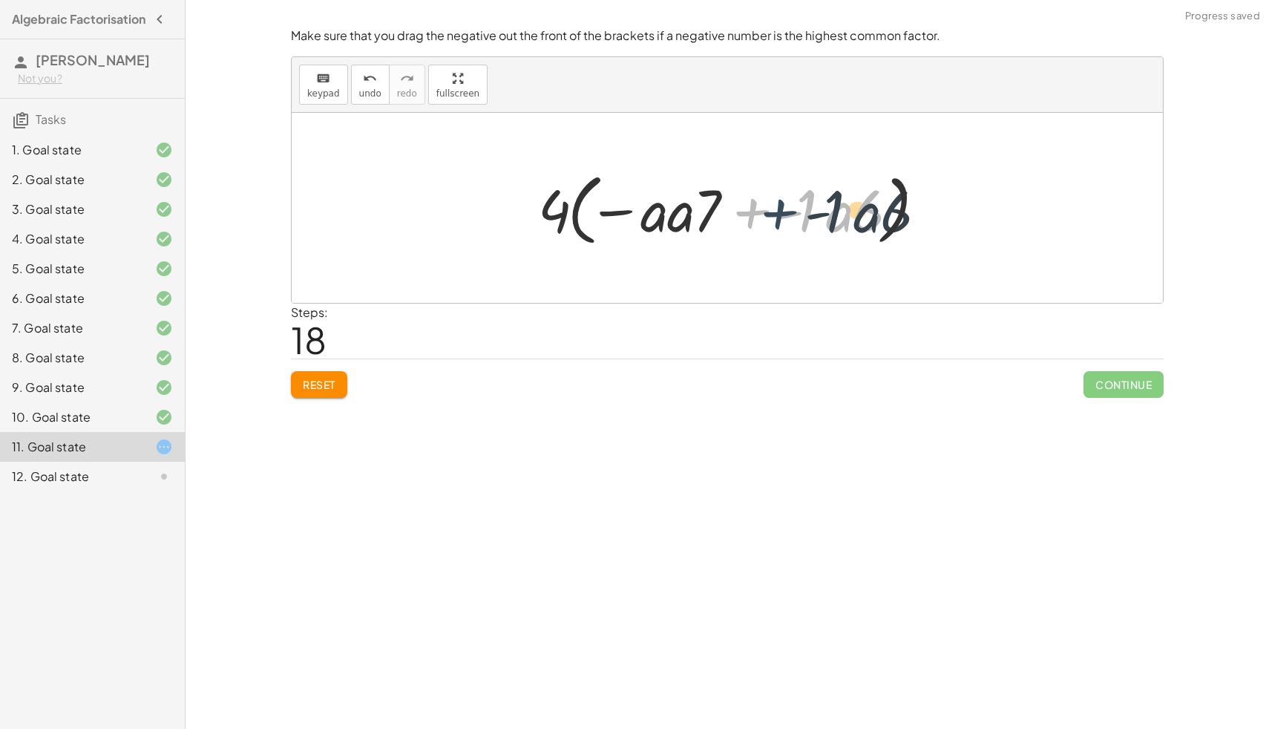
click at [799, 220] on div at bounding box center [733, 208] width 405 height 85
drag, startPoint x: 788, startPoint y: 212, endPoint x: 869, endPoint y: 215, distance: 80.9
click at [869, 215] on div at bounding box center [733, 208] width 405 height 85
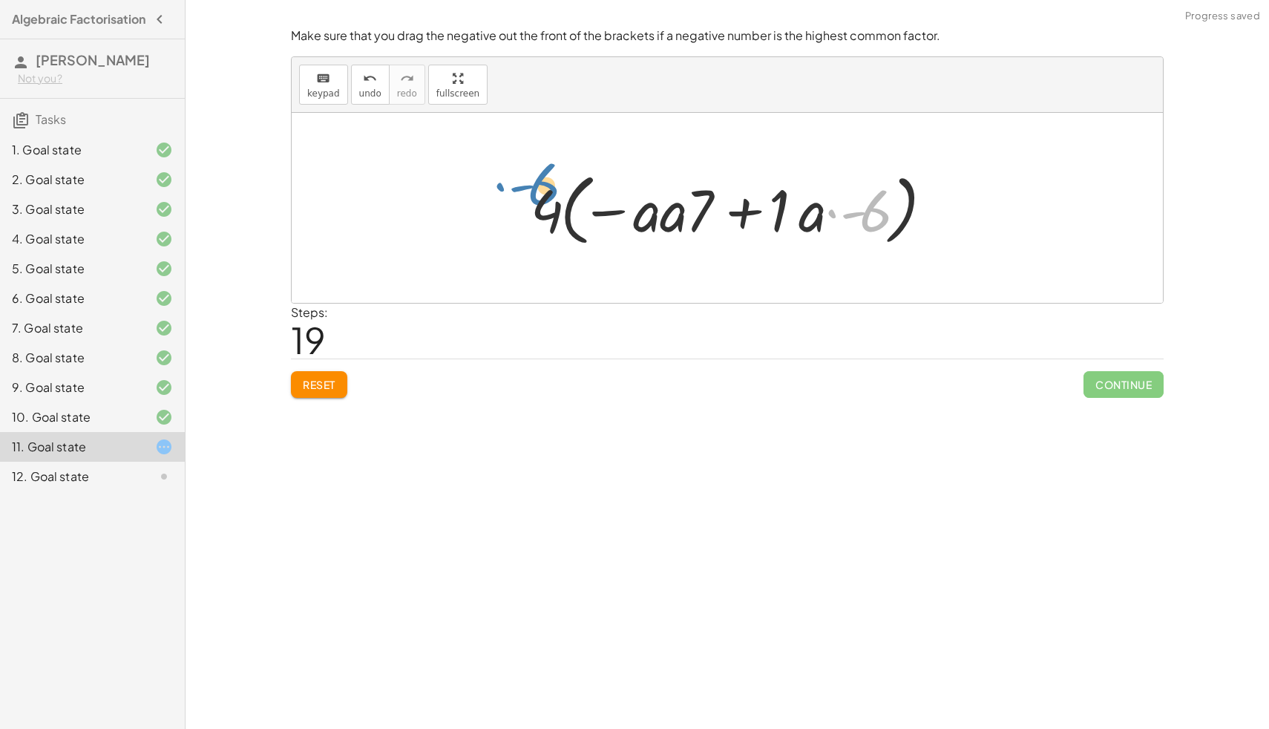
drag, startPoint x: 880, startPoint y: 217, endPoint x: 536, endPoint y: 190, distance: 345.5
click at [536, 190] on div at bounding box center [732, 208] width 419 height 85
click at [317, 378] on span "Reset" at bounding box center [319, 384] width 33 height 13
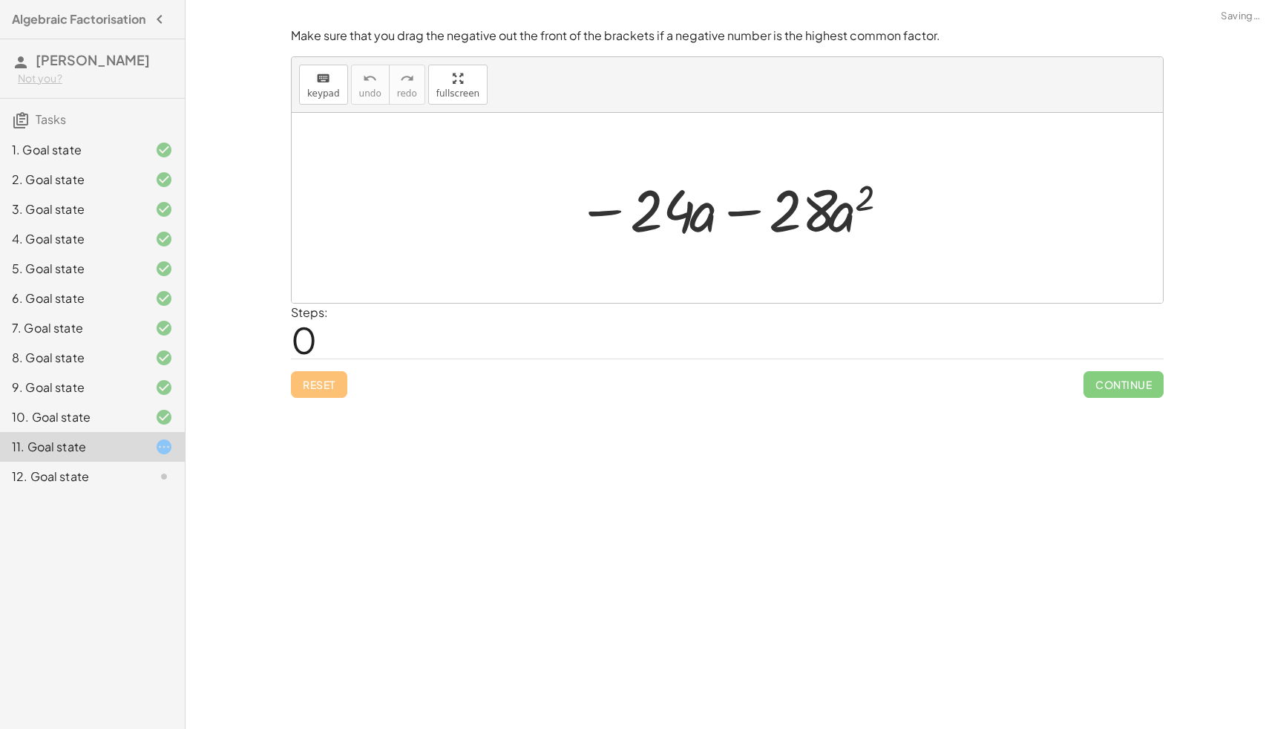
click at [101, 491] on div "12. Goal state" at bounding box center [92, 477] width 185 height 30
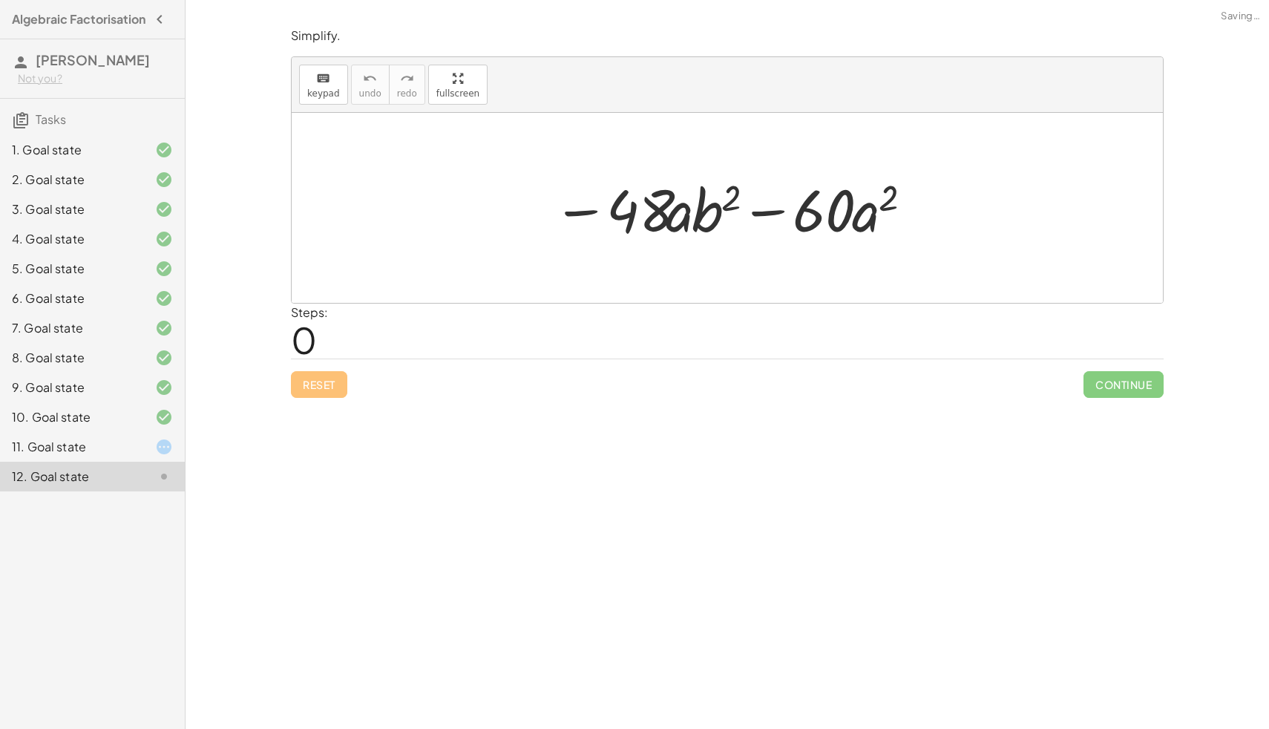
click at [74, 456] on div "11. Goal state" at bounding box center [72, 447] width 120 height 18
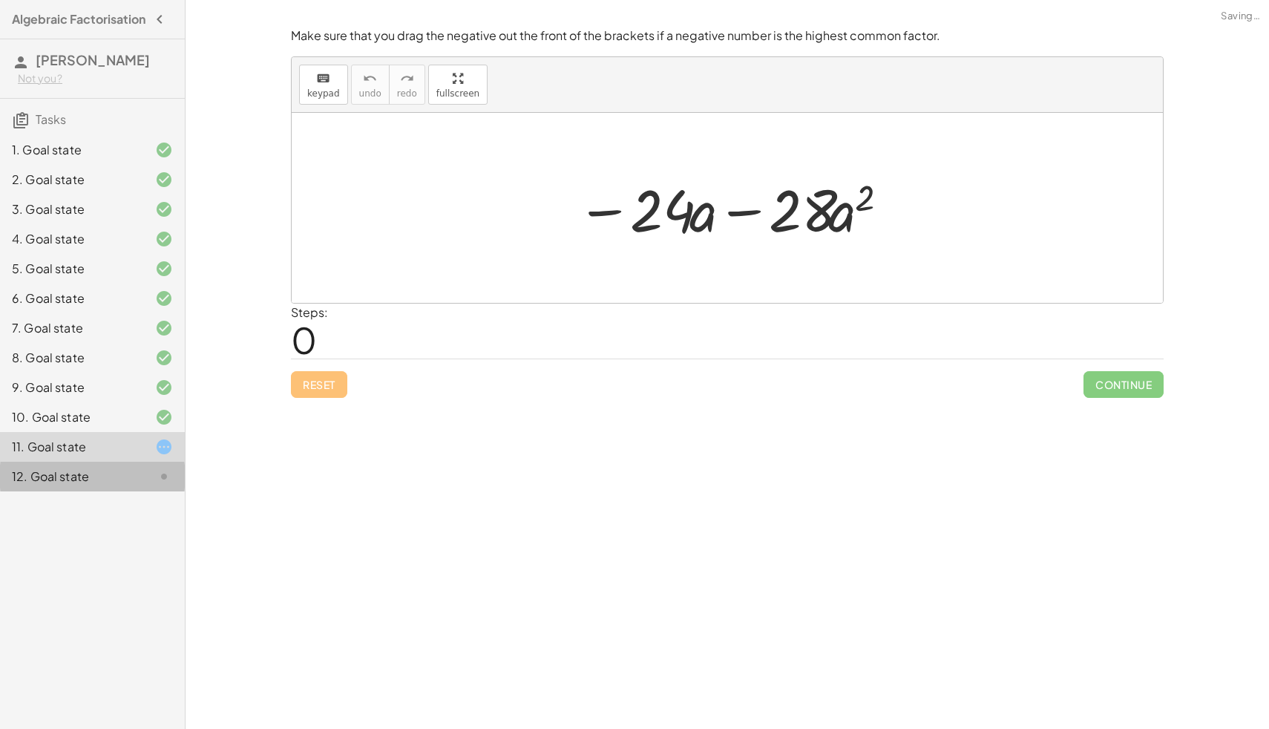
click at [77, 476] on div "12. Goal state" at bounding box center [72, 477] width 120 height 18
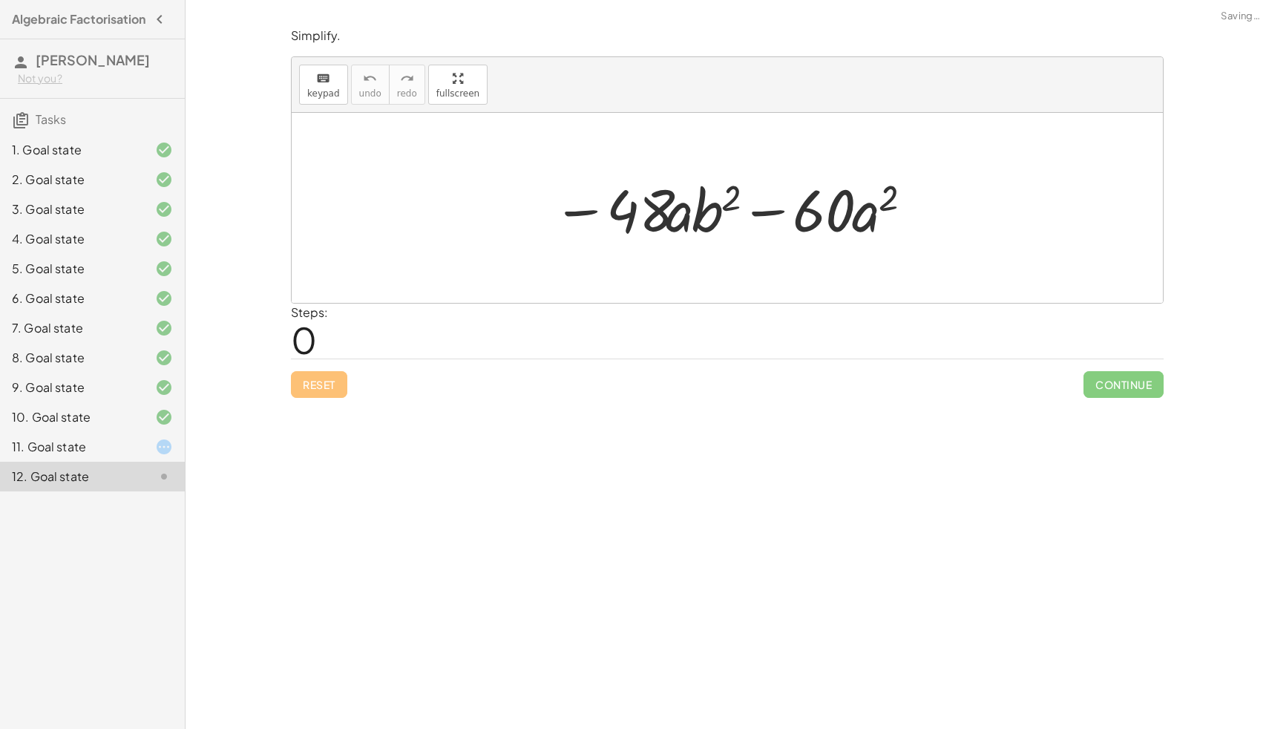
click at [58, 454] on div "11. Goal state" at bounding box center [72, 447] width 120 height 18
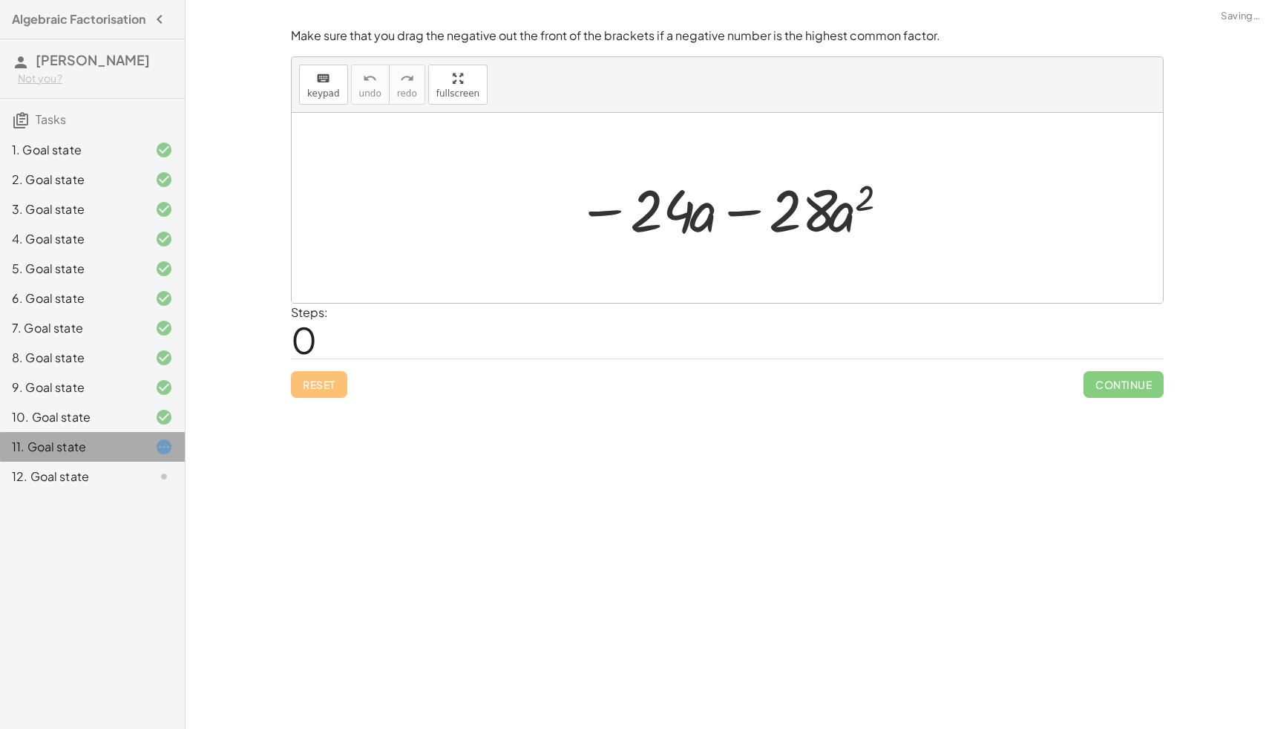
click at [56, 462] on div "11. Goal state" at bounding box center [92, 447] width 185 height 30
click at [60, 479] on div "12. Goal state" at bounding box center [72, 477] width 120 height 18
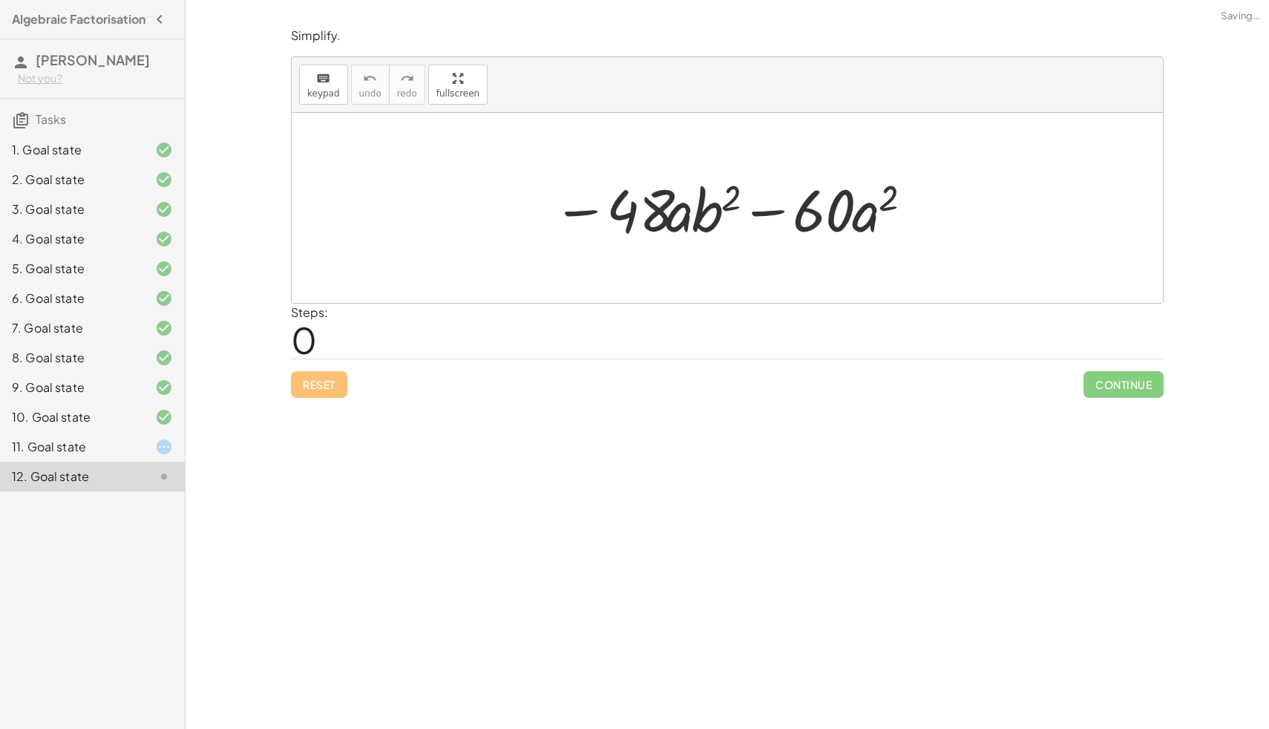
click at [67, 456] on div "11. Goal state" at bounding box center [72, 447] width 120 height 18
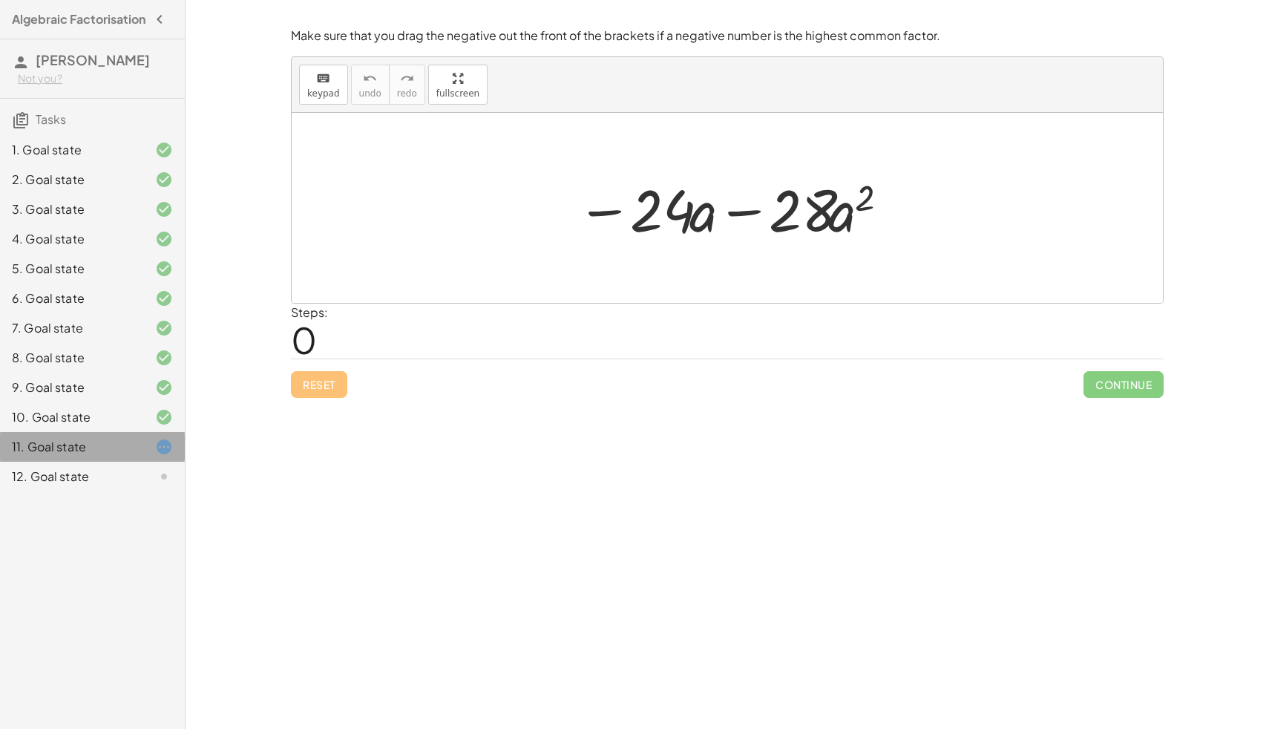
click at [61, 456] on div "11. Goal state" at bounding box center [72, 447] width 120 height 18
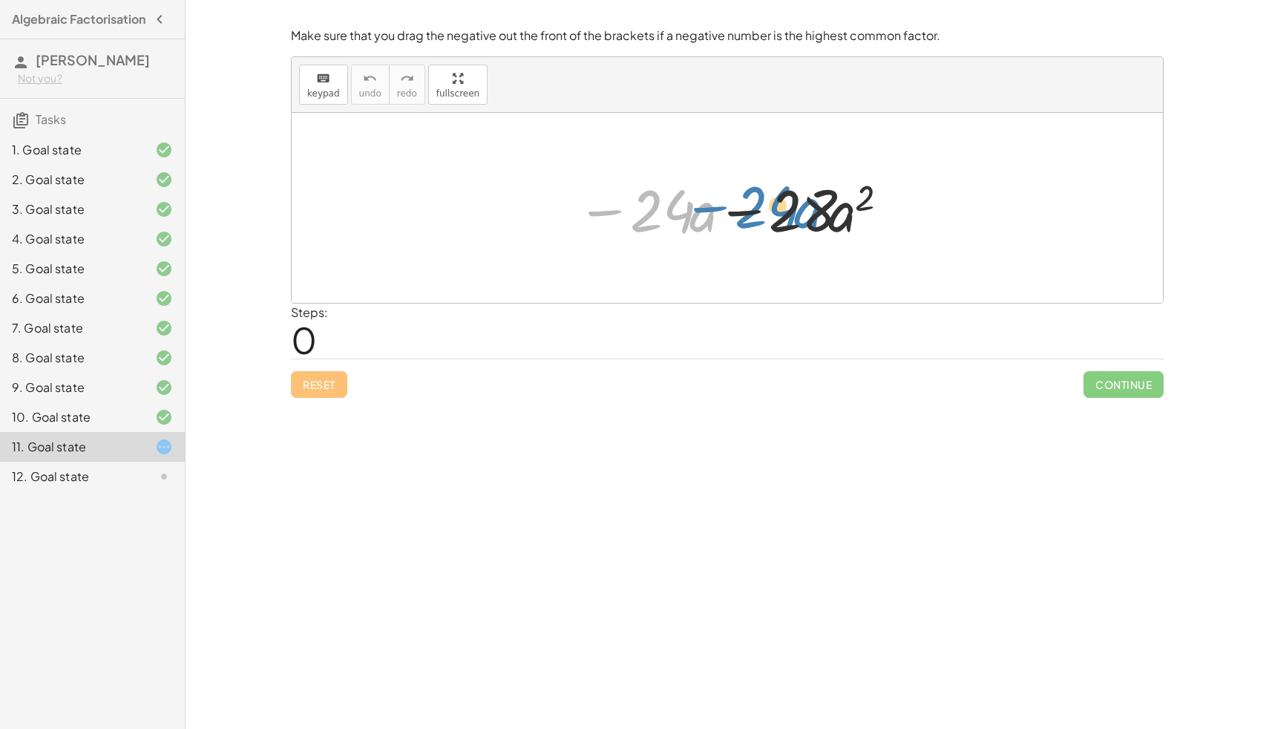
drag, startPoint x: 603, startPoint y: 206, endPoint x: 710, endPoint y: 189, distance: 108.2
click at [710, 189] on div at bounding box center [732, 208] width 327 height 76
drag, startPoint x: 808, startPoint y: 223, endPoint x: 727, endPoint y: 223, distance: 80.2
click at [727, 223] on div at bounding box center [732, 208] width 327 height 76
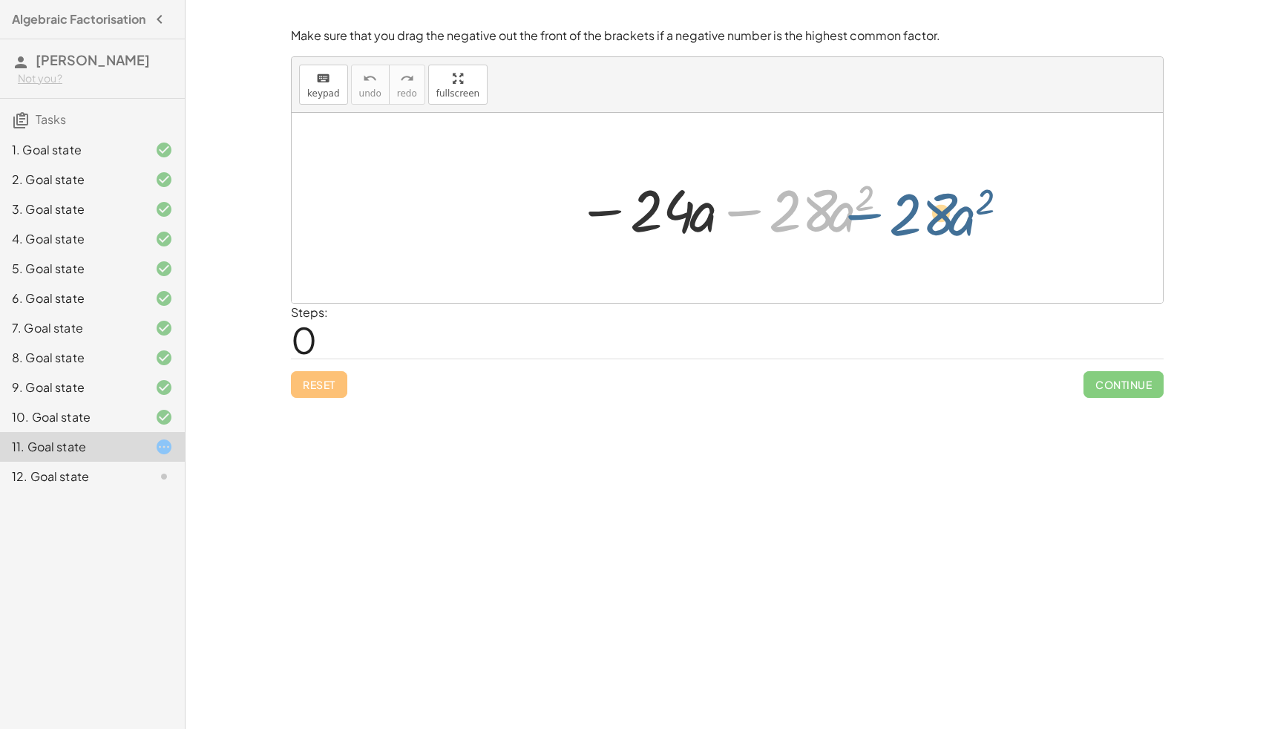
drag, startPoint x: 741, startPoint y: 206, endPoint x: 852, endPoint y: 200, distance: 111.5
click at [852, 201] on div at bounding box center [732, 208] width 327 height 76
drag, startPoint x: 804, startPoint y: 212, endPoint x: 790, endPoint y: 177, distance: 37.6
click at [787, 176] on div at bounding box center [732, 208] width 327 height 76
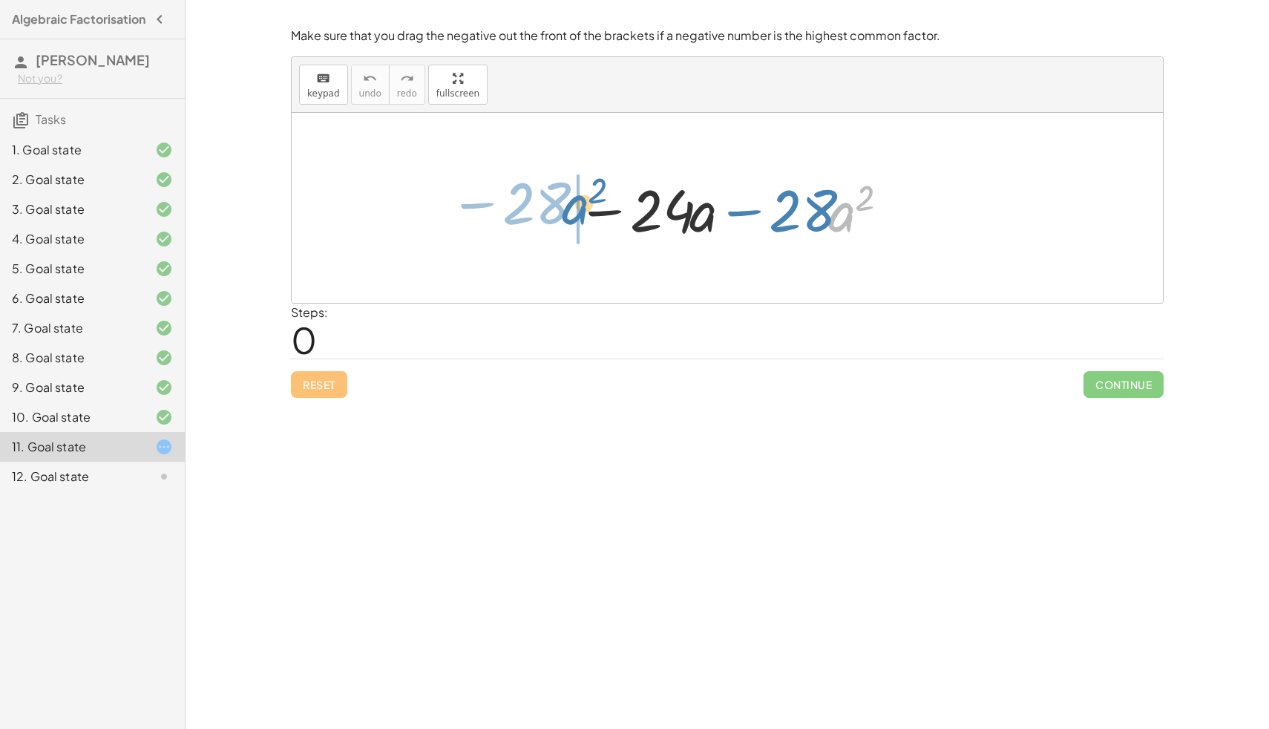
drag, startPoint x: 838, startPoint y: 208, endPoint x: 569, endPoint y: 200, distance: 268.8
click at [569, 200] on div at bounding box center [732, 208] width 327 height 76
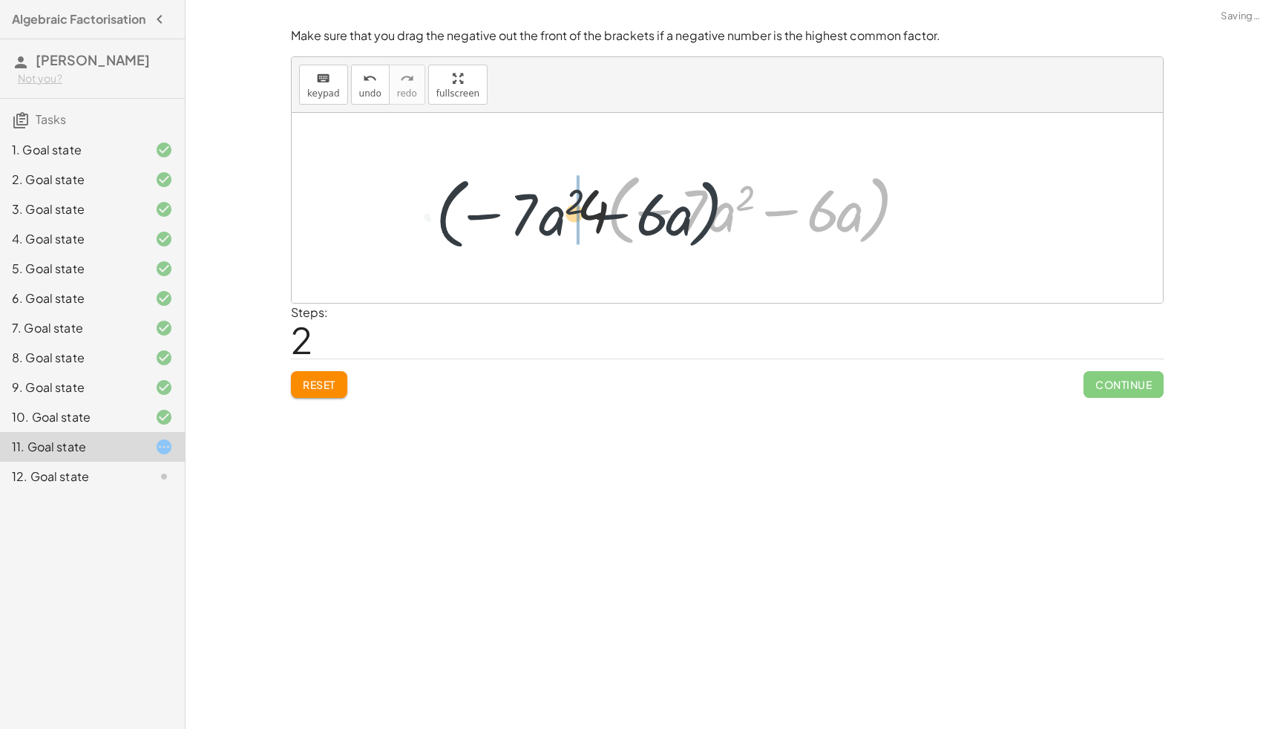
drag, startPoint x: 877, startPoint y: 194, endPoint x: 672, endPoint y: 200, distance: 204.9
click at [673, 200] on div at bounding box center [742, 208] width 347 height 85
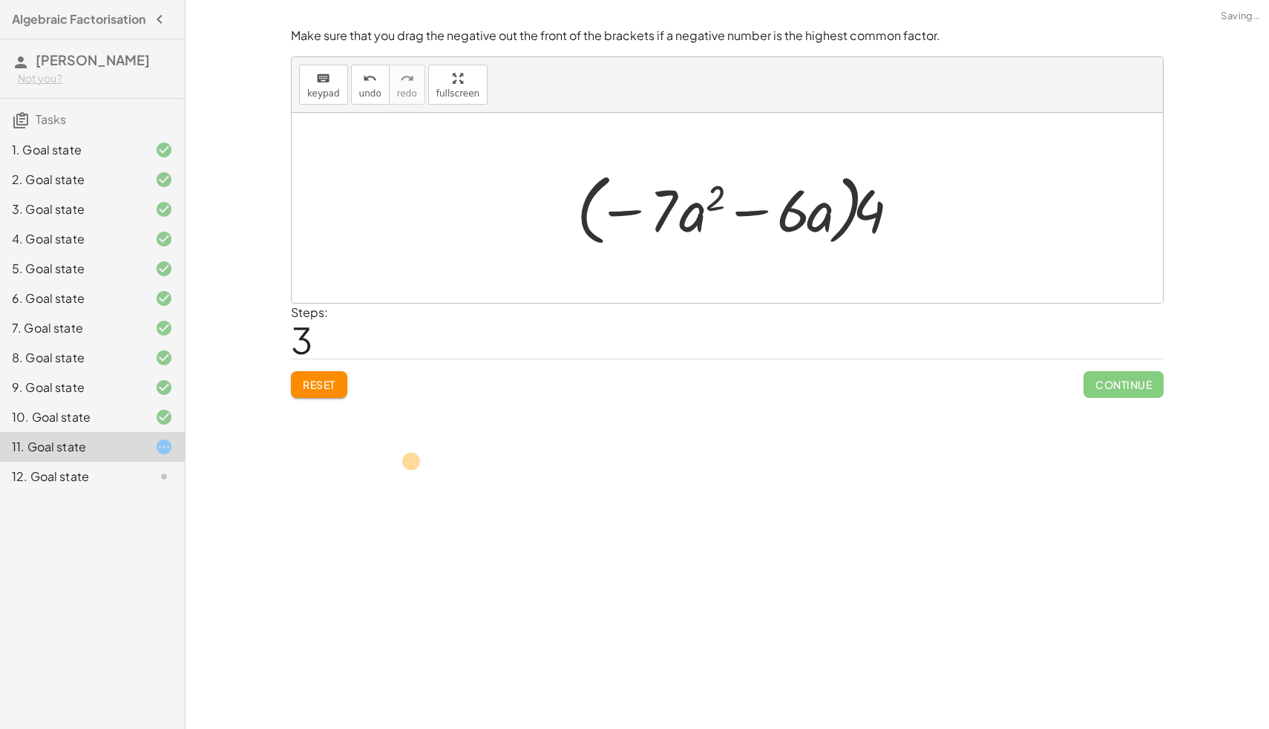
drag, startPoint x: 672, startPoint y: 200, endPoint x: 503, endPoint y: 526, distance: 367.2
click at [315, 541] on div "Look for where there would be a common factor and drag the terms together. The …" at bounding box center [728, 364] width 1084 height 729
drag, startPoint x: 507, startPoint y: 526, endPoint x: 100, endPoint y: 704, distance: 444.1
click at [100, 704] on main "Algebraic Factorisation [PERSON_NAME] Not you? Tasks 1. Goal state 2. Goal stat…" at bounding box center [634, 364] width 1269 height 729
